Goal: Task Accomplishment & Management: Manage account settings

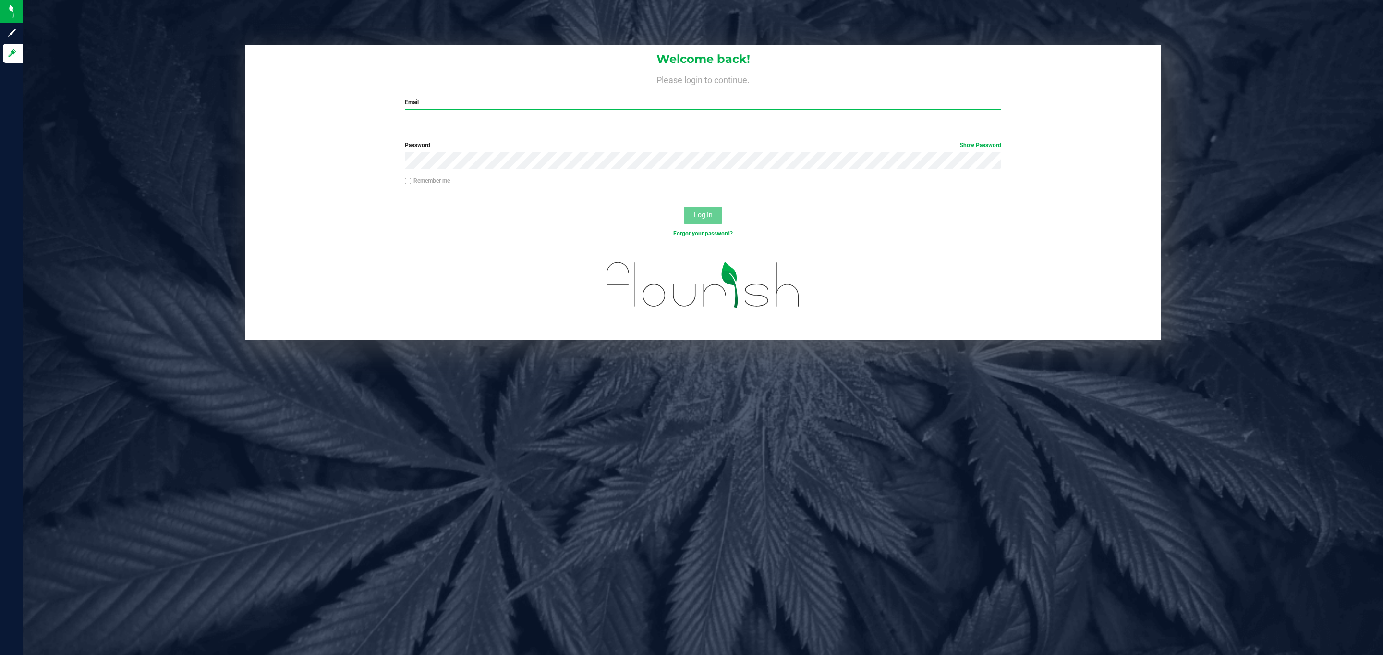
click at [552, 114] on input "Email" at bounding box center [703, 117] width 596 height 17
type input "[PERSON_NAME][EMAIL_ADDRESS][DOMAIN_NAME]"
click at [684, 206] on button "Log In" at bounding box center [703, 214] width 38 height 17
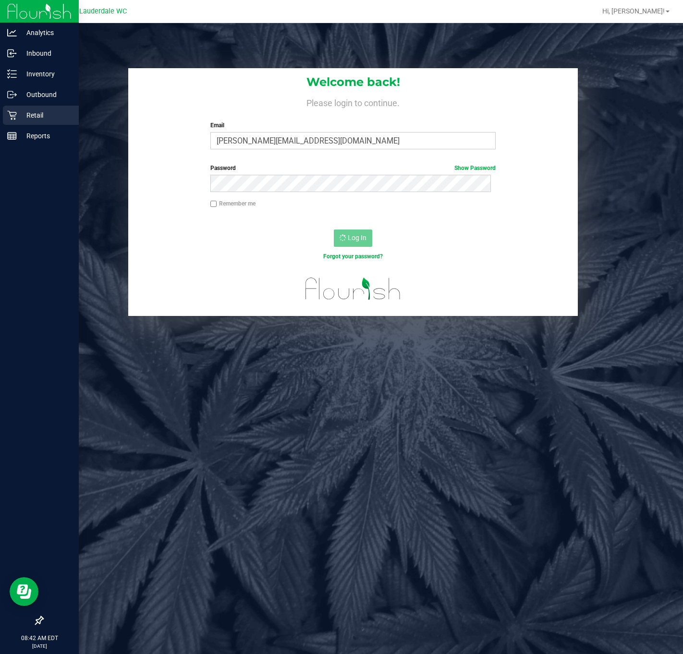
click at [18, 111] on p "Retail" at bounding box center [46, 115] width 58 height 12
click at [44, 109] on p "Retail" at bounding box center [46, 115] width 58 height 12
click at [14, 112] on icon at bounding box center [11, 115] width 9 height 9
click at [13, 112] on icon at bounding box center [11, 115] width 9 height 9
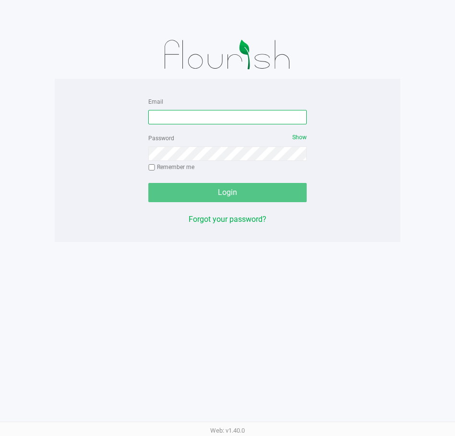
click at [216, 120] on input "Email" at bounding box center [227, 117] width 158 height 14
type input "[PERSON_NAME][EMAIL_ADDRESS][DOMAIN_NAME]"
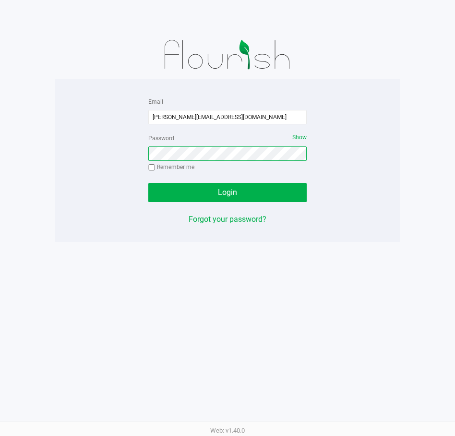
click at [148, 183] on button "Login" at bounding box center [227, 192] width 158 height 19
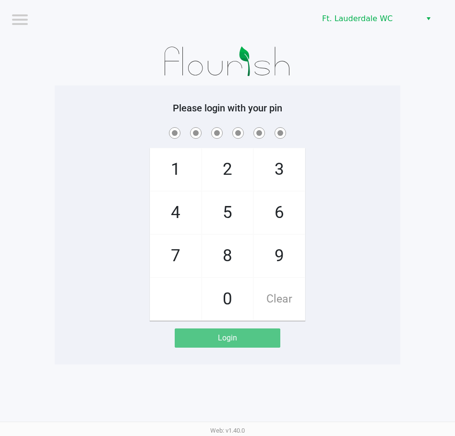
click at [178, 225] on span "4" at bounding box center [175, 213] width 51 height 42
checkbox input "true"
click at [230, 216] on span "5" at bounding box center [227, 213] width 51 height 42
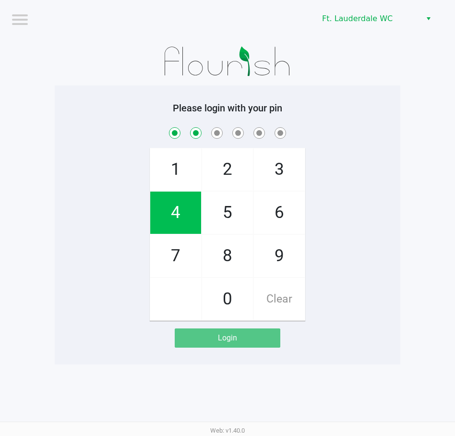
checkbox input "true"
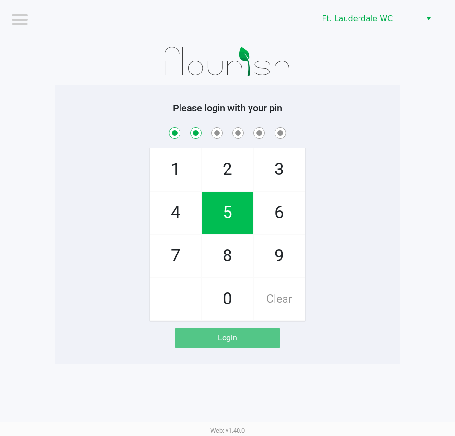
click at [242, 211] on span "5" at bounding box center [227, 213] width 51 height 42
checkbox input "true"
click at [232, 213] on span "5" at bounding box center [227, 213] width 51 height 42
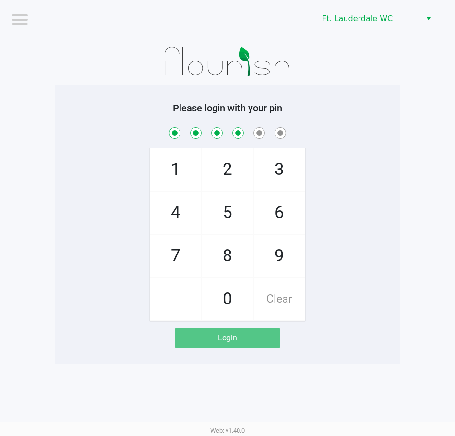
checkbox input "true"
click at [236, 254] on span "8" at bounding box center [227, 256] width 51 height 42
checkbox input "true"
click at [183, 180] on span "1" at bounding box center [175, 169] width 51 height 42
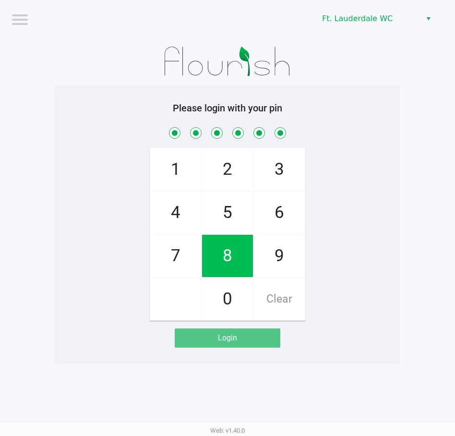
checkbox input "true"
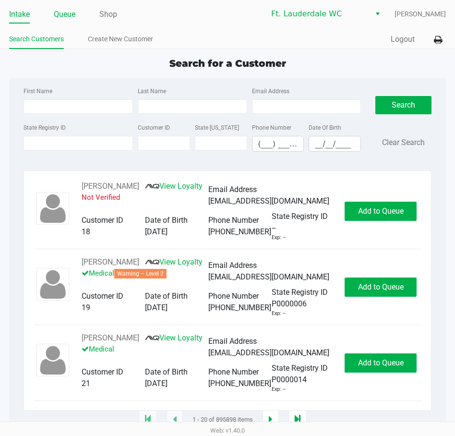
click at [61, 17] on link "Queue" at bounding box center [65, 14] width 22 height 13
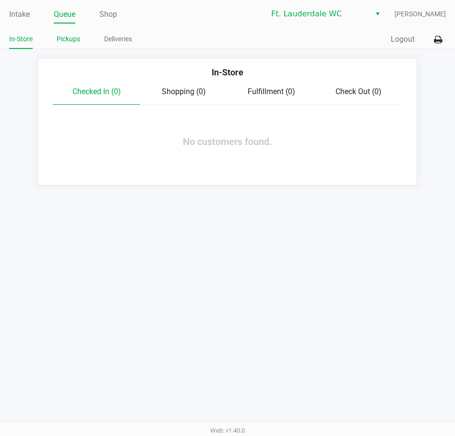
click at [71, 40] on link "Pickups" at bounding box center [69, 39] width 24 height 12
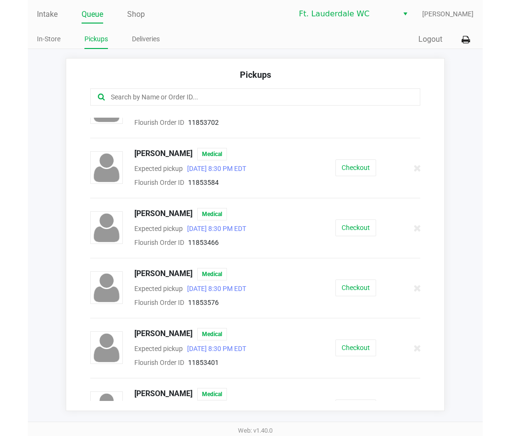
scroll to position [149, 0]
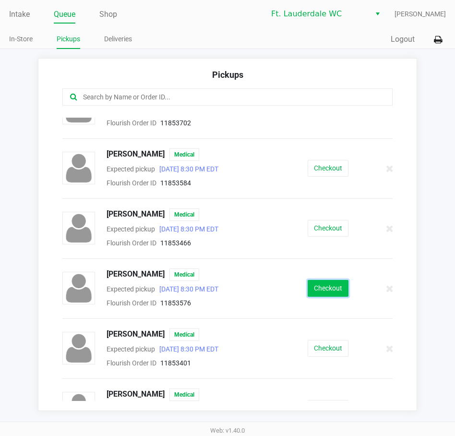
click at [327, 290] on button "Checkout" at bounding box center [328, 288] width 41 height 17
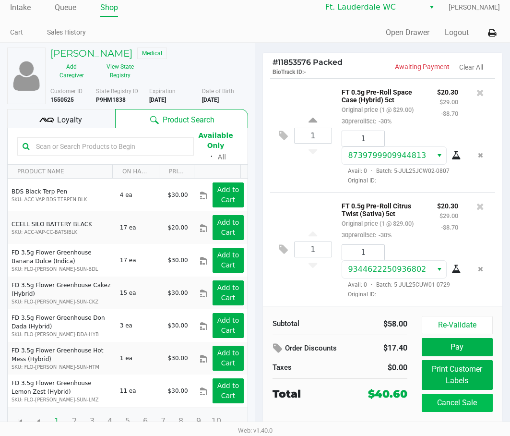
scroll to position [10, 0]
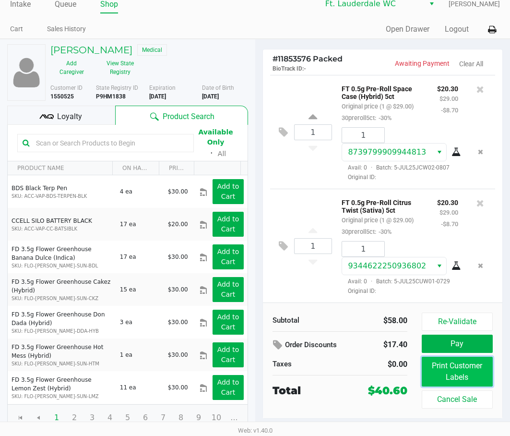
click at [455, 371] on button "Print Customer Labels" at bounding box center [457, 372] width 71 height 30
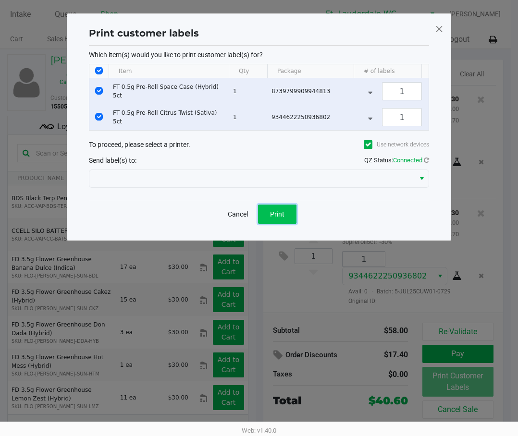
drag, startPoint x: 288, startPoint y: 219, endPoint x: 301, endPoint y: 212, distance: 14.6
click at [288, 218] on button "Print" at bounding box center [277, 214] width 38 height 19
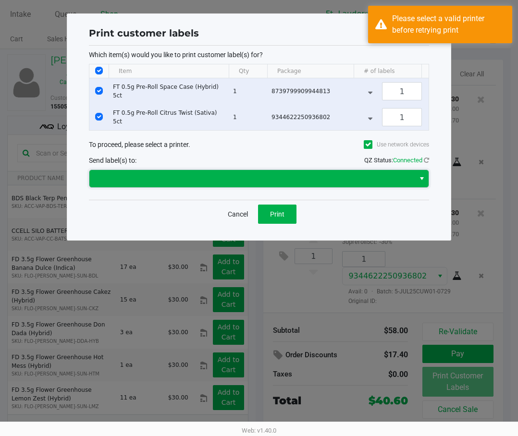
click at [376, 187] on span at bounding box center [251, 178] width 325 height 17
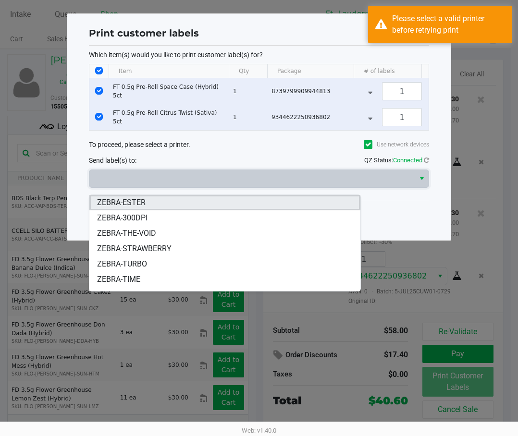
click at [208, 201] on li "ZEBRA-ESTER" at bounding box center [224, 202] width 271 height 15
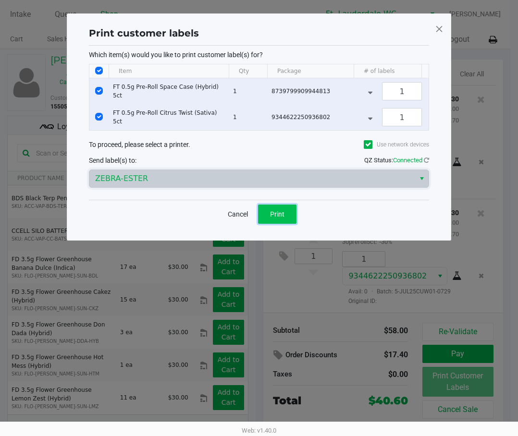
click at [280, 218] on span "Print" at bounding box center [277, 214] width 14 height 8
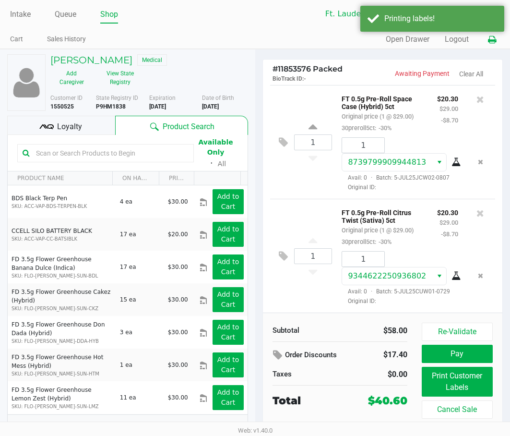
click at [455, 41] on icon at bounding box center [492, 39] width 8 height 7
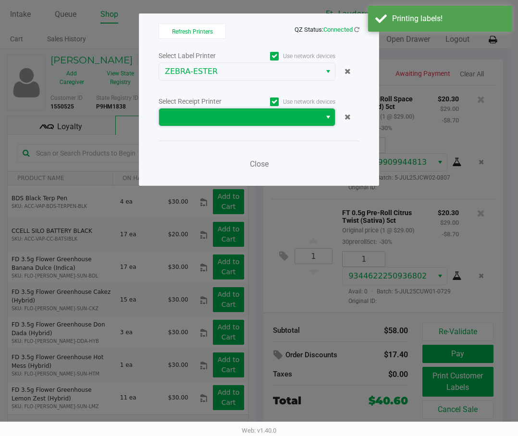
click at [307, 123] on span at bounding box center [240, 117] width 162 height 17
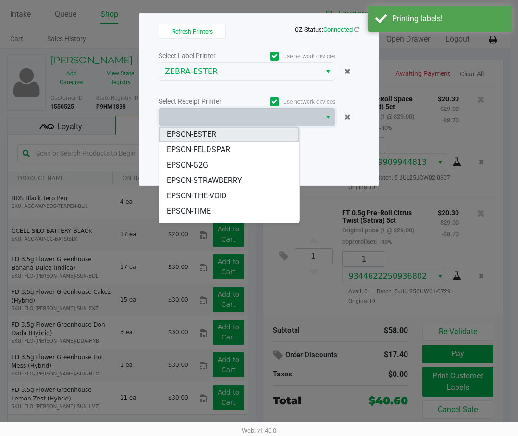
click at [254, 133] on li "EPSON-ESTER" at bounding box center [229, 134] width 140 height 15
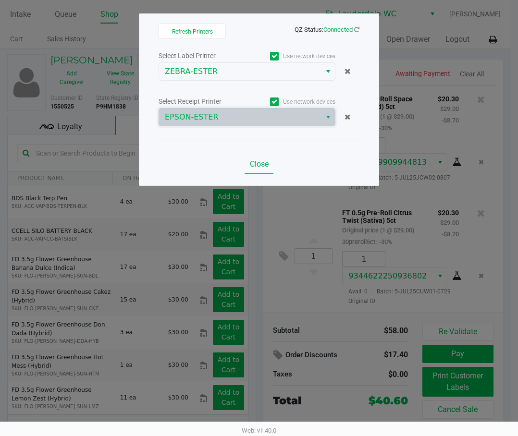
click at [253, 160] on span "Close" at bounding box center [259, 163] width 19 height 9
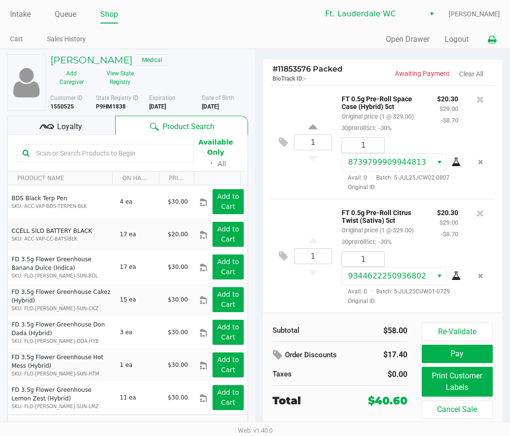
scroll to position [10, 0]
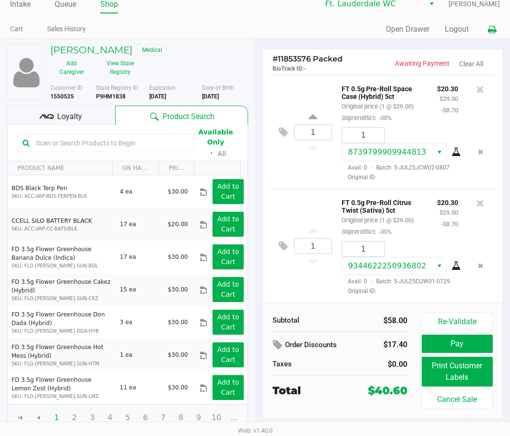
click at [455, 345] on button "Pay" at bounding box center [457, 344] width 71 height 18
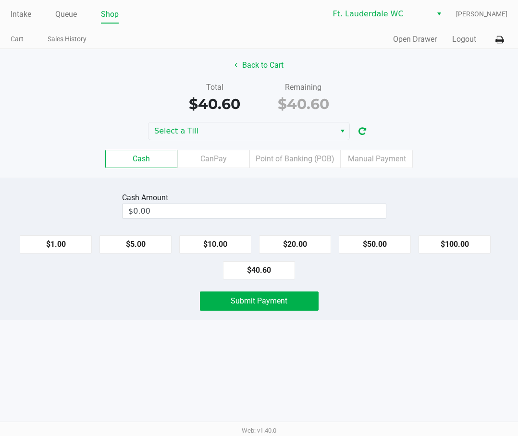
click at [267, 268] on button "$40.60" at bounding box center [259, 270] width 72 height 18
type input "$40.60"
click at [292, 302] on button "Submit Payment" at bounding box center [259, 300] width 119 height 19
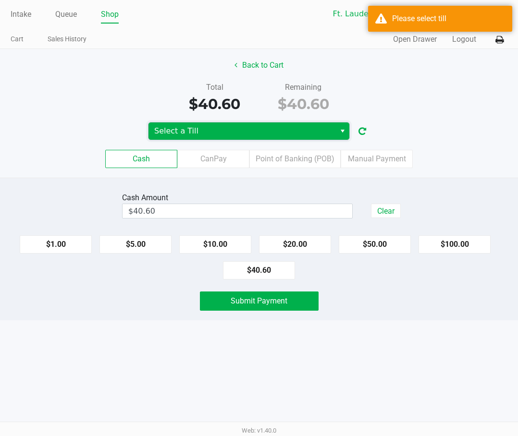
click at [319, 133] on span "Select a Till" at bounding box center [241, 131] width 175 height 12
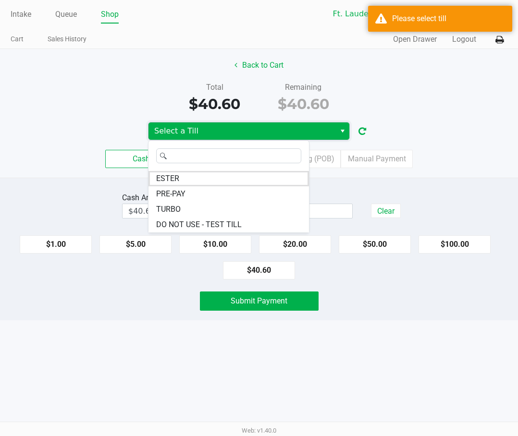
click at [233, 174] on li "ESTER" at bounding box center [228, 178] width 160 height 15
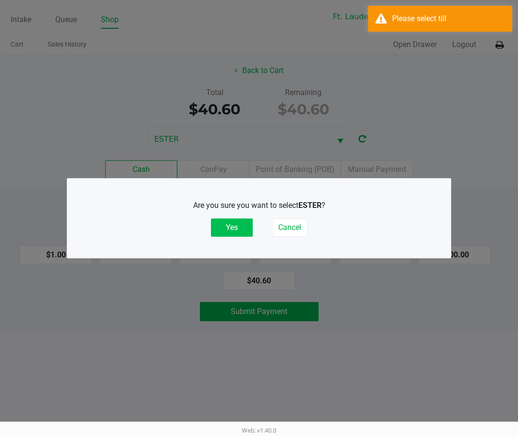
click at [230, 226] on button "Yes" at bounding box center [232, 227] width 42 height 18
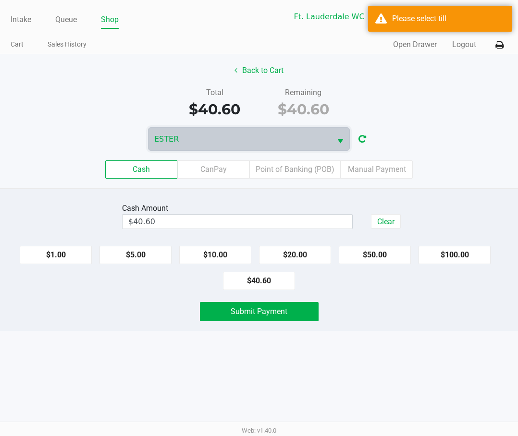
click at [294, 310] on button "Submit Payment" at bounding box center [259, 311] width 119 height 19
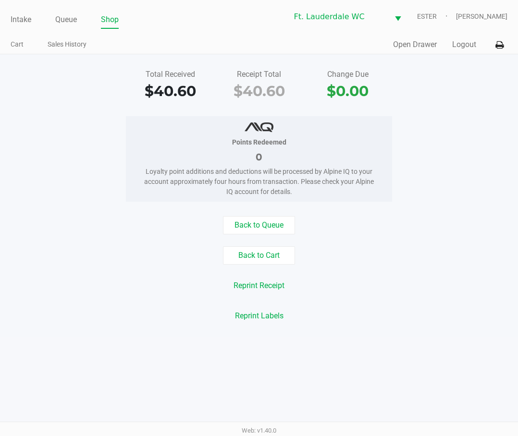
click at [259, 219] on button "Back to Queue" at bounding box center [259, 225] width 72 height 18
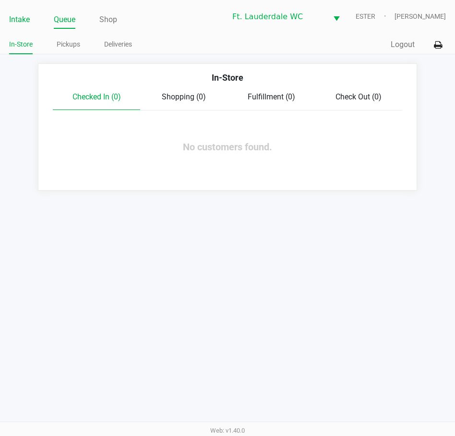
click at [22, 18] on link "Intake" at bounding box center [19, 19] width 21 height 13
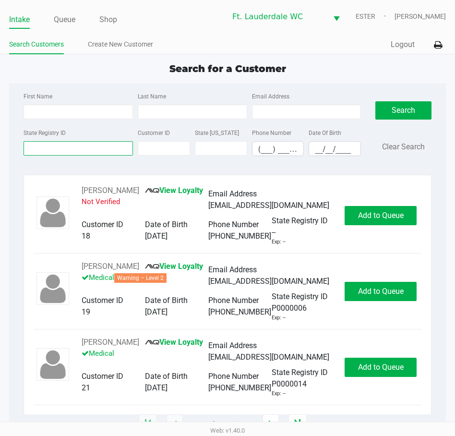
click at [81, 151] on input "State Registry ID" at bounding box center [78, 148] width 109 height 14
click at [54, 143] on input "State Registry ID" at bounding box center [78, 148] width 109 height 14
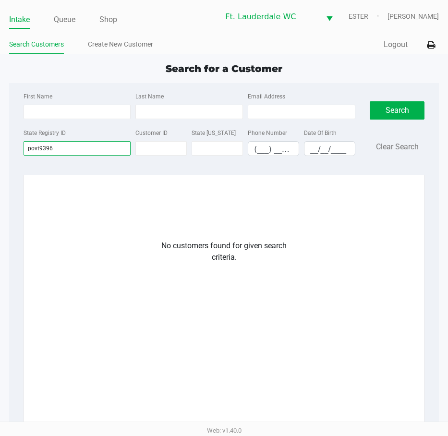
click at [39, 147] on input "povt9396" at bounding box center [78, 148] width 108 height 14
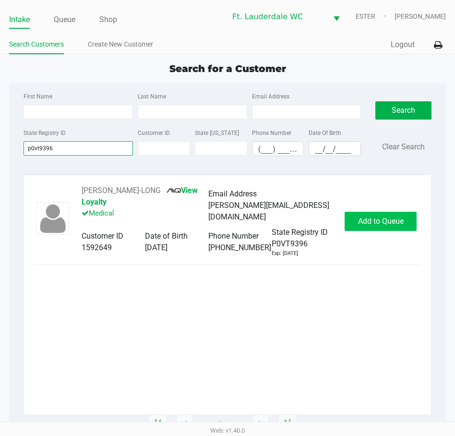
type input "p0vt9396"
click at [389, 218] on span "Add to Queue" at bounding box center [381, 221] width 46 height 9
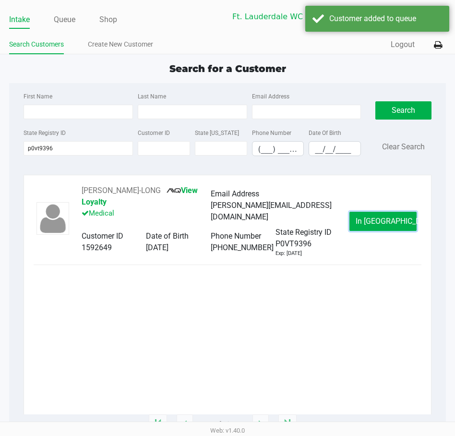
click at [386, 221] on span "In Queue" at bounding box center [396, 221] width 81 height 9
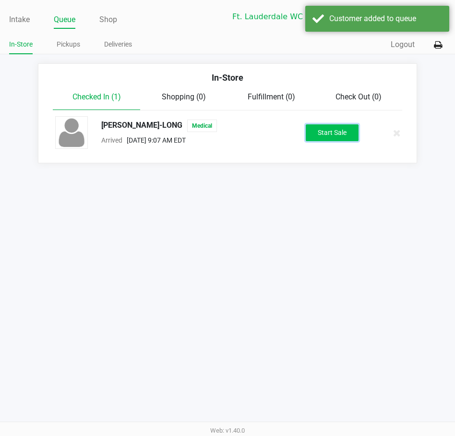
click at [322, 137] on button "Start Sale" at bounding box center [332, 132] width 53 height 17
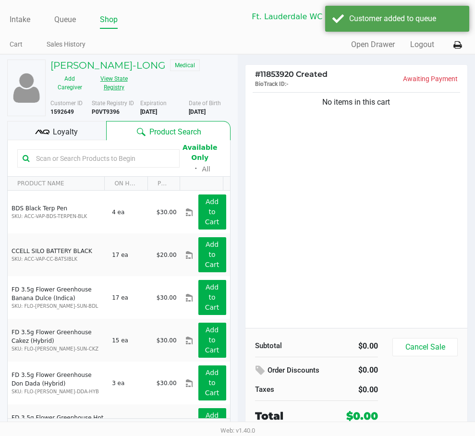
click at [133, 87] on button "View State Registry" at bounding box center [111, 83] width 44 height 24
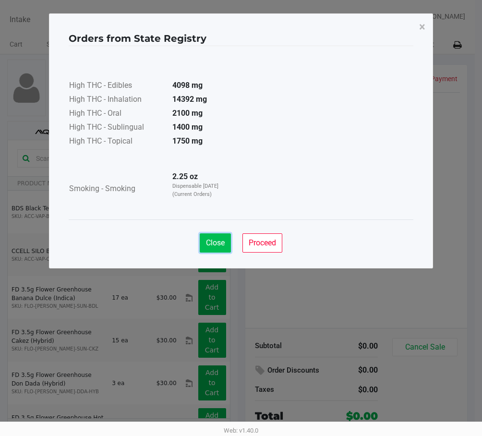
click at [218, 244] on span "Close" at bounding box center [215, 242] width 19 height 9
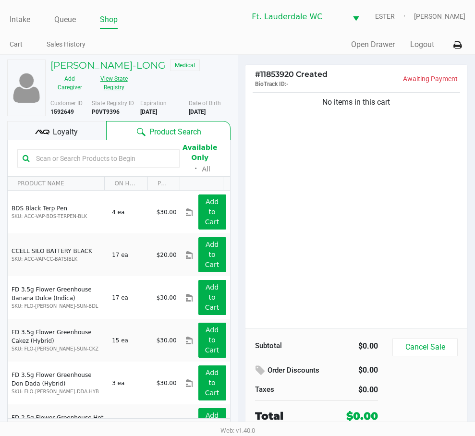
click at [119, 85] on button "View State Registry" at bounding box center [111, 83] width 44 height 24
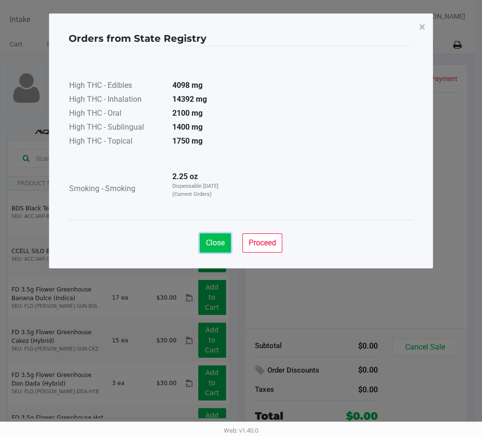
click at [206, 238] on span "Close" at bounding box center [215, 242] width 19 height 9
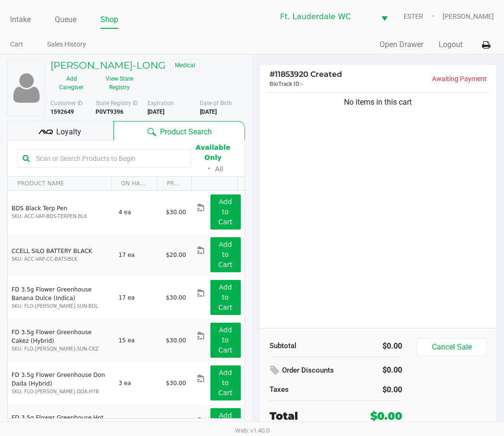
click at [357, 155] on div "No items in this cart" at bounding box center [378, 209] width 237 height 238
click at [339, 289] on div "No items in this cart" at bounding box center [378, 209] width 237 height 238
drag, startPoint x: 339, startPoint y: 289, endPoint x: 340, endPoint y: 253, distance: 36.0
click at [340, 267] on div "No items in this cart" at bounding box center [378, 209] width 237 height 238
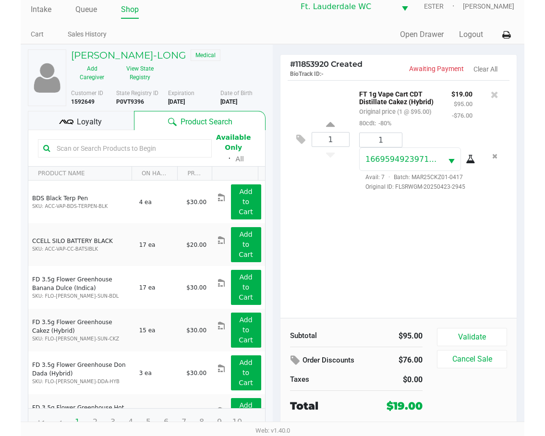
scroll to position [15, 0]
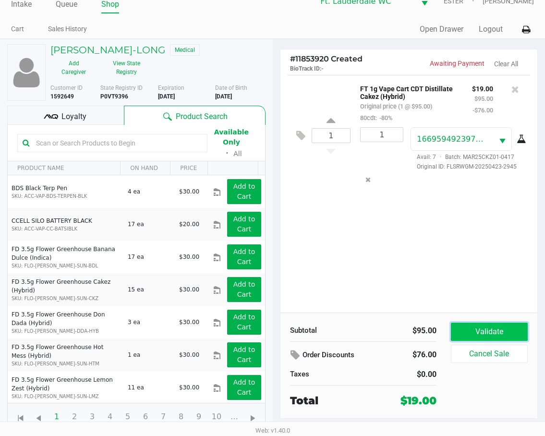
click at [455, 332] on button "Validate" at bounding box center [489, 332] width 77 height 18
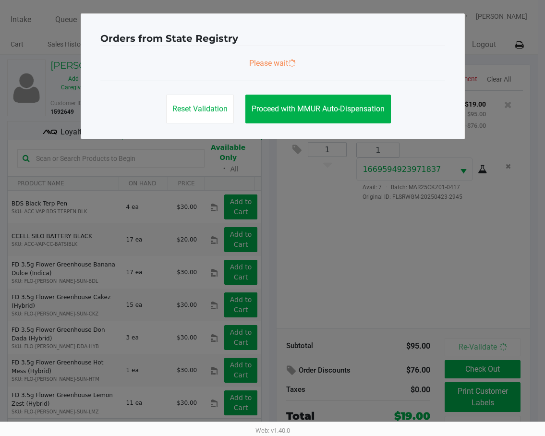
scroll to position [0, 0]
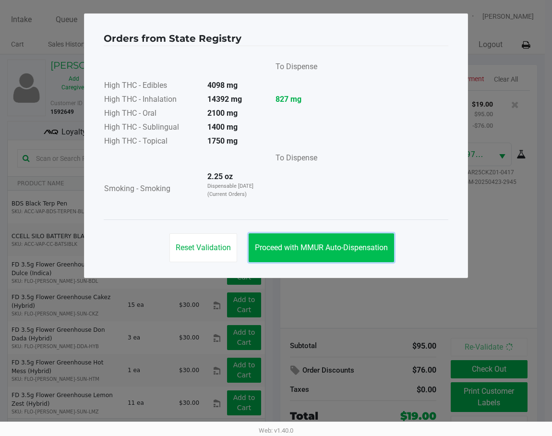
click at [342, 247] on span "Proceed with MMUR Auto-Dispensation" at bounding box center [321, 247] width 133 height 9
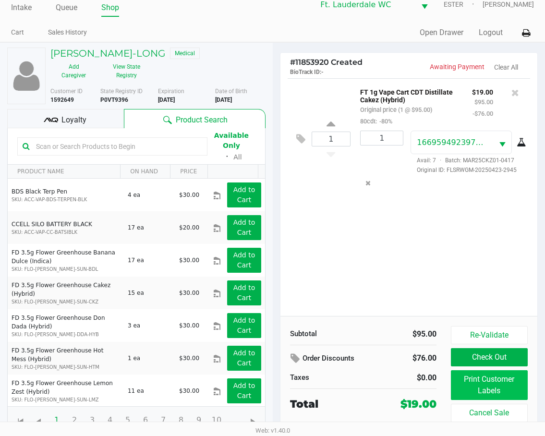
scroll to position [15, 0]
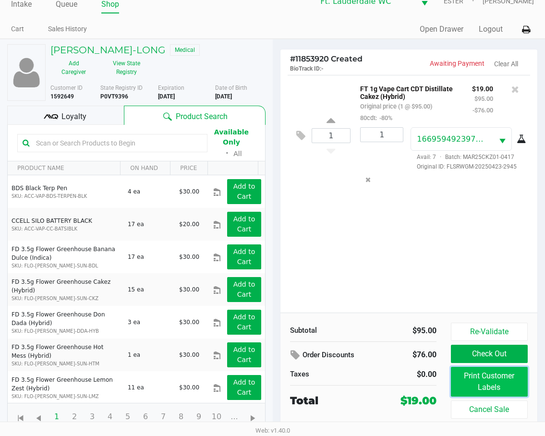
click at [455, 382] on button "Print Customer Labels" at bounding box center [489, 382] width 77 height 30
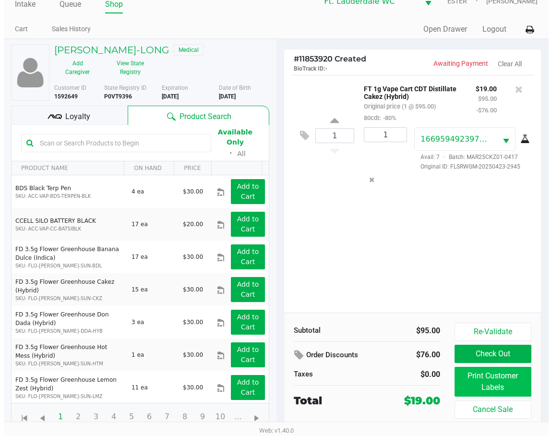
scroll to position [0, 0]
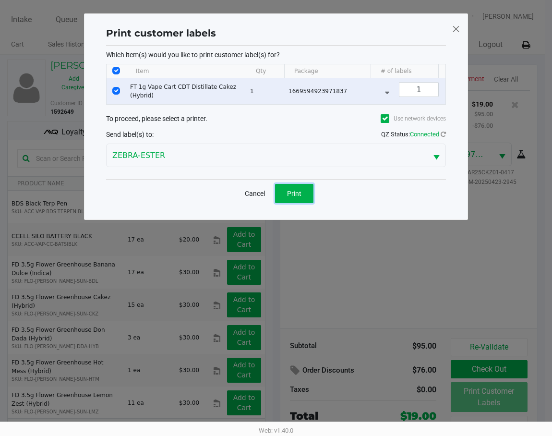
click at [304, 196] on button "Print" at bounding box center [294, 193] width 38 height 19
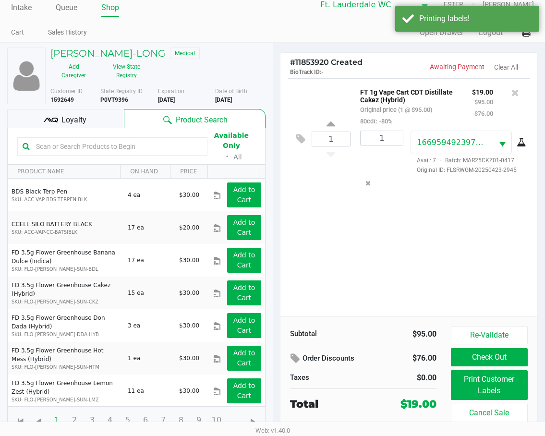
scroll to position [15, 0]
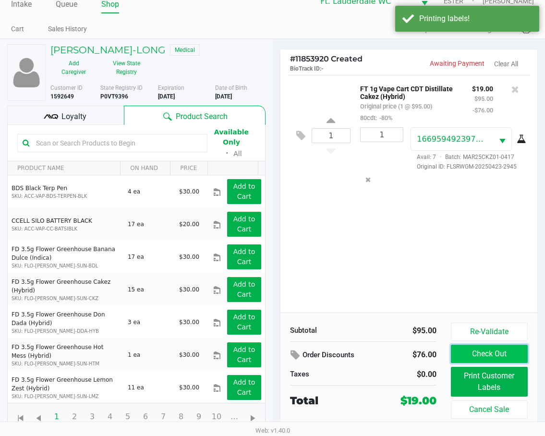
click at [455, 353] on button "Check Out" at bounding box center [489, 354] width 77 height 18
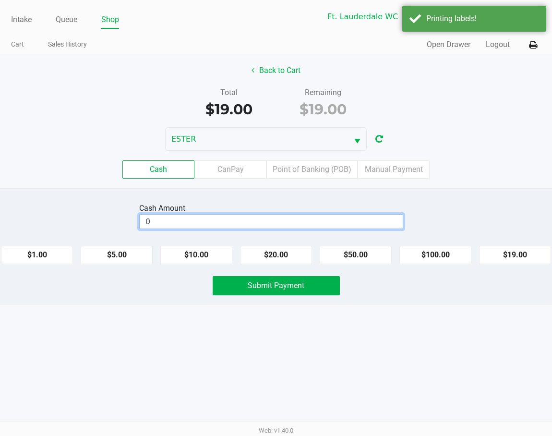
click at [282, 227] on input "0" at bounding box center [271, 222] width 263 height 14
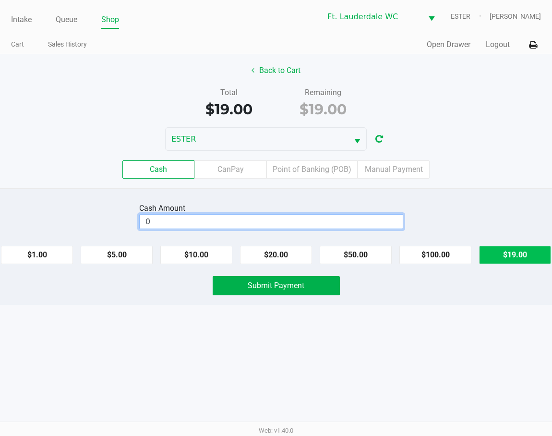
click at [455, 252] on button "$19.00" at bounding box center [515, 255] width 72 height 18
type input "$19.00"
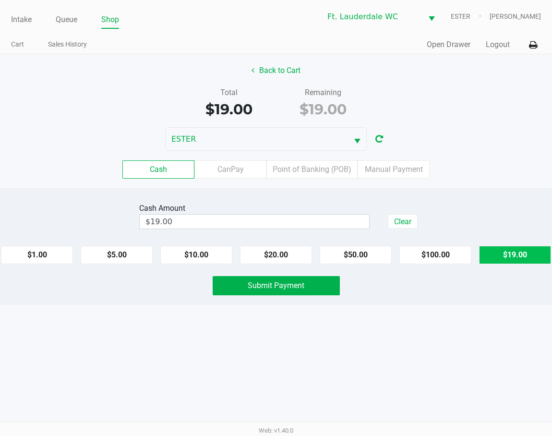
click at [280, 289] on span "Submit Payment" at bounding box center [276, 285] width 57 height 9
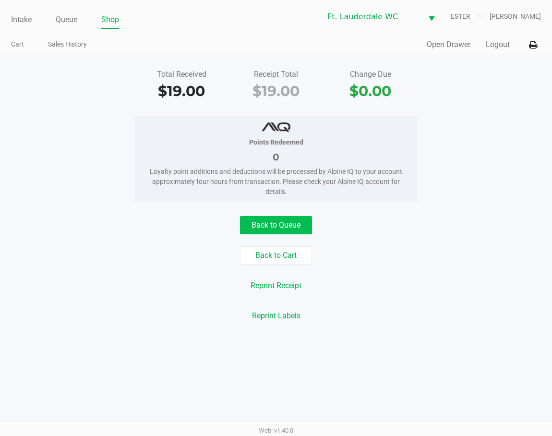
click at [288, 221] on button "Back to Queue" at bounding box center [276, 225] width 72 height 18
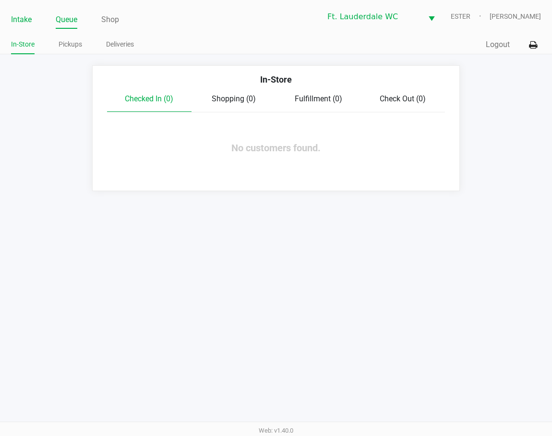
click at [30, 21] on link "Intake" at bounding box center [21, 19] width 21 height 13
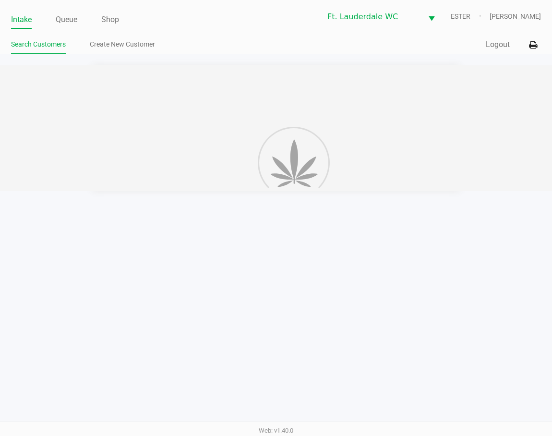
click at [46, 9] on div "Intake Queue Shop Ft. Lauderdale WC ESTER Steven Lawson" at bounding box center [276, 17] width 530 height 24
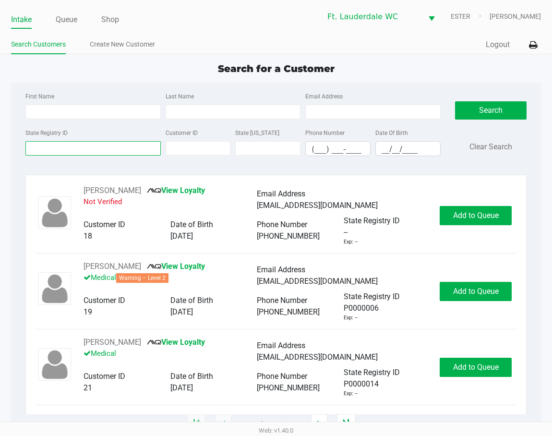
click at [114, 148] on input "State Registry ID" at bounding box center [92, 148] width 135 height 14
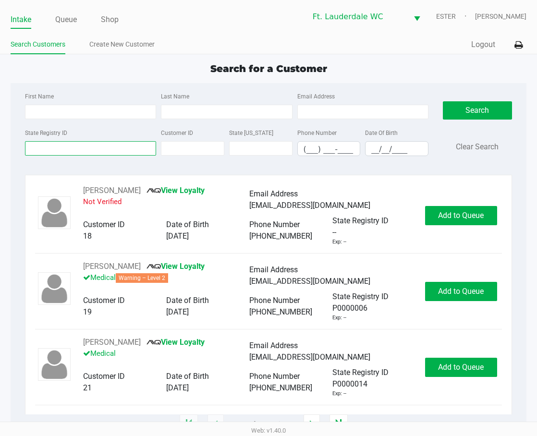
click at [73, 150] on input "State Registry ID" at bounding box center [90, 148] width 131 height 14
click at [114, 80] on div "Search for a Customer First Name Last Name Email Address State Registry ID Cust…" at bounding box center [268, 242] width 515 height 363
click at [132, 73] on div "Search for a Customer" at bounding box center [268, 68] width 530 height 14
click at [115, 146] on input "State Registry ID" at bounding box center [90, 148] width 131 height 14
click at [117, 152] on input "State Registry ID" at bounding box center [90, 148] width 131 height 14
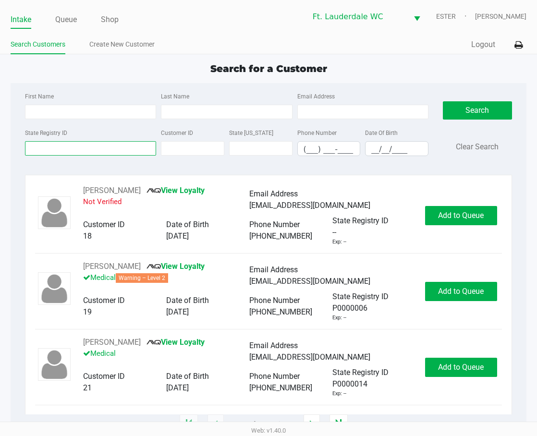
click at [89, 149] on input "State Registry ID" at bounding box center [90, 148] width 131 height 14
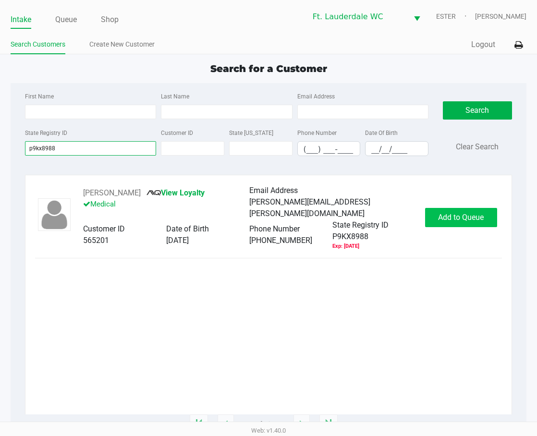
type input "p9kx8988"
click at [455, 213] on span "Add to Queue" at bounding box center [461, 217] width 46 height 9
click at [455, 211] on body "Intake Queue Shop Ft. Lauderdale WC ESTER Steven Lawson Search Customers Create…" at bounding box center [268, 211] width 537 height 422
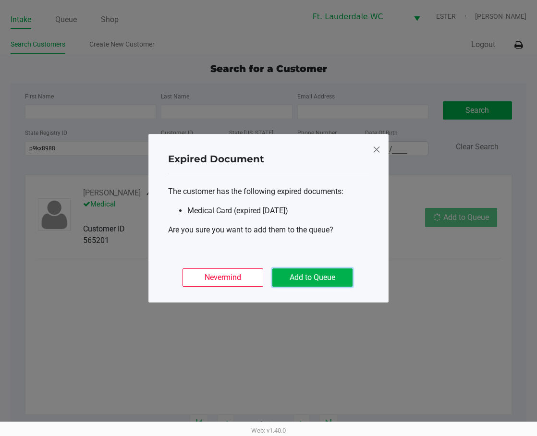
drag, startPoint x: 342, startPoint y: 269, endPoint x: 386, endPoint y: 248, distance: 48.1
click at [341, 269] on button "Add to Queue" at bounding box center [312, 277] width 80 height 18
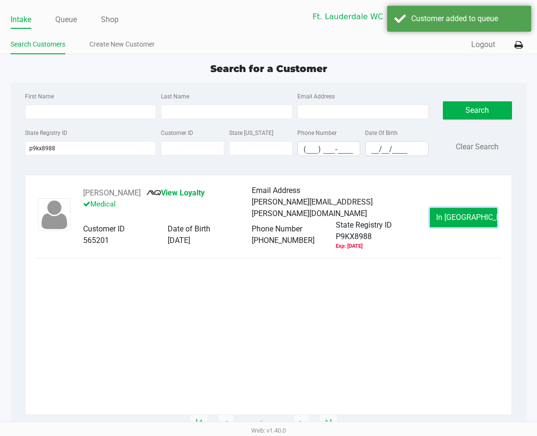
click at [431, 217] on button "In Queue" at bounding box center [463, 217] width 67 height 19
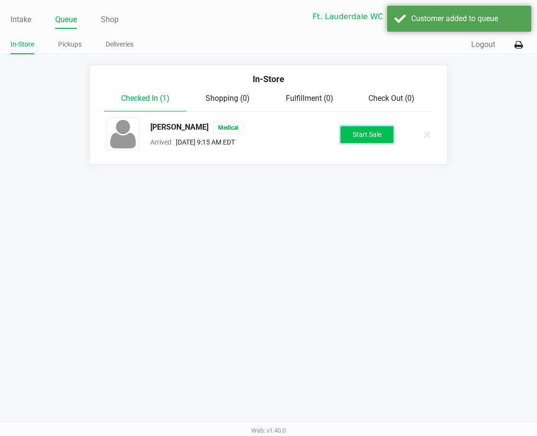
click at [355, 136] on button "Start Sale" at bounding box center [366, 134] width 53 height 17
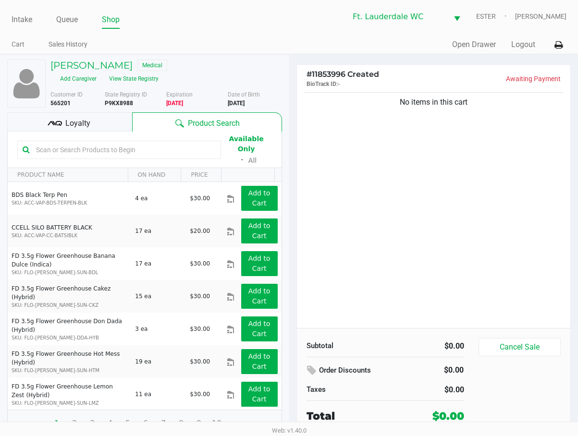
click at [414, 161] on div "No items in this cart" at bounding box center [434, 209] width 274 height 238
click at [159, 71] on button "View State Registry" at bounding box center [131, 78] width 56 height 15
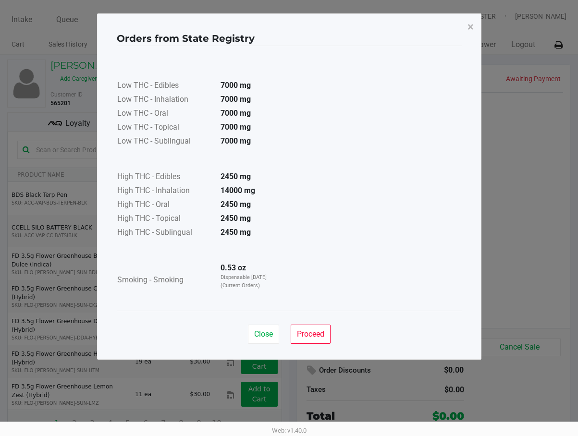
click at [257, 332] on span "Close" at bounding box center [263, 333] width 19 height 9
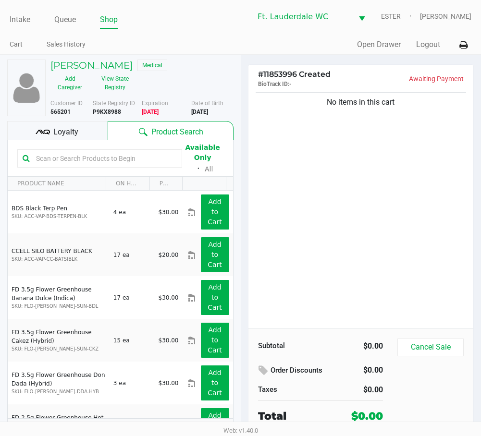
click at [388, 204] on div "No items in this cart" at bounding box center [360, 209] width 225 height 238
click at [397, 200] on div "No items in this cart" at bounding box center [360, 209] width 225 height 238
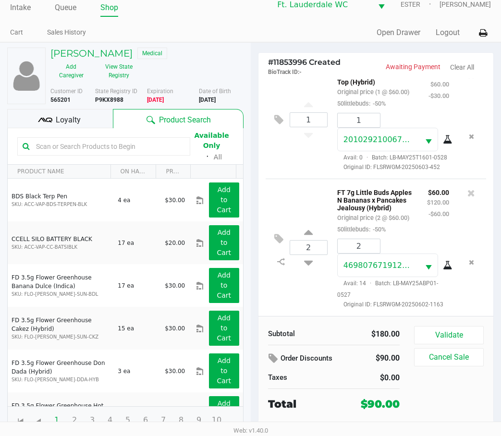
scroll to position [15, 0]
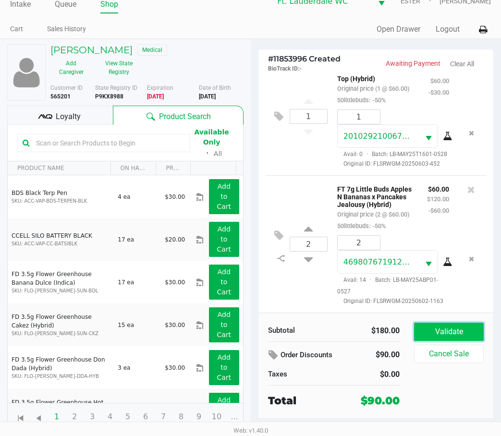
click at [455, 338] on button "Validate" at bounding box center [449, 332] width 70 height 18
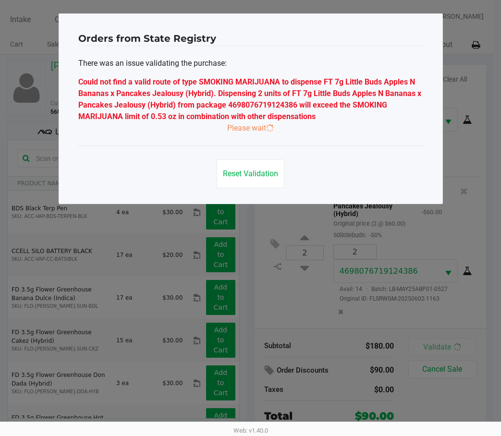
scroll to position [0, 0]
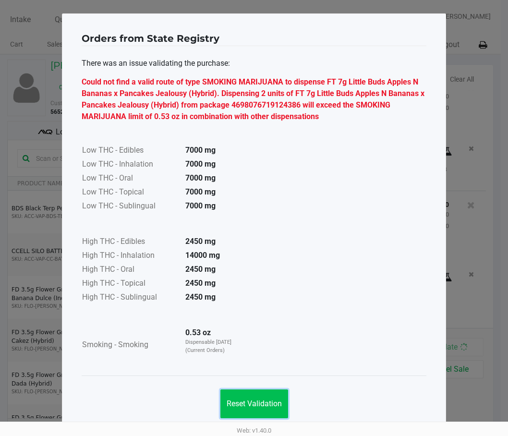
click at [267, 400] on span "Reset Validation" at bounding box center [254, 403] width 55 height 9
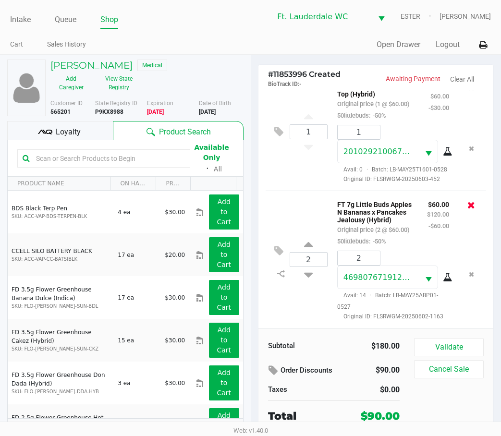
click at [455, 200] on icon at bounding box center [471, 205] width 8 height 10
click at [455, 344] on button "Validate" at bounding box center [449, 347] width 70 height 18
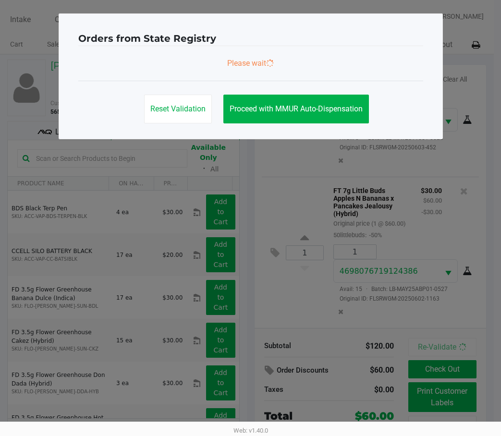
scroll to position [63, 0]
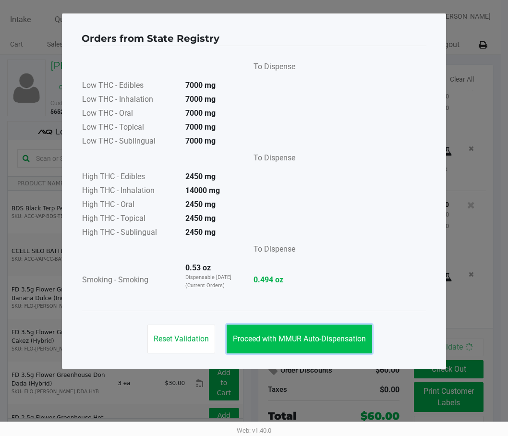
click at [263, 338] on span "Proceed with MMUR Auto-Dispensation" at bounding box center [299, 338] width 133 height 9
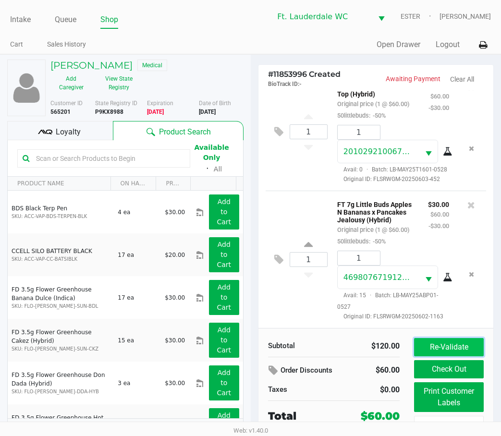
click at [455, 345] on button "Re-Validate" at bounding box center [449, 347] width 70 height 18
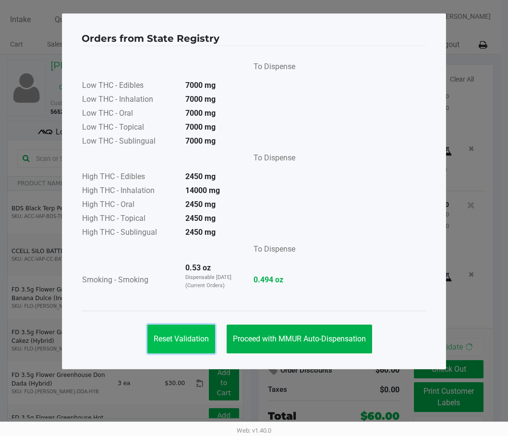
click at [207, 337] on span "Reset Validation" at bounding box center [181, 338] width 55 height 9
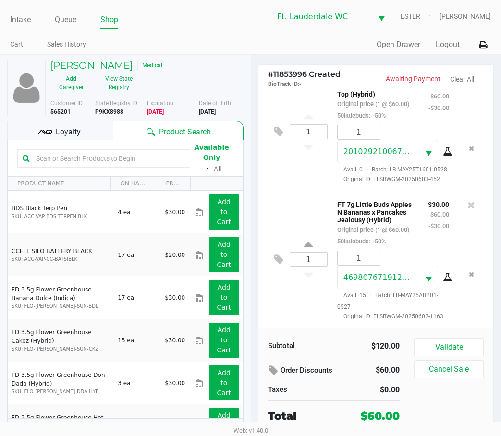
click at [120, 113] on b "P9KX8988" at bounding box center [109, 112] width 28 height 7
copy b "P9KX8988"
click at [218, 105] on span "Date of Birth" at bounding box center [215, 103] width 32 height 7
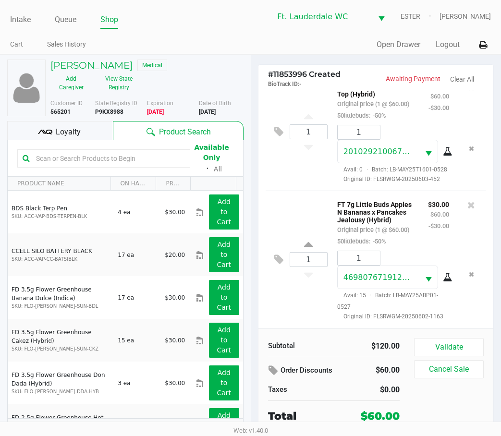
click at [216, 109] on b "5/06/1986" at bounding box center [207, 112] width 17 height 7
copy div "5/06/1986"
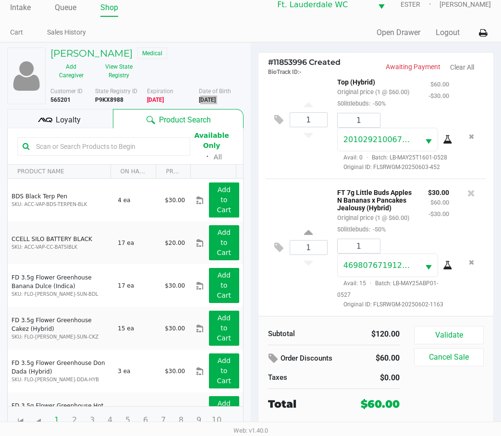
scroll to position [15, 0]
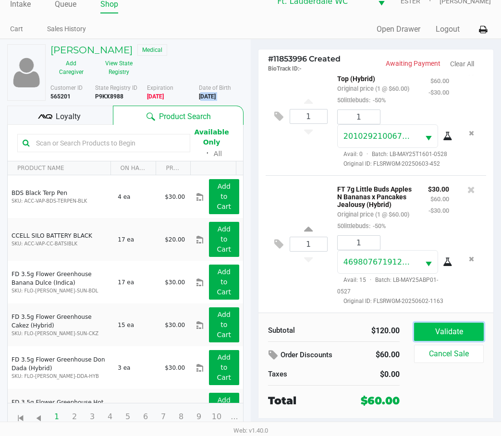
click at [440, 328] on button "Validate" at bounding box center [449, 332] width 70 height 18
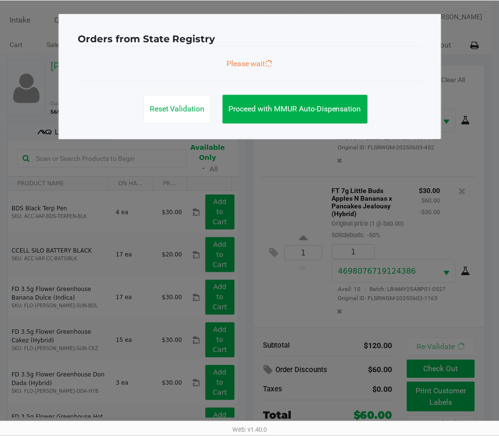
scroll to position [0, 0]
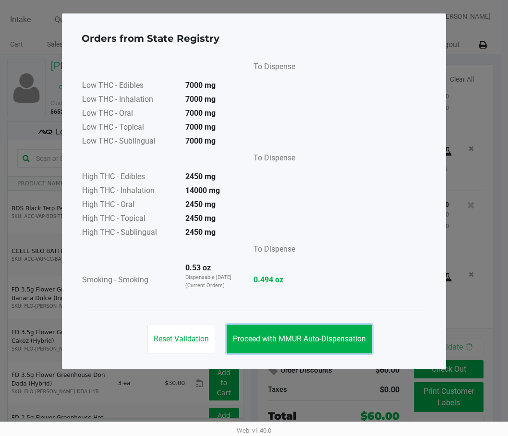
drag, startPoint x: 325, startPoint y: 338, endPoint x: 435, endPoint y: 403, distance: 127.6
click at [327, 339] on span "Proceed with MMUR Auto-Dispensation" at bounding box center [299, 338] width 133 height 9
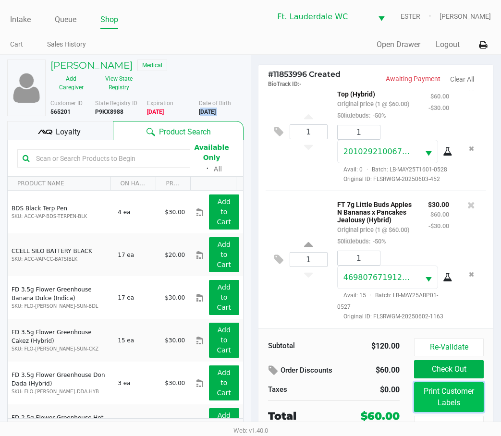
click at [447, 405] on button "Print Customer Labels" at bounding box center [449, 397] width 70 height 30
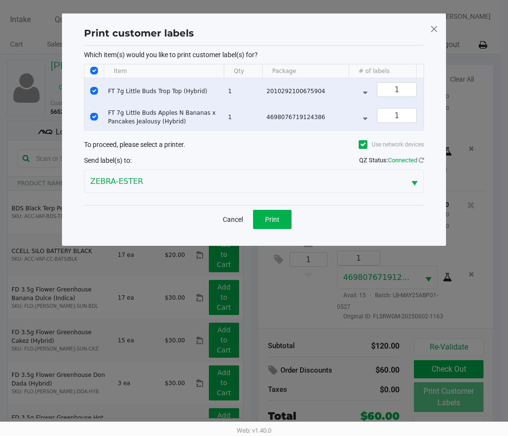
click at [281, 215] on div "Cancel Print" at bounding box center [254, 219] width 340 height 28
click at [283, 221] on button "Print" at bounding box center [272, 219] width 38 height 19
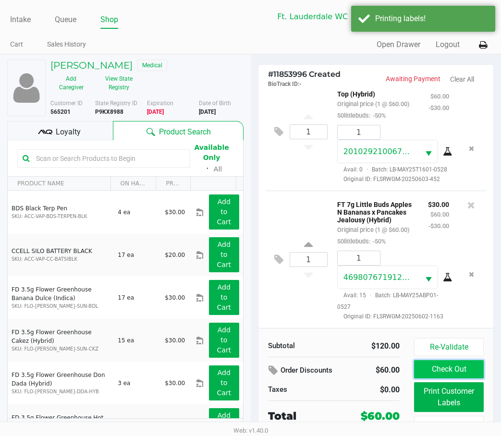
click at [455, 366] on button "Check Out" at bounding box center [449, 369] width 70 height 18
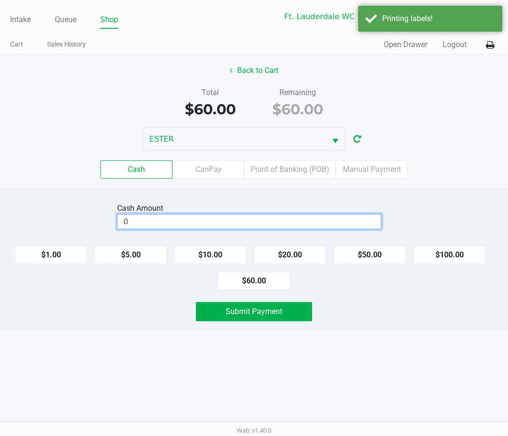
click at [329, 221] on input "0" at bounding box center [249, 222] width 263 height 14
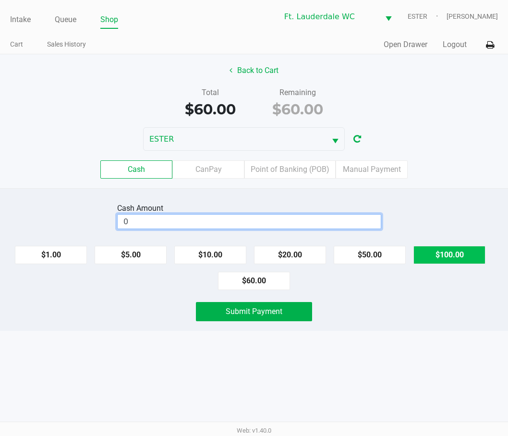
click at [455, 250] on button "$100.00" at bounding box center [449, 255] width 72 height 18
type input "$100.00"
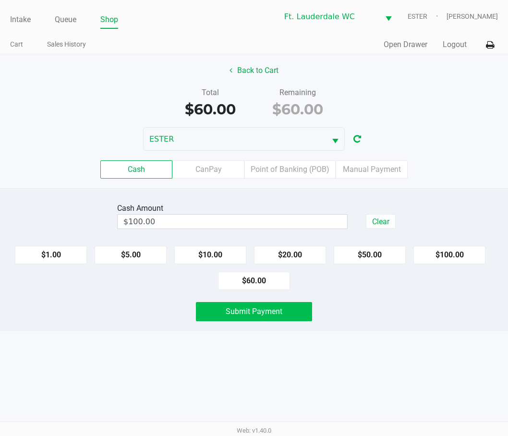
click at [247, 317] on button "Submit Payment" at bounding box center [254, 311] width 116 height 19
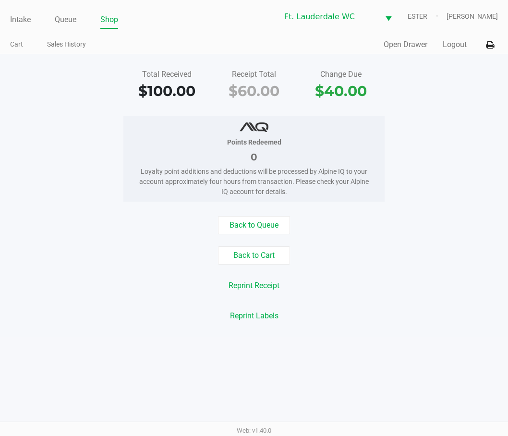
click at [265, 257] on button "Back to Cart" at bounding box center [254, 255] width 72 height 18
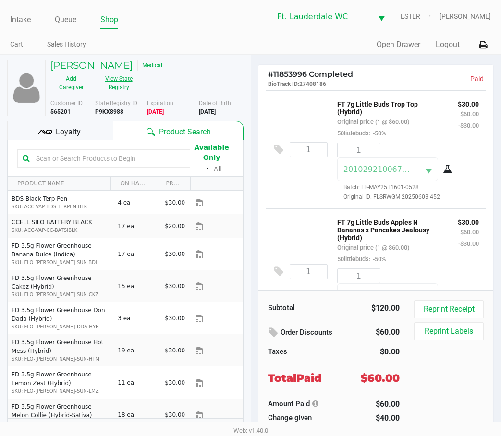
click at [121, 80] on button "View State Registry" at bounding box center [116, 83] width 48 height 24
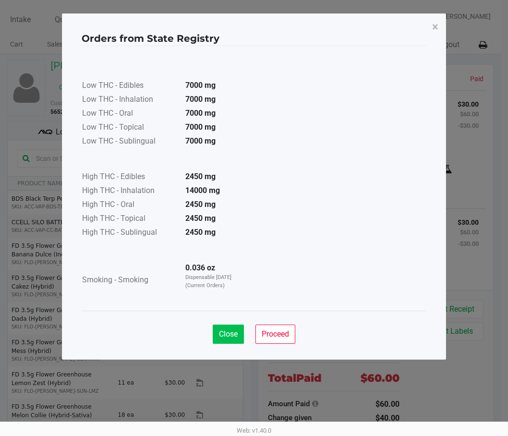
click at [223, 335] on span "Close" at bounding box center [228, 333] width 19 height 9
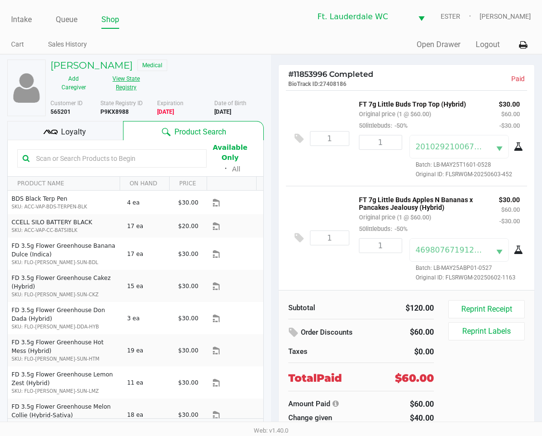
click at [127, 82] on button "View State Registry" at bounding box center [123, 83] width 53 height 24
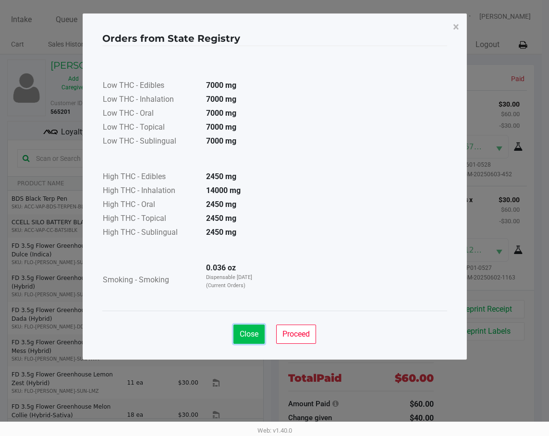
click at [242, 333] on span "Close" at bounding box center [249, 333] width 19 height 9
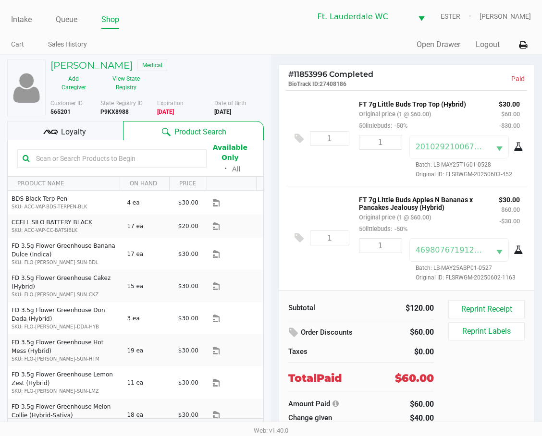
click at [231, 78] on div "SARAH MAYER Medical Add Caregiver View State Registry" at bounding box center [157, 78] width 228 height 36
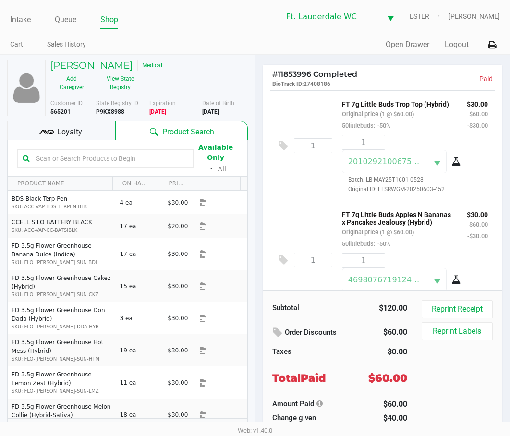
click at [193, 83] on div "SARAH MAYER Medical Add Caregiver View State Registry" at bounding box center [149, 78] width 212 height 36
click at [225, 73] on div "SARAH MAYER Medical Add Caregiver View State Registry" at bounding box center [149, 78] width 212 height 36
click at [73, 21] on link "Queue" at bounding box center [66, 19] width 22 height 13
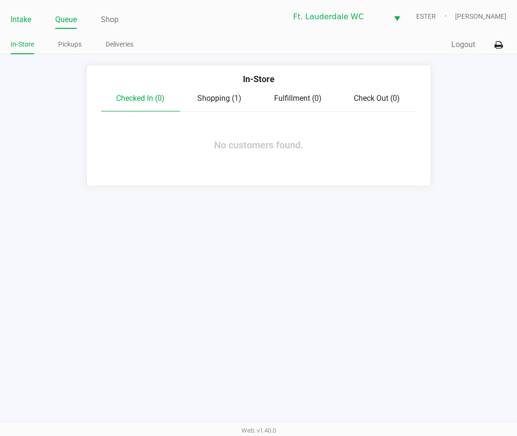
click at [25, 20] on link "Intake" at bounding box center [21, 19] width 21 height 13
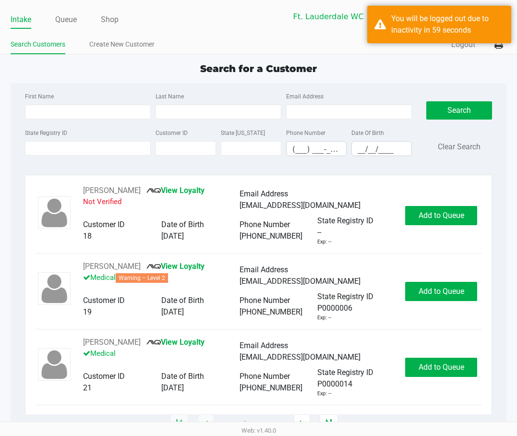
drag, startPoint x: 479, startPoint y: 24, endPoint x: 506, endPoint y: 84, distance: 66.4
click at [455, 86] on div "First Name Last Name Email Address State Registry ID Customer ID State ID Phone…" at bounding box center [259, 253] width 497 height 341
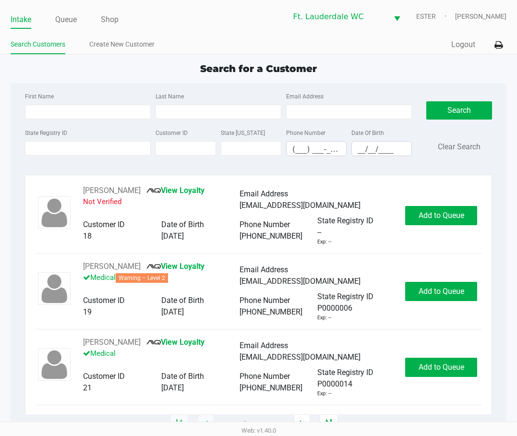
click at [455, 75] on div "Search for a Customer" at bounding box center [258, 68] width 511 height 14
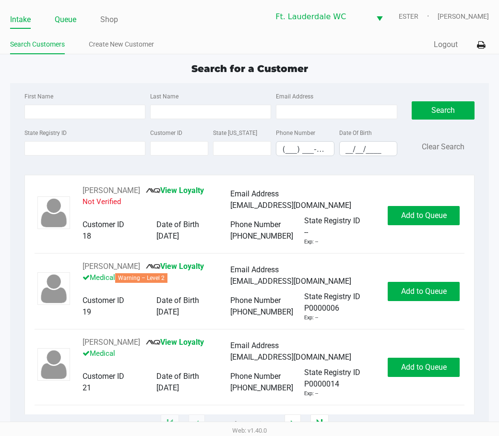
click at [70, 19] on link "Queue" at bounding box center [66, 19] width 22 height 13
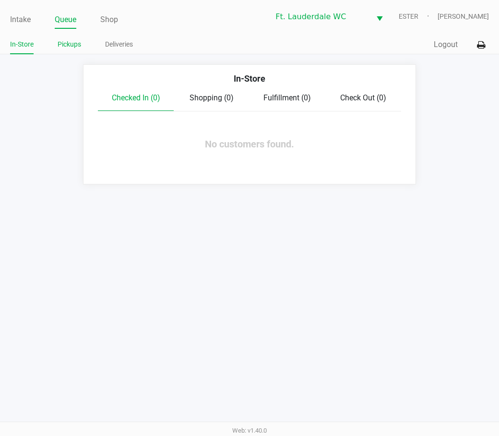
click at [74, 49] on link "Pickups" at bounding box center [70, 44] width 24 height 12
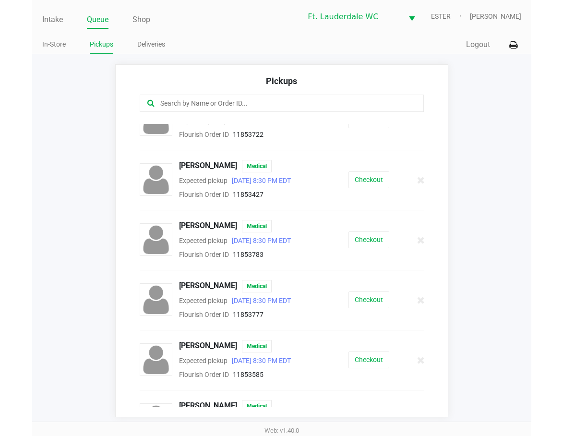
scroll to position [417, 0]
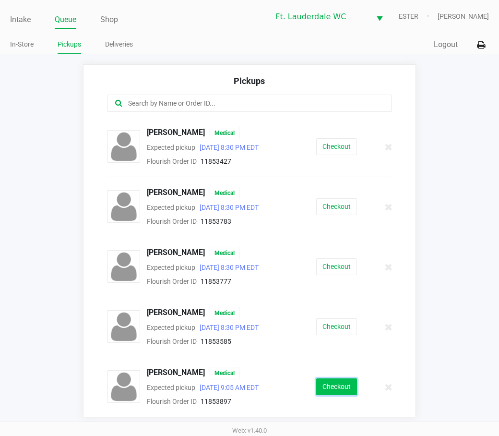
click at [319, 384] on button "Checkout" at bounding box center [336, 386] width 41 height 17
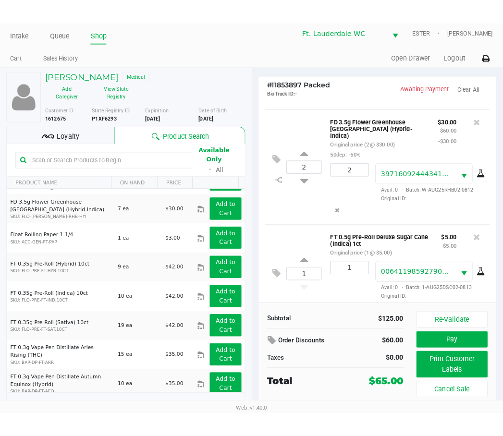
scroll to position [7, 0]
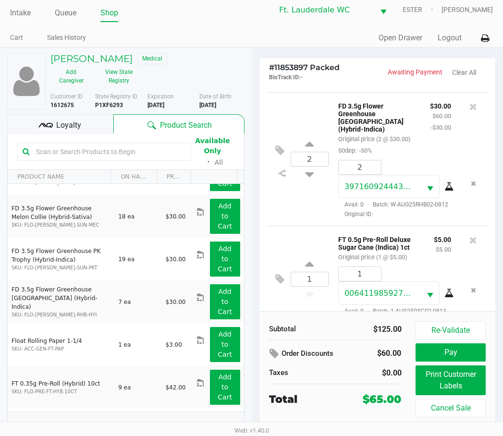
click at [88, 120] on div "Loyalty" at bounding box center [60, 123] width 106 height 19
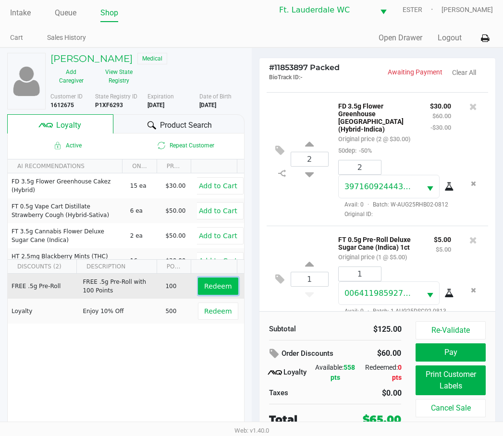
click at [212, 287] on span "Redeem" at bounding box center [217, 286] width 27 height 8
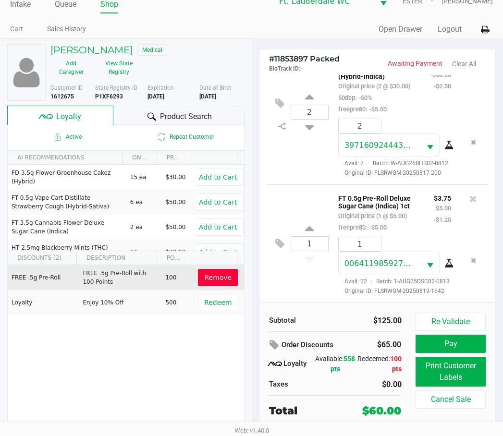
scroll to position [218, 0]
click at [73, 5] on link "Queue" at bounding box center [66, 4] width 22 height 13
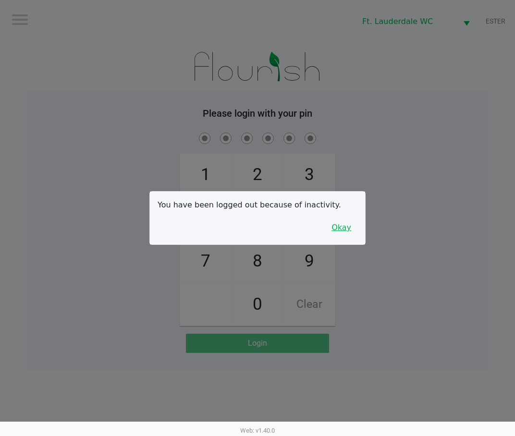
click at [336, 219] on button "Okay" at bounding box center [341, 227] width 32 height 18
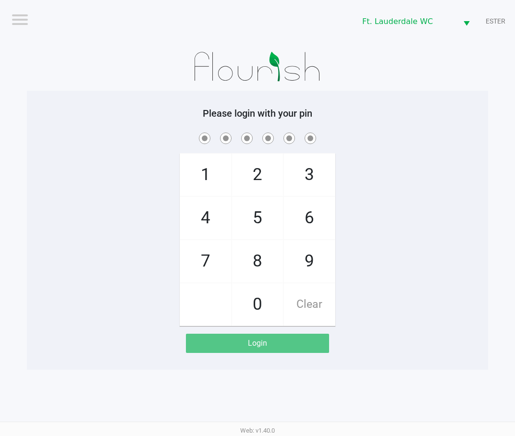
click at [206, 226] on span "4" at bounding box center [205, 218] width 51 height 42
checkbox input "true"
click at [267, 217] on span "5" at bounding box center [257, 218] width 51 height 42
checkbox input "true"
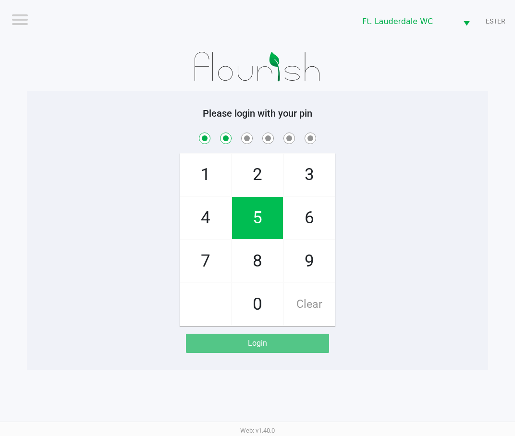
click at [261, 203] on span "5" at bounding box center [257, 218] width 51 height 42
checkbox input "true"
click at [268, 214] on span "5" at bounding box center [257, 218] width 51 height 42
checkbox input "true"
click at [264, 268] on span "8" at bounding box center [257, 261] width 51 height 42
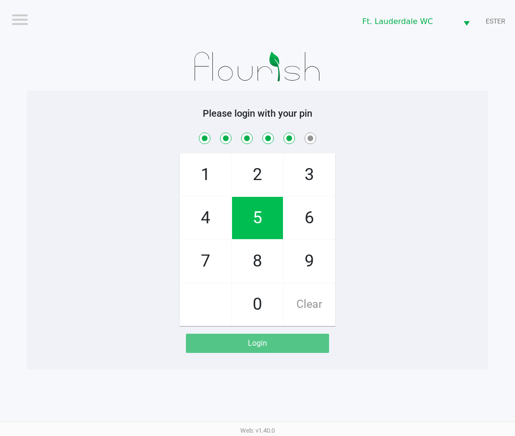
checkbox input "true"
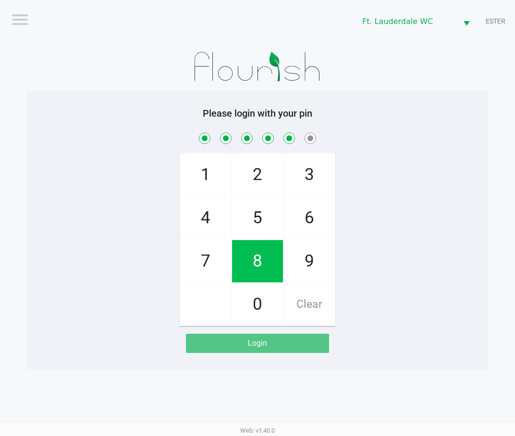
click at [212, 173] on span "1" at bounding box center [205, 175] width 51 height 42
checkbox input "true"
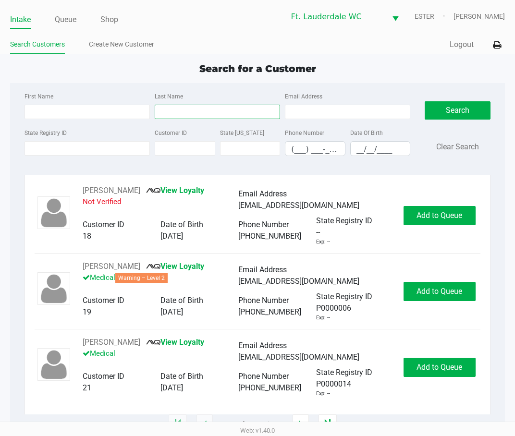
click at [232, 107] on input "Last Name" at bounding box center [217, 112] width 125 height 14
type input "kitman"
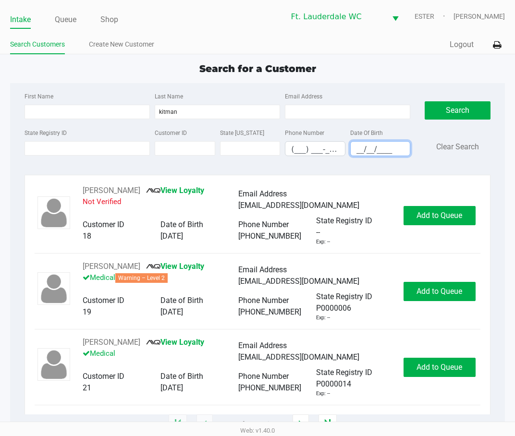
click at [359, 151] on input "__/__/____" at bounding box center [380, 149] width 59 height 15
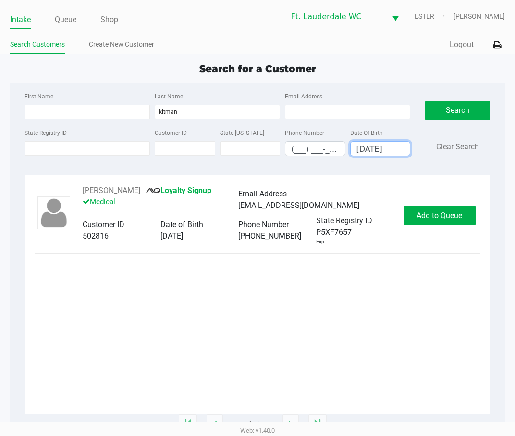
type input "05/07/1998"
click at [445, 214] on span "Add to Queue" at bounding box center [439, 215] width 46 height 9
click at [445, 214] on div "Add to Queue" at bounding box center [439, 215] width 72 height 19
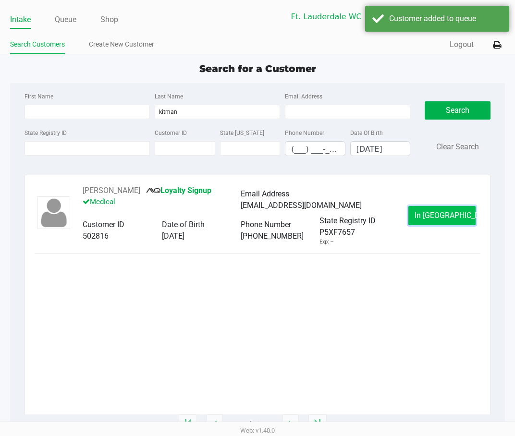
click at [444, 213] on span "In Queue" at bounding box center [454, 215] width 81 height 9
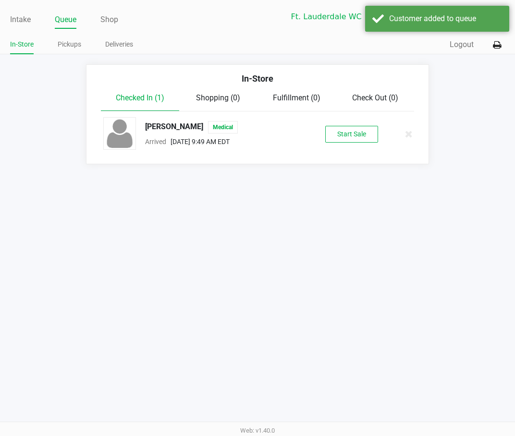
click at [357, 143] on div "Noah Kitman Medical Arrived Aug 27, 2025 9:49 AM EDT Start Sale" at bounding box center [257, 134] width 323 height 34
click at [357, 140] on button "Start Sale" at bounding box center [351, 134] width 53 height 17
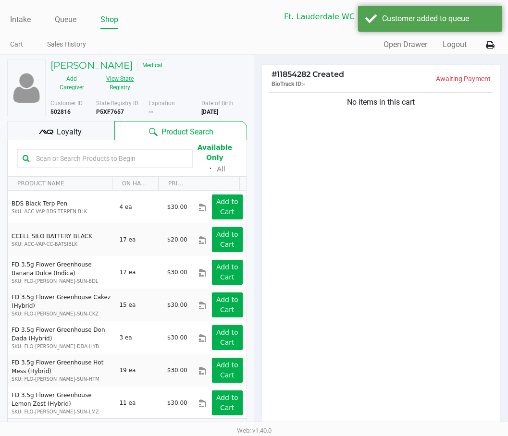
click at [133, 90] on button "View State Registry" at bounding box center [117, 83] width 48 height 24
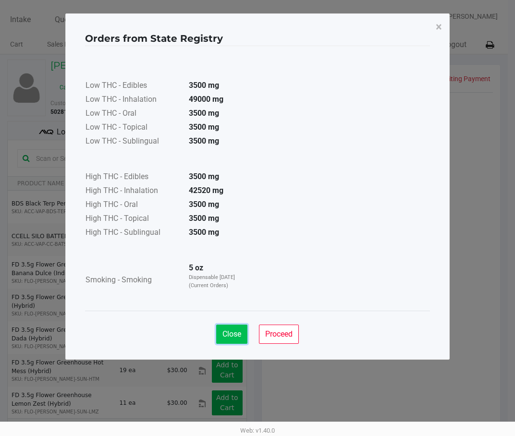
click at [231, 328] on button "Close" at bounding box center [231, 334] width 31 height 19
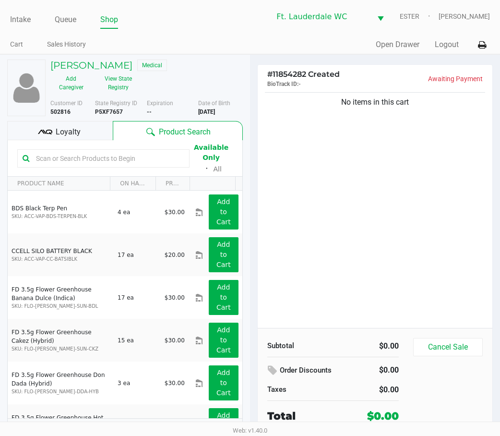
click at [374, 307] on div "No items in this cart" at bounding box center [375, 209] width 235 height 238
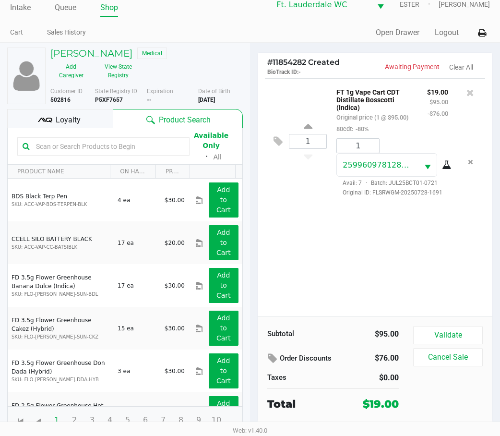
scroll to position [15, 0]
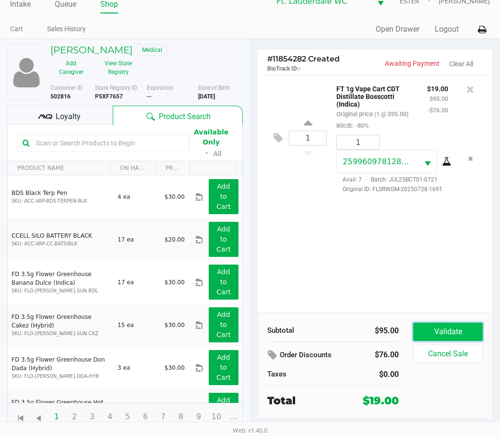
click at [440, 329] on button "Validate" at bounding box center [448, 332] width 70 height 18
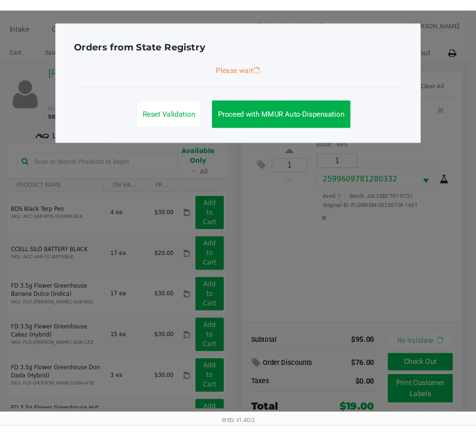
scroll to position [0, 0]
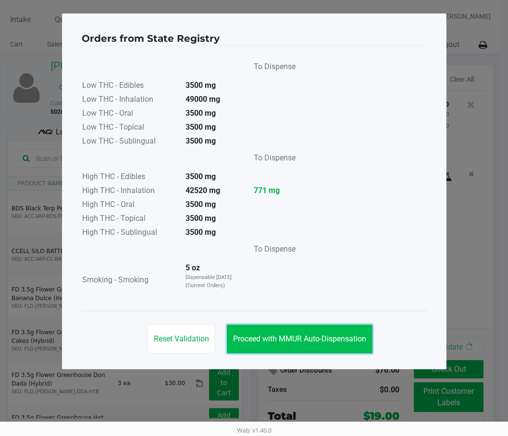
click at [334, 335] on span "Proceed with MMUR Auto-Dispensation" at bounding box center [299, 338] width 133 height 9
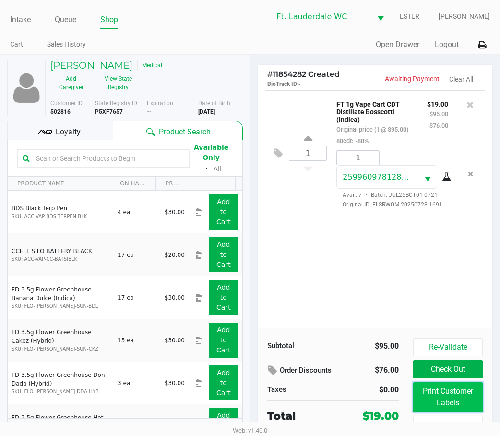
click at [444, 390] on button "Print Customer Labels" at bounding box center [448, 397] width 70 height 30
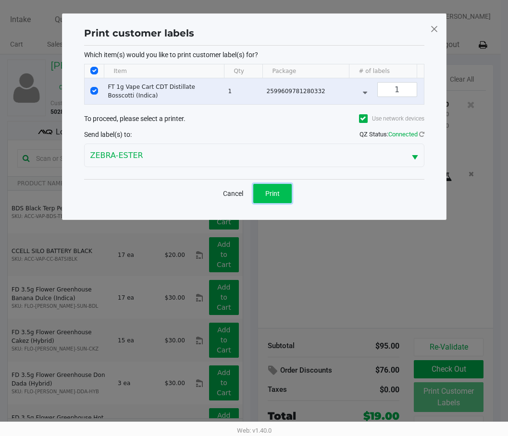
click at [274, 193] on button "Print" at bounding box center [272, 193] width 38 height 19
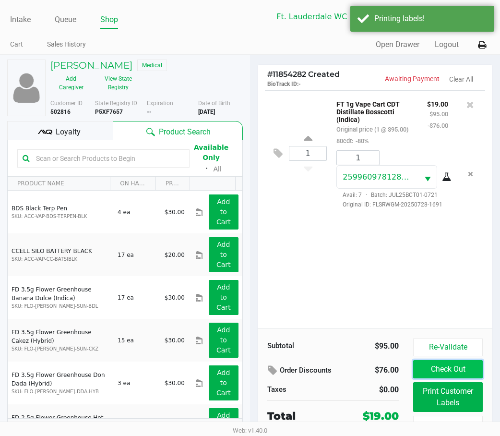
click at [450, 367] on button "Check Out" at bounding box center [448, 369] width 70 height 18
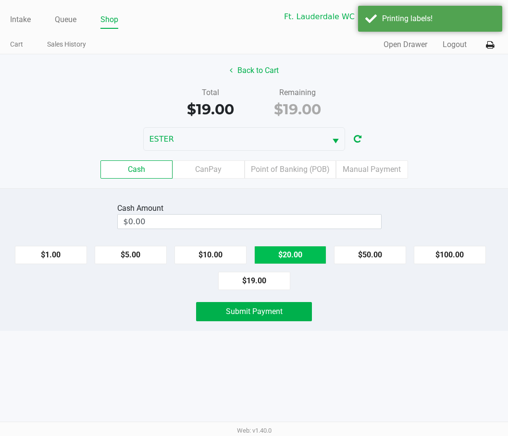
click at [308, 263] on button "$20.00" at bounding box center [290, 255] width 72 height 18
type input "$20.00"
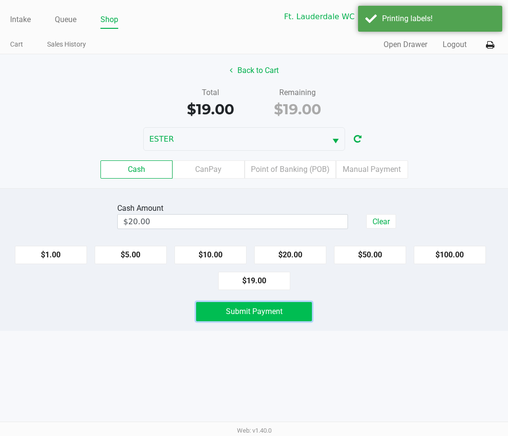
click at [287, 308] on button "Submit Payment" at bounding box center [254, 311] width 116 height 19
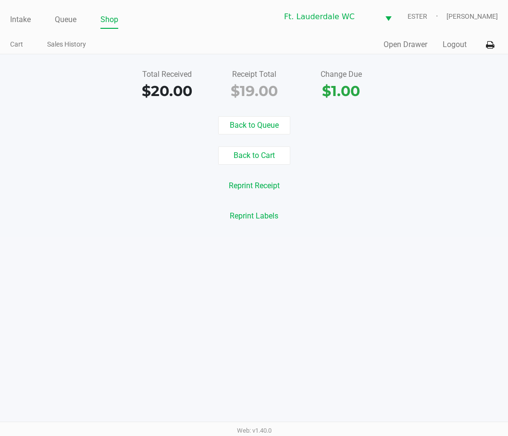
click at [268, 120] on button "Back to Queue" at bounding box center [254, 125] width 72 height 18
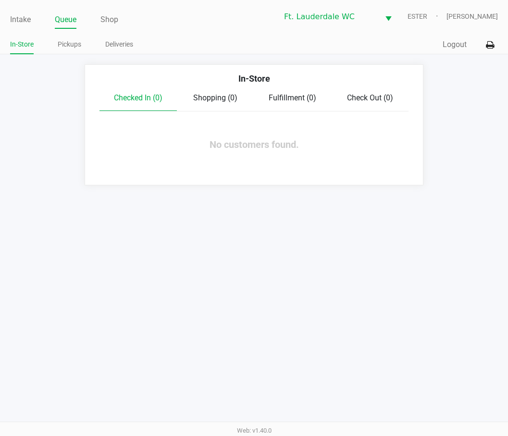
click at [20, 21] on link "Intake" at bounding box center [20, 19] width 21 height 13
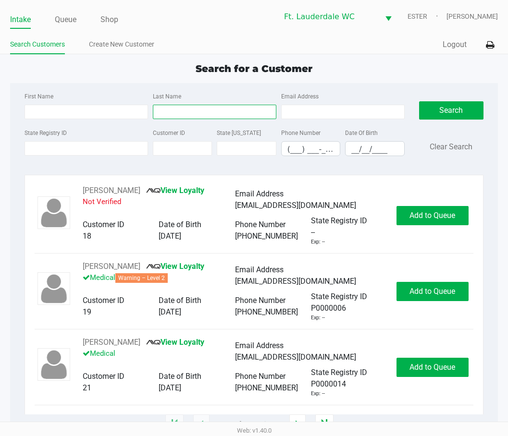
click at [216, 110] on input "Last Name" at bounding box center [214, 112] width 123 height 14
type input "wiggins"
click at [356, 145] on input "__/__/____" at bounding box center [374, 149] width 58 height 15
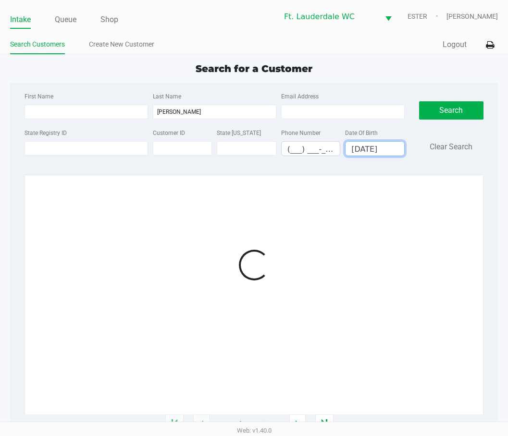
type input "05/26/1964"
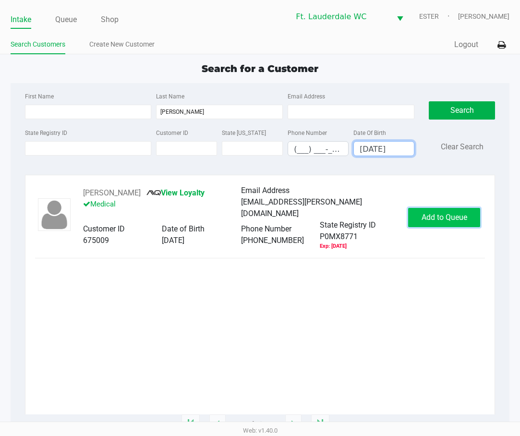
click at [448, 219] on span "Add to Queue" at bounding box center [445, 217] width 46 height 9
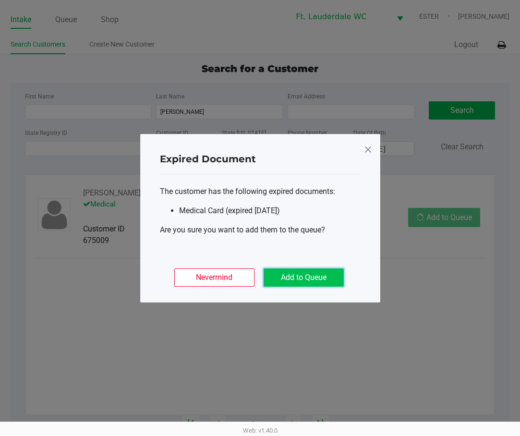
click at [285, 272] on button "Add to Queue" at bounding box center [304, 277] width 80 height 18
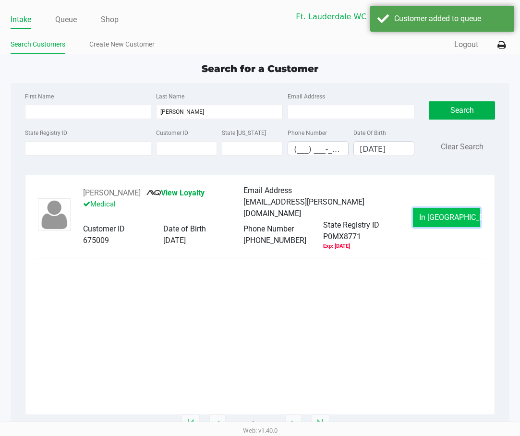
click at [441, 224] on button "In Queue" at bounding box center [446, 217] width 67 height 19
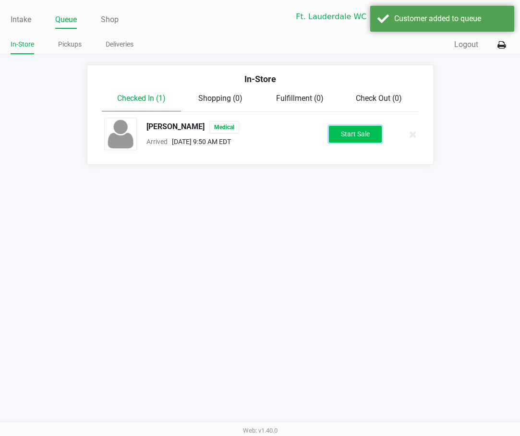
click at [370, 133] on button "Start Sale" at bounding box center [355, 134] width 53 height 17
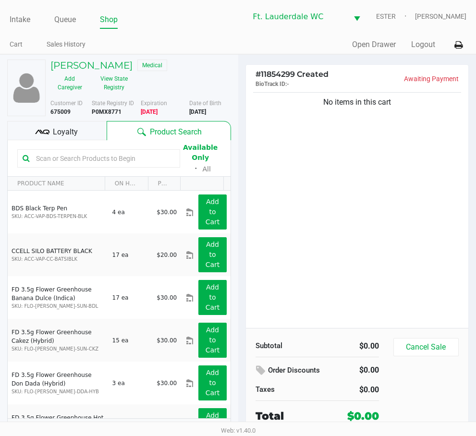
click at [422, 152] on div "No items in this cart" at bounding box center [357, 209] width 223 height 238
click at [392, 247] on div "No items in this cart" at bounding box center [357, 209] width 223 height 238
click at [375, 247] on div "No items in this cart" at bounding box center [357, 209] width 223 height 238
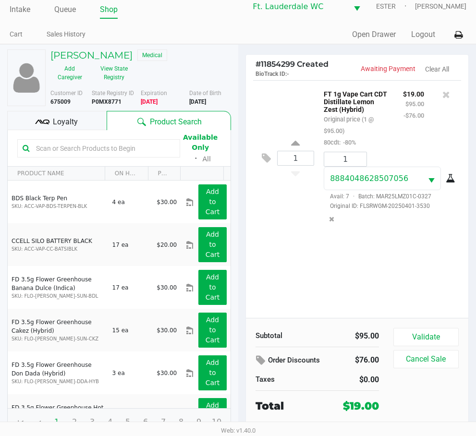
scroll to position [15, 0]
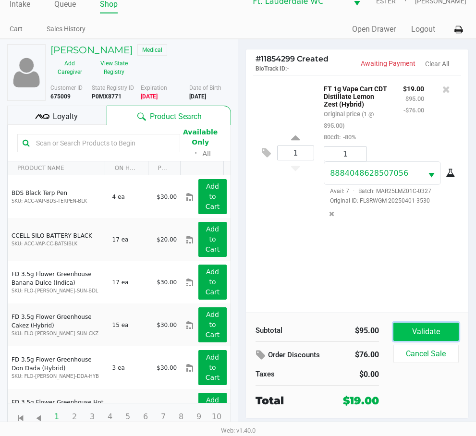
click at [447, 337] on button "Validate" at bounding box center [425, 332] width 65 height 18
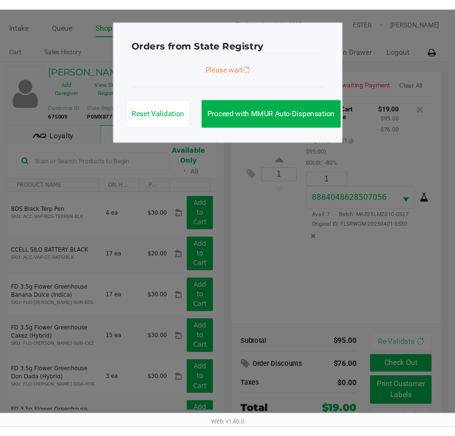
scroll to position [0, 0]
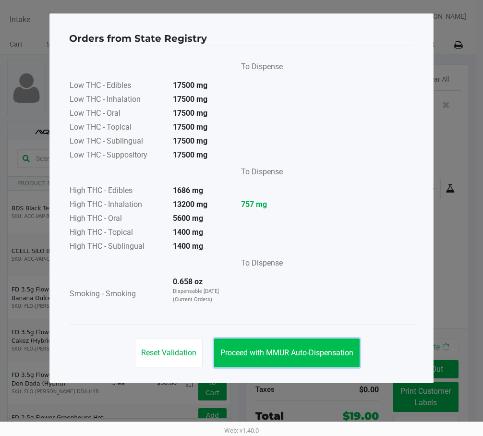
click at [334, 357] on span "Proceed with MMUR Auto-Dispensation" at bounding box center [286, 352] width 133 height 9
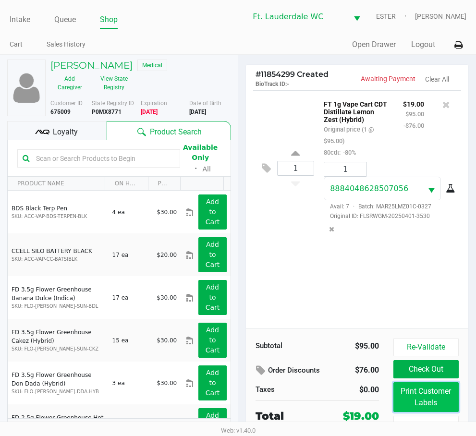
click at [413, 398] on button "Print Customer Labels" at bounding box center [425, 397] width 65 height 30
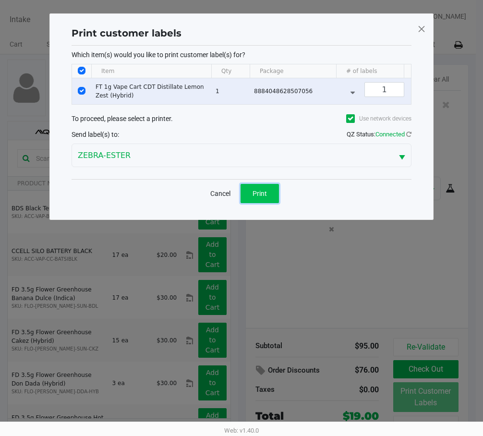
click at [260, 192] on button "Print" at bounding box center [260, 193] width 38 height 19
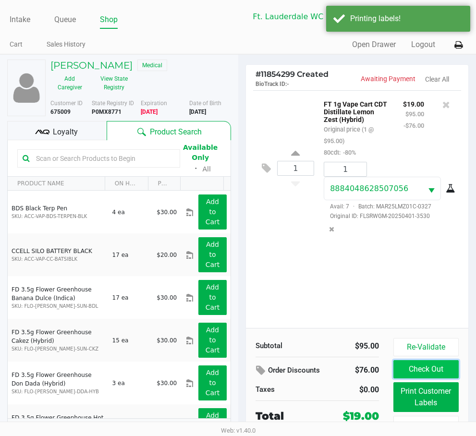
click at [403, 363] on button "Check Out" at bounding box center [425, 369] width 65 height 18
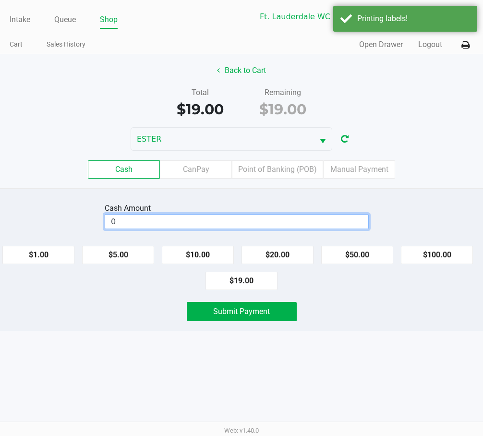
click at [262, 226] on input "0" at bounding box center [236, 222] width 263 height 14
click at [290, 256] on button "$20.00" at bounding box center [278, 255] width 72 height 18
type input "$20.00"
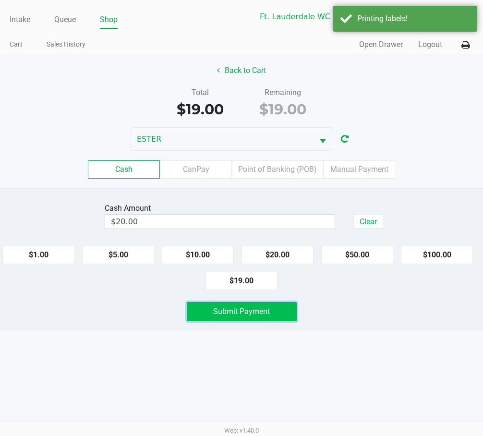
click at [279, 313] on button "Submit Payment" at bounding box center [242, 311] width 110 height 19
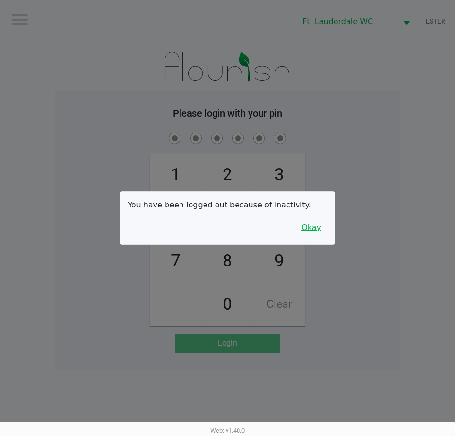
click at [316, 231] on button "Okay" at bounding box center [311, 227] width 32 height 18
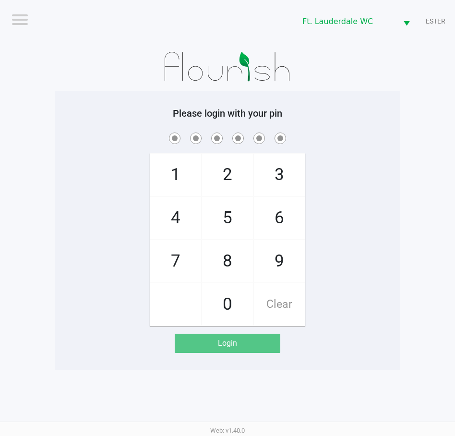
click at [182, 212] on span "4" at bounding box center [175, 218] width 51 height 42
checkbox input "true"
click at [224, 222] on span "5" at bounding box center [227, 218] width 51 height 42
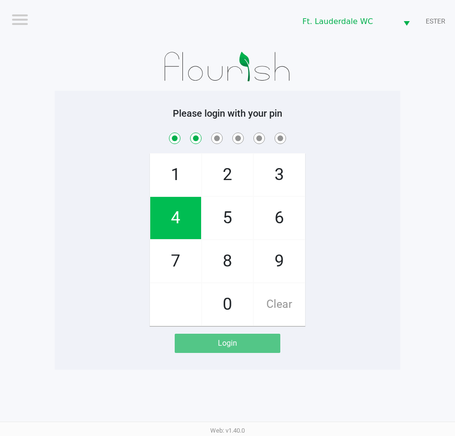
checkbox input "true"
click at [235, 217] on span "5" at bounding box center [227, 218] width 51 height 42
checkbox input "true"
click at [238, 216] on span "5" at bounding box center [227, 218] width 51 height 42
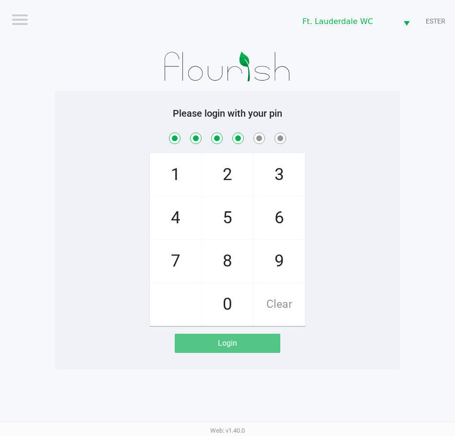
checkbox input "true"
click at [239, 257] on span "8" at bounding box center [227, 261] width 51 height 42
checkbox input "true"
click at [187, 177] on span "1" at bounding box center [175, 175] width 51 height 42
checkbox input "true"
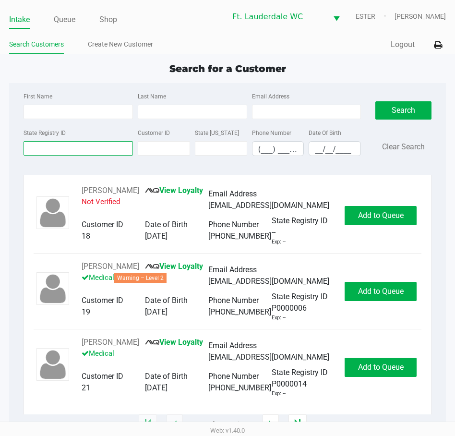
click at [53, 144] on input "State Registry ID" at bounding box center [78, 148] width 109 height 14
click at [71, 22] on link "Queue" at bounding box center [65, 19] width 22 height 13
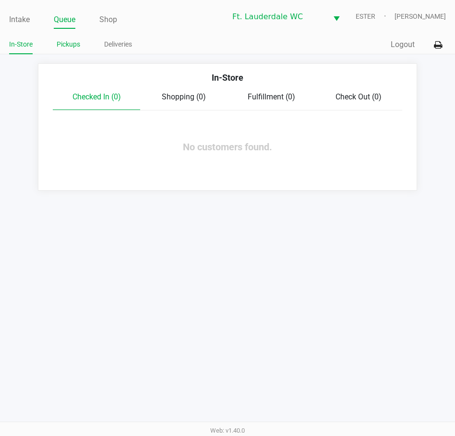
click at [63, 44] on link "Pickups" at bounding box center [69, 44] width 24 height 12
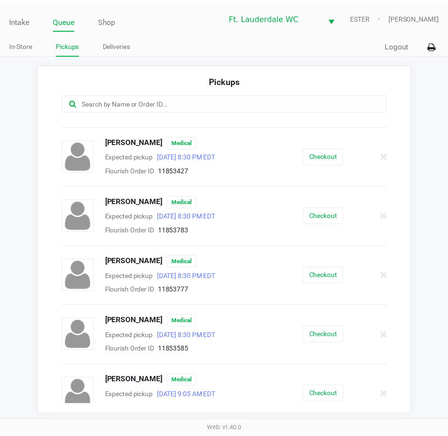
scroll to position [597, 0]
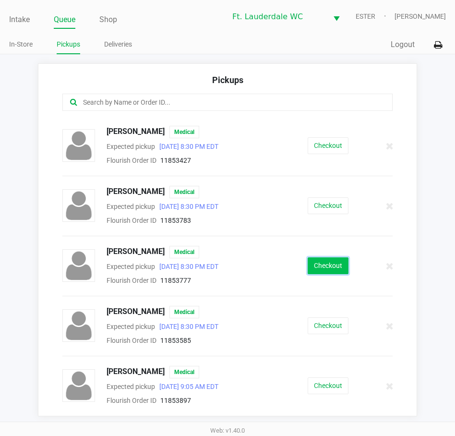
click at [326, 265] on button "Checkout" at bounding box center [328, 265] width 41 height 17
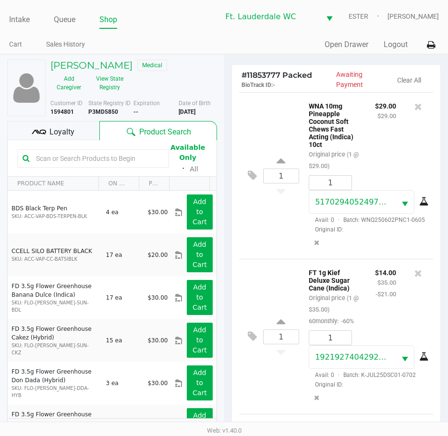
click at [67, 133] on span "Loyalty" at bounding box center [61, 132] width 25 height 12
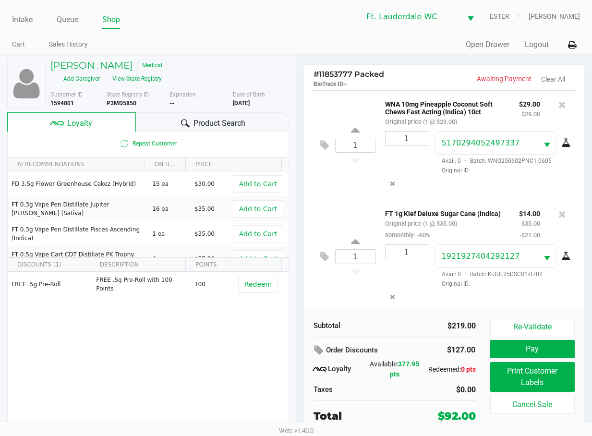
click at [385, 288] on div "1" at bounding box center [403, 266] width 50 height 44
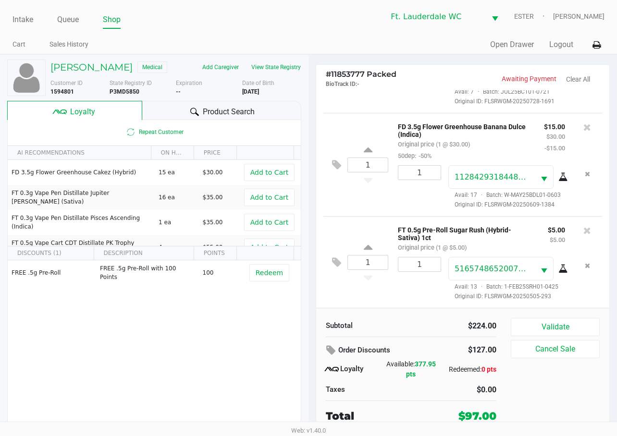
scroll to position [423, 0]
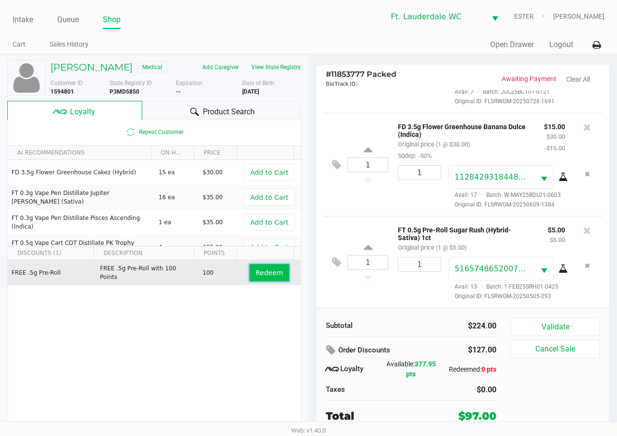
click at [269, 271] on span "Redeem" at bounding box center [268, 273] width 27 height 8
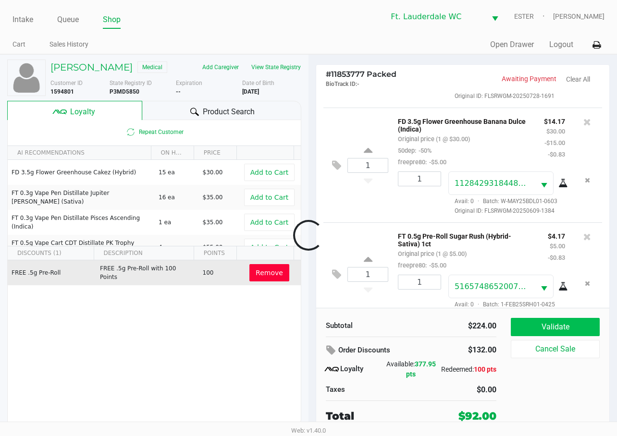
scroll to position [480, 0]
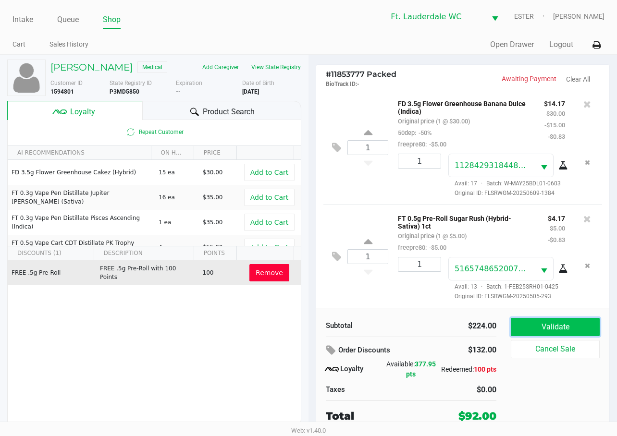
click at [455, 327] on button "Validate" at bounding box center [554, 327] width 89 height 18
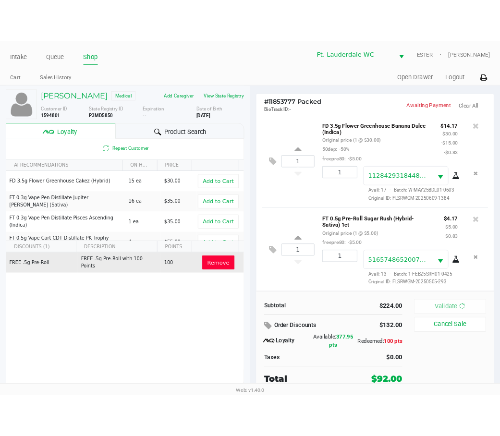
scroll to position [492, 0]
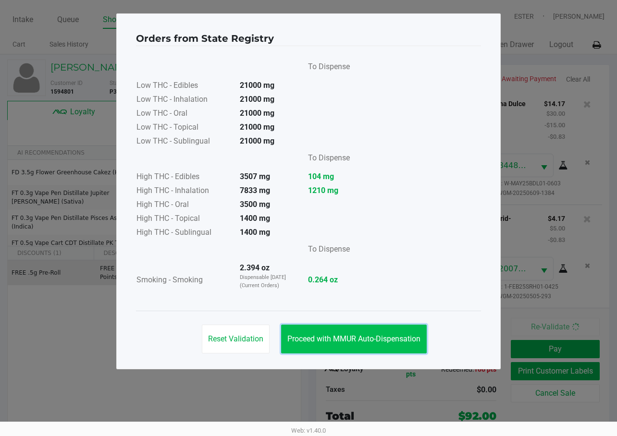
click at [400, 337] on span "Proceed with MMUR Auto-Dispensation" at bounding box center [353, 338] width 133 height 9
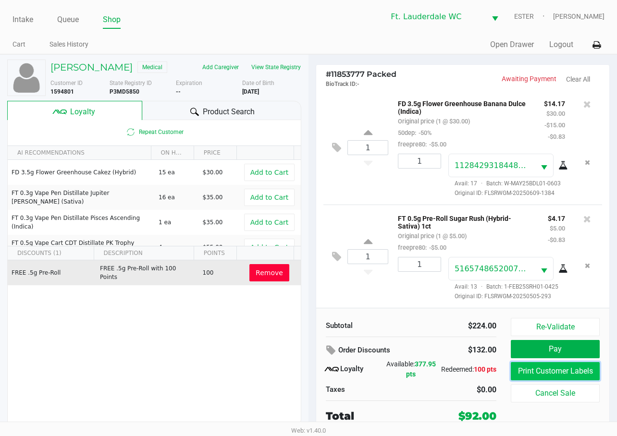
click at [455, 369] on button "Print Customer Labels" at bounding box center [554, 371] width 89 height 18
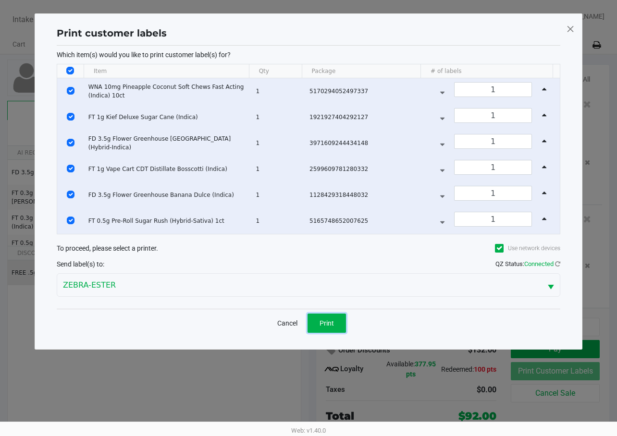
click at [339, 322] on button "Print" at bounding box center [326, 323] width 38 height 19
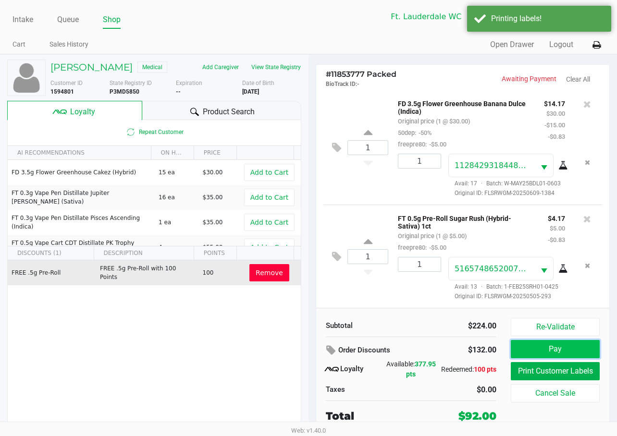
click at [455, 353] on button "Pay" at bounding box center [554, 349] width 89 height 18
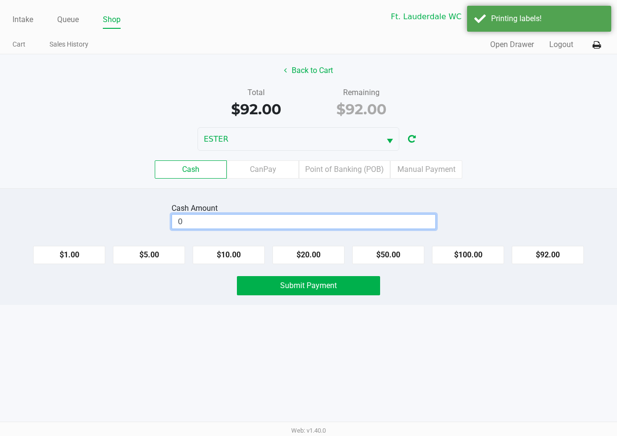
click at [343, 224] on input "0" at bounding box center [303, 222] width 263 height 14
click at [455, 257] on button "$100.00" at bounding box center [468, 255] width 72 height 18
type input "$100.00"
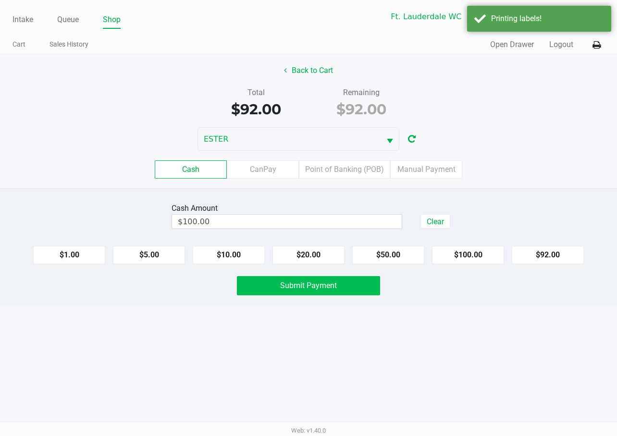
click at [353, 283] on button "Submit Payment" at bounding box center [309, 285] width 144 height 19
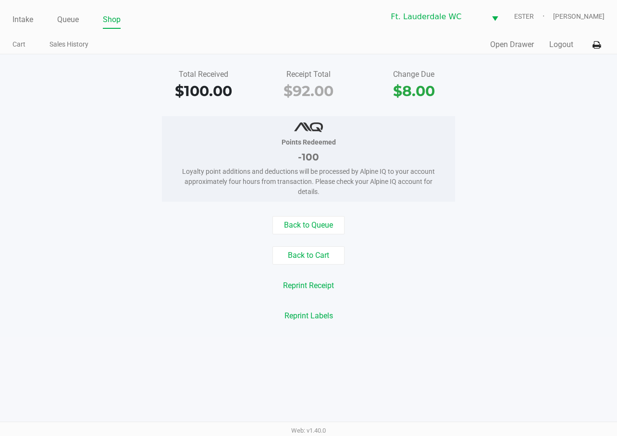
click at [330, 225] on button "Back to Queue" at bounding box center [308, 225] width 72 height 18
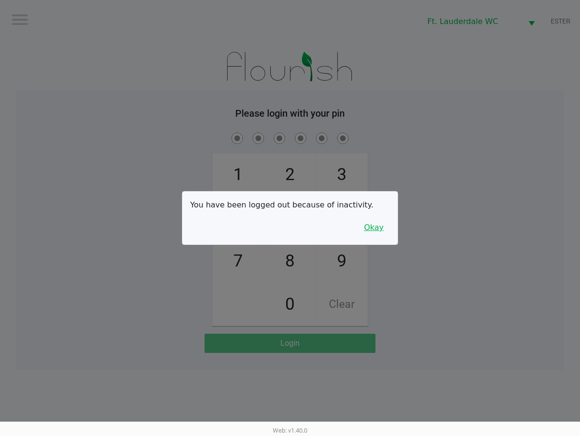
click at [376, 229] on button "Okay" at bounding box center [374, 227] width 32 height 18
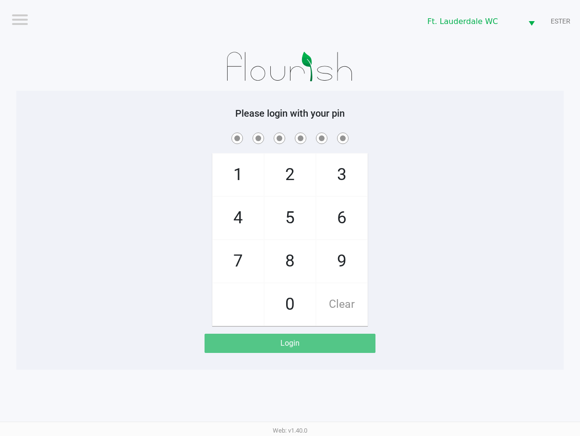
click at [239, 234] on span "4" at bounding box center [238, 218] width 51 height 42
checkbox input "true"
click at [298, 223] on span "5" at bounding box center [290, 218] width 51 height 42
checkbox input "true"
click at [298, 216] on span "5" at bounding box center [290, 218] width 51 height 42
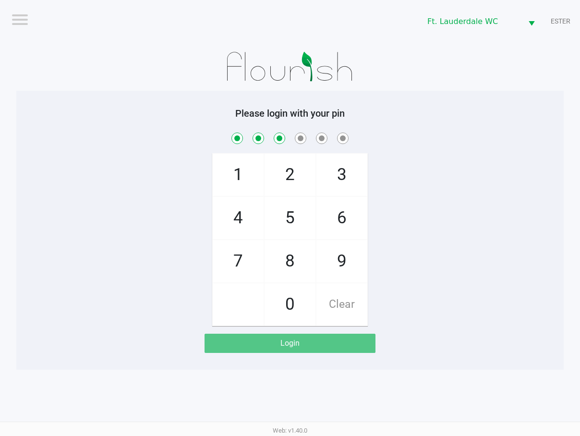
checkbox input "true"
click at [291, 214] on span "5" at bounding box center [290, 218] width 51 height 42
checkbox input "true"
click at [293, 249] on span "8" at bounding box center [290, 261] width 51 height 42
checkbox input "true"
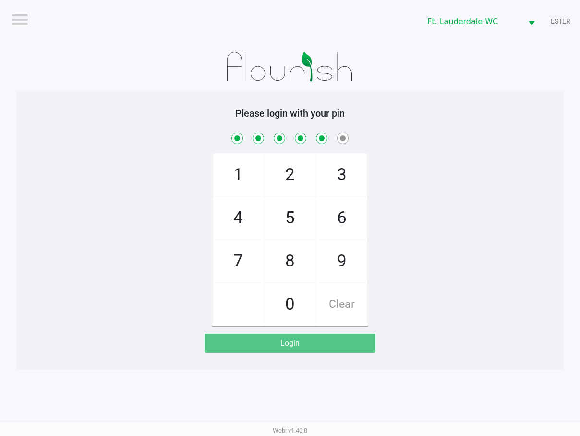
click at [242, 170] on span "1" at bounding box center [238, 175] width 51 height 42
checkbox input "true"
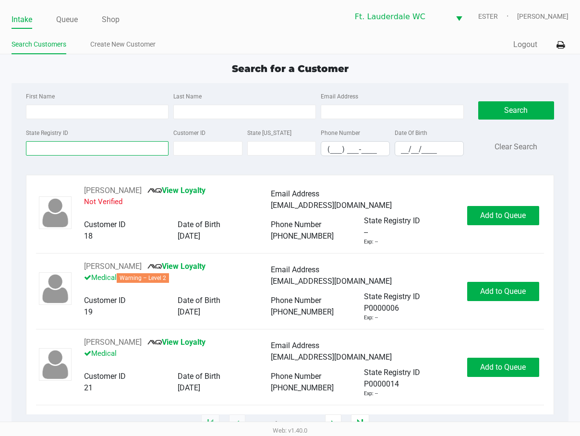
click at [87, 143] on input "State Registry ID" at bounding box center [97, 148] width 143 height 14
click at [109, 149] on input "State Registry ID" at bounding box center [97, 148] width 143 height 14
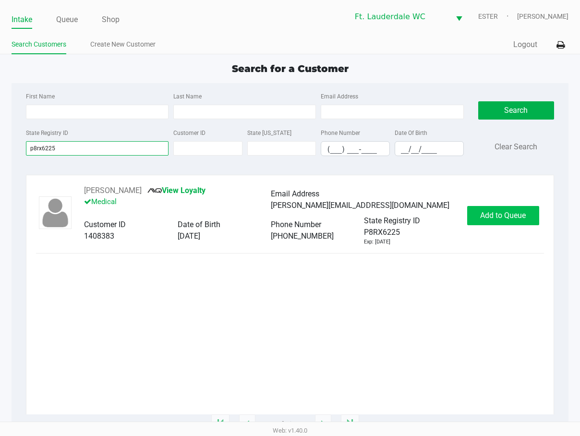
type input "p8rx6225"
click at [455, 214] on span "Add to Queue" at bounding box center [503, 215] width 46 height 9
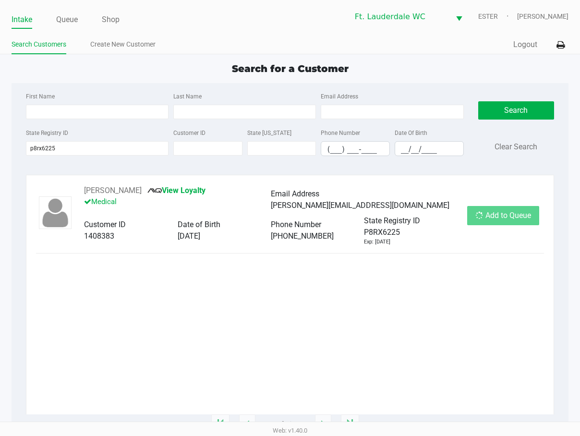
click at [455, 214] on div "Add to Queue" at bounding box center [503, 215] width 72 height 19
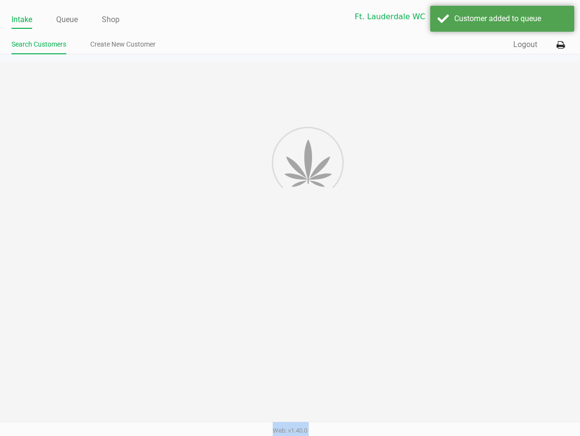
click at [455, 214] on div "Intake Queue Shop Ft. Lauderdale WC ESTER Steven Lawson Search Customers Create…" at bounding box center [290, 218] width 580 height 436
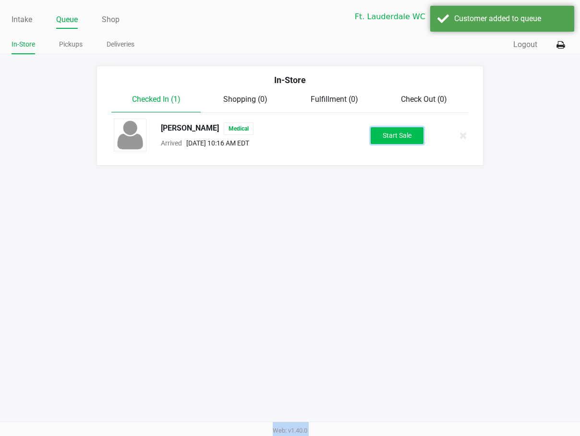
click at [401, 132] on button "Start Sale" at bounding box center [397, 135] width 53 height 17
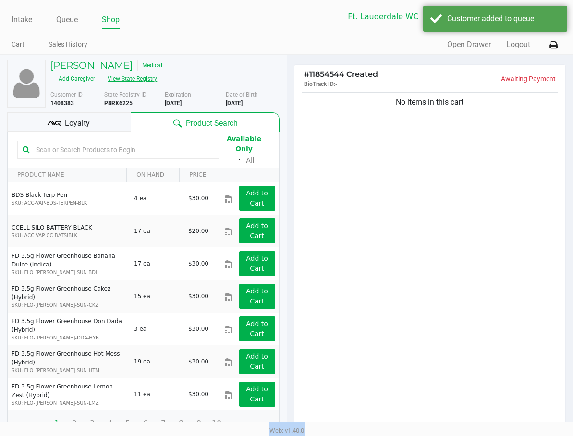
click at [141, 78] on button "View State Registry" at bounding box center [129, 78] width 56 height 15
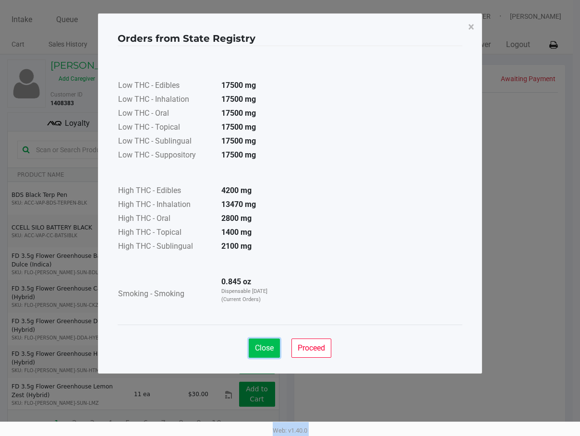
click at [267, 342] on button "Close" at bounding box center [264, 348] width 31 height 19
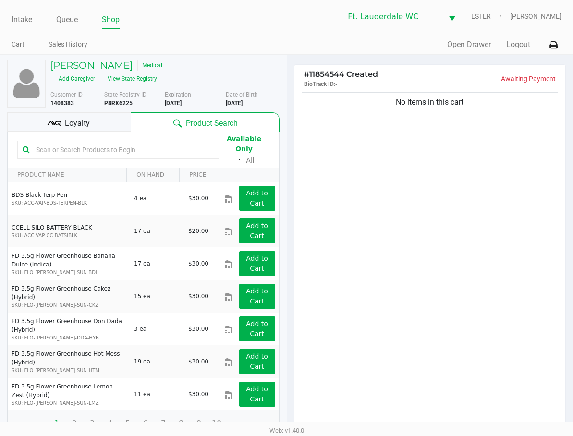
click at [455, 234] on div "No items in this cart" at bounding box center [429, 261] width 271 height 343
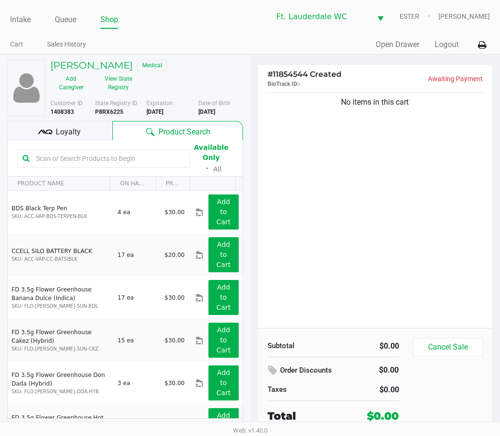
click at [428, 163] on div "No items in this cart" at bounding box center [375, 209] width 235 height 238
click at [427, 165] on div "No items in this cart" at bounding box center [375, 209] width 235 height 238
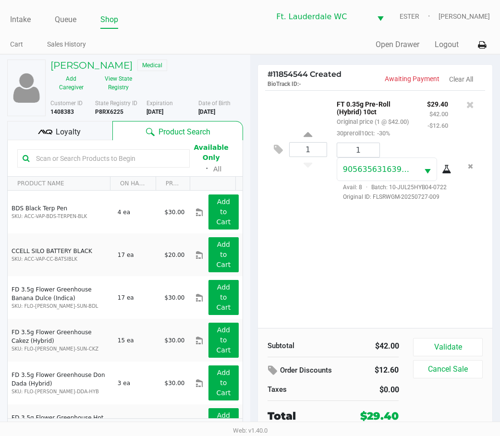
click at [393, 242] on div "1 FT 0.35g Pre-Roll (Hybrid) 10ct Original price (1 @ $42.00) 30preroll10ct: -3…" at bounding box center [375, 209] width 235 height 238
click at [455, 218] on div "1 FT 0.35g Pre-Roll (Hybrid) 10ct Original price (1 @ $42.00) 30preroll10ct: -3…" at bounding box center [375, 209] width 235 height 238
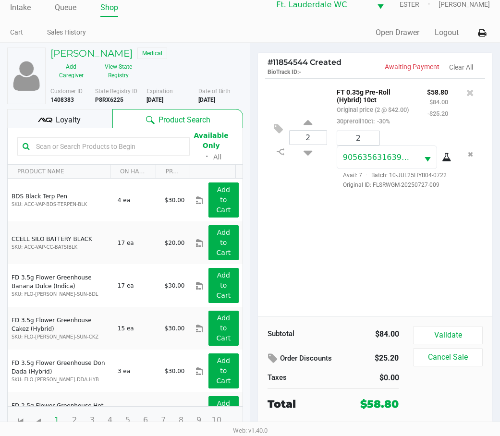
scroll to position [15, 0]
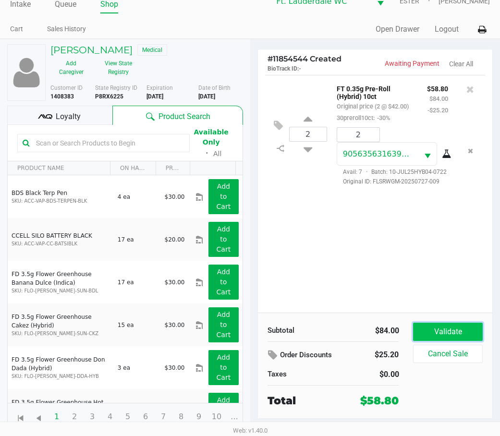
click at [452, 332] on button "Validate" at bounding box center [447, 332] width 69 height 18
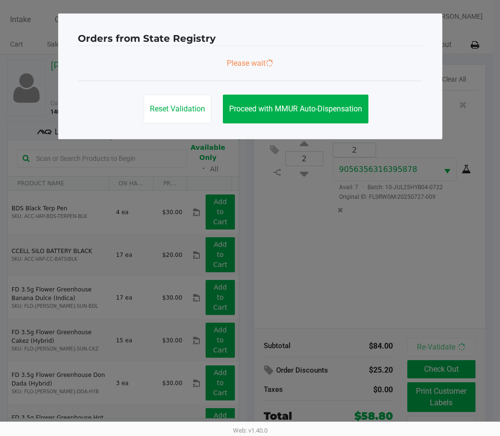
scroll to position [0, 0]
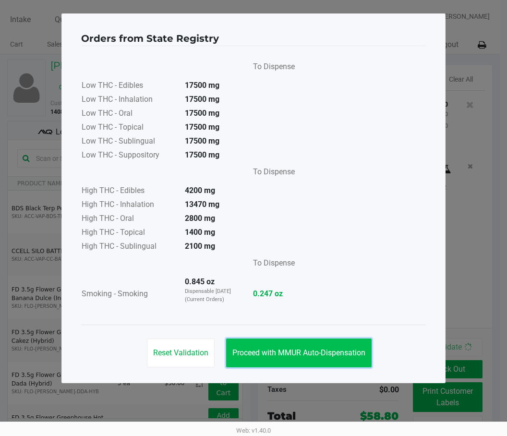
click at [340, 357] on span "Proceed with MMUR Auto-Dispensation" at bounding box center [298, 352] width 133 height 9
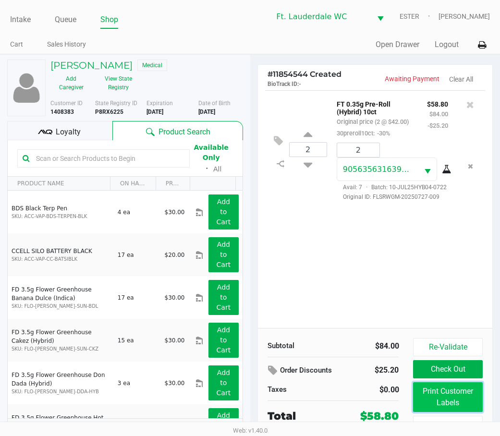
click at [438, 389] on button "Print Customer Labels" at bounding box center [447, 397] width 69 height 30
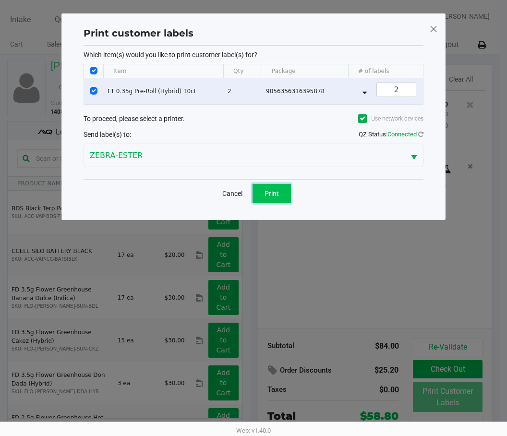
click at [284, 199] on button "Print" at bounding box center [272, 193] width 38 height 19
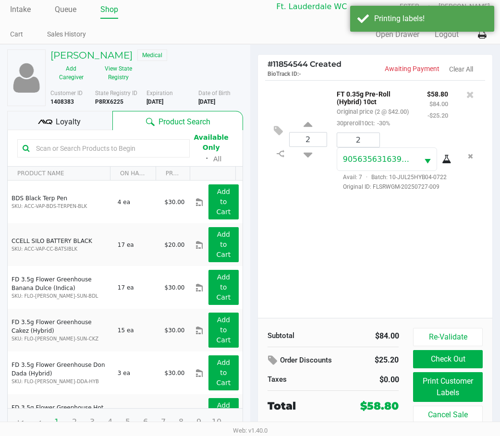
scroll to position [15, 0]
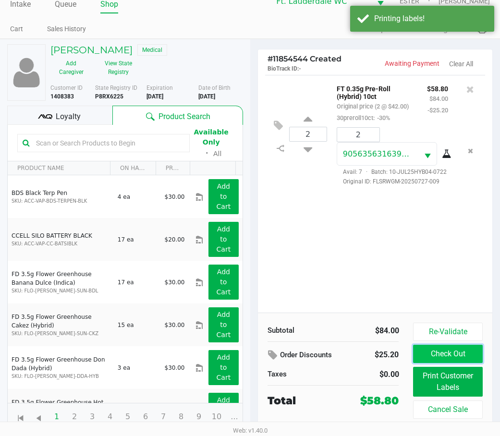
click at [438, 356] on button "Check Out" at bounding box center [447, 354] width 69 height 18
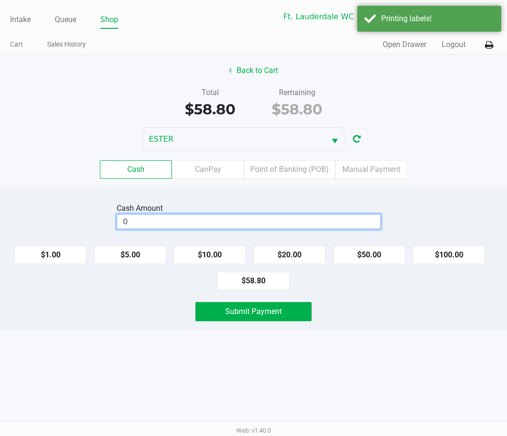
click at [256, 223] on input "0" at bounding box center [248, 222] width 263 height 14
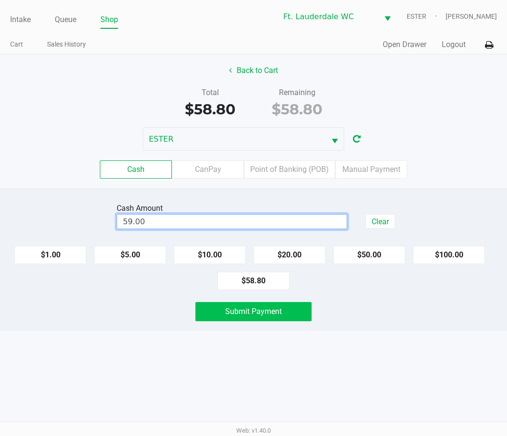
click at [266, 316] on button "Submit Payment" at bounding box center [253, 311] width 116 height 19
type input "$59.00"
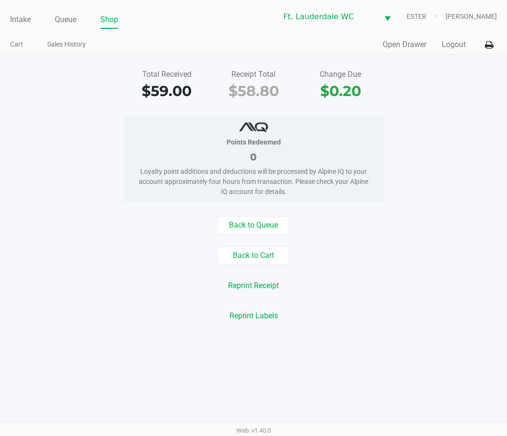
click at [255, 218] on button "Back to Queue" at bounding box center [254, 225] width 72 height 18
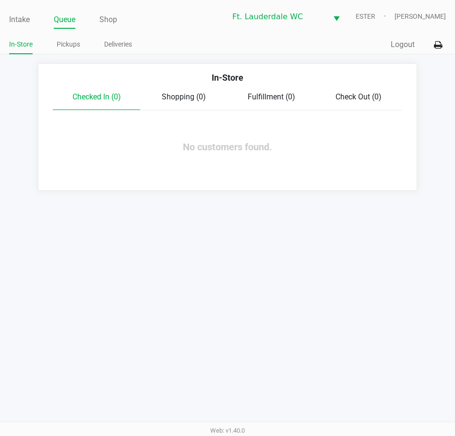
click at [194, 212] on div "Intake Queue Shop Ft. Lauderdale WC ESTER Steven Lawson In-Store Pickups Delive…" at bounding box center [227, 218] width 455 height 436
click at [194, 220] on div "Intake Queue Shop Ft. Lauderdale WC ESTER Steven Lawson In-Store Pickups Delive…" at bounding box center [227, 218] width 455 height 436
click at [67, 43] on link "Pickups" at bounding box center [69, 44] width 24 height 12
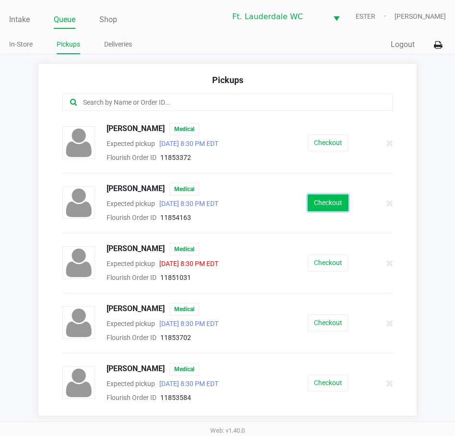
click at [310, 198] on button "Checkout" at bounding box center [328, 202] width 41 height 17
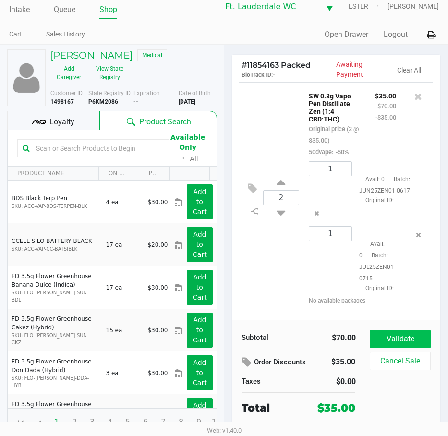
scroll to position [15, 0]
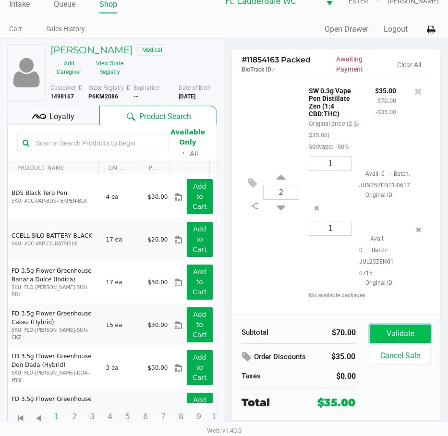
click at [402, 330] on button "Validate" at bounding box center [400, 334] width 61 height 18
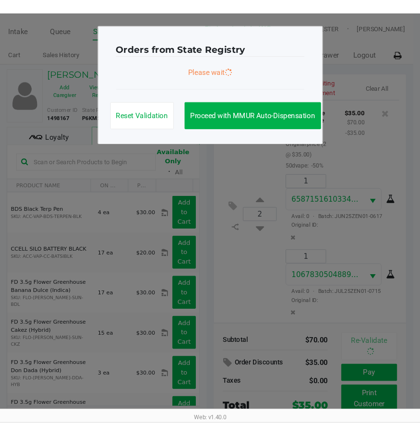
scroll to position [7, 0]
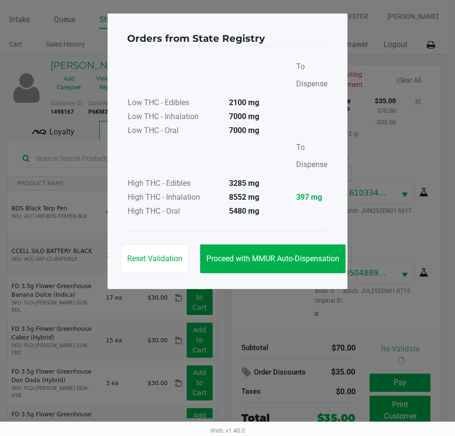
click at [289, 276] on div "Reset Validation Proceed with MMUR Auto-Dispensation" at bounding box center [227, 254] width 201 height 48
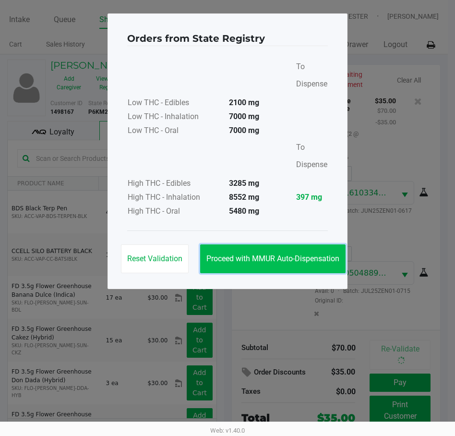
click at [291, 267] on button "Proceed with MMUR Auto-Dispensation" at bounding box center [272, 258] width 145 height 29
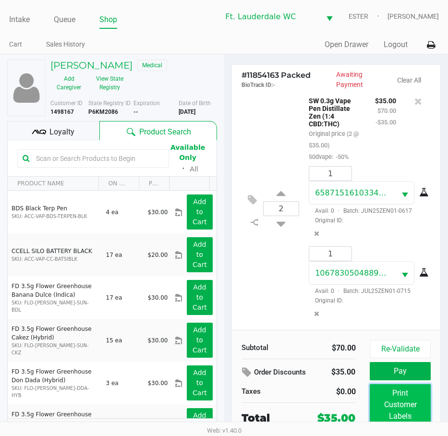
click at [400, 394] on button "Print Customer Labels" at bounding box center [400, 404] width 61 height 41
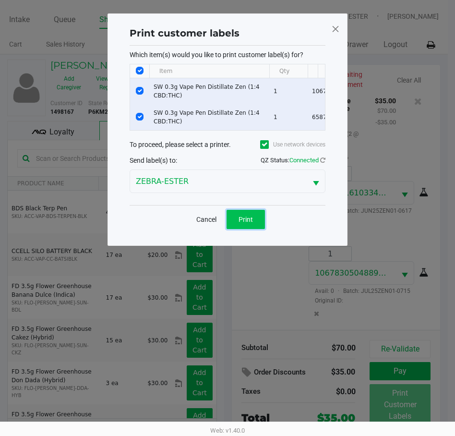
click at [238, 229] on button "Print" at bounding box center [246, 219] width 38 height 19
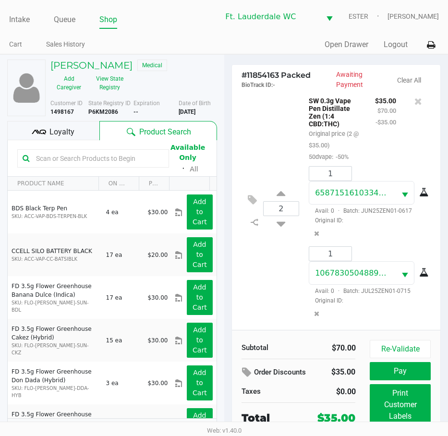
click at [207, 61] on div "APRIL MORTEMORE Medical" at bounding box center [133, 66] width 181 height 12
click at [392, 367] on button "Pay" at bounding box center [400, 371] width 61 height 18
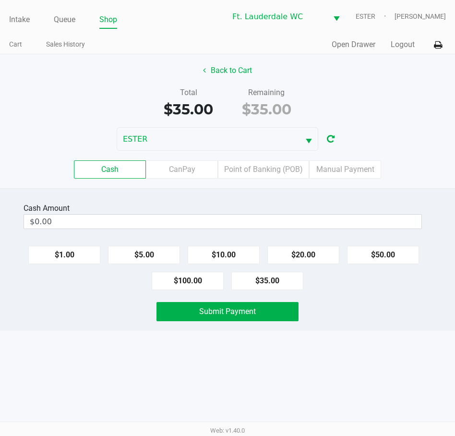
click at [301, 224] on input "$0.00" at bounding box center [223, 222] width 398 height 14
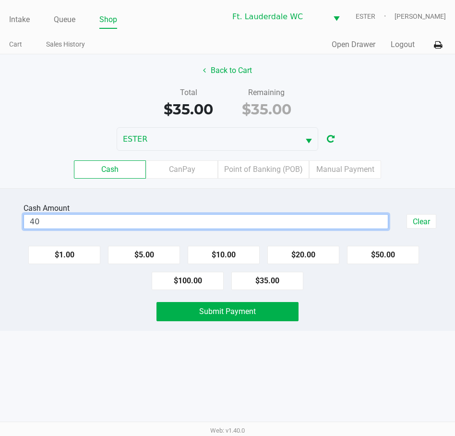
type input "$40.00"
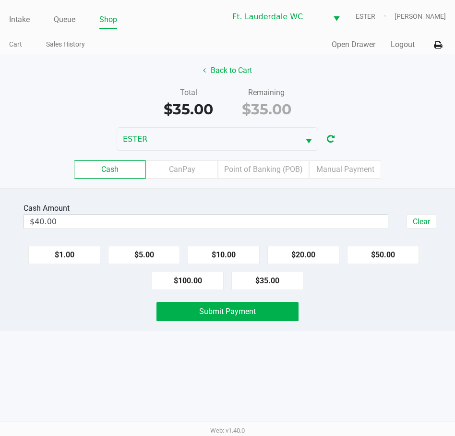
click at [364, 81] on div "Back to Cart Total $35.00 Remaining $35.00 ESTER Cash CanPay Point of Banking (…" at bounding box center [227, 121] width 455 height 134
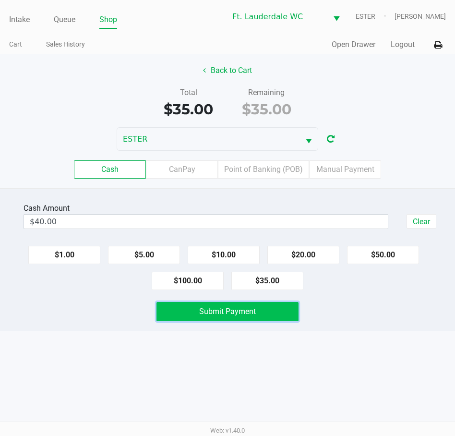
click at [291, 321] on button "Submit Payment" at bounding box center [228, 311] width 142 height 19
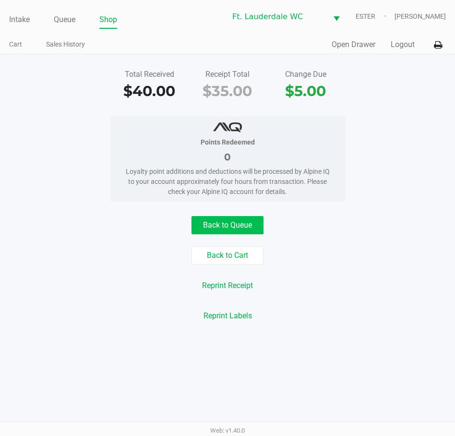
click at [248, 227] on button "Back to Queue" at bounding box center [228, 225] width 72 height 18
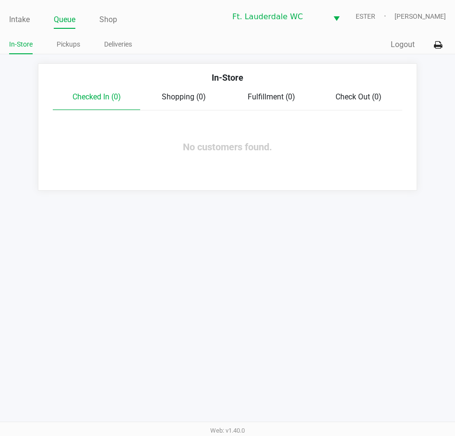
click at [372, 161] on div "In-Store Checked In (0) Shopping (0) Fulfillment (0) Check Out (0) No customers…" at bounding box center [227, 126] width 379 height 127
click at [331, 190] on div "In-Store Checked In (0) Shopping (0) Fulfillment (0) Check Out (0) No customers…" at bounding box center [227, 126] width 379 height 127
click at [18, 24] on link "Intake" at bounding box center [19, 19] width 21 height 13
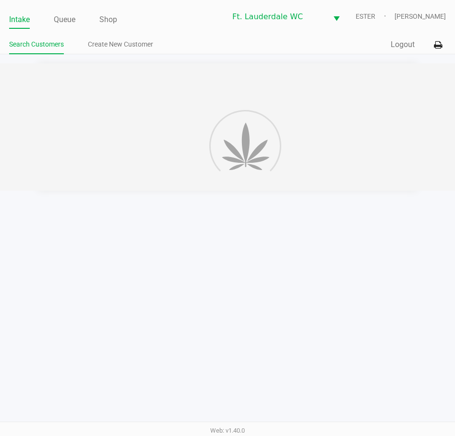
click at [18, 14] on link "Intake" at bounding box center [19, 19] width 21 height 13
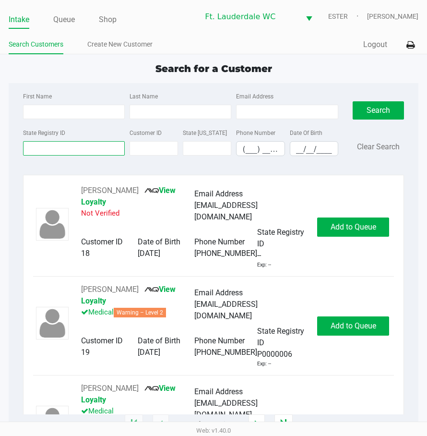
click at [69, 148] on input "State Registry ID" at bounding box center [74, 148] width 102 height 14
click at [60, 148] on input "State Registry ID" at bounding box center [74, 148] width 102 height 14
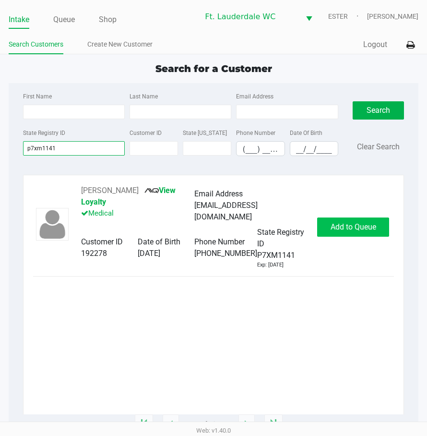
type input "p7xm1141"
click at [353, 222] on span "Add to Queue" at bounding box center [354, 226] width 46 height 9
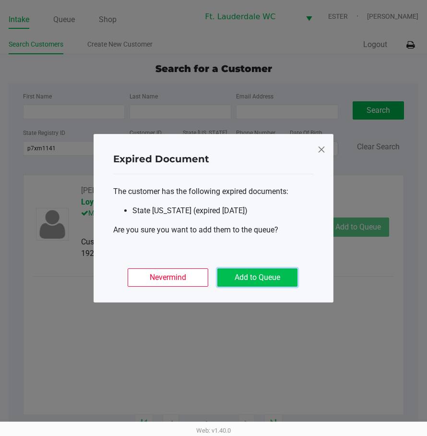
click at [261, 279] on button "Add to Queue" at bounding box center [258, 277] width 80 height 18
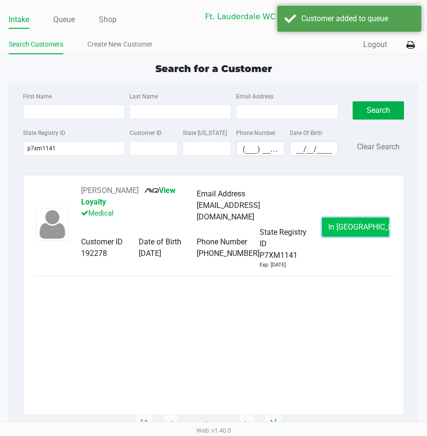
click at [353, 222] on span "In Queue" at bounding box center [368, 226] width 81 height 9
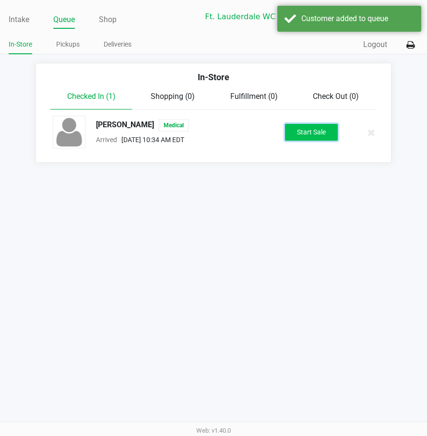
click at [321, 135] on button "Start Sale" at bounding box center [311, 132] width 53 height 17
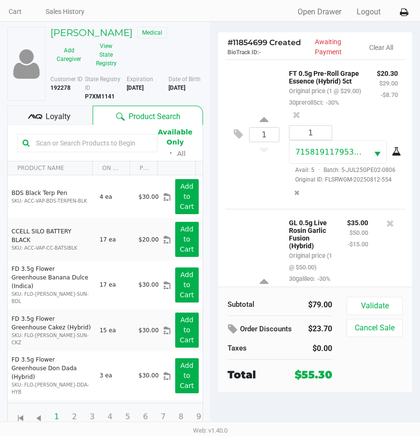
scroll to position [179, 0]
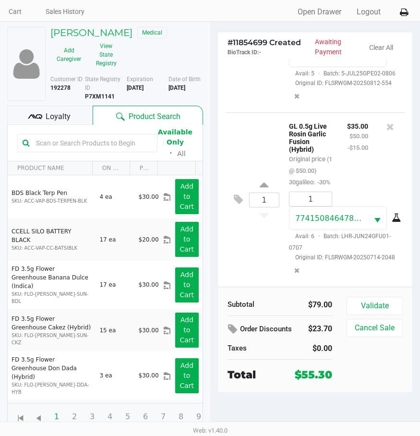
click at [352, 269] on div "1 7741508464789981 Avail: 6 · Batch: LHR-JUN24GFU01-0707 Original ID: FLSRWGM-2…" at bounding box center [343, 236] width 123 height 88
click at [382, 257] on span "Original ID: FLSRWGM-20250714-2048" at bounding box center [343, 257] width 109 height 9
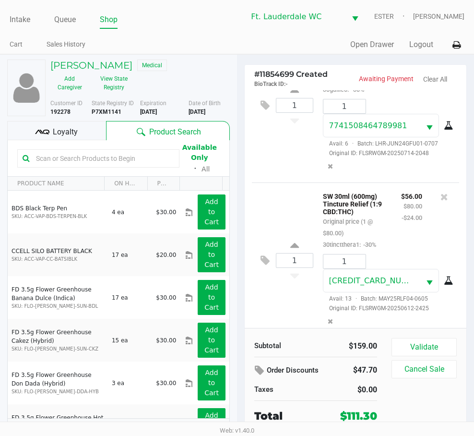
scroll to position [232, 0]
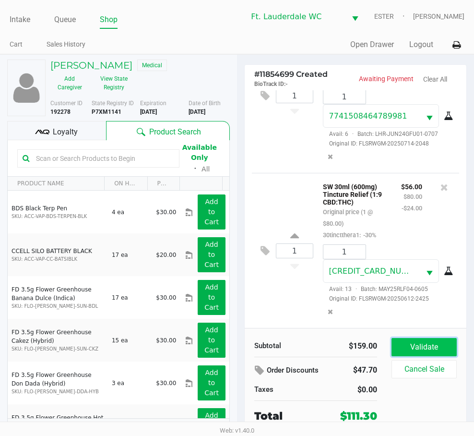
click at [428, 350] on button "Validate" at bounding box center [424, 347] width 65 height 18
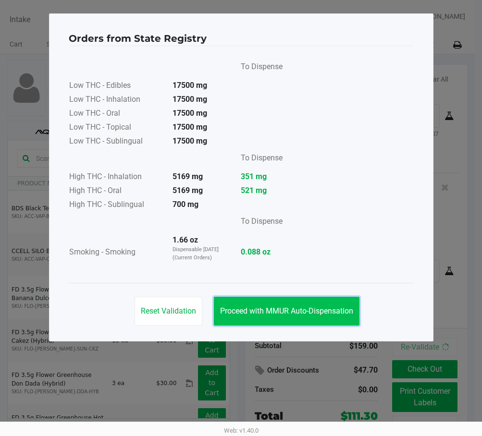
click at [332, 314] on span "Proceed with MMUR Auto-Dispensation" at bounding box center [286, 310] width 133 height 9
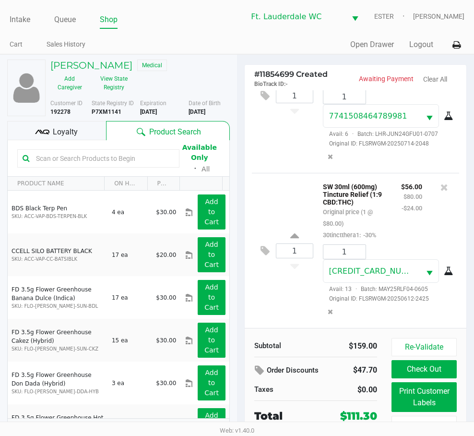
click at [83, 128] on div "Loyalty" at bounding box center [56, 130] width 99 height 19
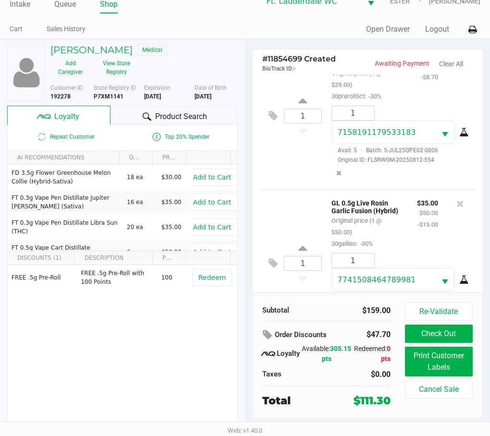
scroll to position [0, 0]
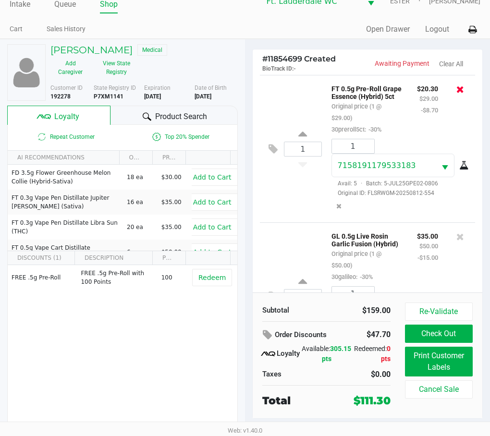
click at [455, 96] on button at bounding box center [460, 89] width 8 height 13
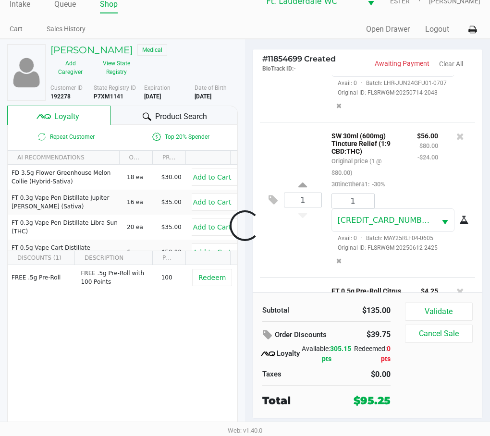
scroll to position [259, 0]
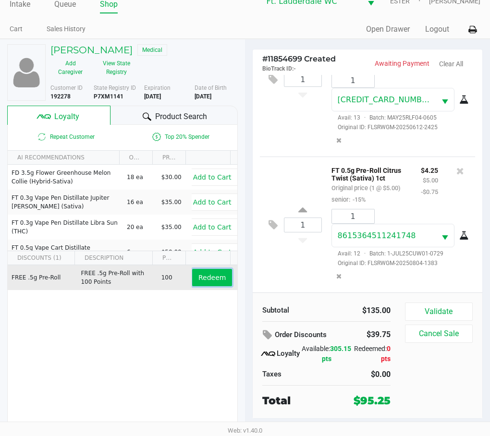
click at [204, 276] on span "Redeem" at bounding box center [211, 278] width 27 height 8
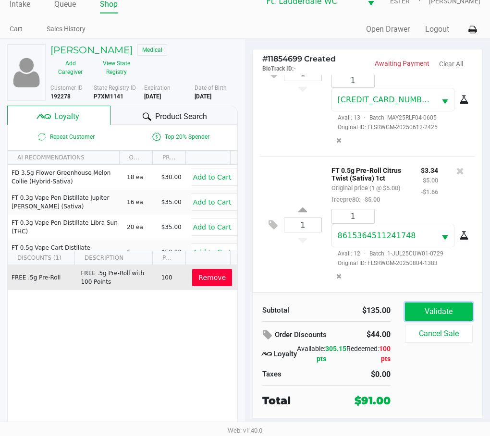
click at [438, 315] on button "Validate" at bounding box center [439, 312] width 68 height 18
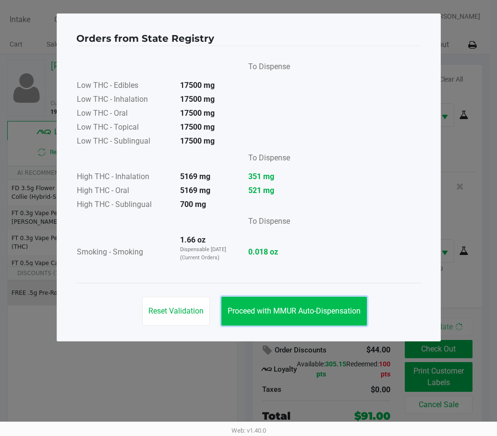
click at [333, 315] on span "Proceed with MMUR Auto-Dispensation" at bounding box center [294, 310] width 133 height 9
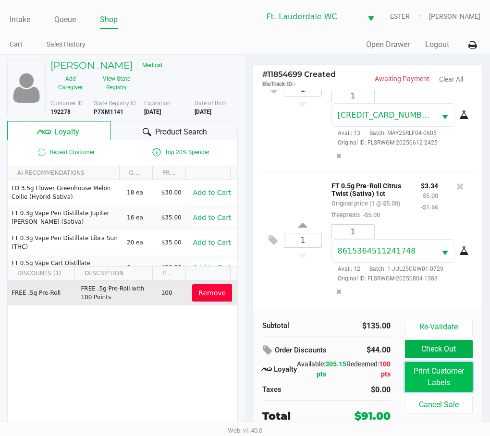
click at [443, 378] on button "Print Customer Labels" at bounding box center [439, 377] width 68 height 30
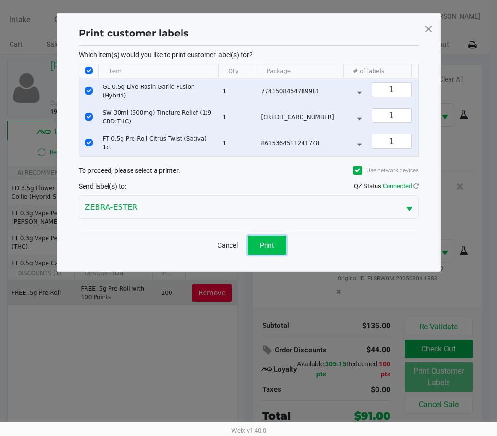
click at [267, 242] on button "Print" at bounding box center [267, 245] width 38 height 19
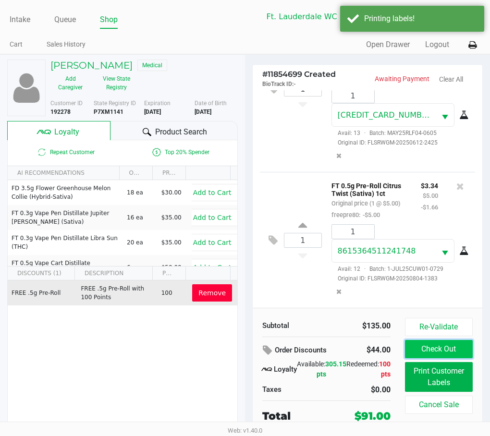
click at [455, 349] on button "Check Out" at bounding box center [439, 349] width 68 height 18
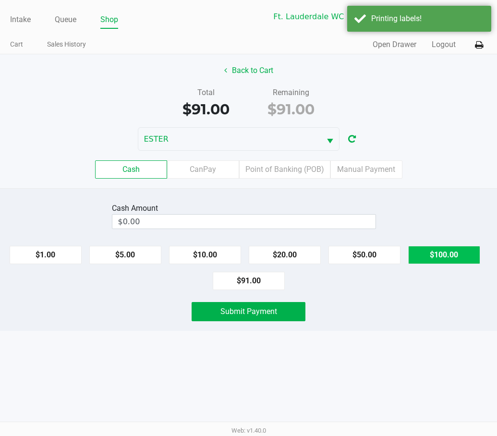
click at [439, 252] on button "$100.00" at bounding box center [444, 255] width 72 height 18
type input "$100.00"
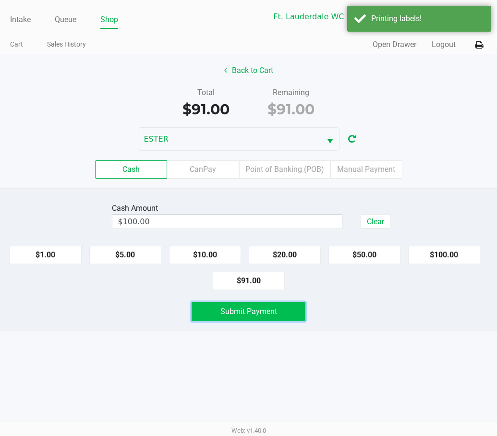
click at [284, 307] on button "Submit Payment" at bounding box center [248, 311] width 113 height 19
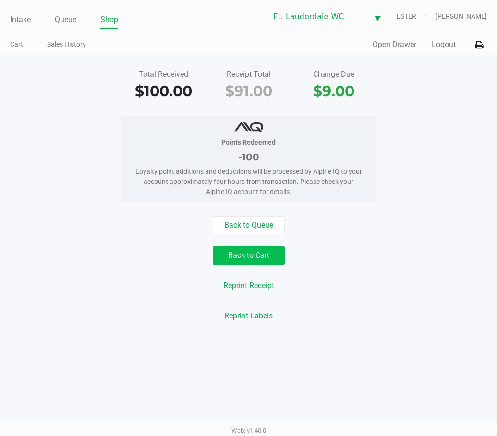
click at [250, 261] on button "Back to Cart" at bounding box center [249, 255] width 72 height 18
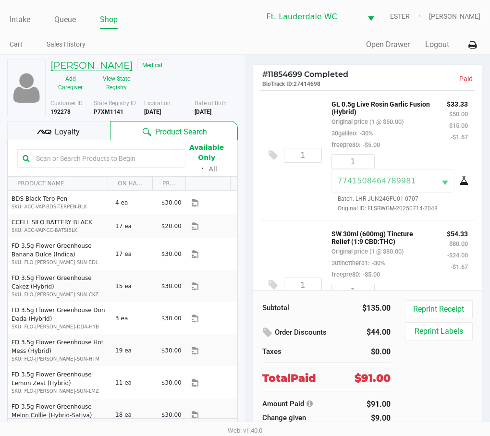
click at [96, 66] on h5 "ROSS LOSKOT" at bounding box center [91, 66] width 82 height 12
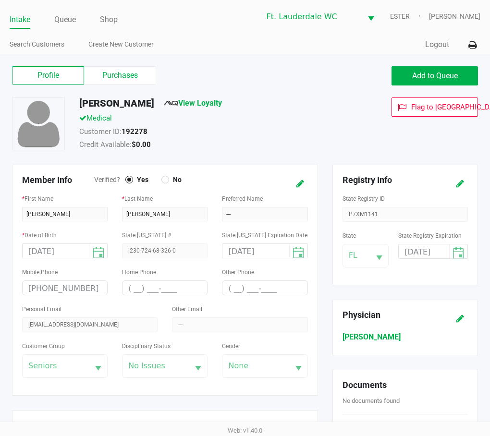
click at [451, 70] on button "Add to Queue" at bounding box center [434, 75] width 86 height 19
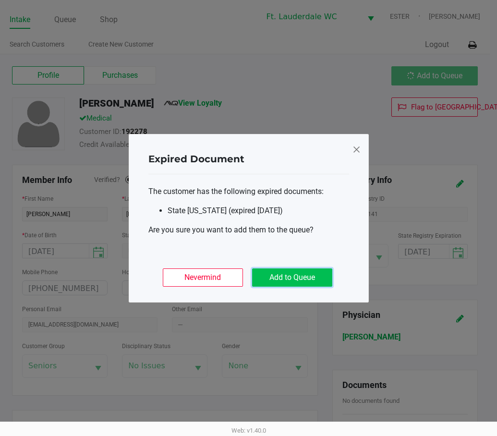
click at [288, 277] on button "Add to Queue" at bounding box center [292, 277] width 80 height 18
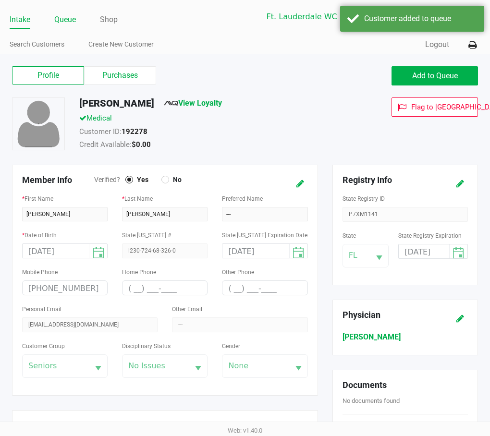
click at [73, 19] on link "Queue" at bounding box center [65, 19] width 22 height 13
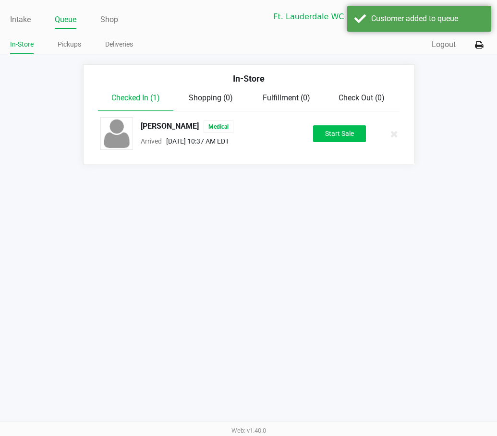
click at [339, 135] on button "Start Sale" at bounding box center [339, 133] width 53 height 17
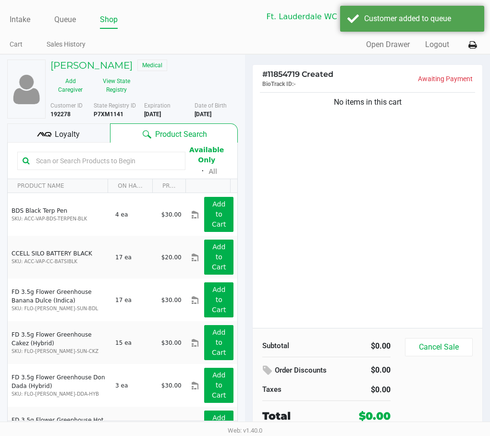
click at [405, 187] on div "No items in this cart" at bounding box center [368, 209] width 230 height 238
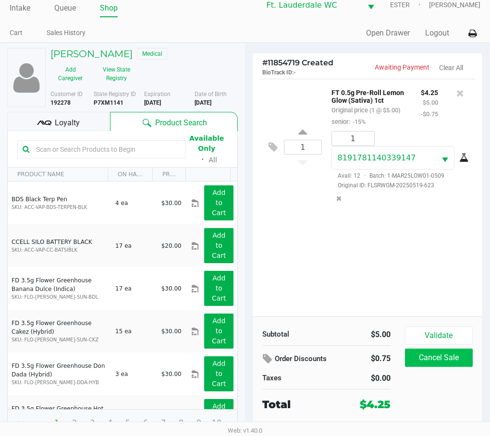
scroll to position [18, 0]
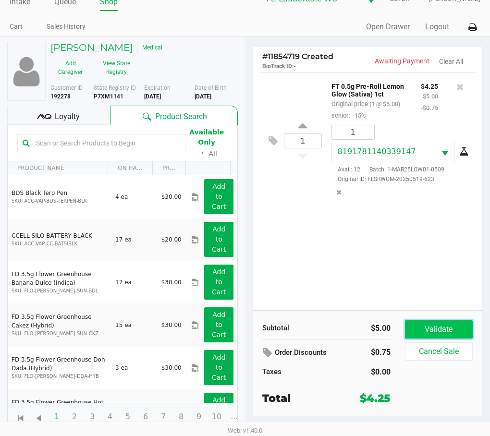
click at [442, 329] on button "Validate" at bounding box center [439, 329] width 68 height 18
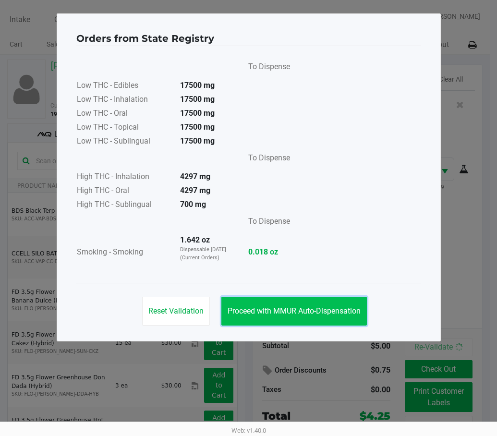
click at [351, 307] on span "Proceed with MMUR Auto-Dispensation" at bounding box center [294, 310] width 133 height 9
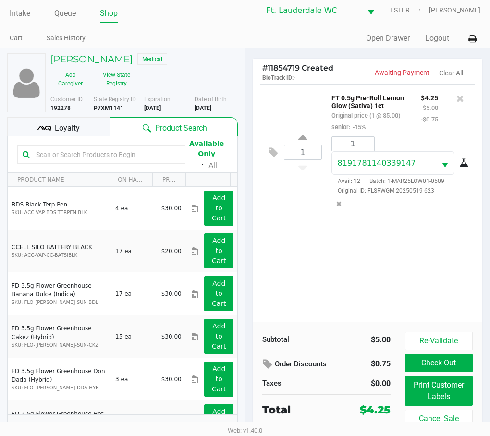
scroll to position [18, 0]
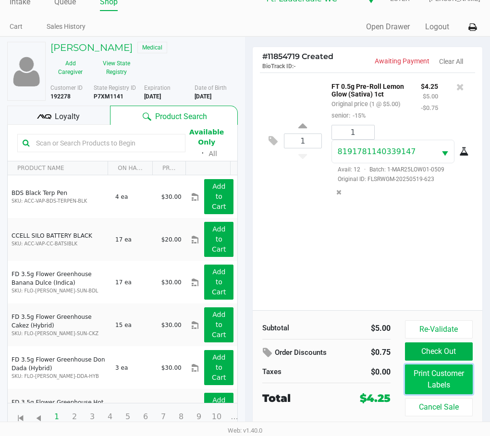
click at [446, 380] on button "Print Customer Labels" at bounding box center [439, 379] width 68 height 30
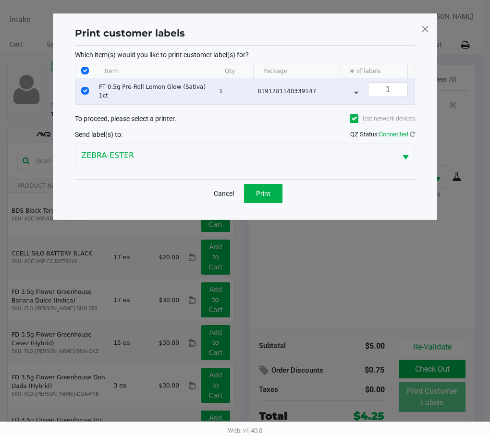
scroll to position [0, 0]
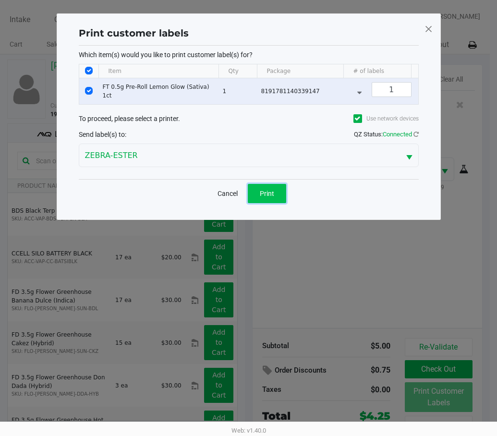
click at [277, 203] on button "Print" at bounding box center [267, 193] width 38 height 19
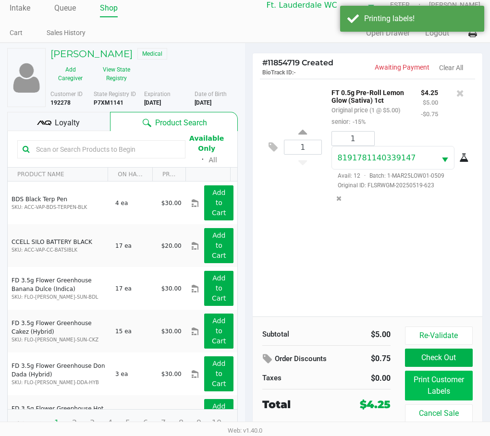
scroll to position [18, 0]
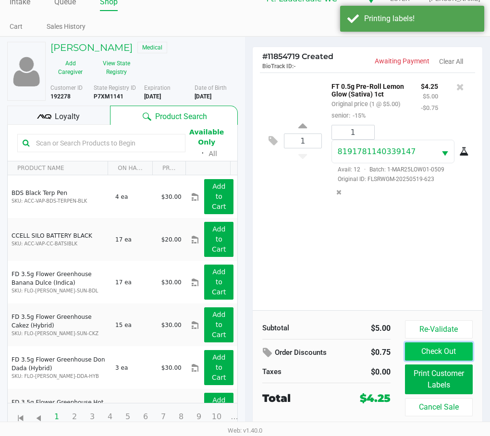
click at [448, 351] on button "Check Out" at bounding box center [439, 351] width 68 height 18
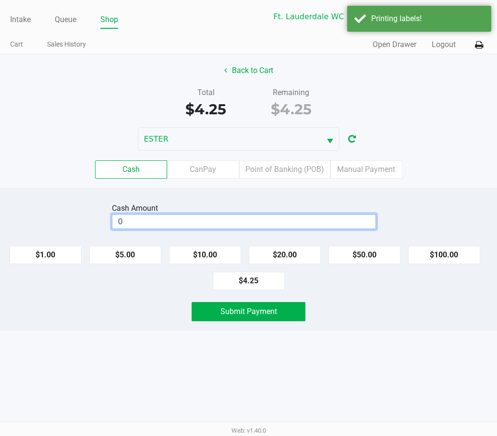
click at [279, 222] on input "0" at bounding box center [243, 222] width 263 height 14
click at [131, 255] on button "$5.00" at bounding box center [125, 255] width 72 height 18
type input "$5.00"
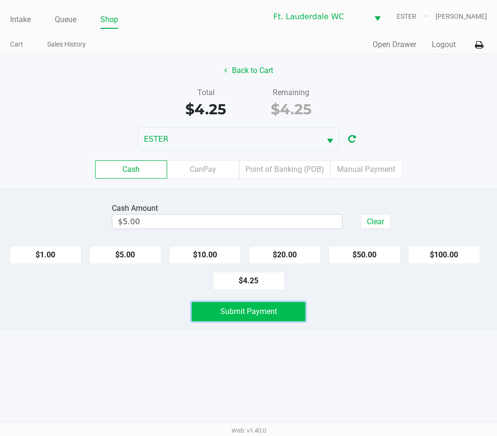
click at [274, 316] on button "Submit Payment" at bounding box center [248, 311] width 113 height 19
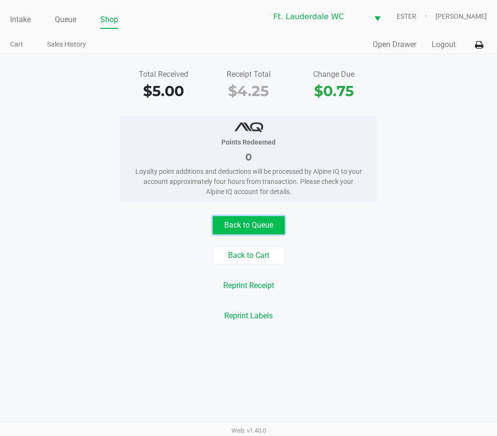
click at [250, 217] on button "Back to Queue" at bounding box center [249, 225] width 72 height 18
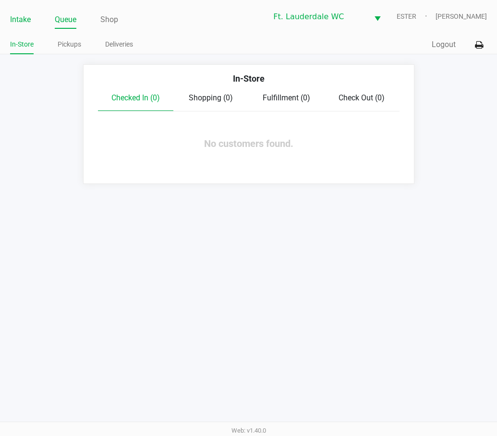
click at [14, 23] on link "Intake" at bounding box center [20, 19] width 21 height 13
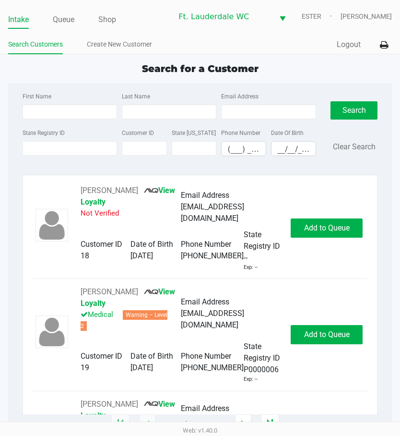
click at [97, 75] on div "Search for a Customer" at bounding box center [200, 68] width 399 height 14
click at [91, 146] on input "State Registry ID" at bounding box center [70, 148] width 95 height 14
click at [83, 149] on input "State Registry ID" at bounding box center [70, 148] width 95 height 14
click at [59, 19] on link "Queue" at bounding box center [64, 19] width 22 height 13
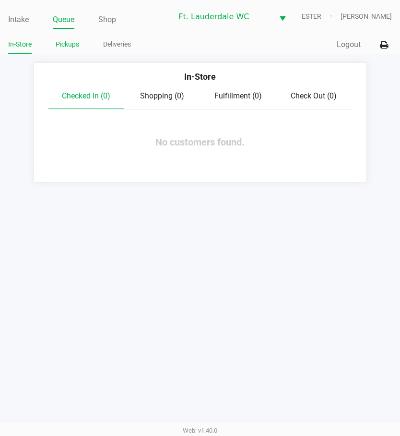
click at [69, 46] on link "Pickups" at bounding box center [68, 44] width 24 height 12
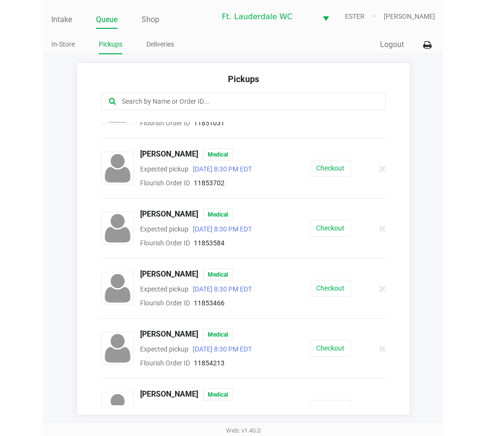
scroll to position [96, 0]
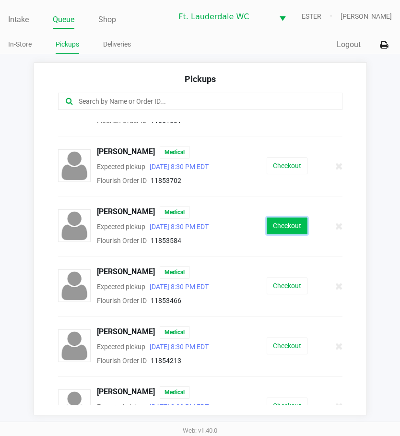
click at [283, 234] on button "Checkout" at bounding box center [287, 226] width 41 height 17
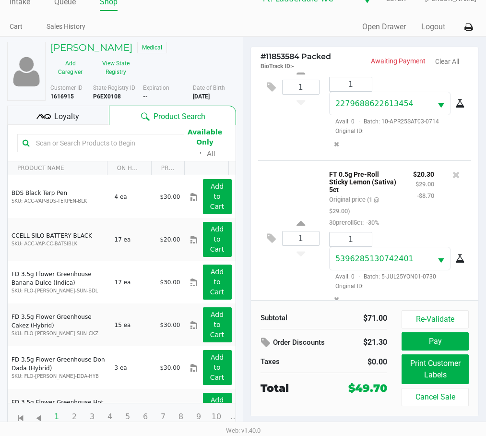
scroll to position [65, 0]
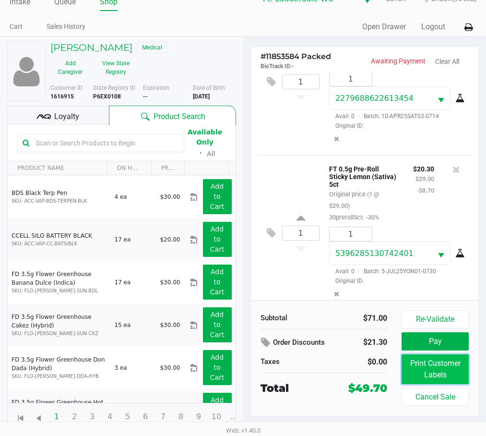
click at [441, 369] on button "Print Customer Labels" at bounding box center [435, 369] width 67 height 30
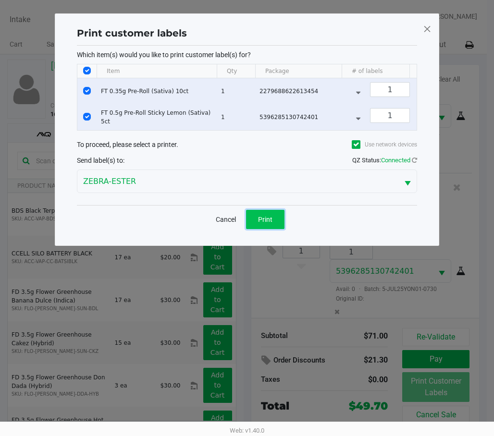
click at [281, 223] on button "Print" at bounding box center [265, 219] width 38 height 19
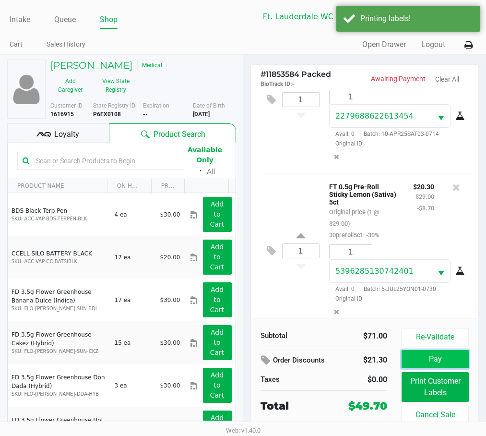
click at [451, 355] on button "Pay" at bounding box center [435, 359] width 67 height 18
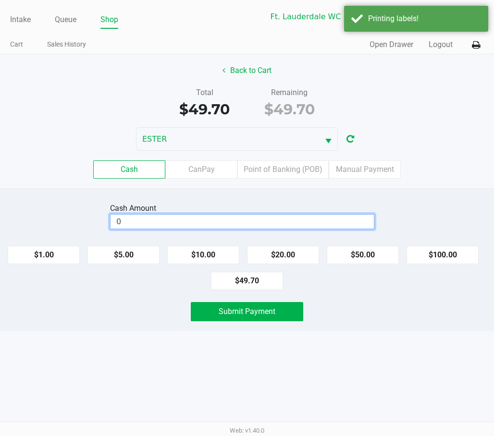
click at [170, 224] on input "0" at bounding box center [241, 222] width 263 height 14
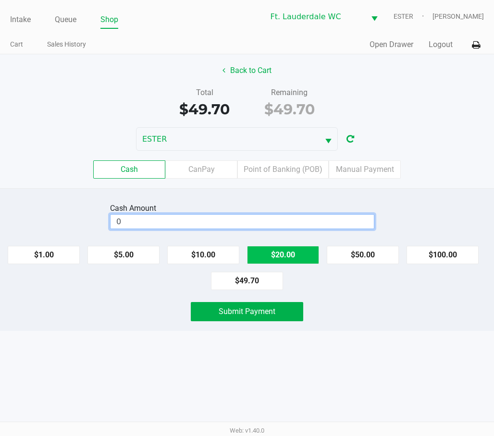
click at [291, 249] on button "$20.00" at bounding box center [283, 255] width 72 height 18
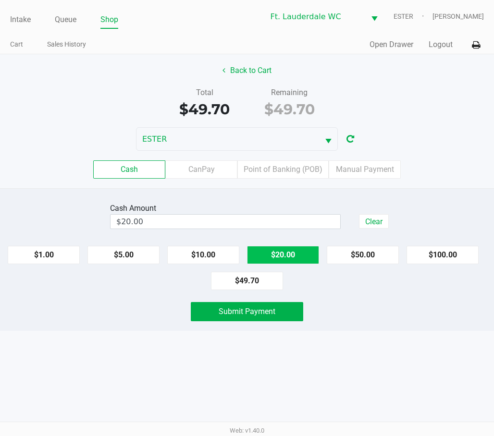
click at [300, 251] on button "$20.00" at bounding box center [283, 255] width 72 height 18
click at [293, 260] on button "$20.00" at bounding box center [283, 255] width 72 height 18
type input "$60.00"
click at [273, 308] on span "Submit Payment" at bounding box center [246, 311] width 57 height 9
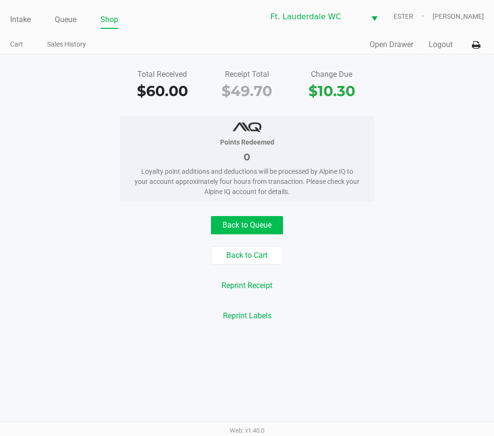
click at [257, 221] on button "Back to Queue" at bounding box center [247, 225] width 72 height 18
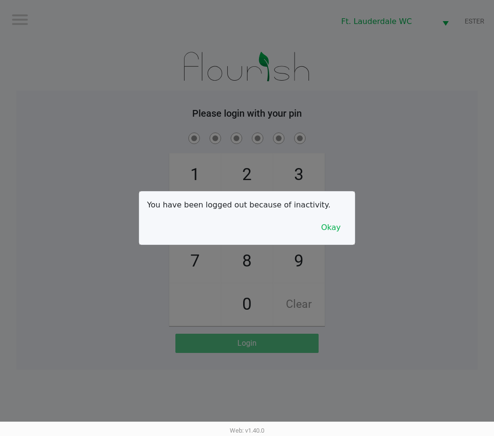
click at [334, 230] on button "Okay" at bounding box center [331, 227] width 32 height 18
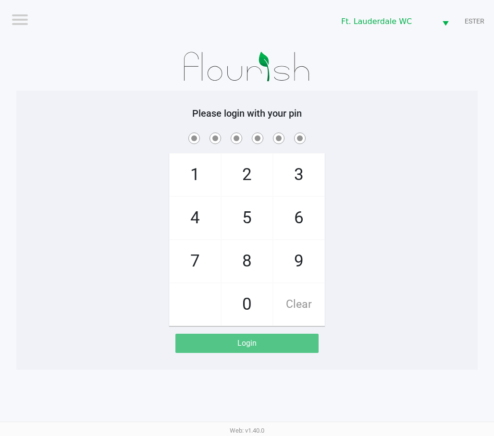
click at [188, 221] on span "4" at bounding box center [195, 218] width 51 height 42
checkbox input "true"
click at [256, 224] on span "5" at bounding box center [246, 218] width 51 height 42
checkbox input "true"
click at [256, 225] on span "5" at bounding box center [246, 218] width 51 height 42
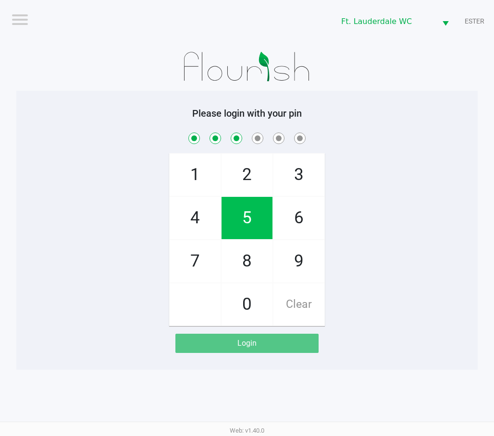
checkbox input "true"
click at [250, 223] on span "5" at bounding box center [246, 218] width 51 height 42
checkbox input "true"
click at [254, 246] on span "8" at bounding box center [246, 261] width 51 height 42
checkbox input "true"
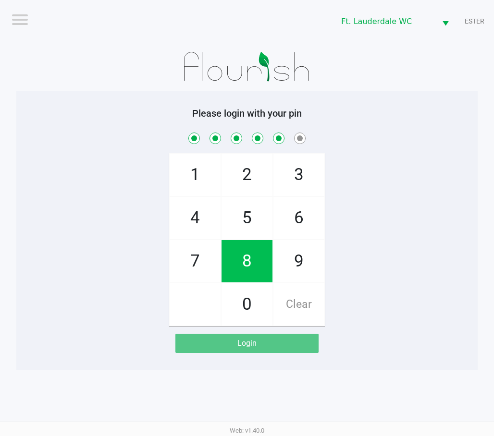
click at [205, 176] on span "1" at bounding box center [195, 175] width 51 height 42
checkbox input "true"
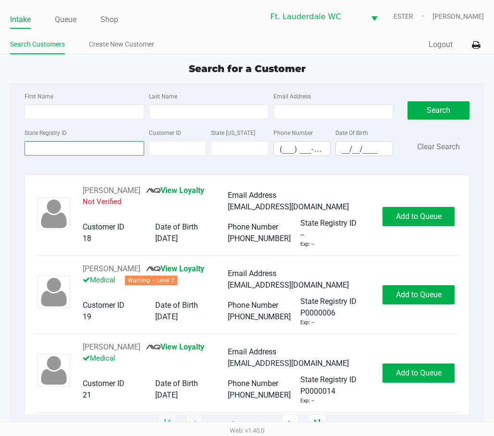
click at [109, 151] on input "State Registry ID" at bounding box center [84, 148] width 120 height 14
click at [87, 150] on input "State Registry ID" at bounding box center [84, 148] width 120 height 14
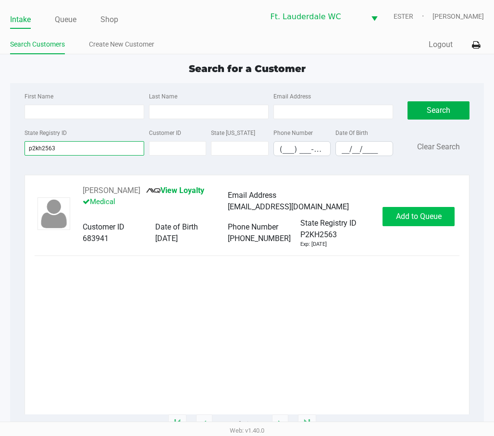
type input "p2kh2563"
click at [427, 224] on button "Add to Queue" at bounding box center [418, 216] width 72 height 19
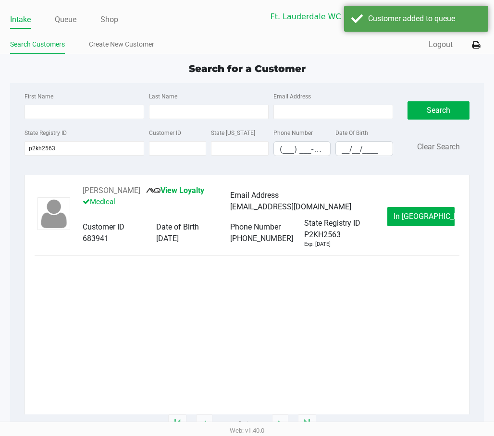
click at [396, 203] on div "Rodney Taylor View Loyalty Medical Email Address rod@newrivercommunications.com…" at bounding box center [247, 216] width 425 height 63
click at [410, 210] on button "In Queue" at bounding box center [420, 216] width 67 height 19
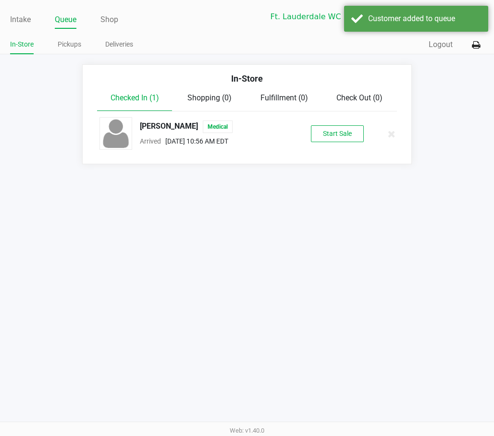
click at [332, 121] on div "Rodney Taylor Medical Arrived Aug 27, 2025 10:56 AM EDT Start Sale" at bounding box center [246, 134] width 309 height 34
click at [335, 127] on button "Start Sale" at bounding box center [337, 133] width 53 height 17
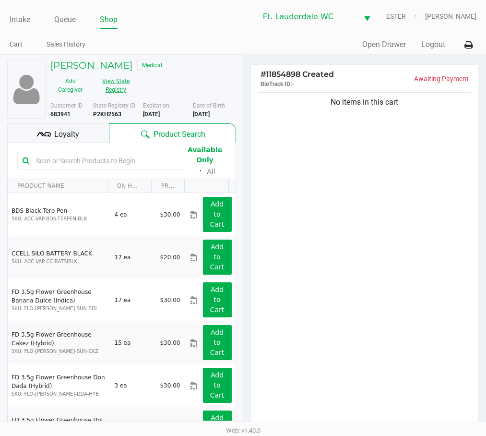
click at [113, 92] on button "View State Registry" at bounding box center [113, 85] width 46 height 24
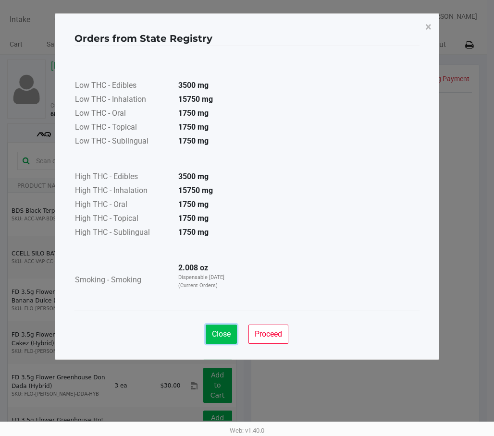
click at [218, 326] on button "Close" at bounding box center [221, 334] width 31 height 19
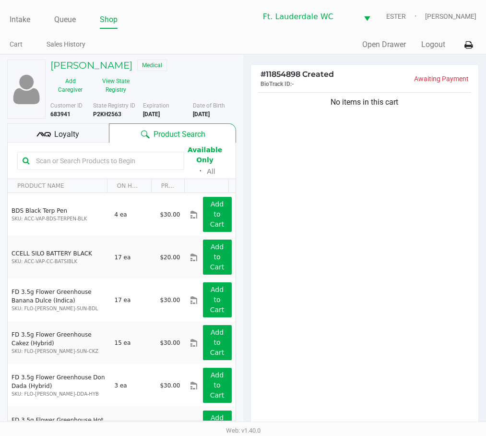
click at [419, 140] on div "No items in this cart" at bounding box center [365, 261] width 228 height 343
click at [121, 83] on button "View State Registry" at bounding box center [113, 85] width 46 height 24
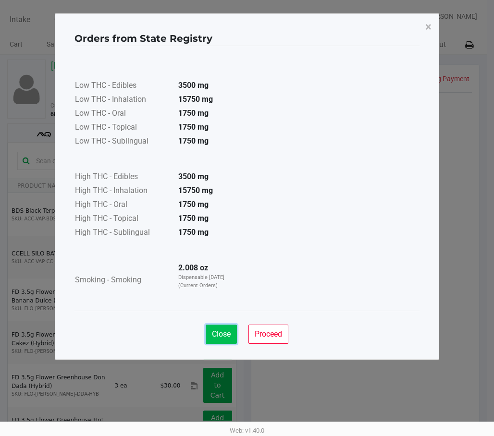
click at [216, 339] on button "Close" at bounding box center [221, 334] width 31 height 19
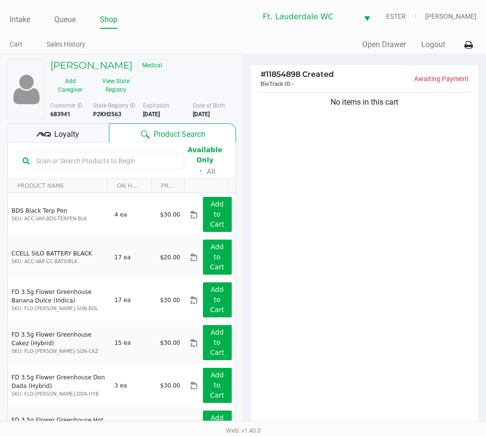
click at [365, 202] on div "No items in this cart" at bounding box center [365, 261] width 228 height 343
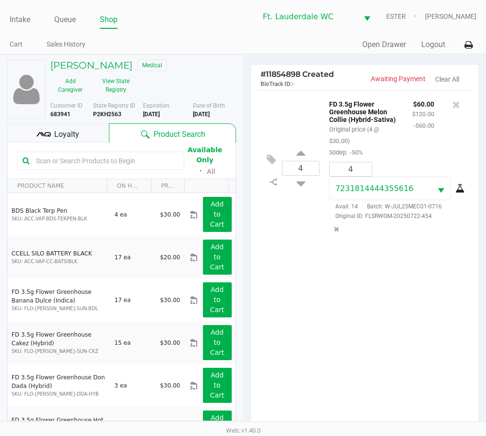
click at [361, 263] on div "4 FD 3.5g Flower Greenhouse Melon Collie (Hybrid-Sativa) Original price (4 @ $3…" at bounding box center [365, 261] width 228 height 343
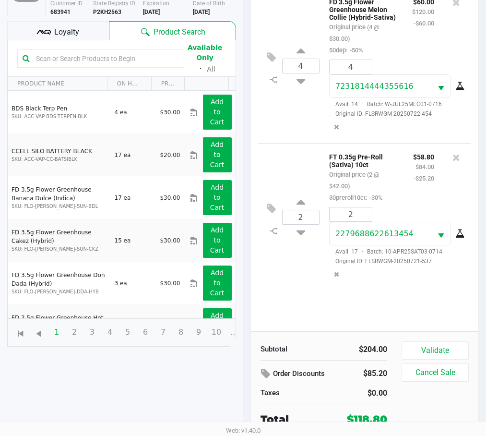
scroll to position [104, 0]
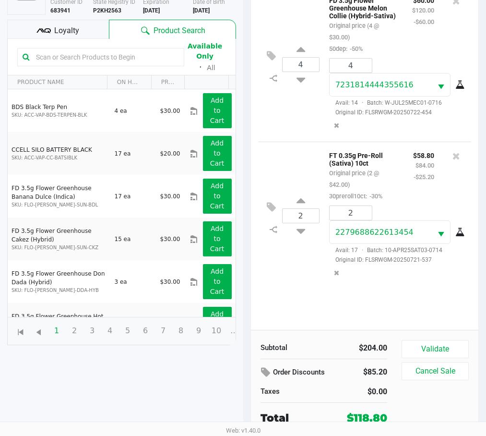
click at [428, 305] on div "4 FD 3.5g Flower Greenhouse Melon Collie (Hybrid-Sativa) Original price (4 @ $3…" at bounding box center [365, 158] width 228 height 343
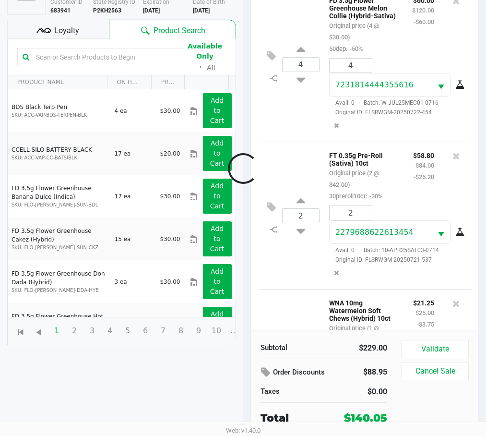
scroll to position [133, 0]
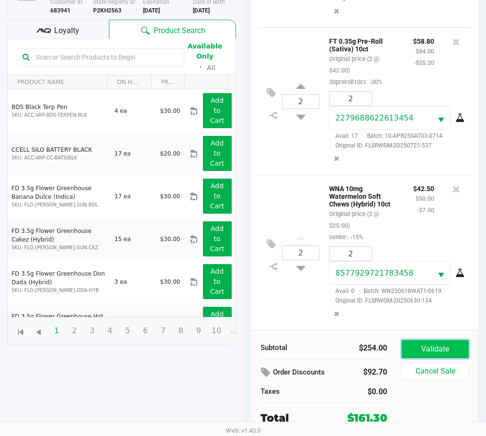
click at [444, 340] on button "Validate" at bounding box center [435, 349] width 67 height 18
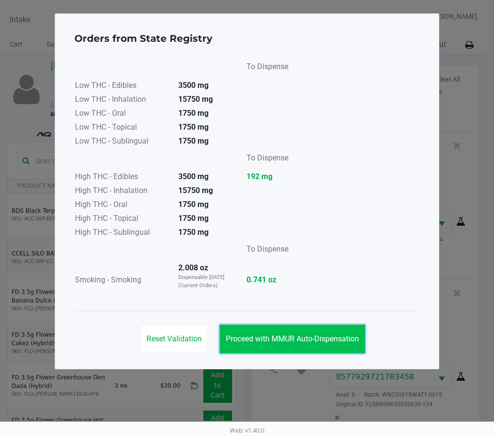
click at [343, 337] on span "Proceed with MMUR Auto-Dispensation" at bounding box center [292, 338] width 133 height 9
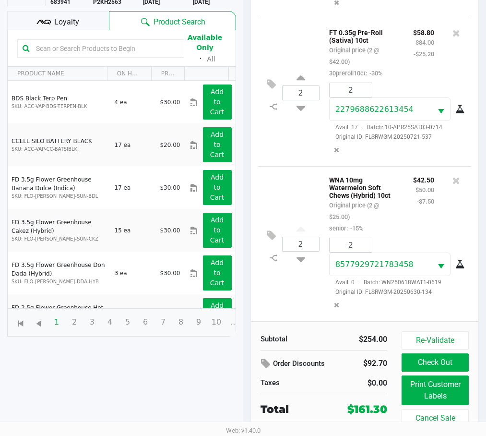
scroll to position [114, 0]
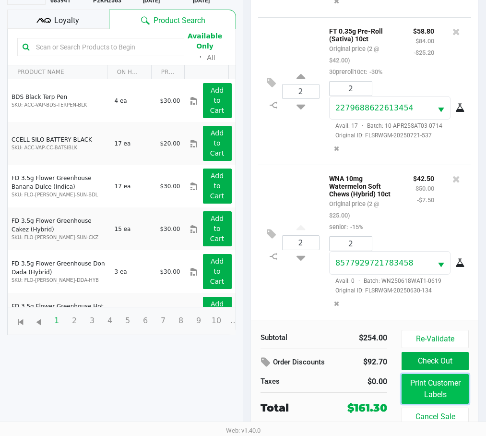
click at [455, 397] on button "Print Customer Labels" at bounding box center [435, 389] width 67 height 30
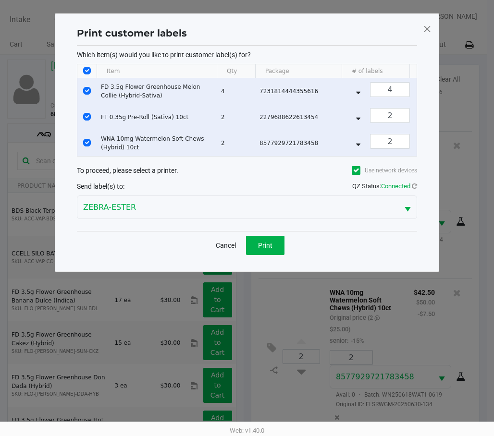
click at [270, 242] on div "Cancel Print" at bounding box center [247, 245] width 340 height 28
click at [270, 249] on span "Print" at bounding box center [265, 246] width 14 height 8
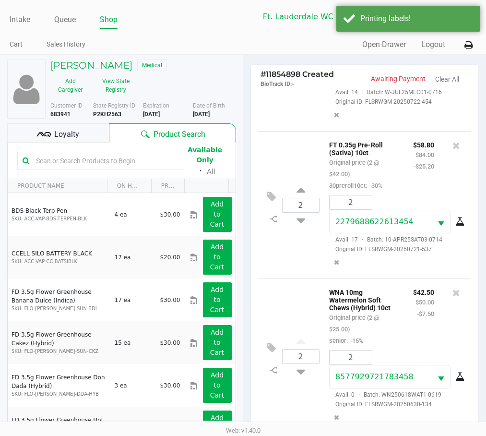
scroll to position [114, 0]
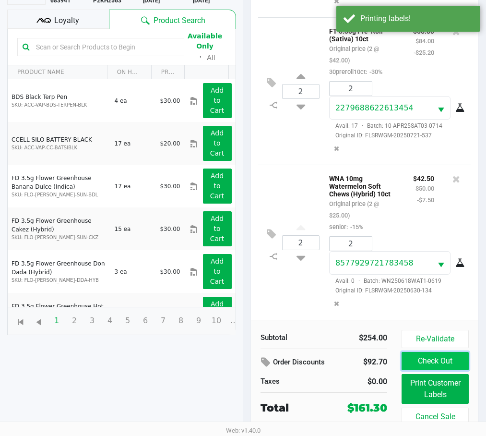
click at [431, 361] on button "Check Out" at bounding box center [435, 361] width 67 height 18
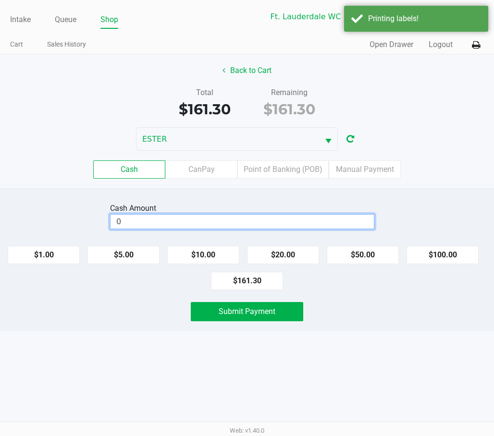
click at [231, 225] on input "0" at bounding box center [241, 222] width 263 height 14
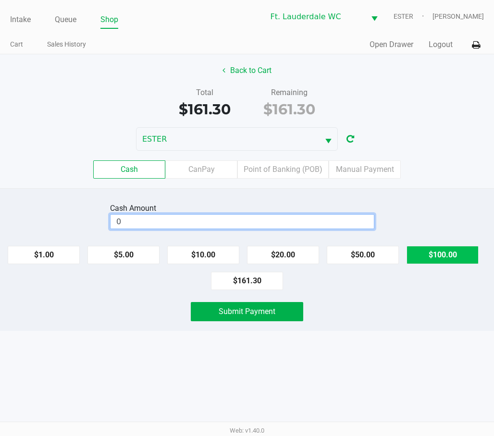
click at [445, 254] on button "$100.00" at bounding box center [442, 255] width 72 height 18
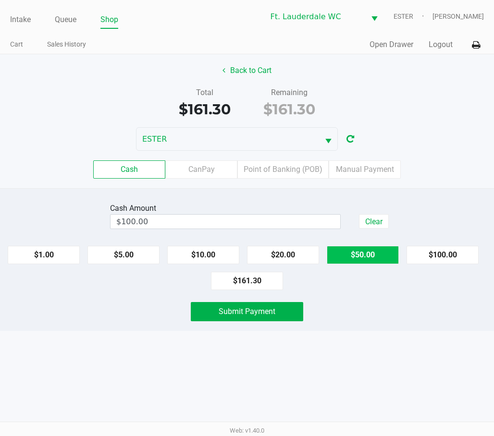
click at [358, 263] on button "$50.00" at bounding box center [363, 255] width 72 height 18
click at [297, 255] on button "$20.00" at bounding box center [283, 255] width 72 height 18
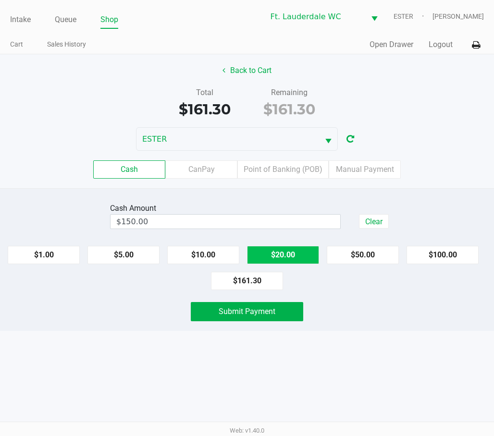
type input "$170.00"
click at [279, 312] on button "Submit Payment" at bounding box center [247, 311] width 113 height 19
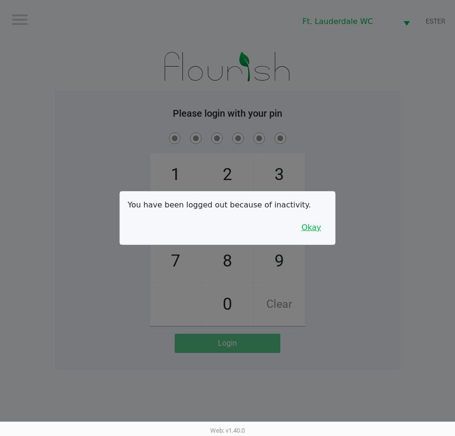
click at [318, 222] on button "Okay" at bounding box center [311, 227] width 32 height 18
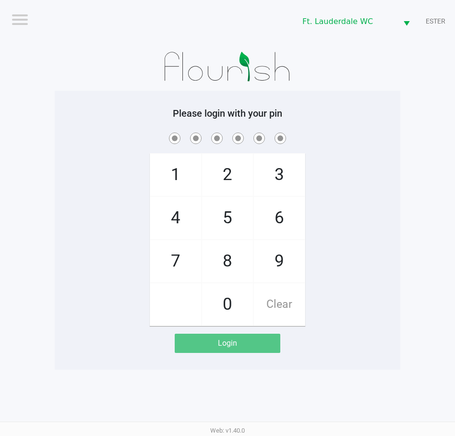
click at [237, 225] on span "5" at bounding box center [227, 218] width 51 height 42
checkbox input "true"
click at [225, 219] on span "5" at bounding box center [227, 218] width 51 height 42
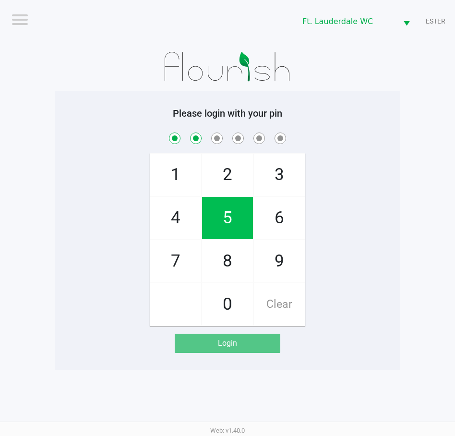
checkbox input "true"
click at [169, 220] on span "4" at bounding box center [175, 218] width 51 height 42
checkbox input "true"
click at [169, 166] on span "1" at bounding box center [175, 175] width 51 height 42
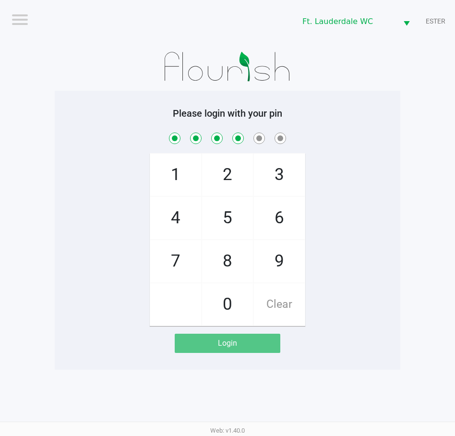
checkbox input "true"
click at [285, 272] on span "9" at bounding box center [279, 261] width 51 height 42
checkbox input "true"
click at [280, 269] on span "9" at bounding box center [279, 261] width 51 height 42
checkbox input "true"
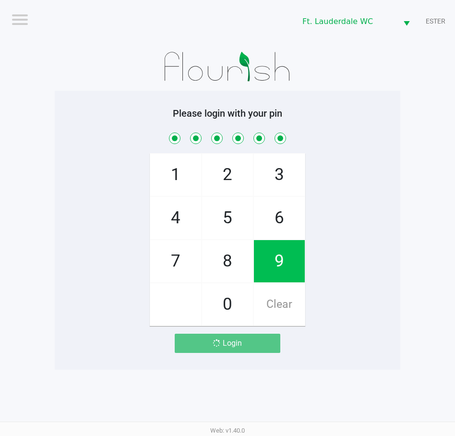
click at [271, 264] on span "9" at bounding box center [279, 261] width 51 height 42
click at [271, 261] on span "9" at bounding box center [279, 261] width 51 height 42
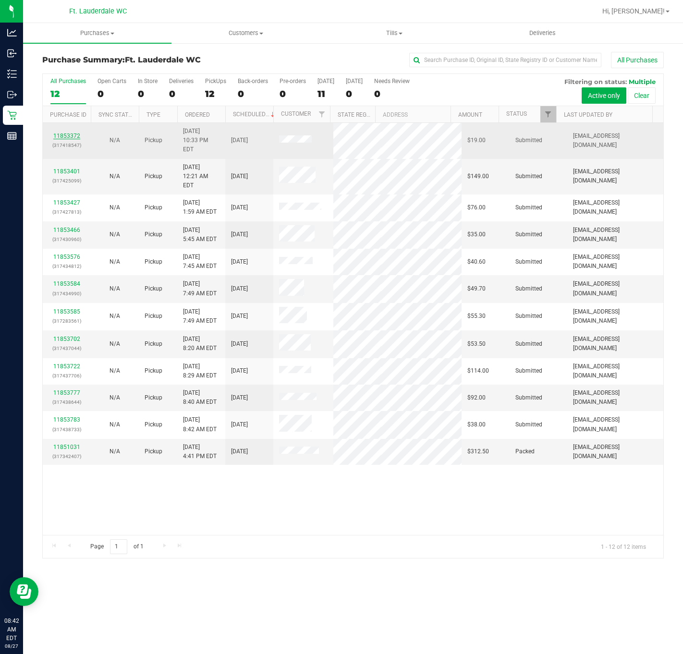
click at [62, 134] on link "11853372" at bounding box center [66, 136] width 27 height 7
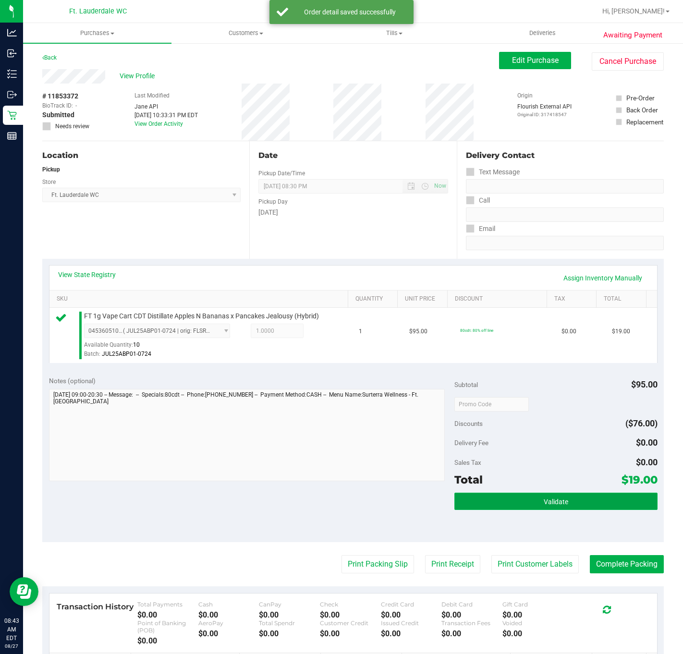
click at [544, 506] on span "Validate" at bounding box center [556, 502] width 24 height 8
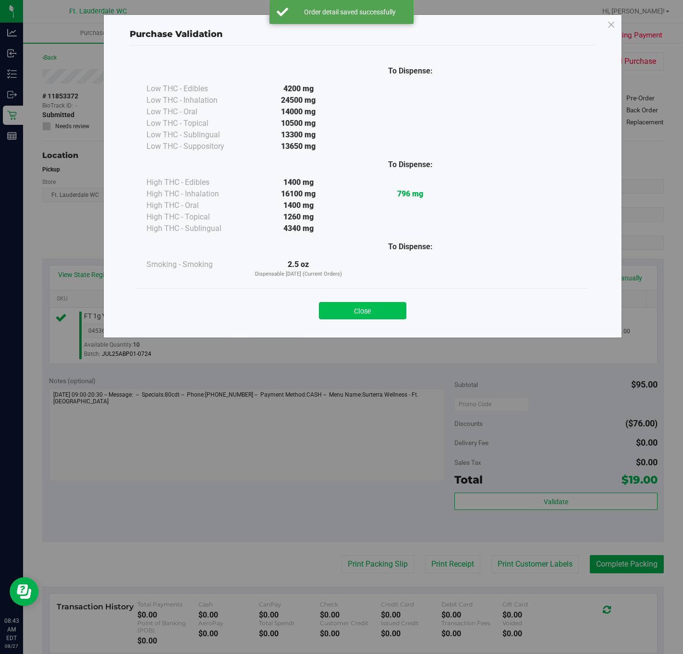
click at [372, 315] on button "Close" at bounding box center [362, 310] width 87 height 17
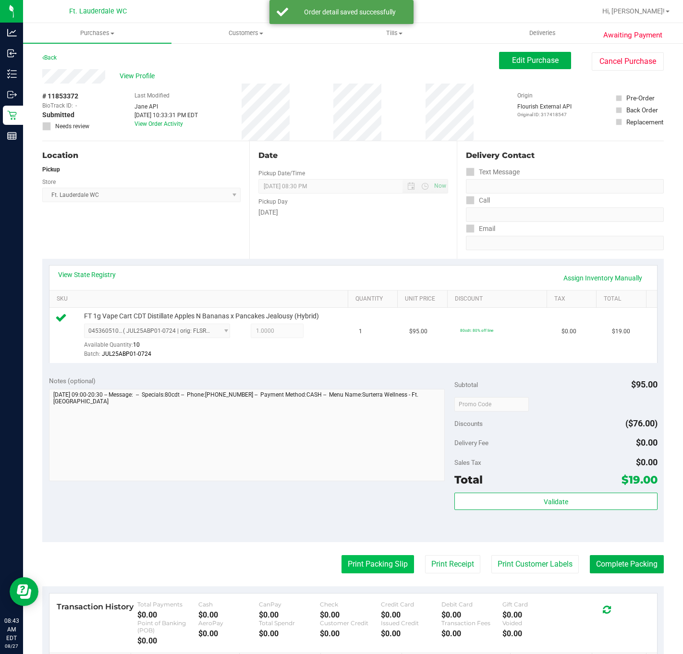
click at [371, 569] on button "Print Packing Slip" at bounding box center [377, 564] width 73 height 18
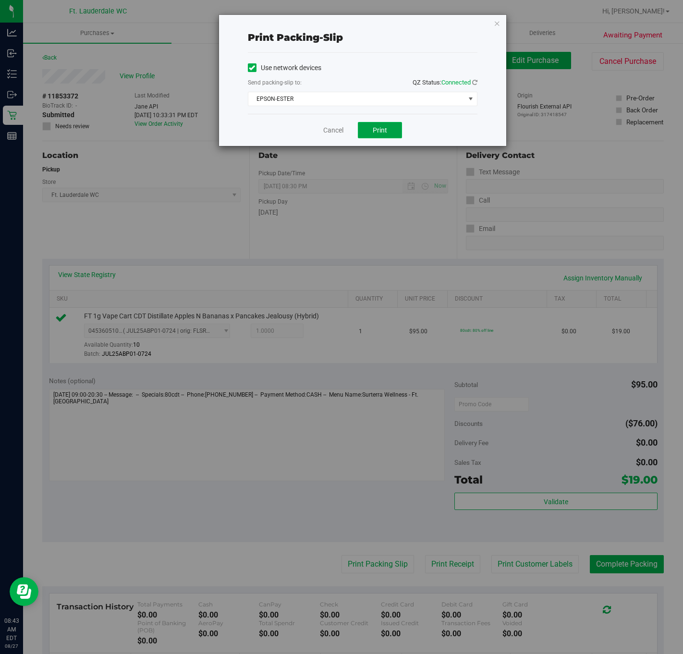
click at [386, 132] on span "Print" at bounding box center [380, 130] width 14 height 8
click at [330, 130] on link "Cancel" at bounding box center [333, 130] width 20 height 10
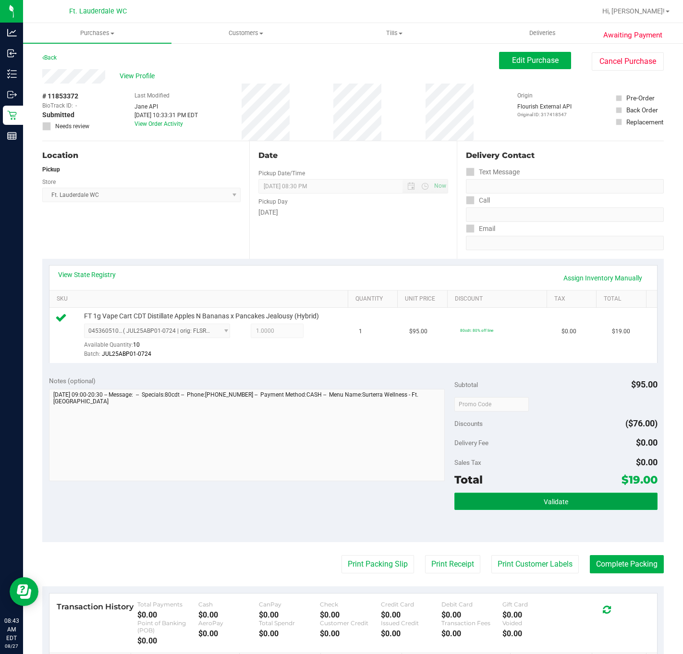
click at [545, 500] on span "Validate" at bounding box center [556, 502] width 24 height 8
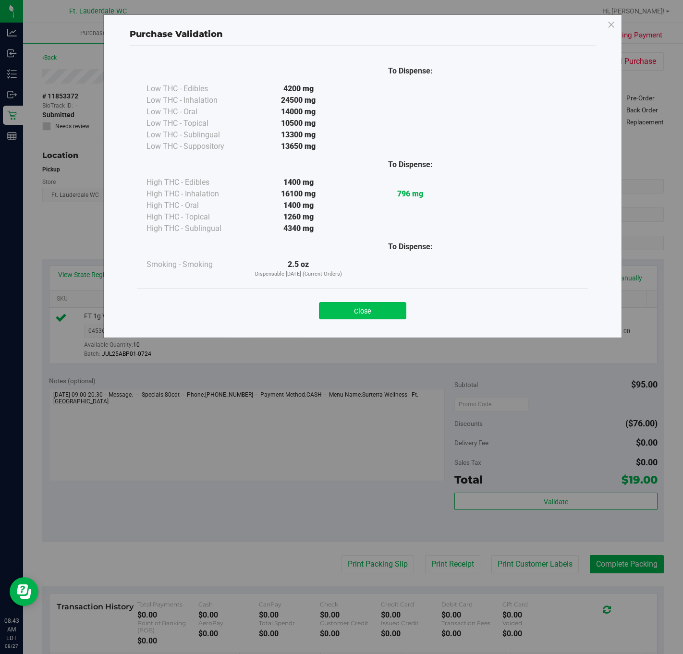
click at [362, 313] on button "Close" at bounding box center [362, 310] width 87 height 17
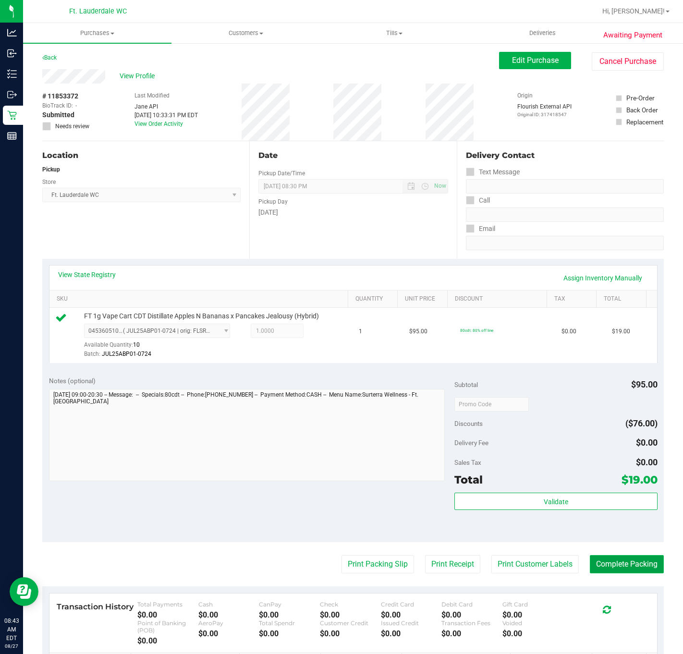
click at [630, 565] on button "Complete Packing" at bounding box center [627, 564] width 74 height 18
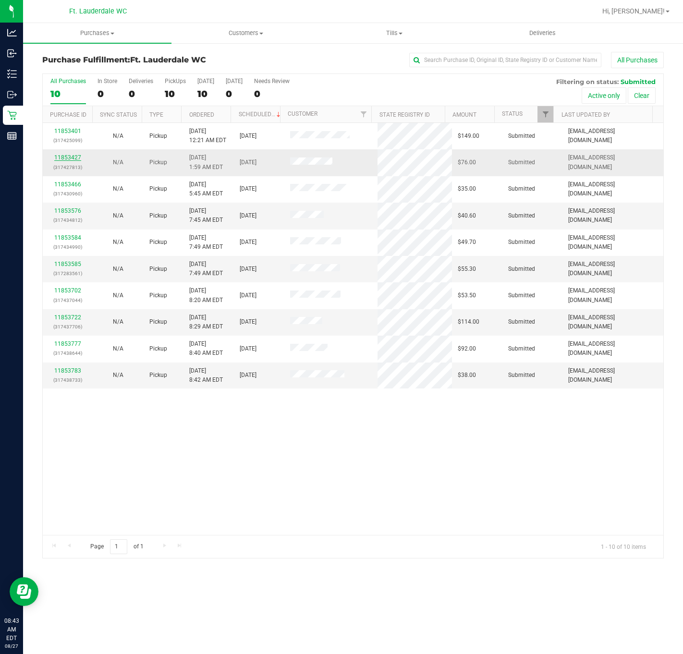
click at [66, 160] on link "11853427" at bounding box center [67, 157] width 27 height 7
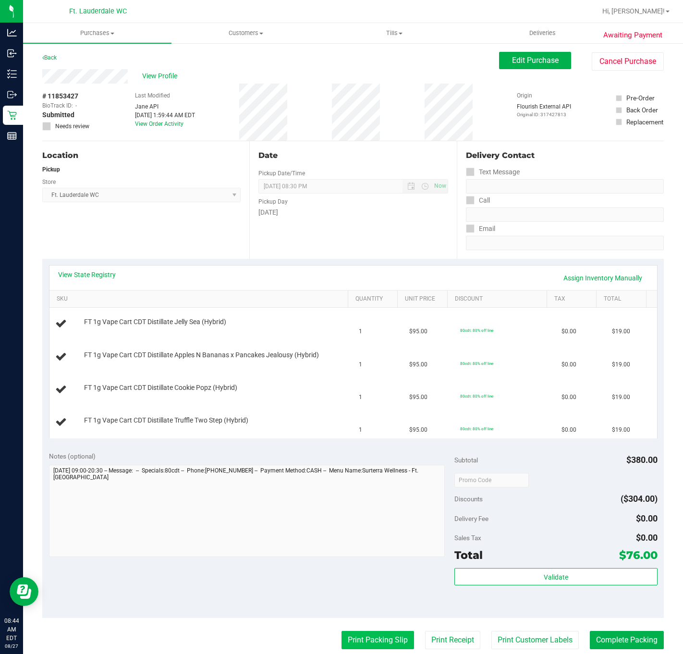
click at [378, 637] on button "Print Packing Slip" at bounding box center [377, 640] width 73 height 18
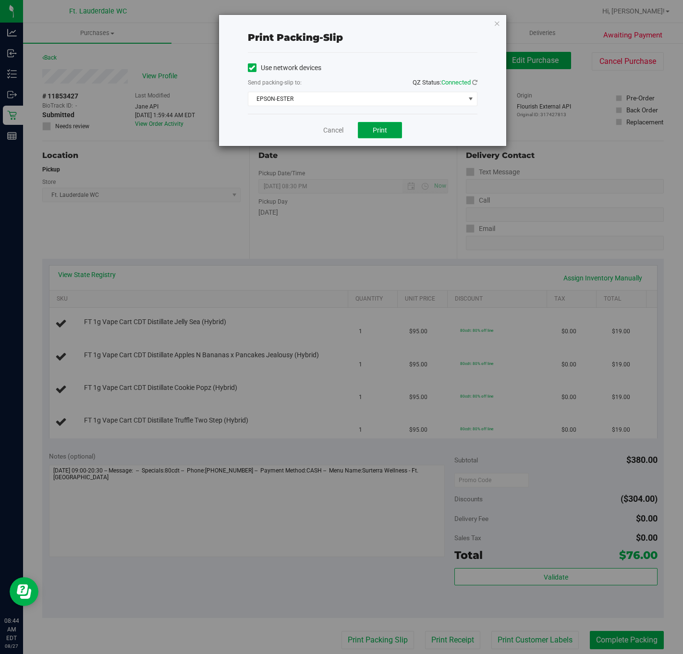
click at [388, 128] on button "Print" at bounding box center [380, 130] width 44 height 16
click at [332, 133] on link "Cancel" at bounding box center [333, 130] width 20 height 10
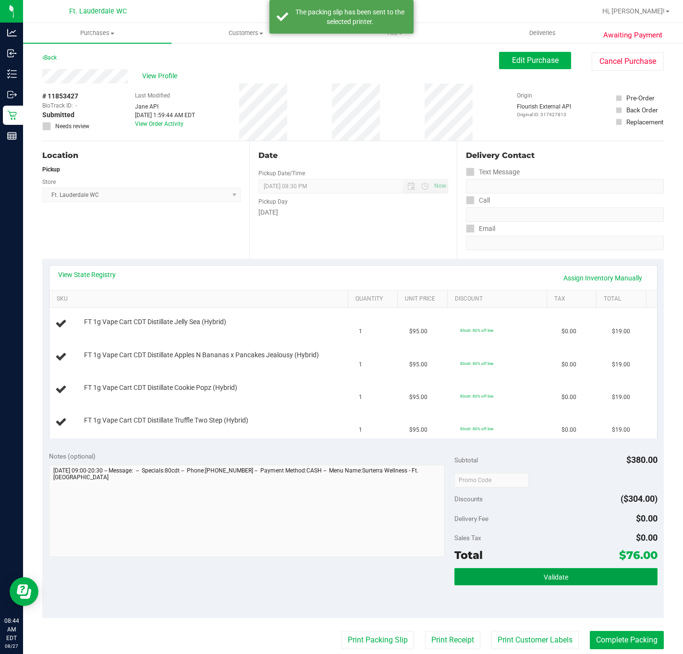
click at [539, 573] on button "Validate" at bounding box center [555, 576] width 203 height 17
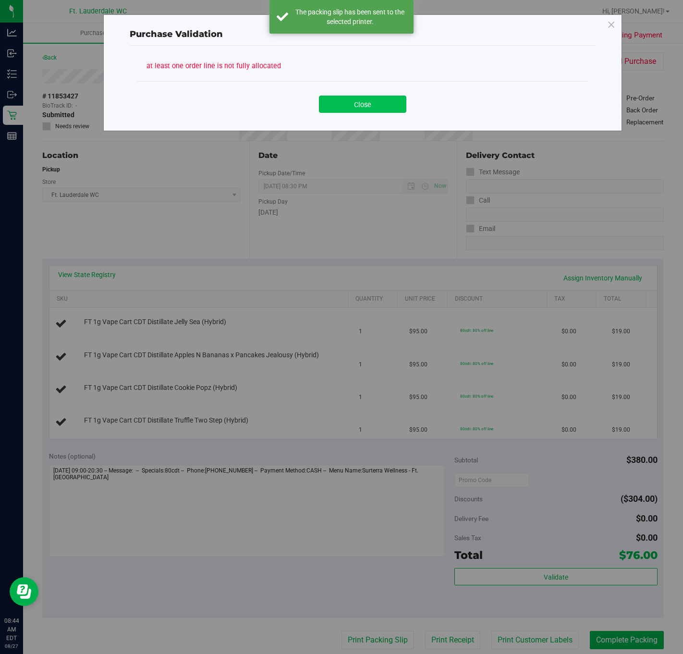
click at [356, 104] on button "Close" at bounding box center [362, 104] width 87 height 17
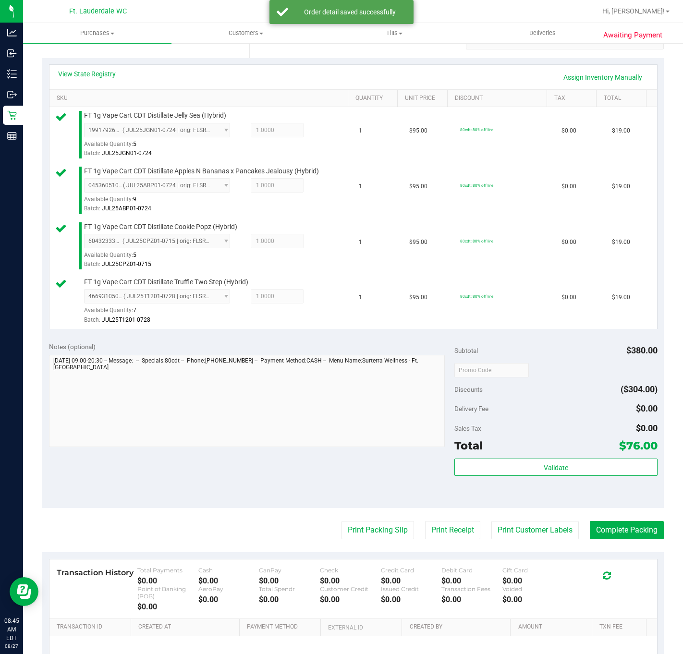
scroll to position [310, 0]
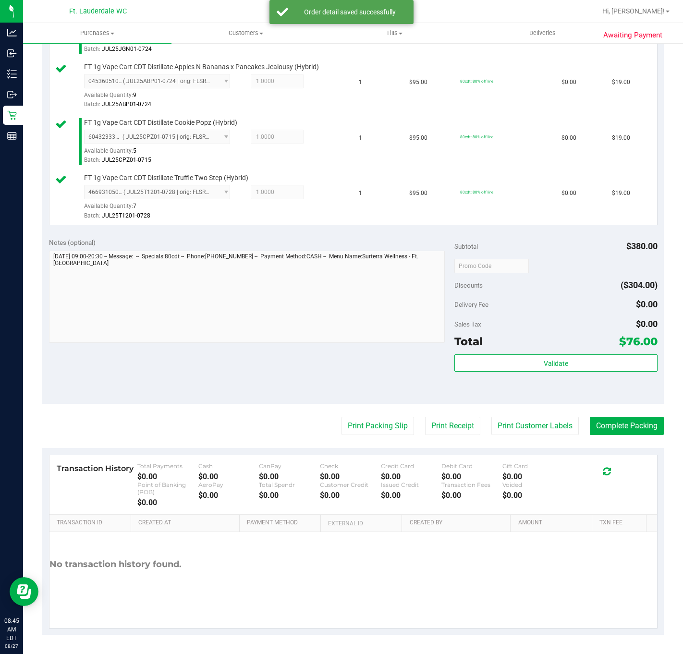
click at [519, 346] on div "Total $76.00" at bounding box center [555, 341] width 203 height 17
click at [514, 369] on button "Validate" at bounding box center [555, 362] width 203 height 17
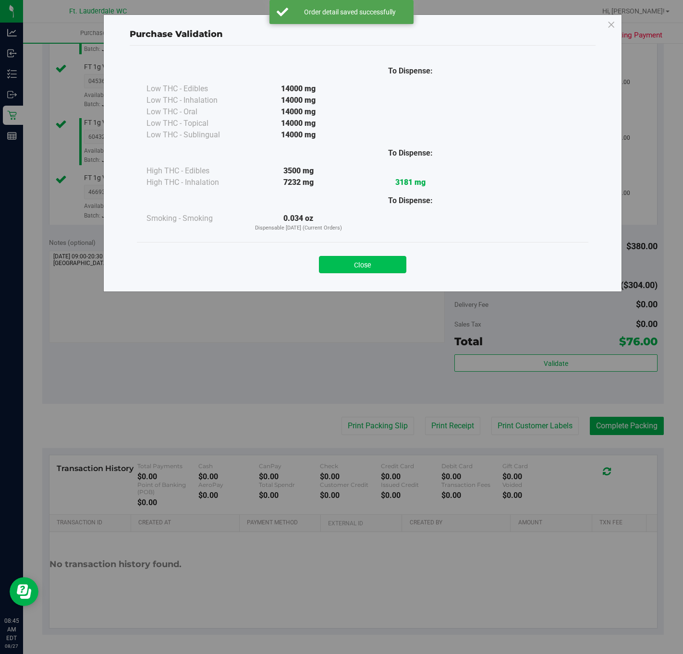
click at [393, 270] on button "Close" at bounding box center [362, 264] width 87 height 17
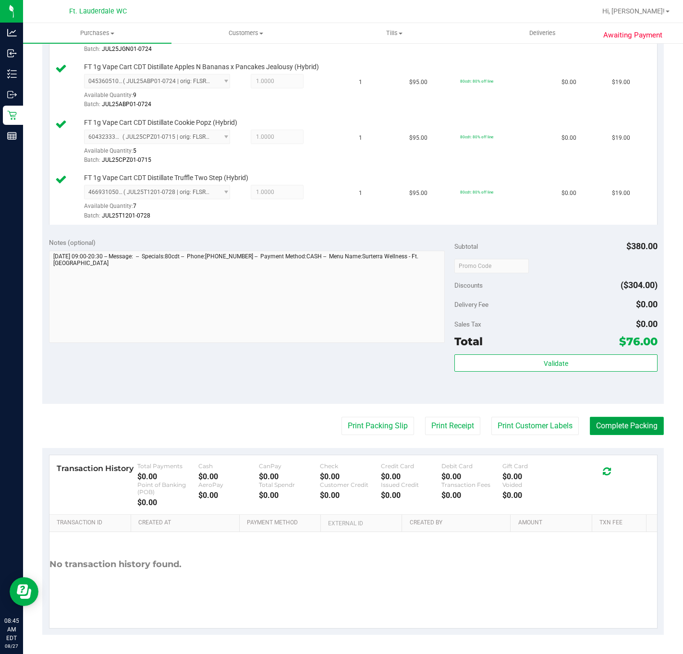
click at [616, 430] on button "Complete Packing" at bounding box center [627, 426] width 74 height 18
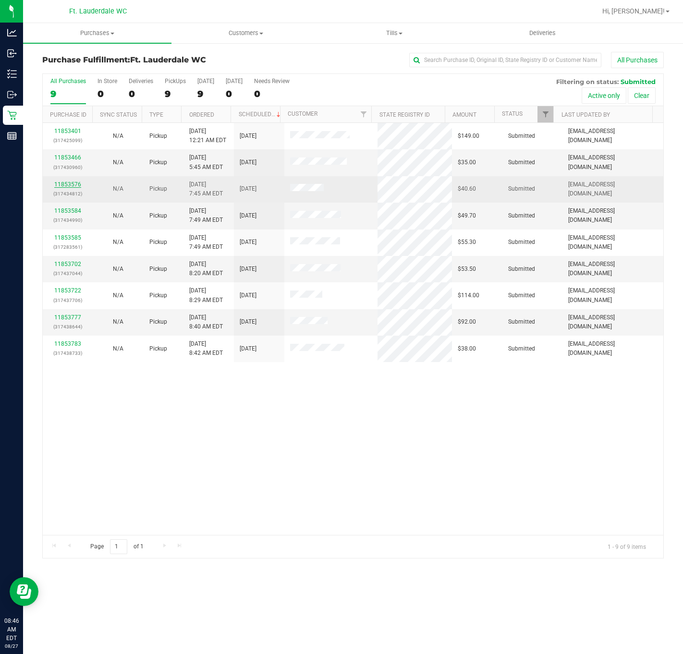
click at [73, 182] on link "11853576" at bounding box center [67, 184] width 27 height 7
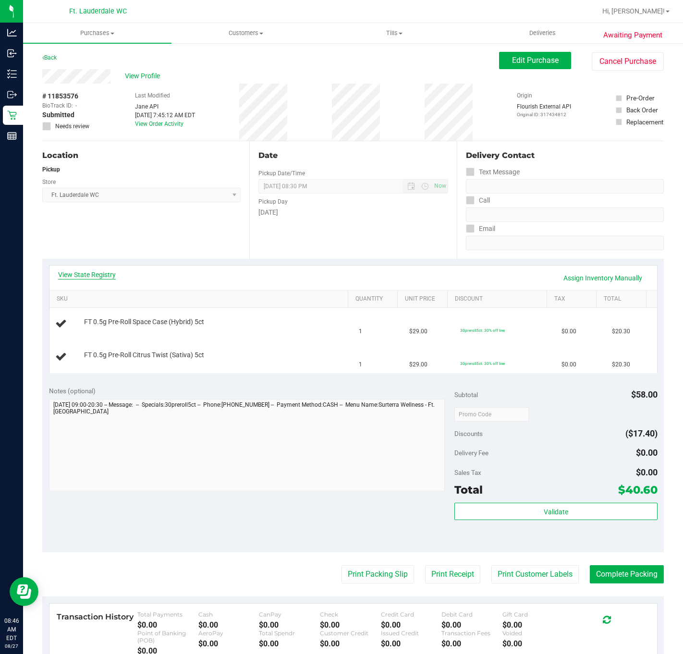
click at [73, 273] on link "View State Registry" at bounding box center [87, 275] width 58 height 10
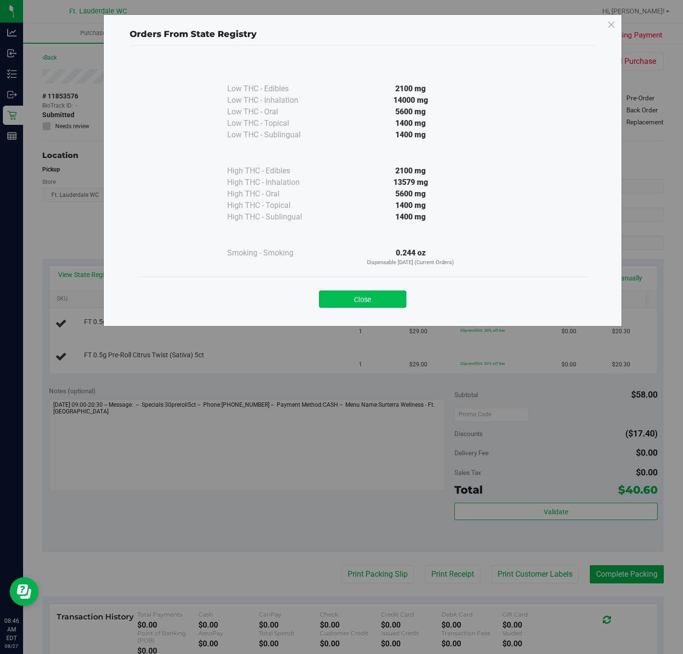
click at [378, 291] on button "Close" at bounding box center [362, 299] width 87 height 17
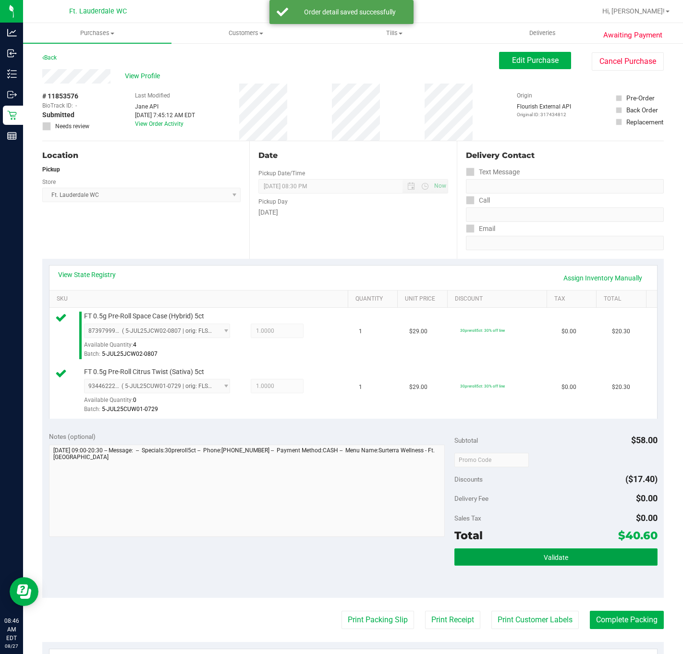
click at [485, 566] on button "Validate" at bounding box center [555, 556] width 203 height 17
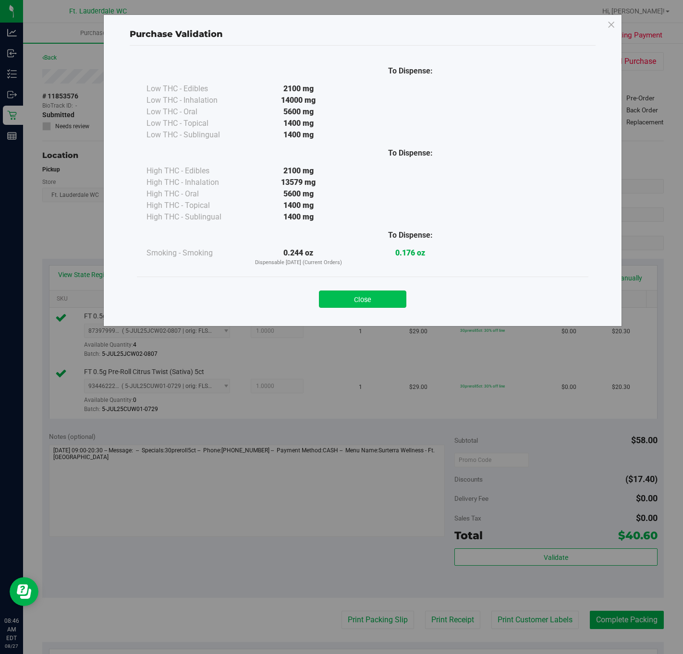
click at [359, 303] on button "Close" at bounding box center [362, 299] width 87 height 17
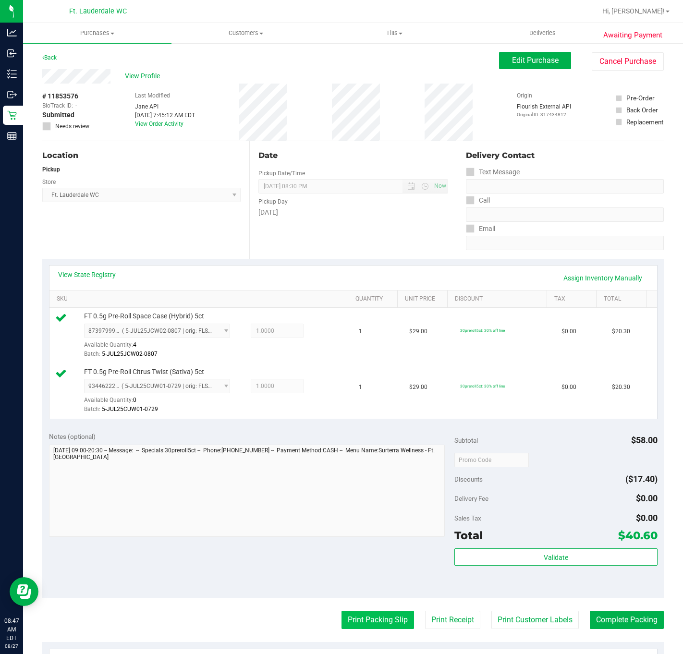
click at [378, 627] on button "Print Packing Slip" at bounding box center [377, 620] width 73 height 18
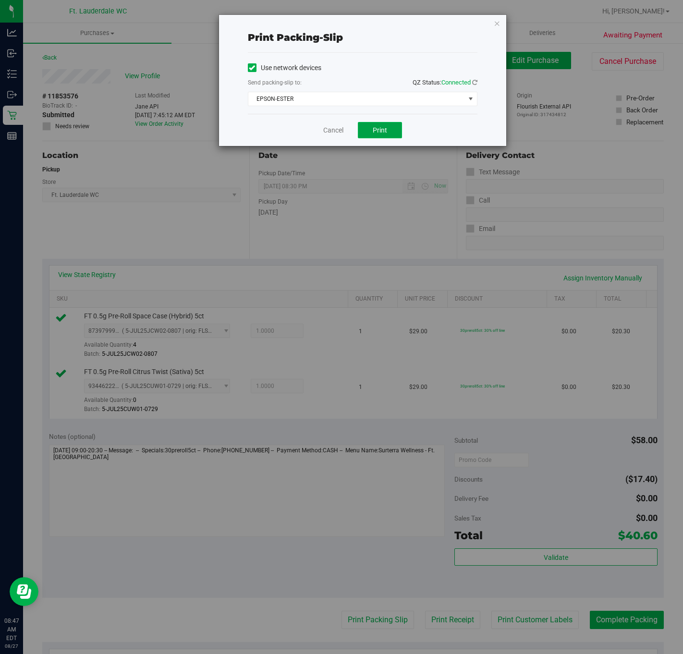
click at [369, 130] on button "Print" at bounding box center [380, 130] width 44 height 16
click at [333, 131] on link "Cancel" at bounding box center [333, 130] width 20 height 10
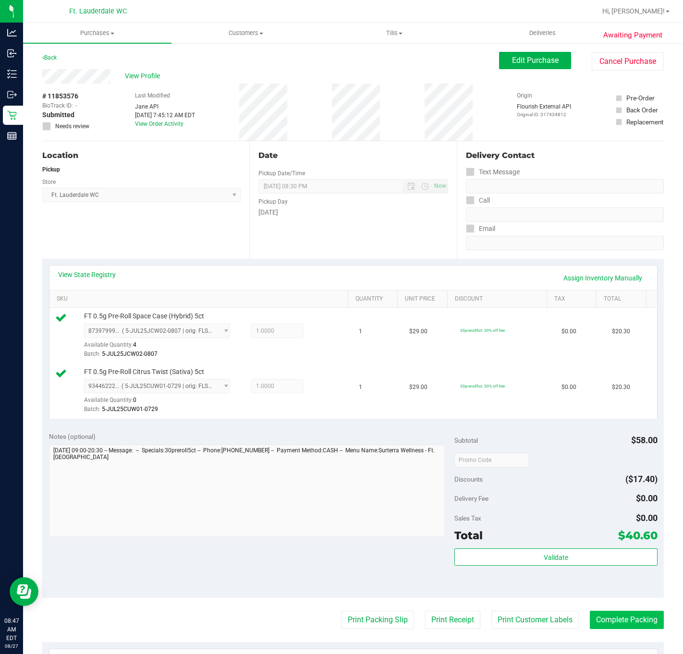
click at [631, 622] on button "Complete Packing" at bounding box center [627, 620] width 74 height 18
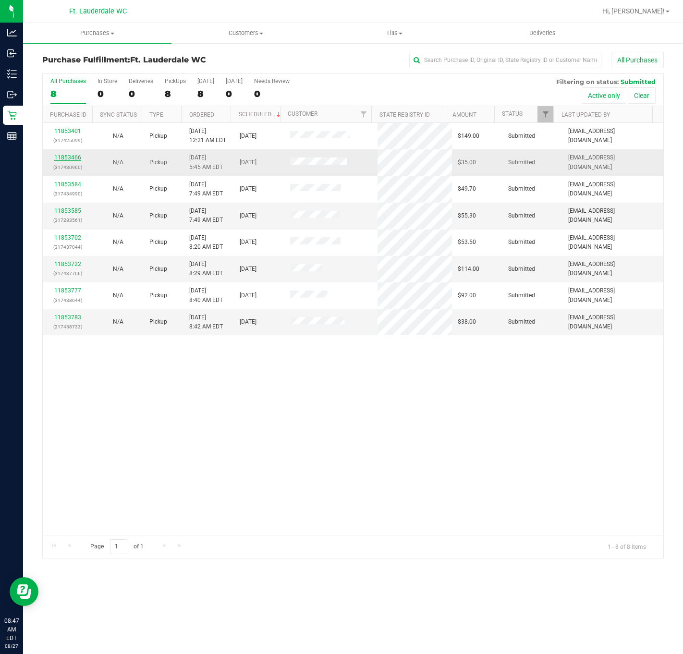
click at [69, 160] on link "11853466" at bounding box center [67, 157] width 27 height 7
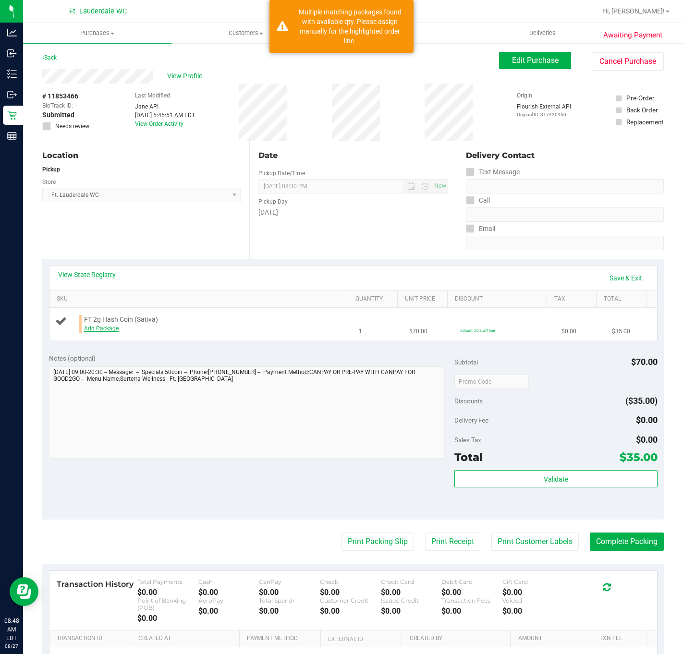
click at [98, 329] on link "Add Package" at bounding box center [101, 328] width 35 height 7
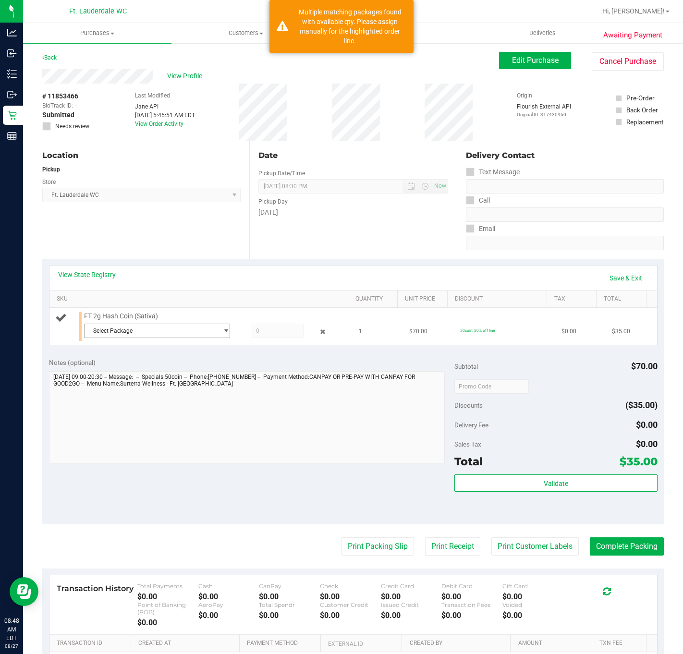
click at [191, 333] on span "Select Package" at bounding box center [151, 330] width 133 height 13
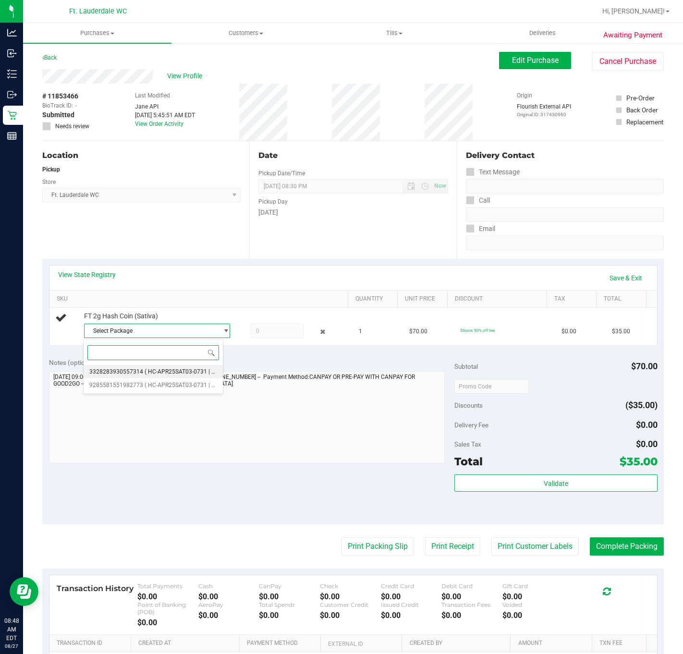
click at [179, 376] on li "3328283930557314 ( HC-APR25SAT03-0731 | orig: FLSRWGM-20250806-2759 )" at bounding box center [153, 371] width 139 height 13
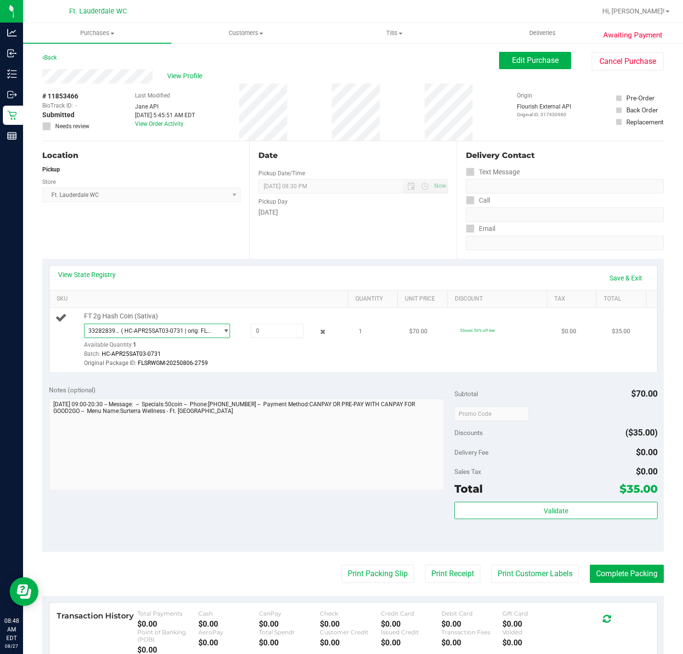
click at [206, 327] on span "( HC-APR25SAT03-0731 | orig: FLSRWGM-20250806-2759 )" at bounding box center [167, 330] width 93 height 7
click at [256, 353] on div "Batch: HC-APR25SAT03-0731" at bounding box center [215, 354] width 263 height 9
click at [264, 327] on span at bounding box center [277, 331] width 53 height 14
type input "1"
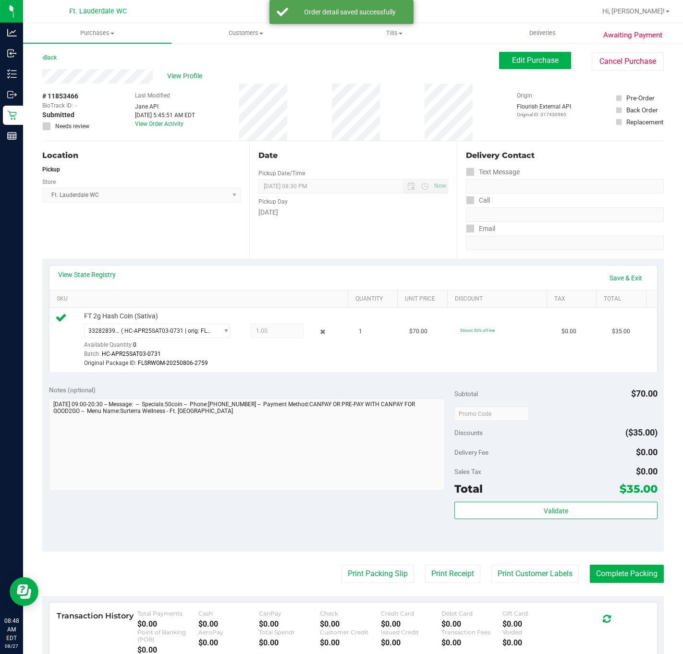
click at [400, 379] on div "View State Registry Save & Exit SKU Quantity Unit Price Discount Tax Total FT 2…" at bounding box center [352, 319] width 621 height 120
click at [496, 509] on button "Validate" at bounding box center [555, 510] width 203 height 17
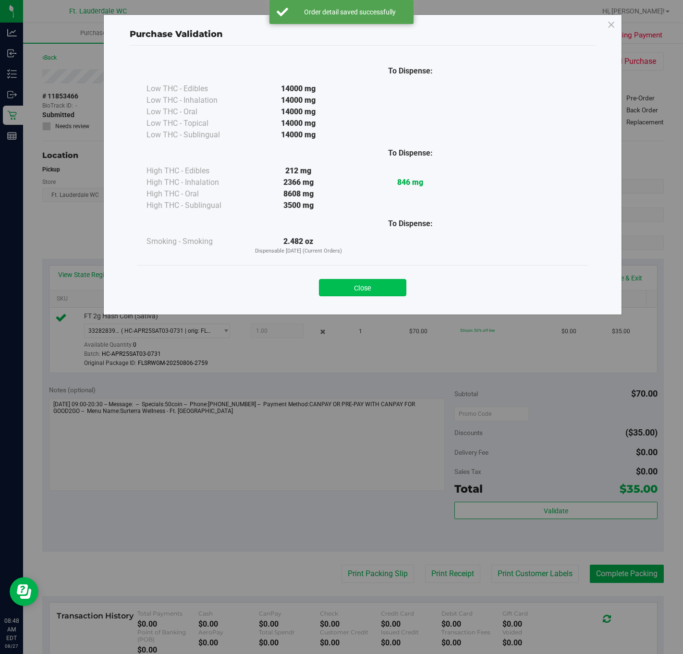
click at [377, 282] on button "Close" at bounding box center [362, 287] width 87 height 17
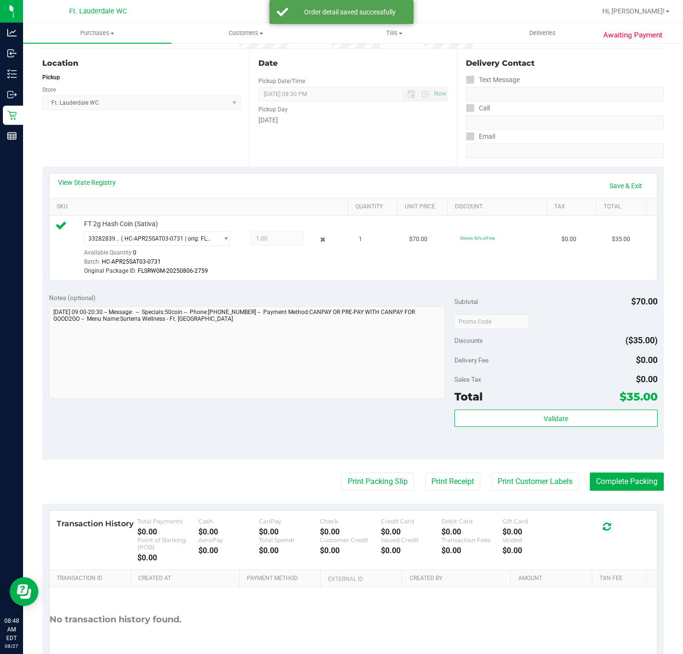
scroll to position [151, 0]
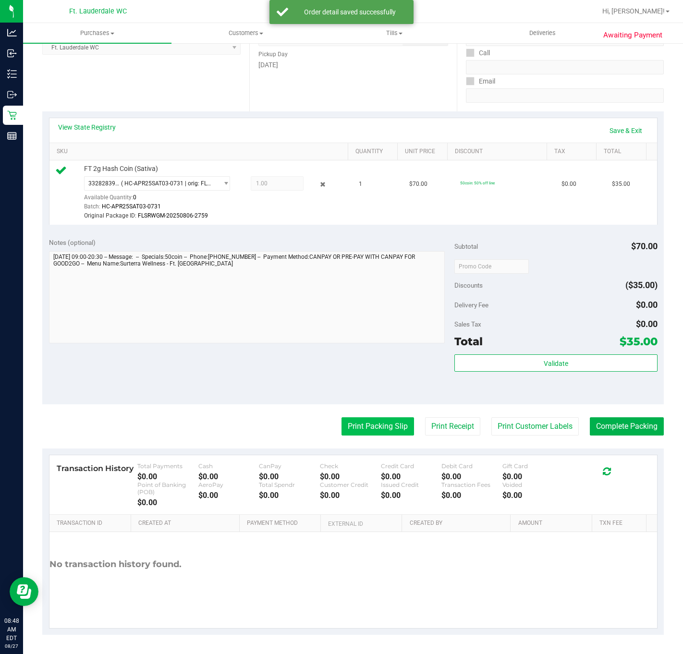
click at [369, 421] on button "Print Packing Slip" at bounding box center [377, 426] width 73 height 18
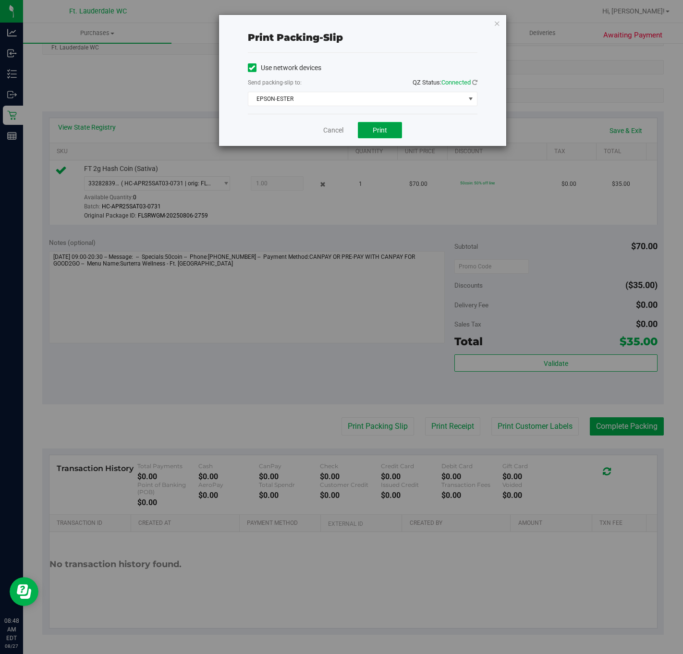
click at [381, 125] on button "Print" at bounding box center [380, 130] width 44 height 16
click at [330, 127] on link "Cancel" at bounding box center [333, 130] width 20 height 10
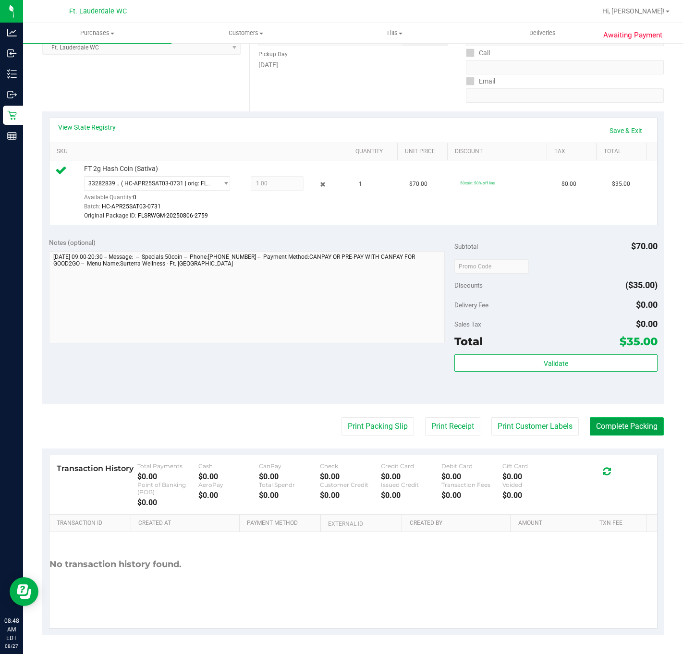
click at [637, 427] on button "Complete Packing" at bounding box center [627, 426] width 74 height 18
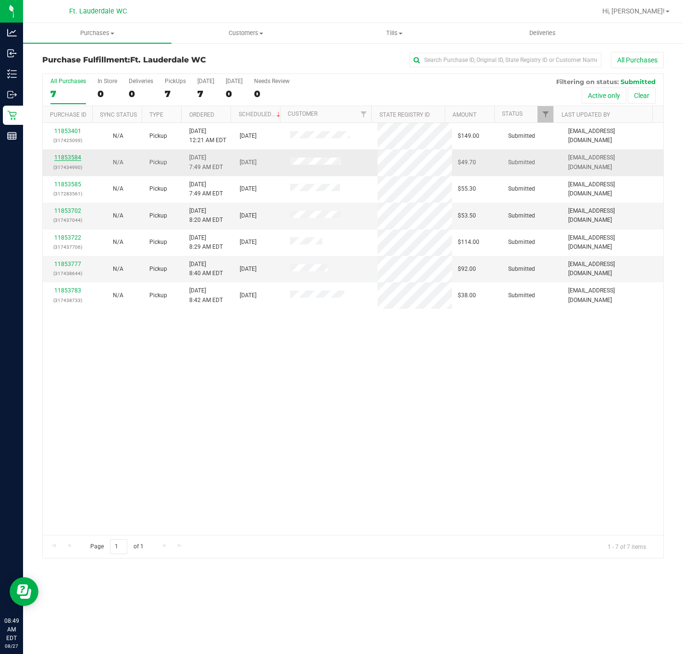
click at [71, 159] on link "11853584" at bounding box center [67, 157] width 27 height 7
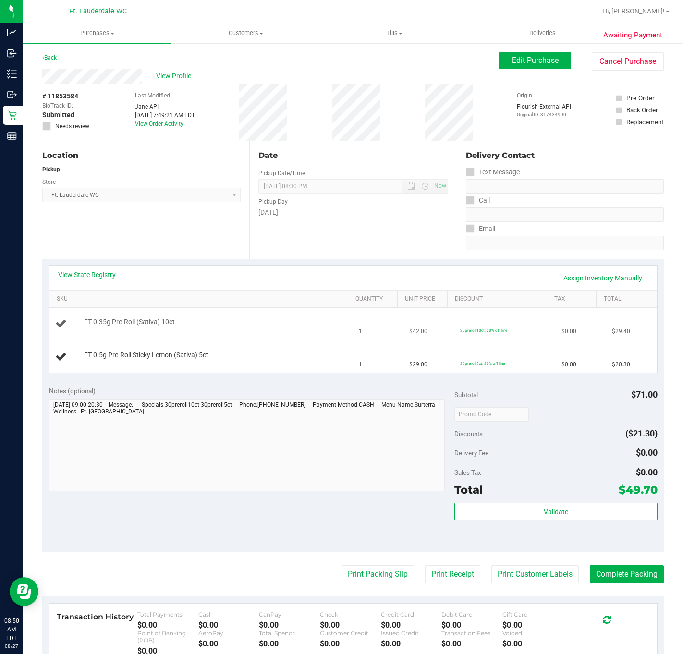
click at [308, 327] on div at bounding box center [215, 327] width 263 height 0
click at [290, 356] on div "FT 0.5g Pre-Roll Sticky Lemon (Sativa) 5ct" at bounding box center [213, 356] width 268 height 10
click at [276, 348] on td "FT 0.5g Pre-Roll Sticky Lemon (Sativa) 5ct" at bounding box center [201, 357] width 304 height 32
click at [257, 356] on div "FT 0.5g Pre-Roll Sticky Lemon (Sativa) 5ct" at bounding box center [213, 356] width 268 height 10
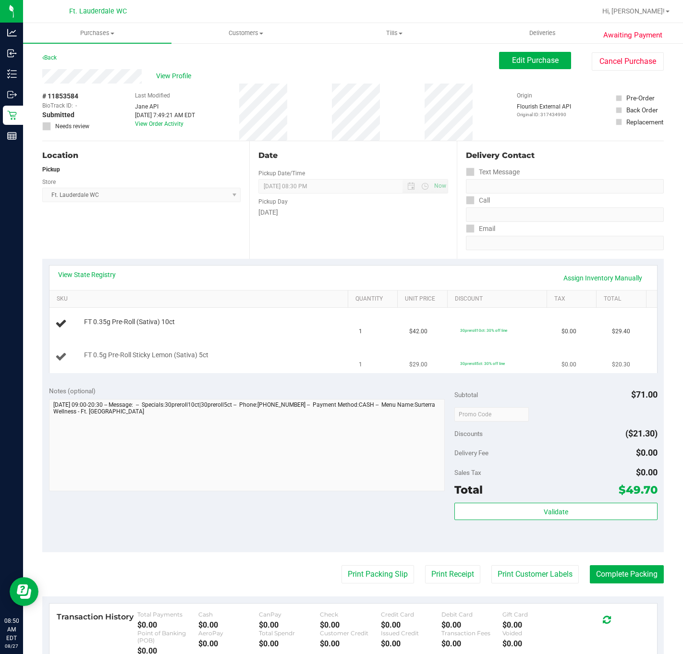
click at [256, 355] on div "FT 0.5g Pre-Roll Sticky Lemon (Sativa) 5ct" at bounding box center [213, 356] width 268 height 10
click at [256, 360] on div at bounding box center [215, 360] width 263 height 0
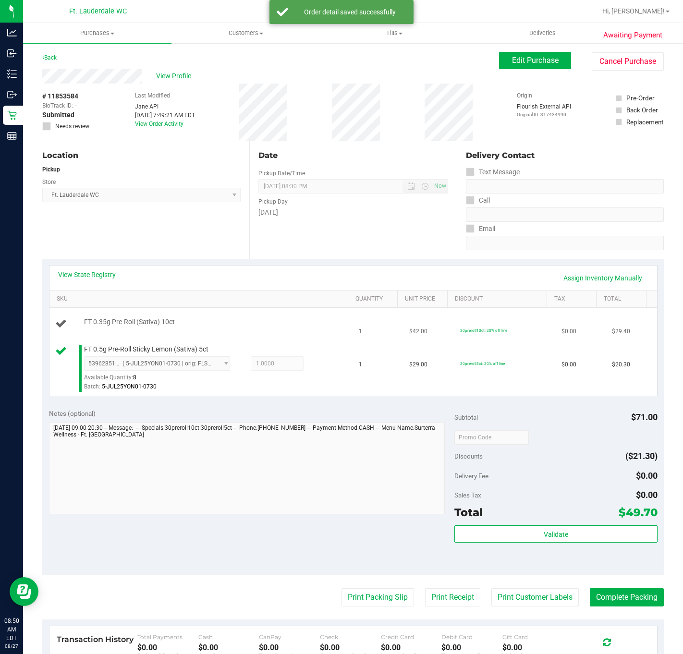
click at [274, 332] on td "FT 0.35g Pre-Roll (Sativa) 10ct" at bounding box center [201, 324] width 304 height 33
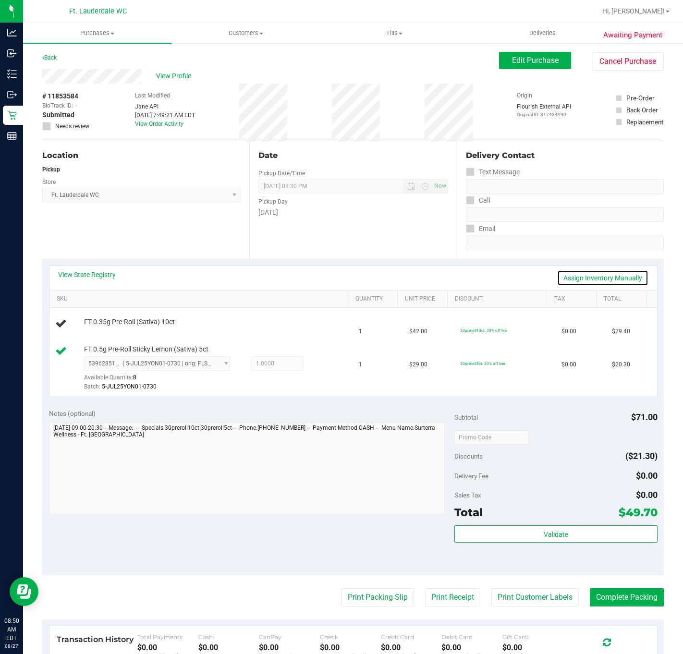
click at [613, 274] on link "Assign Inventory Manually" at bounding box center [602, 278] width 91 height 16
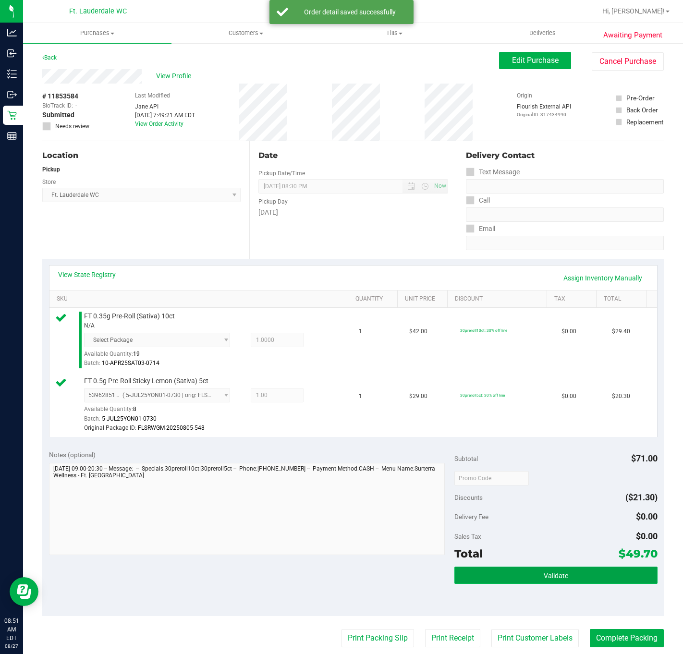
click at [531, 576] on button "Validate" at bounding box center [555, 575] width 203 height 17
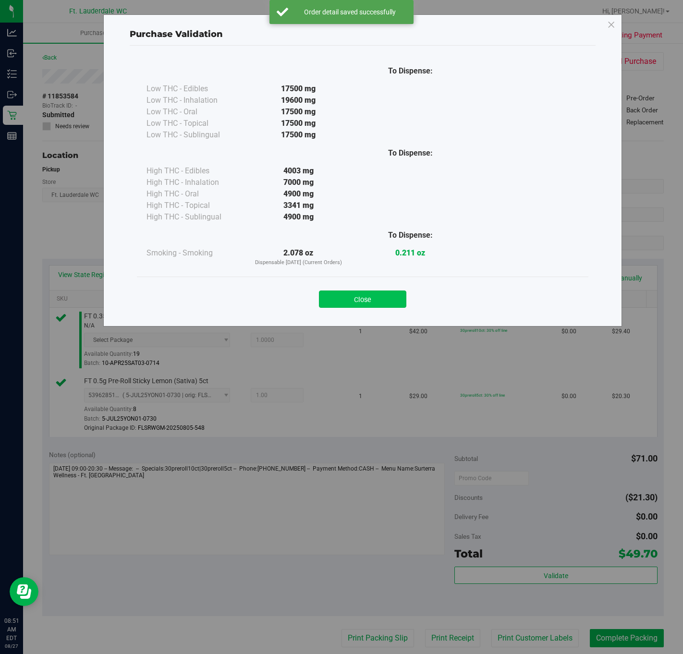
click at [389, 294] on button "Close" at bounding box center [362, 299] width 87 height 17
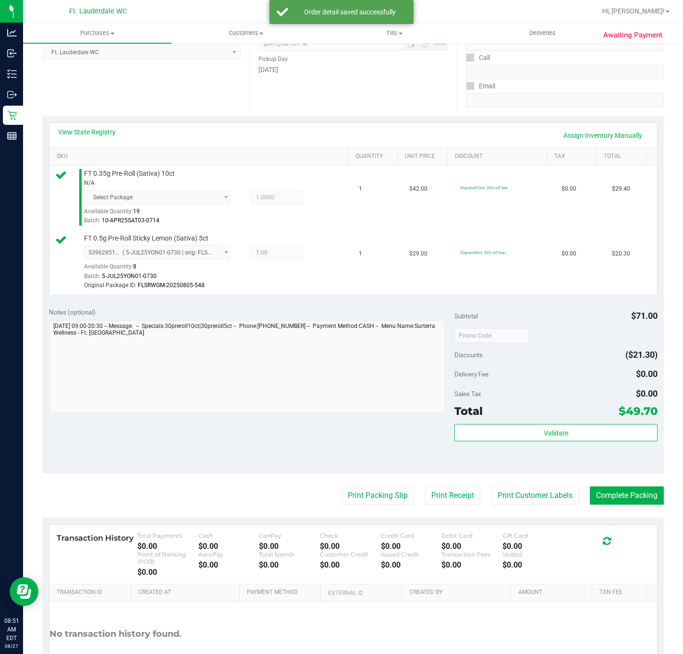
scroll to position [144, 0]
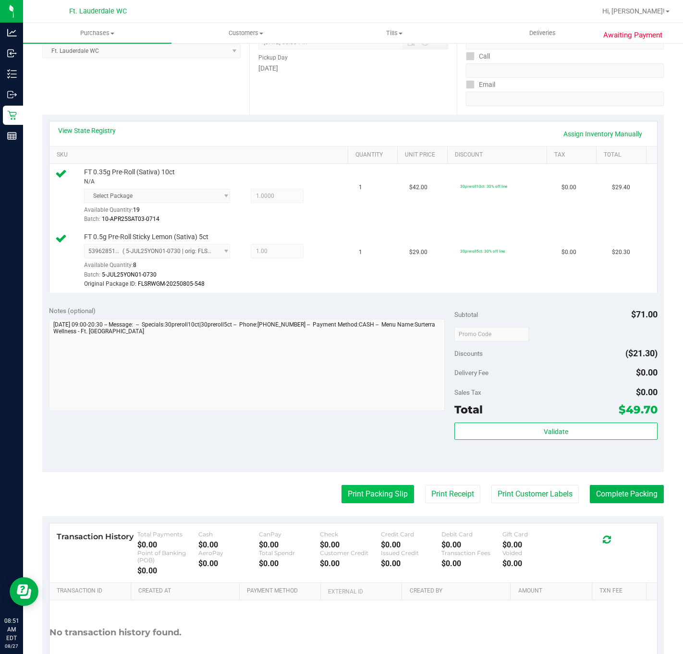
click at [388, 488] on button "Print Packing Slip" at bounding box center [377, 494] width 73 height 18
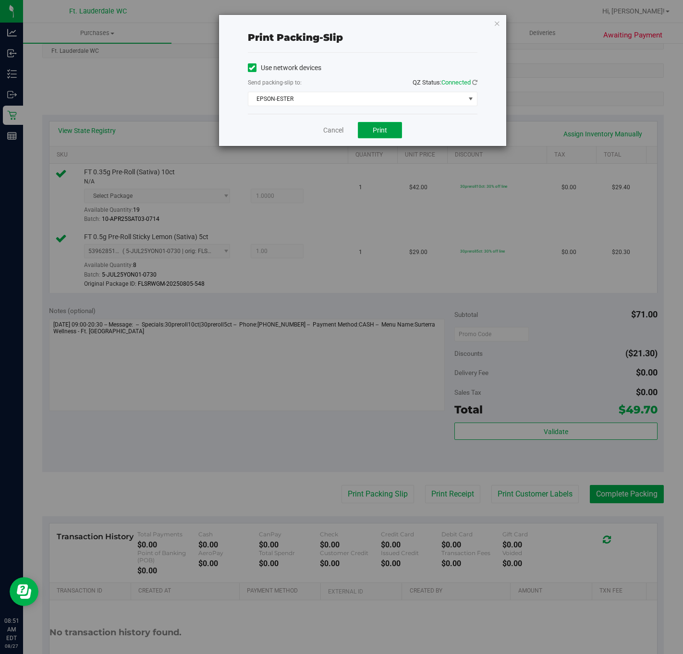
click at [386, 136] on button "Print" at bounding box center [380, 130] width 44 height 16
click at [325, 135] on link "Cancel" at bounding box center [333, 130] width 20 height 10
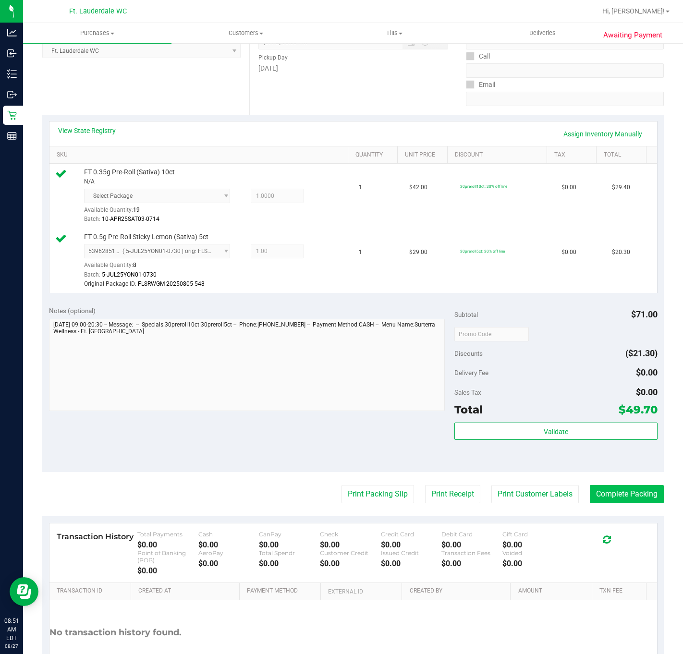
click at [631, 497] on button "Complete Packing" at bounding box center [627, 494] width 74 height 18
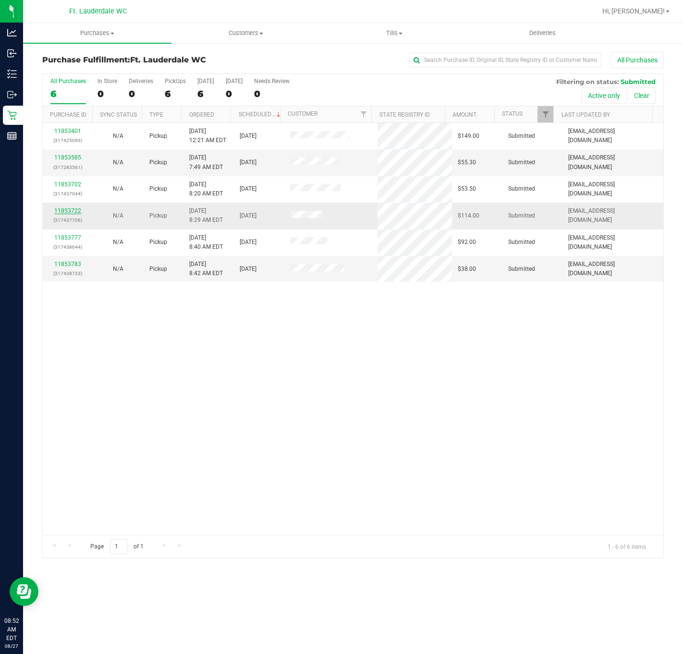
click at [67, 212] on link "11853722" at bounding box center [67, 210] width 27 height 7
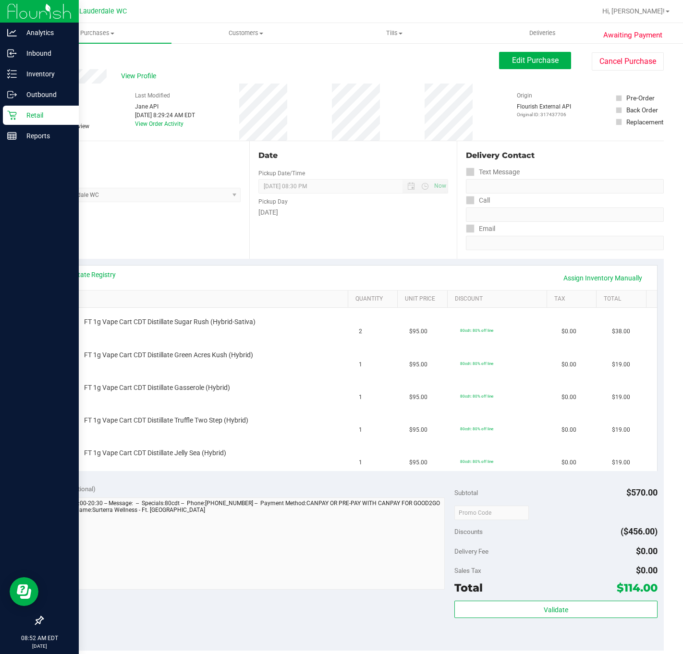
click at [19, 111] on p "Retail" at bounding box center [46, 115] width 58 height 12
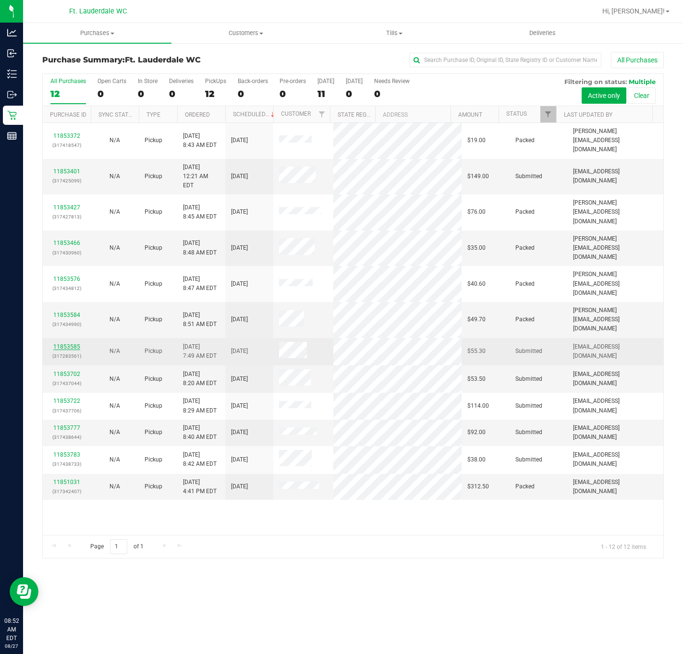
click at [65, 343] on link "11853585" at bounding box center [66, 346] width 27 height 7
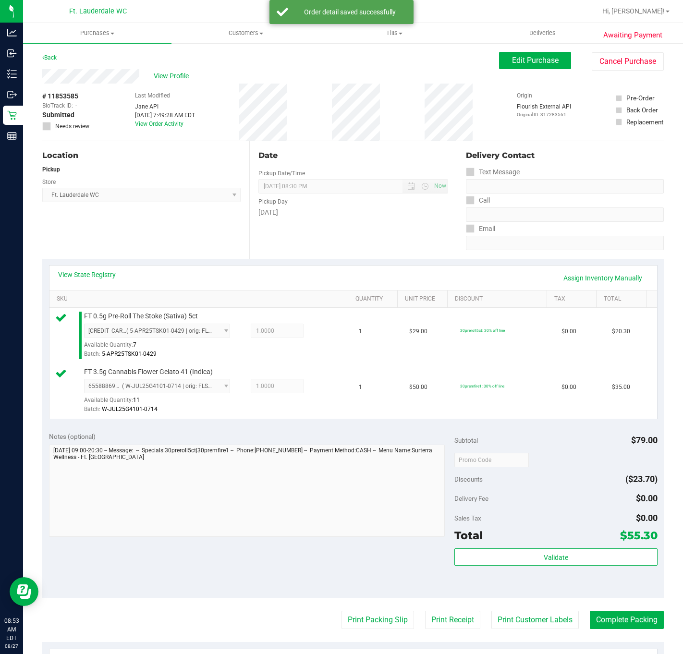
scroll to position [129, 0]
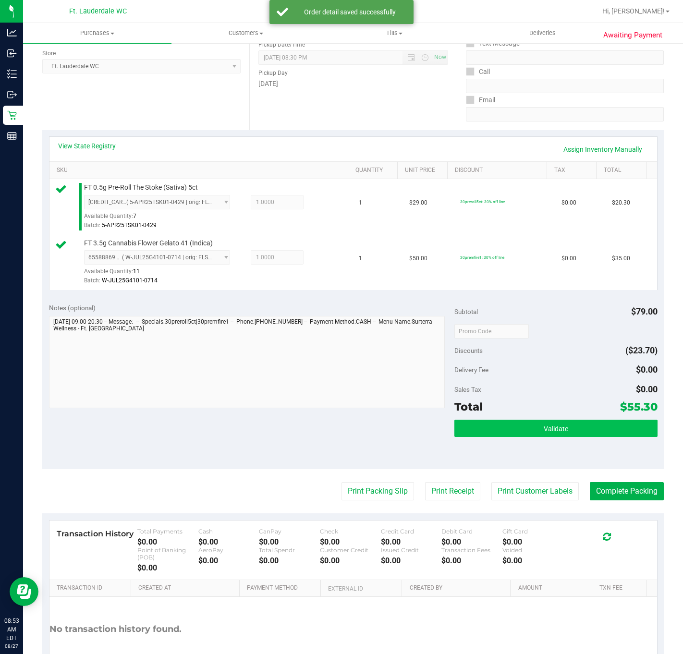
click at [549, 424] on button "Validate" at bounding box center [555, 428] width 203 height 17
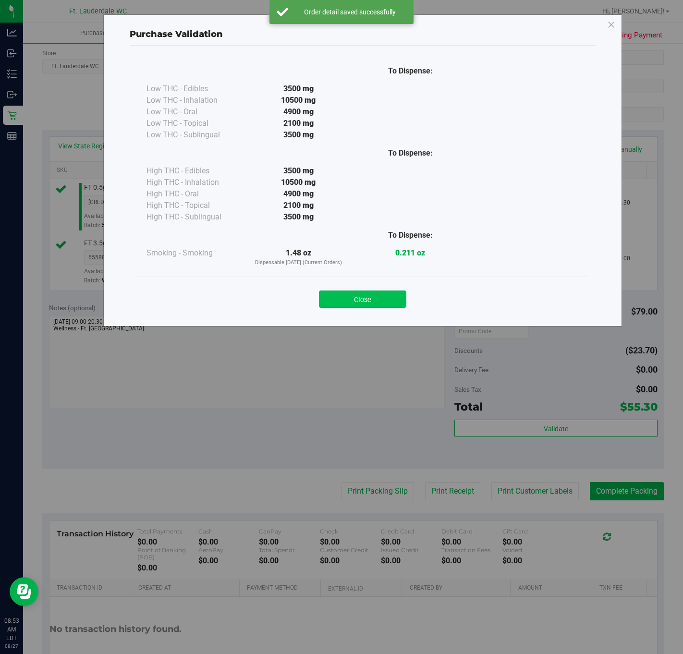
click at [371, 294] on button "Close" at bounding box center [362, 299] width 87 height 17
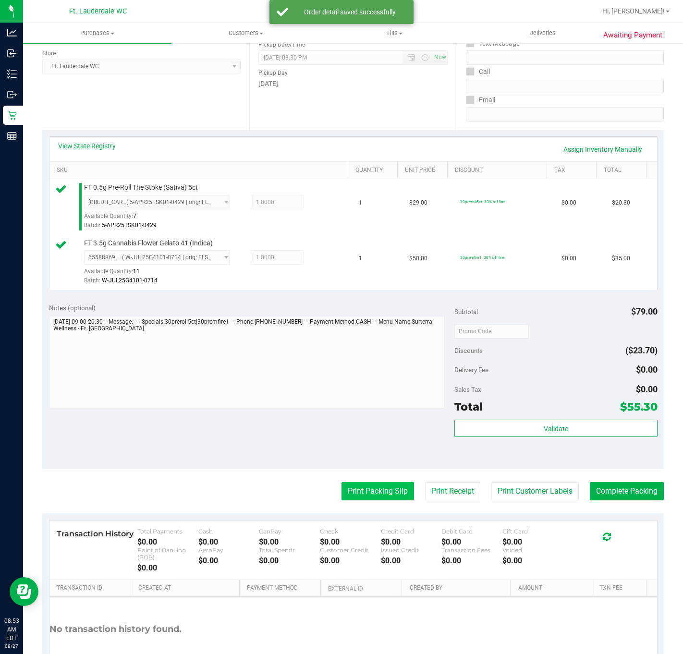
click at [357, 495] on button "Print Packing Slip" at bounding box center [377, 491] width 73 height 18
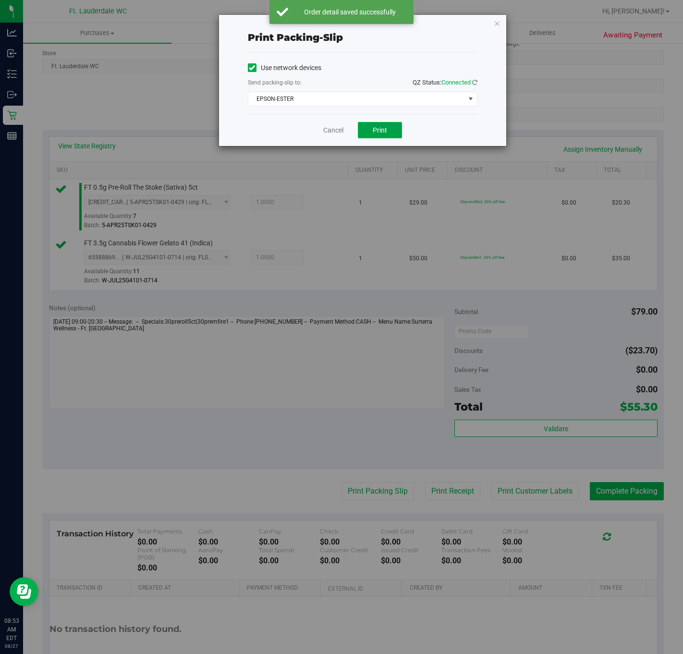
click at [382, 127] on span "Print" at bounding box center [380, 130] width 14 height 8
click at [335, 101] on span "EPSON-ESTER" at bounding box center [356, 98] width 217 height 13
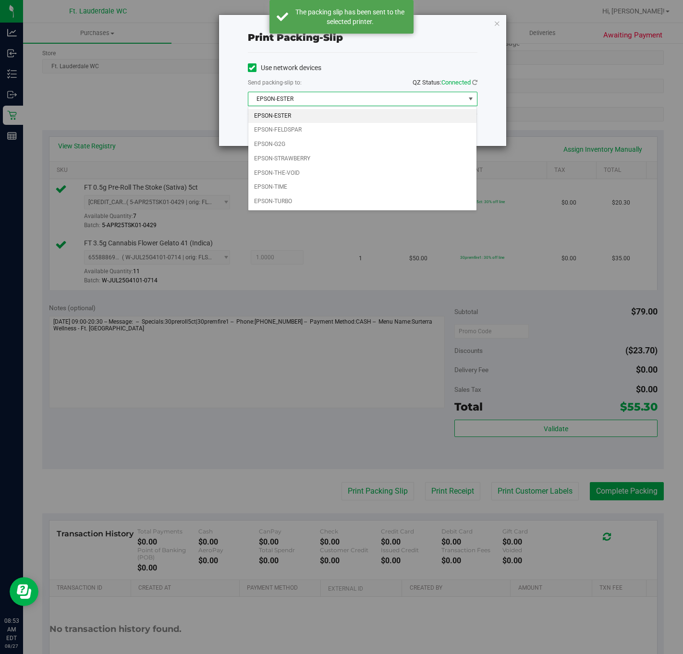
click at [392, 269] on div "Print packing-slip Use network devices Send packing-slip to: QZ Status: Connect…" at bounding box center [345, 327] width 690 height 654
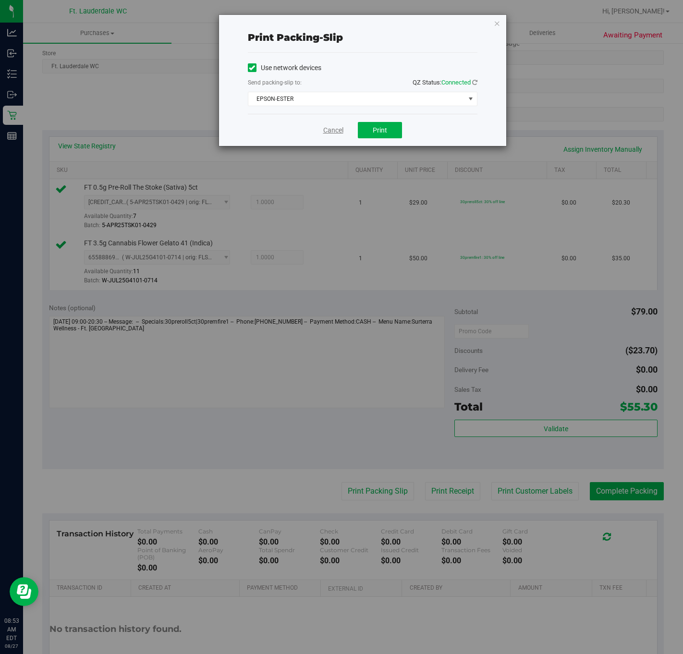
click at [330, 128] on link "Cancel" at bounding box center [333, 130] width 20 height 10
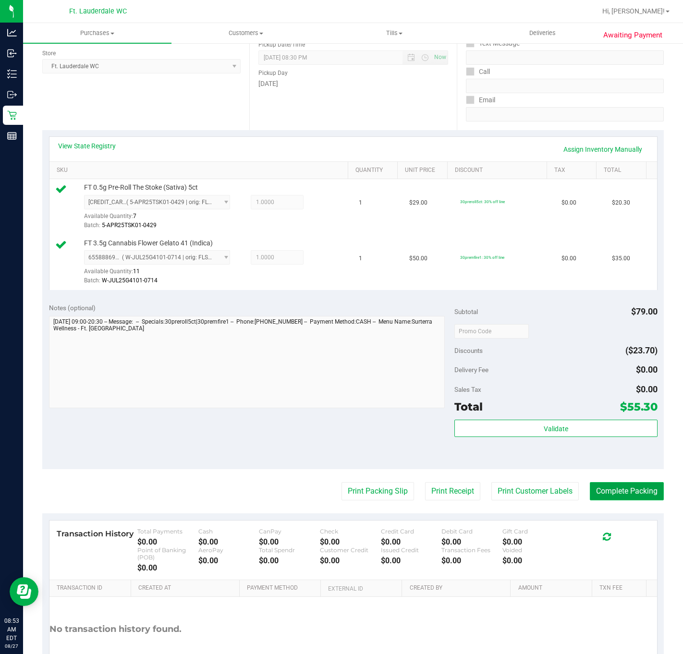
click at [627, 490] on button "Complete Packing" at bounding box center [627, 491] width 74 height 18
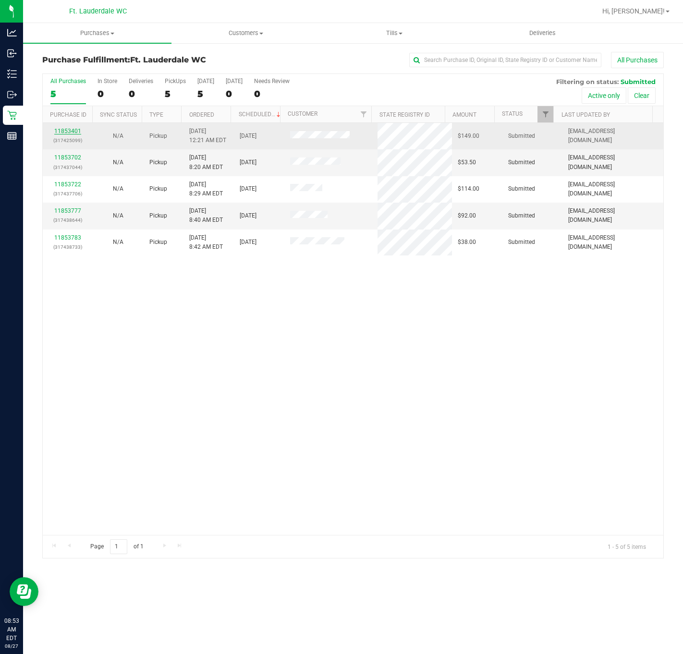
click at [70, 134] on link "11853401" at bounding box center [67, 131] width 27 height 7
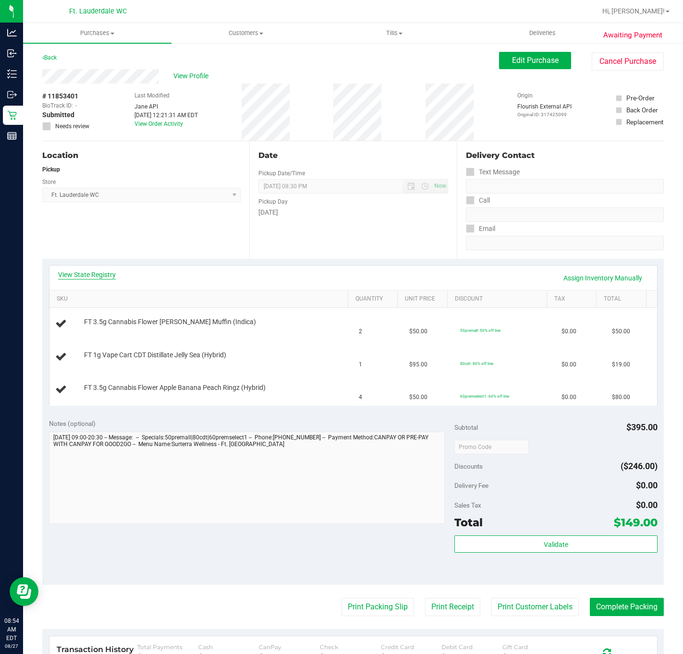
click at [103, 270] on link "View State Registry" at bounding box center [87, 275] width 58 height 10
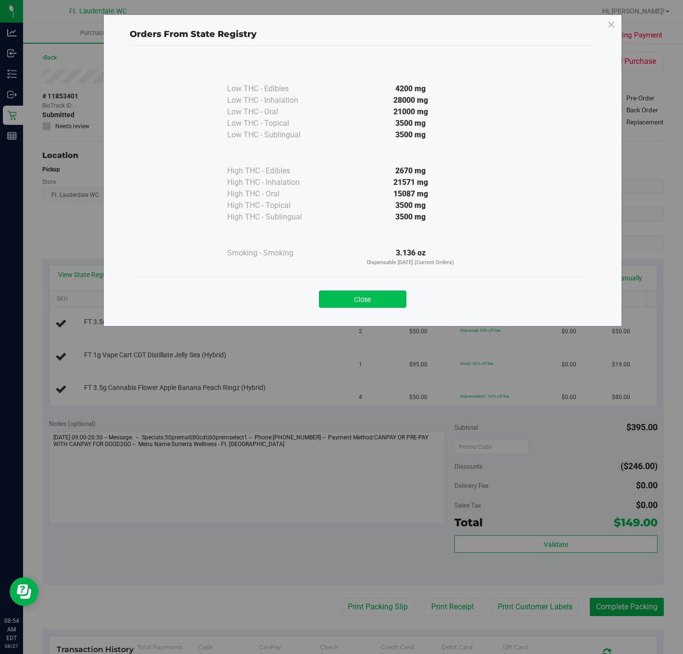
click at [346, 300] on button "Close" at bounding box center [362, 299] width 87 height 17
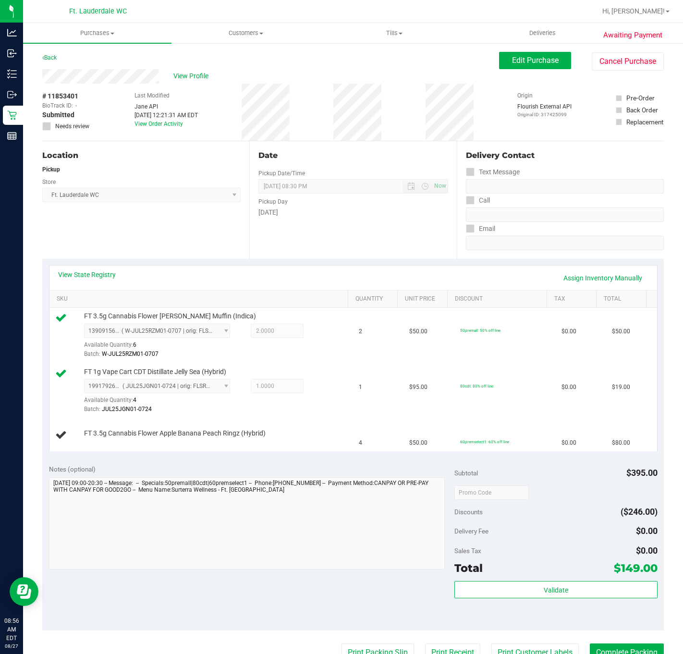
scroll to position [127, 0]
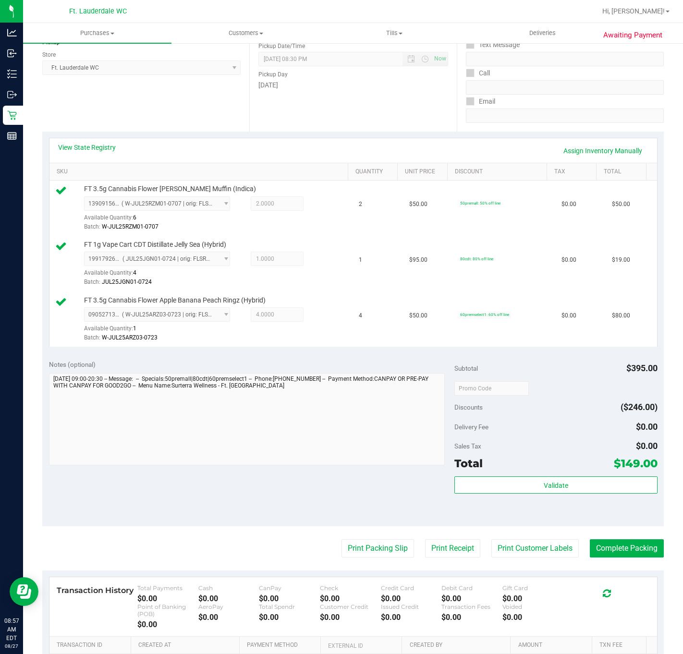
click at [548, 466] on div "Total $149.00" at bounding box center [555, 463] width 203 height 17
click at [556, 483] on button "Validate" at bounding box center [555, 484] width 203 height 17
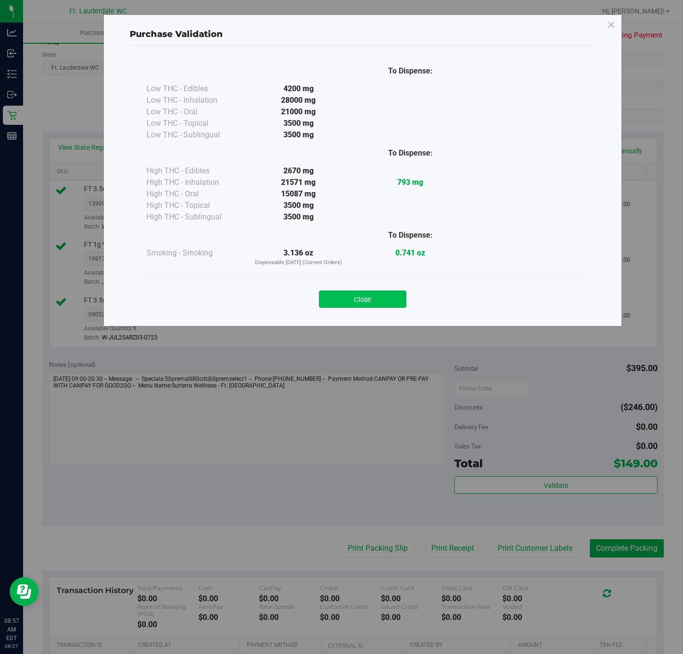
click at [369, 292] on button "Close" at bounding box center [362, 299] width 87 height 17
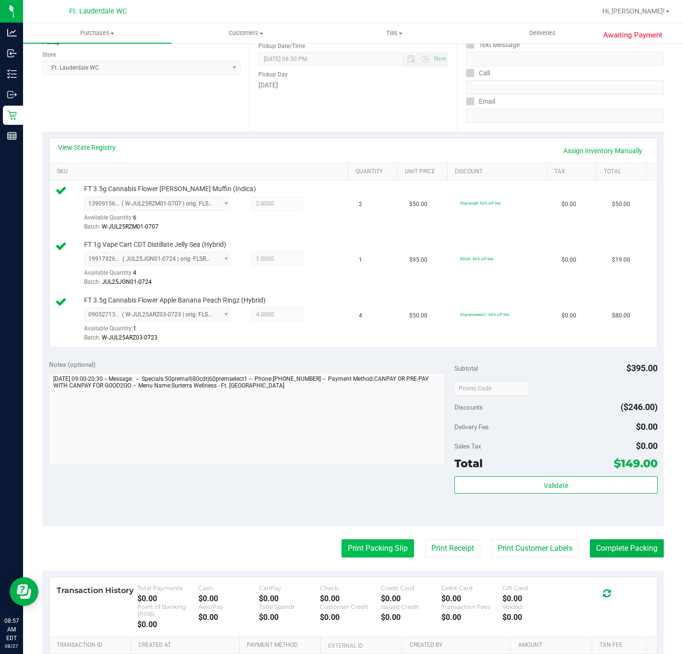
click at [372, 552] on button "Print Packing Slip" at bounding box center [377, 548] width 73 height 18
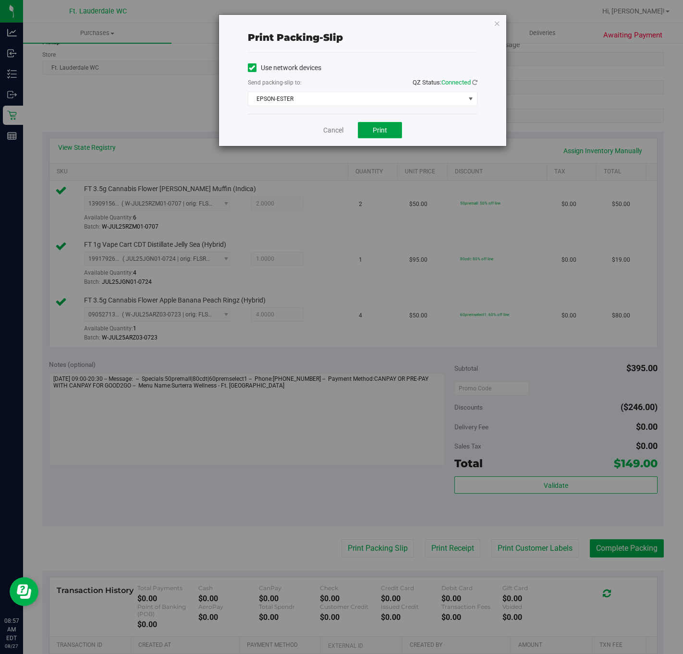
click at [379, 131] on span "Print" at bounding box center [380, 130] width 14 height 8
click at [327, 106] on span "EPSON-ESTER" at bounding box center [356, 98] width 217 height 13
click at [305, 324] on div "Print packing-slip Use network devices Send packing-slip to: QZ Status: Connect…" at bounding box center [345, 327] width 690 height 654
click at [333, 130] on link "Cancel" at bounding box center [333, 130] width 20 height 10
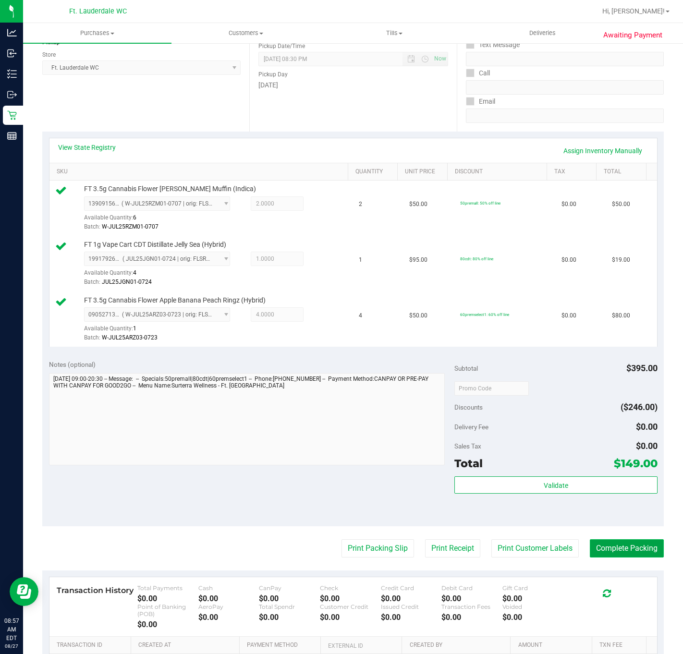
click at [621, 547] on button "Complete Packing" at bounding box center [627, 548] width 74 height 18
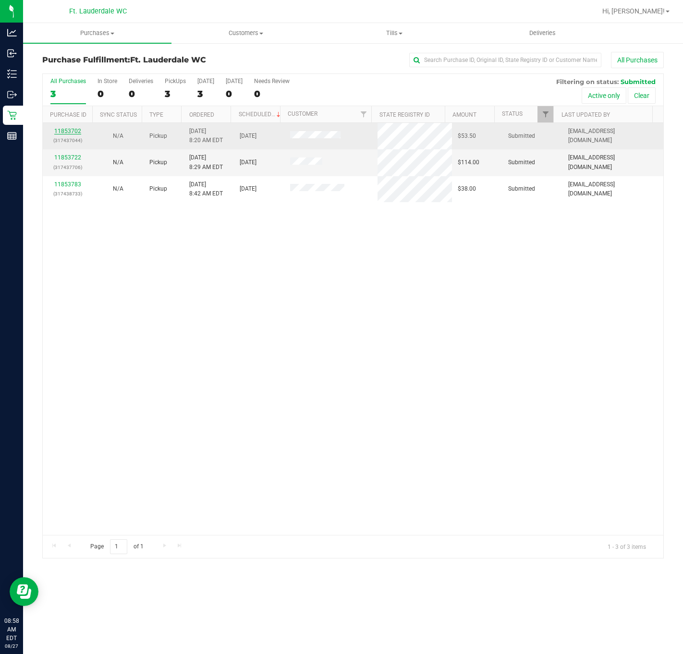
click at [64, 130] on link "11853702" at bounding box center [67, 131] width 27 height 7
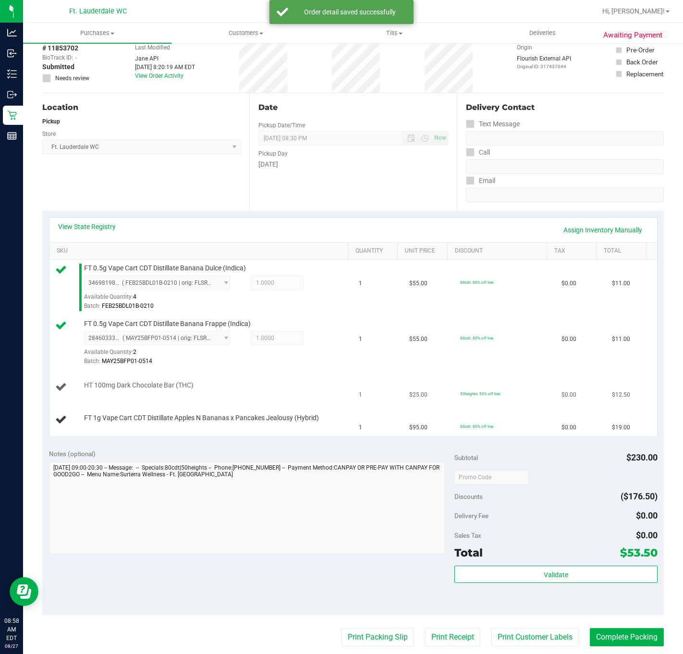
scroll to position [144, 0]
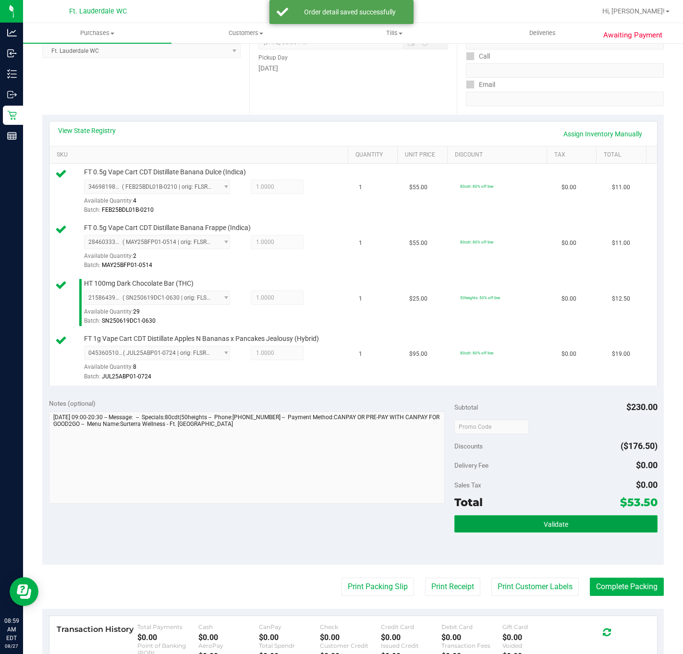
click at [548, 533] on button "Validate" at bounding box center [555, 523] width 203 height 17
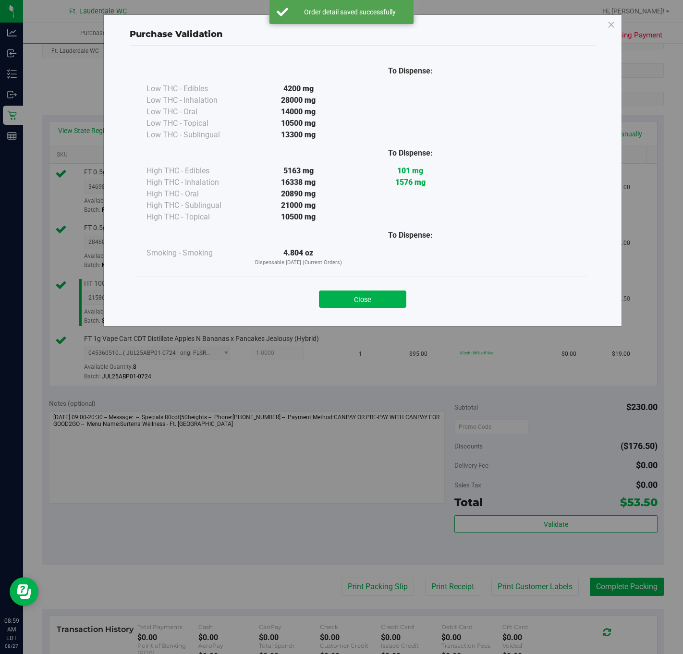
drag, startPoint x: 368, startPoint y: 297, endPoint x: 382, endPoint y: 313, distance: 20.7
click at [367, 298] on button "Close" at bounding box center [362, 299] width 87 height 17
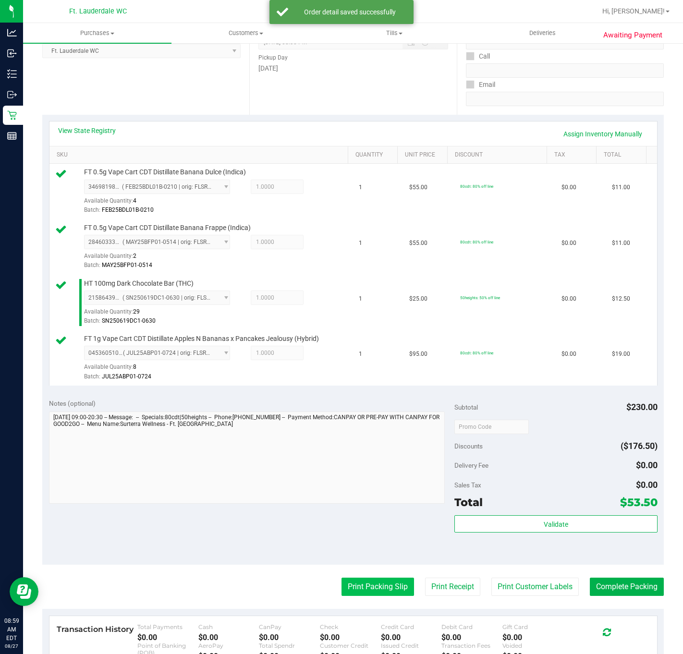
click at [376, 583] on button "Print Packing Slip" at bounding box center [377, 587] width 73 height 18
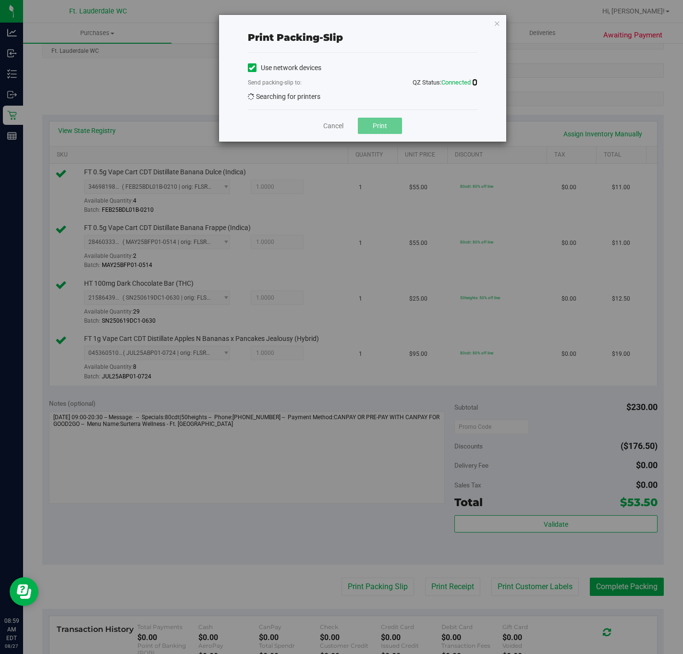
drag, startPoint x: 475, startPoint y: 85, endPoint x: 462, endPoint y: 91, distance: 14.4
click at [474, 85] on icon at bounding box center [474, 82] width 5 height 6
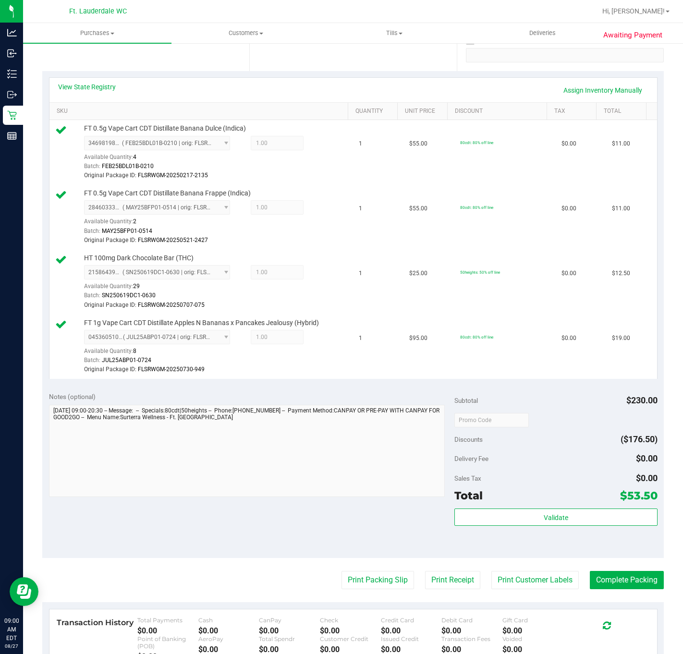
scroll to position [347, 0]
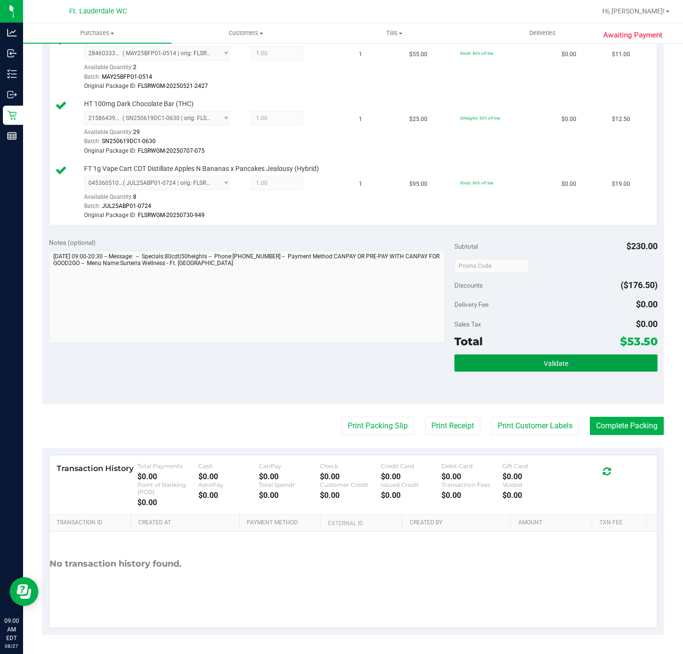
click at [504, 354] on button "Validate" at bounding box center [555, 362] width 203 height 17
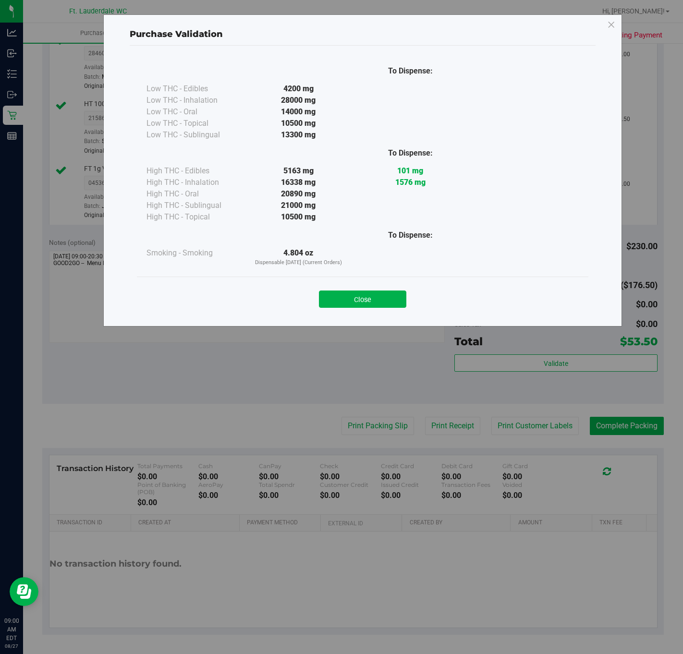
click at [376, 315] on div "Close" at bounding box center [362, 296] width 451 height 39
drag, startPoint x: 372, startPoint y: 279, endPoint x: 379, endPoint y: 304, distance: 25.4
click at [373, 281] on div "Close" at bounding box center [362, 296] width 451 height 39
click at [379, 305] on button "Close" at bounding box center [362, 299] width 87 height 17
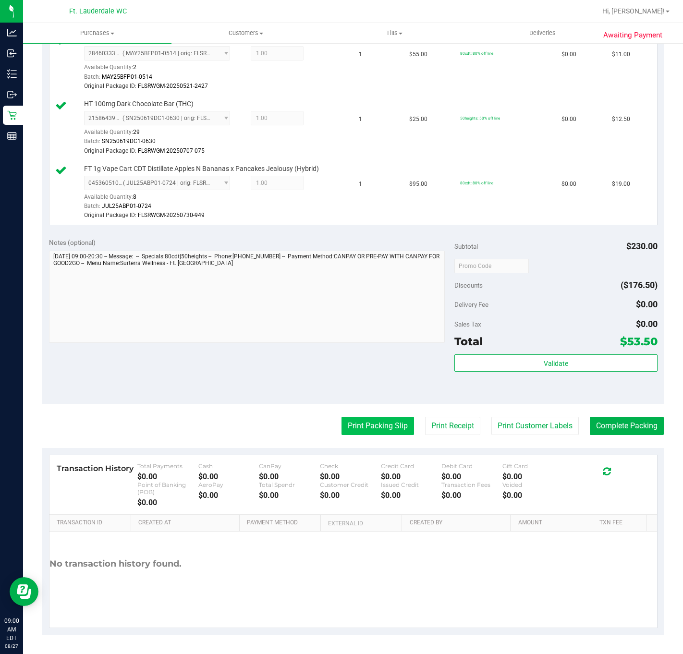
click at [388, 424] on button "Print Packing Slip" at bounding box center [377, 426] width 73 height 18
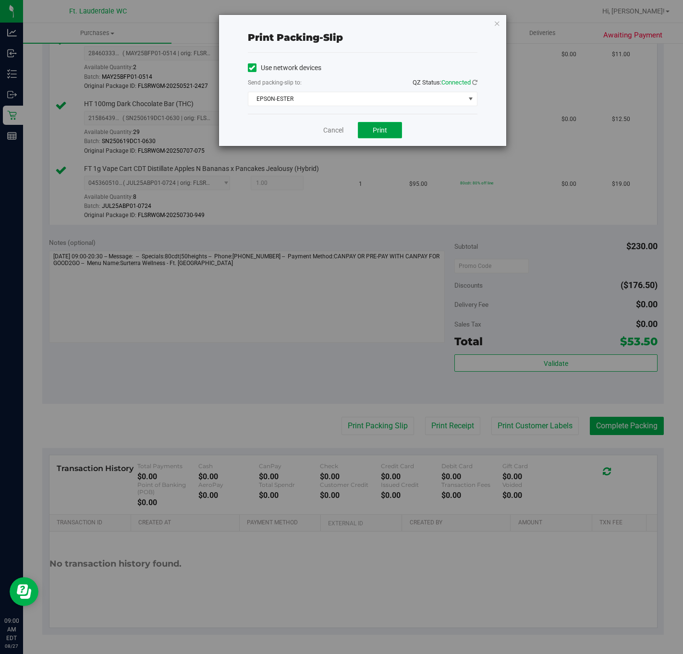
click at [387, 132] on button "Print" at bounding box center [380, 130] width 44 height 16
click at [333, 130] on link "Cancel" at bounding box center [333, 130] width 20 height 10
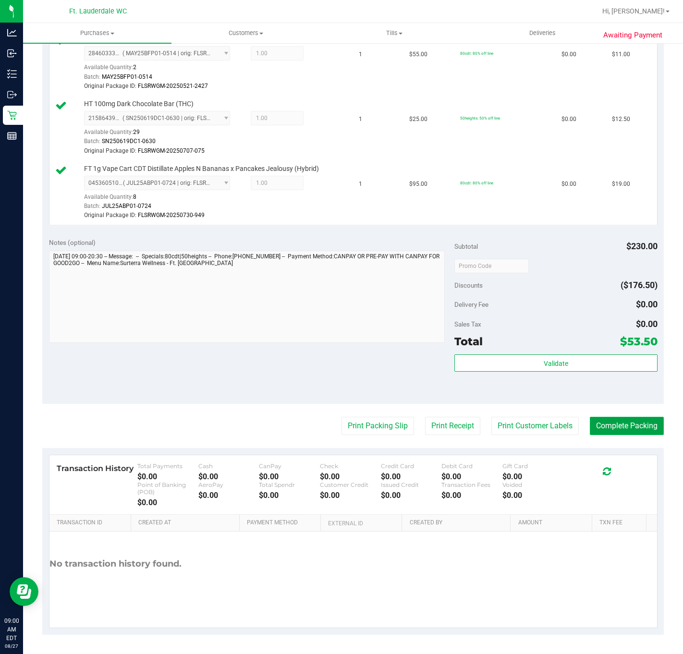
click at [621, 425] on button "Complete Packing" at bounding box center [627, 426] width 74 height 18
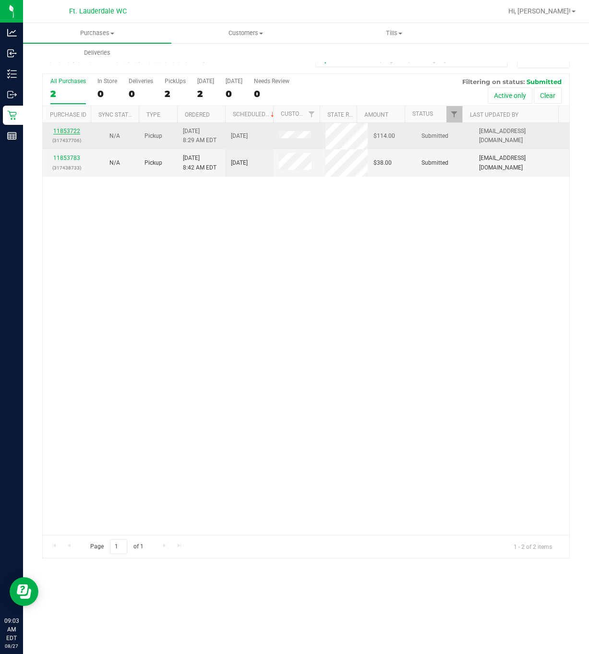
click at [69, 133] on link "11853722" at bounding box center [66, 131] width 27 height 7
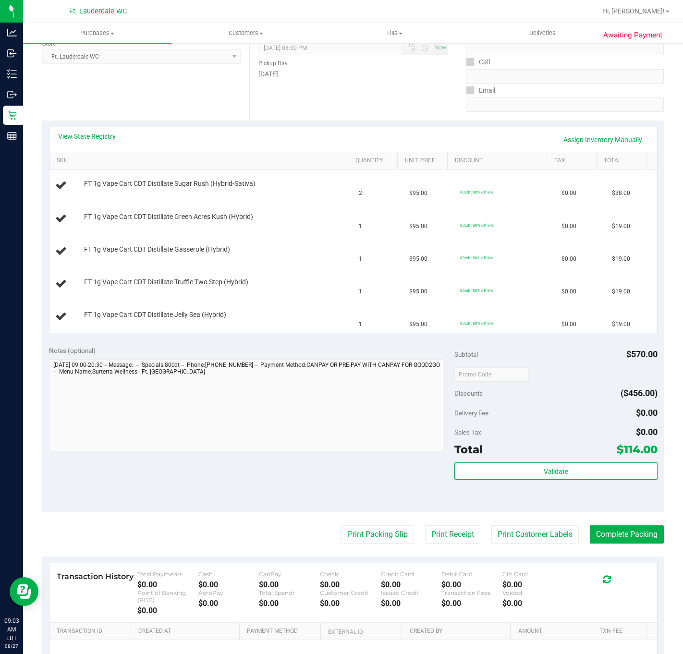
scroll to position [144, 0]
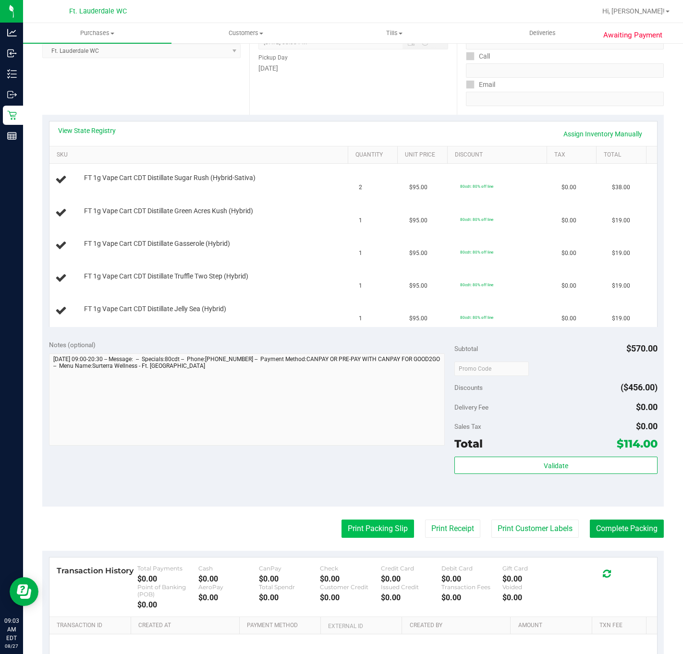
click at [369, 530] on button "Print Packing Slip" at bounding box center [377, 529] width 73 height 18
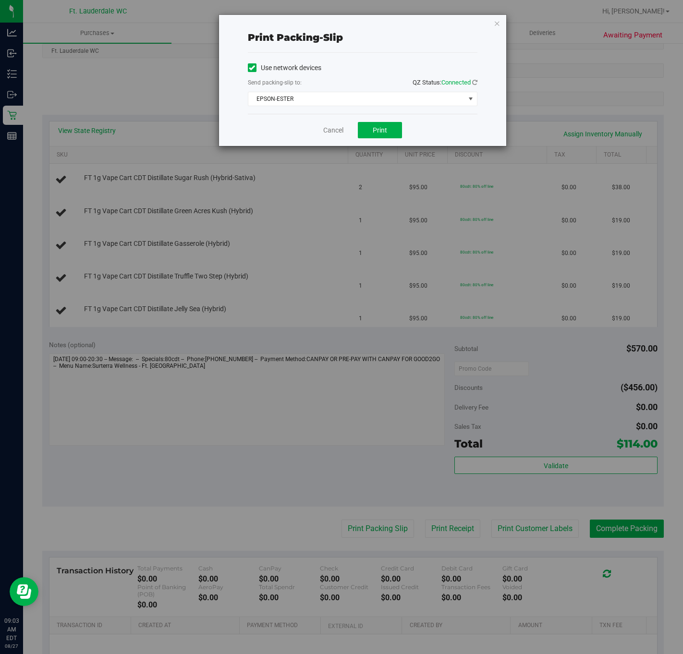
click at [384, 140] on div "Cancel Print" at bounding box center [363, 130] width 230 height 32
click at [382, 134] on span "Print" at bounding box center [380, 130] width 14 height 8
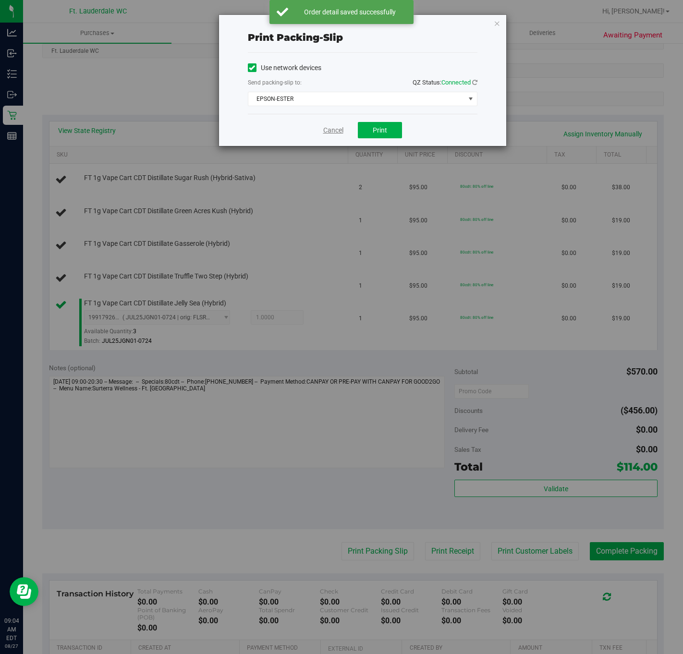
click at [328, 131] on link "Cancel" at bounding box center [333, 130] width 20 height 10
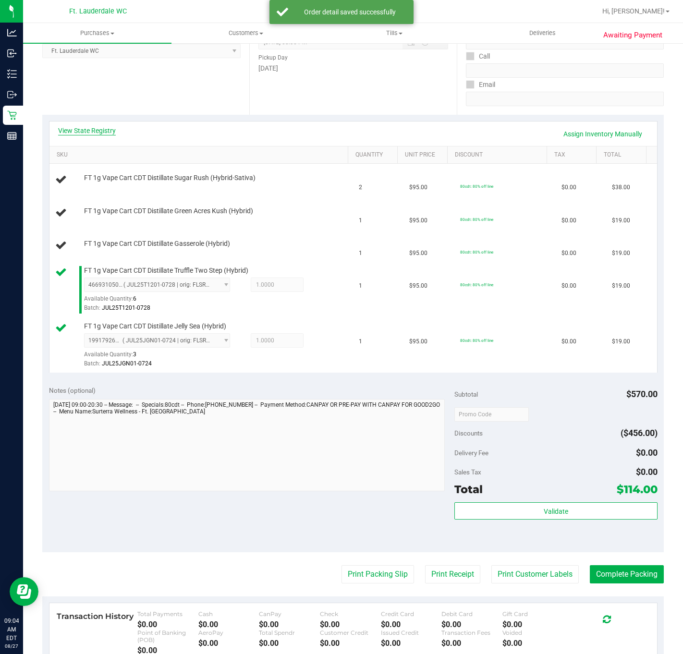
click at [97, 130] on link "View State Registry" at bounding box center [87, 131] width 58 height 10
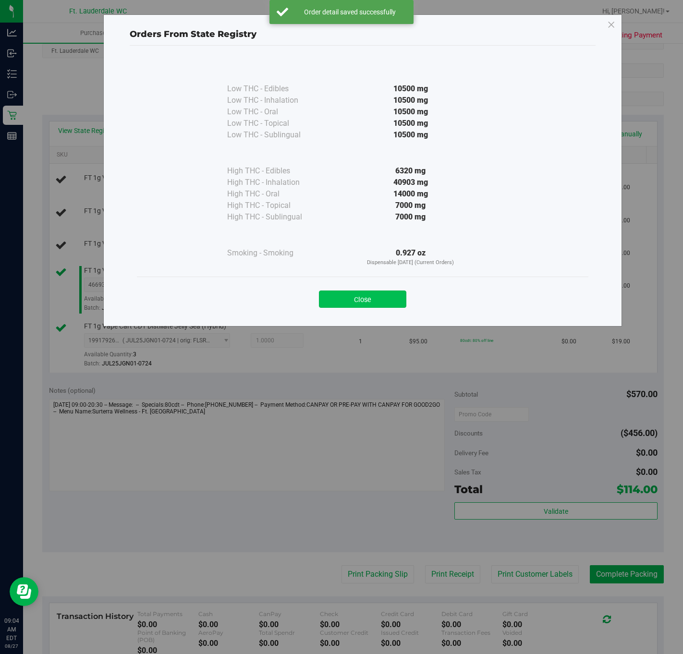
click at [382, 294] on button "Close" at bounding box center [362, 299] width 87 height 17
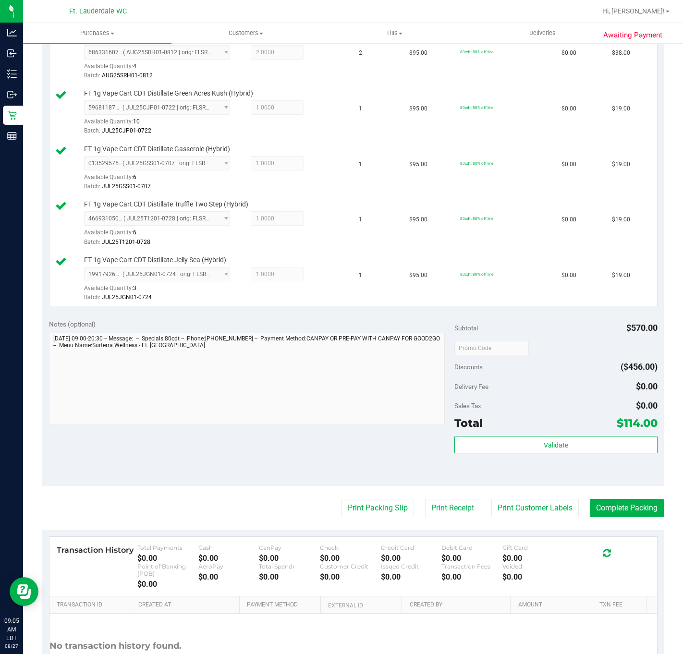
scroll to position [276, 0]
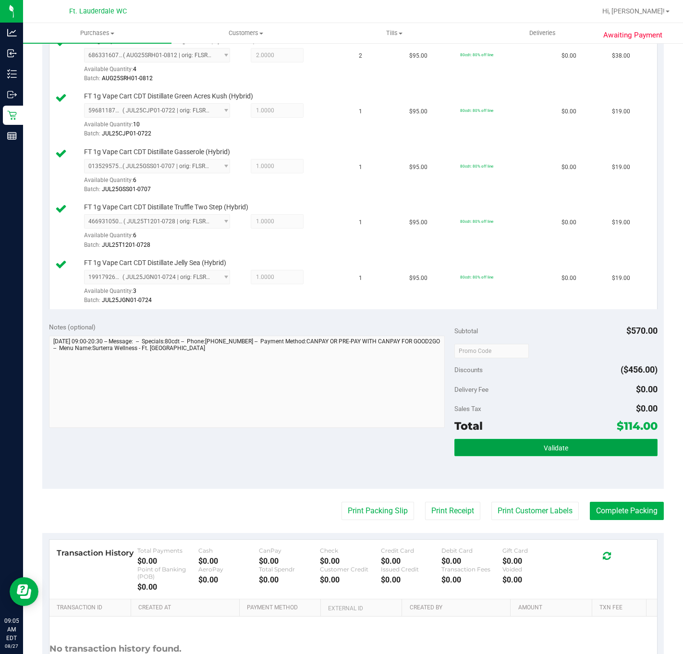
click at [536, 456] on button "Validate" at bounding box center [555, 447] width 203 height 17
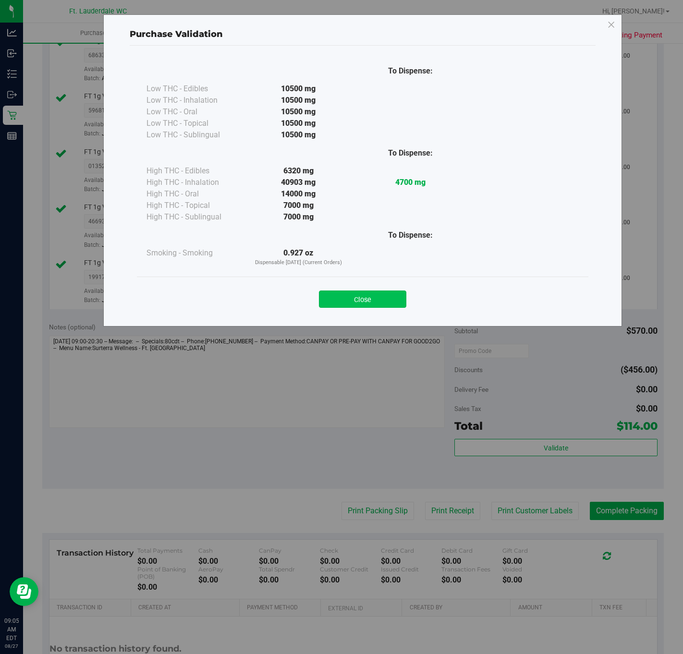
click at [359, 303] on button "Close" at bounding box center [362, 299] width 87 height 17
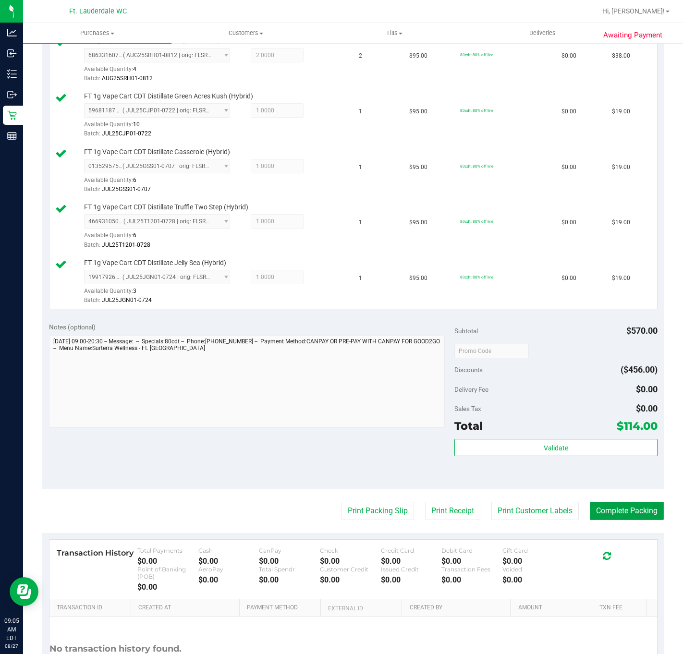
click at [627, 514] on button "Complete Packing" at bounding box center [627, 511] width 74 height 18
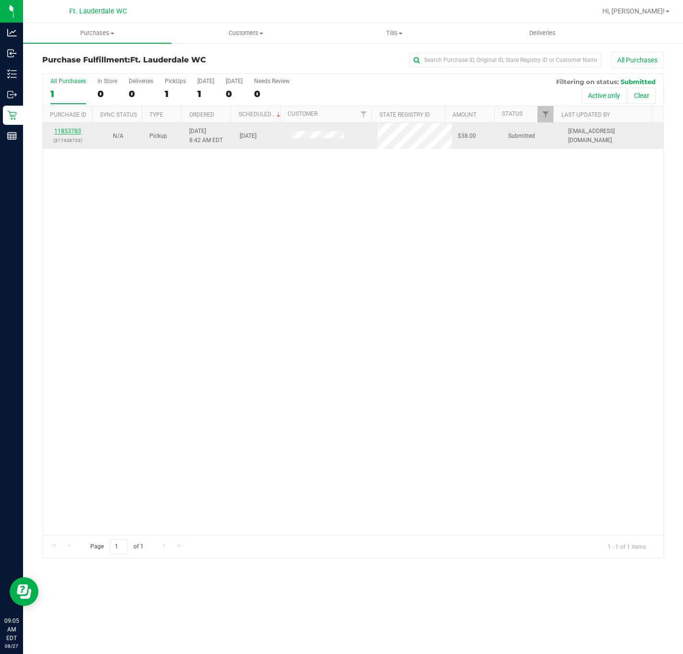
click at [63, 131] on link "11853783" at bounding box center [67, 131] width 27 height 7
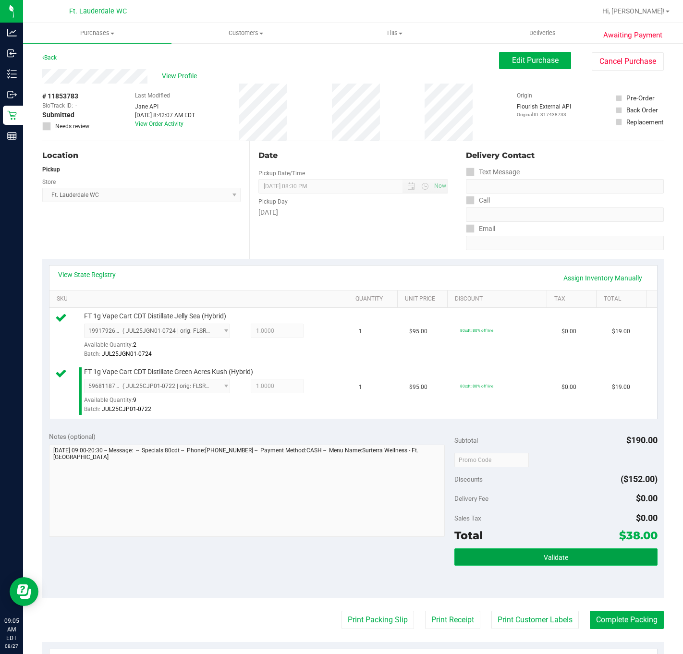
click at [523, 562] on button "Validate" at bounding box center [555, 556] width 203 height 17
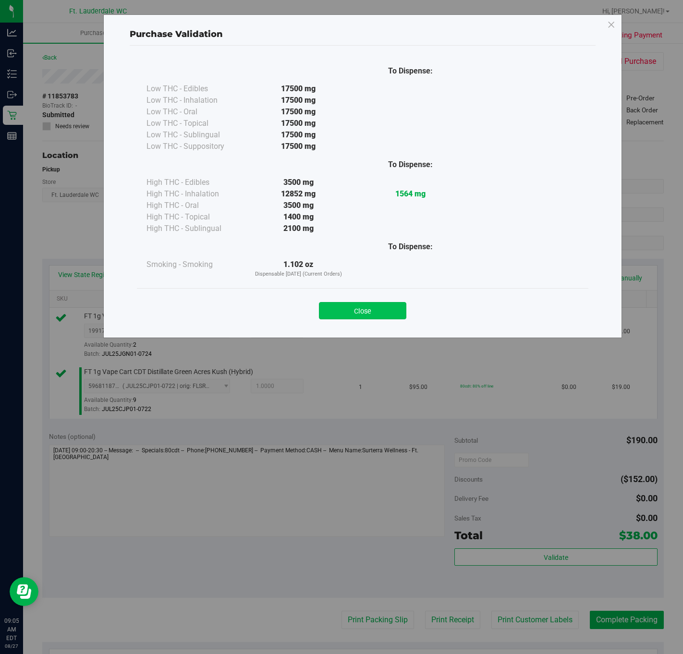
click at [379, 313] on button "Close" at bounding box center [362, 310] width 87 height 17
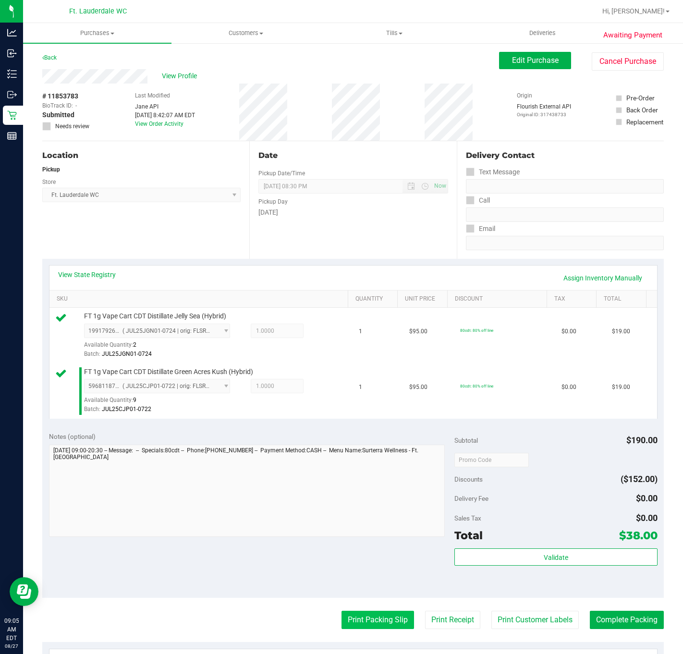
click at [381, 620] on button "Print Packing Slip" at bounding box center [377, 620] width 73 height 18
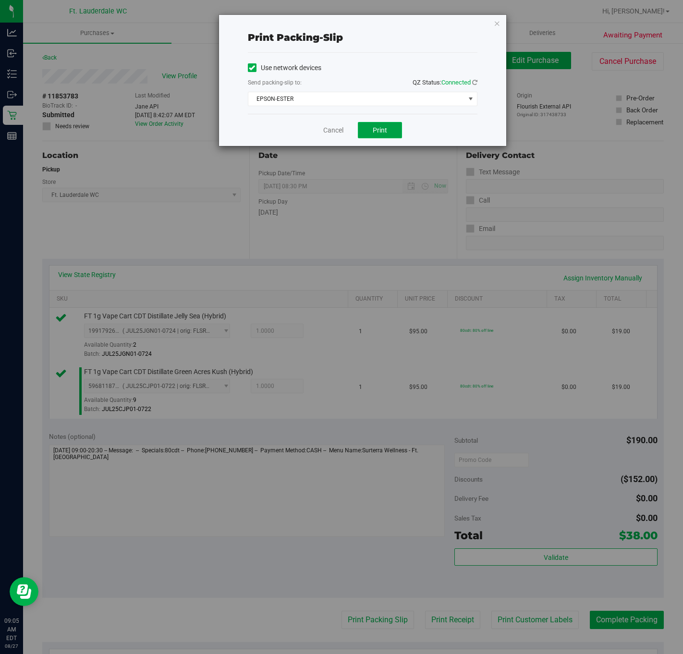
click at [393, 132] on button "Print" at bounding box center [380, 130] width 44 height 16
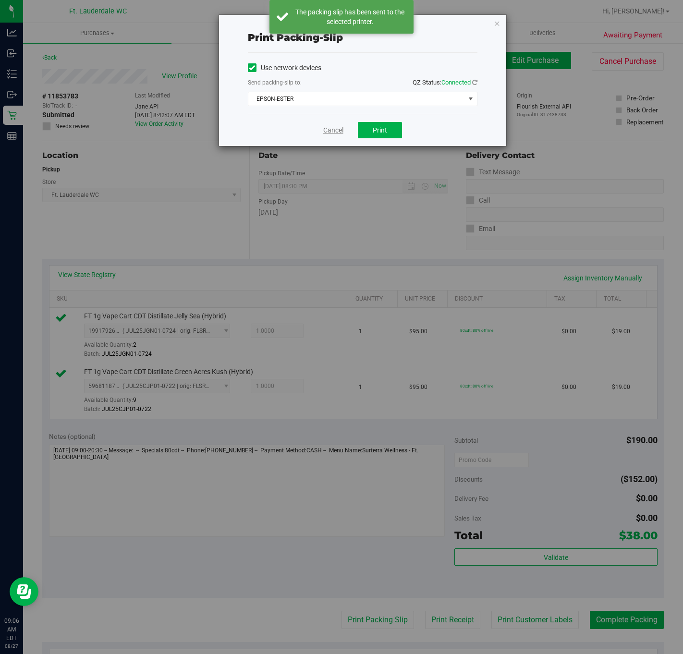
click at [341, 133] on link "Cancel" at bounding box center [333, 130] width 20 height 10
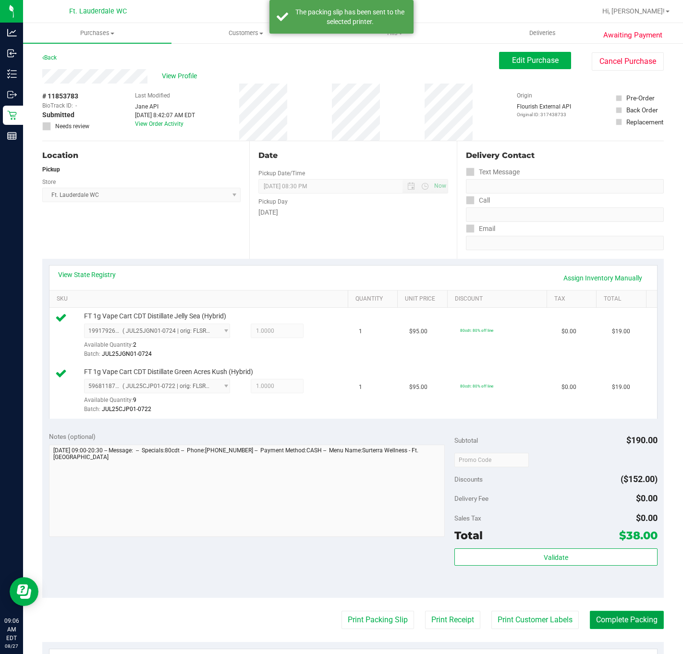
click at [625, 621] on button "Complete Packing" at bounding box center [627, 620] width 74 height 18
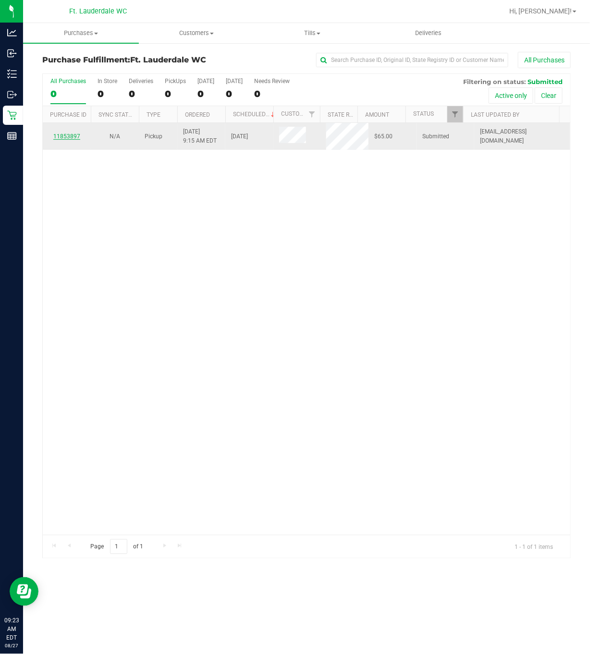
click at [57, 136] on link "11853897" at bounding box center [66, 136] width 27 height 7
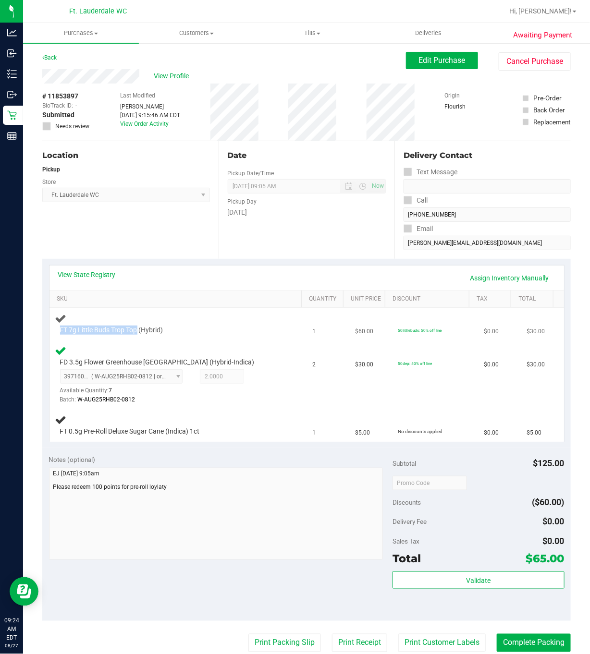
drag, startPoint x: 54, startPoint y: 333, endPoint x: 138, endPoint y: 330, distance: 84.6
click at [138, 330] on td "FT 7g Little Buds Trop Top (Hybrid)" at bounding box center [177, 324] width 257 height 33
copy span "FT 7g Little Buds Trop Top"
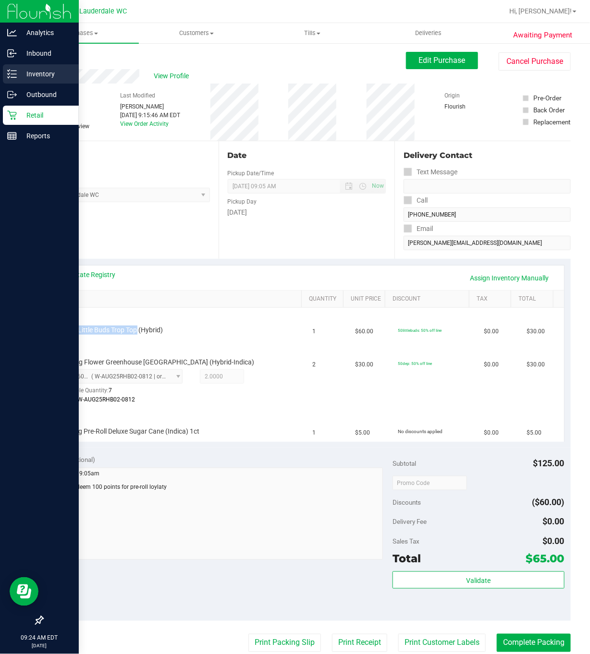
click at [12, 67] on div "Inventory" at bounding box center [41, 73] width 76 height 19
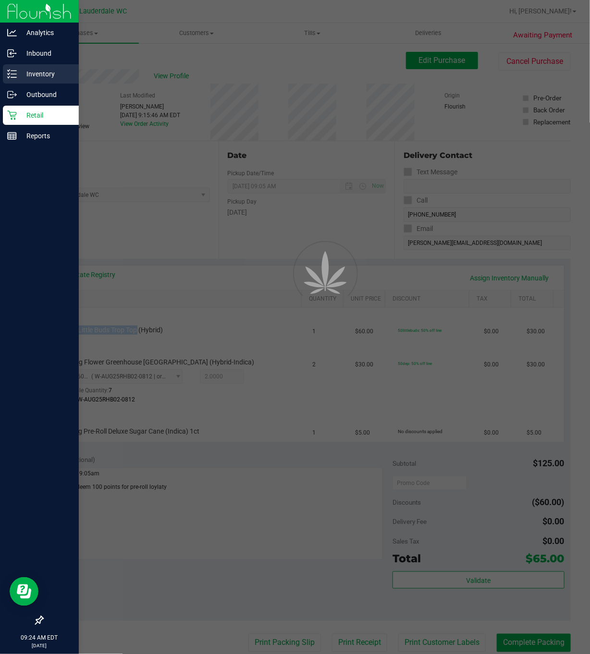
click at [35, 74] on p "Inventory" at bounding box center [46, 74] width 58 height 12
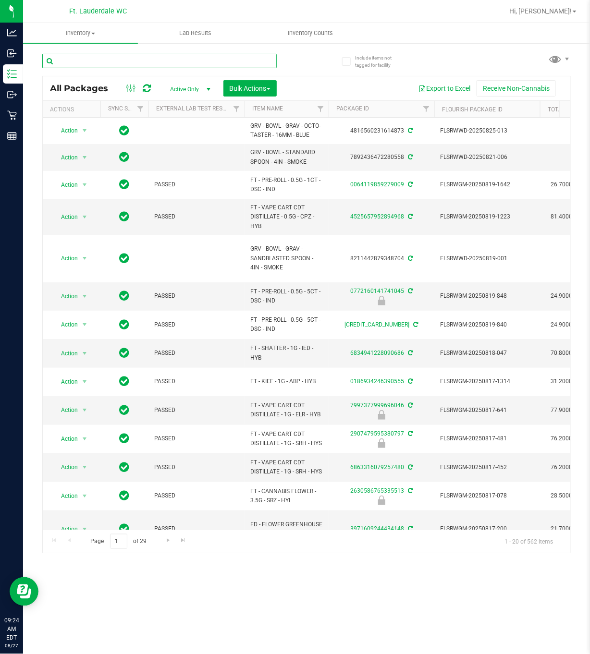
paste input "FT 7g Little Buds Trop Top"
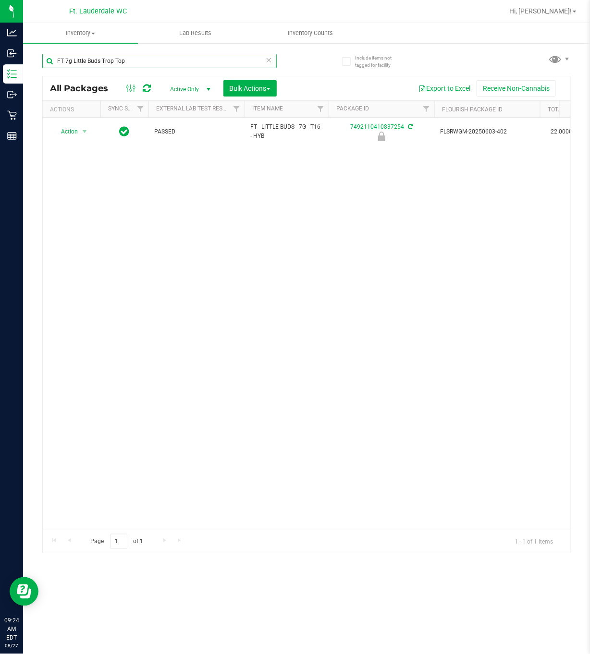
type input "FT 7g Little Buds Trop Top"
click at [114, 343] on div "Action Action Edit attributes Global inventory Locate package Package audit log…" at bounding box center [306, 324] width 527 height 412
click at [160, 285] on div "Action Action Edit attributes Global inventory Locate package Package audit log…" at bounding box center [306, 324] width 527 height 412
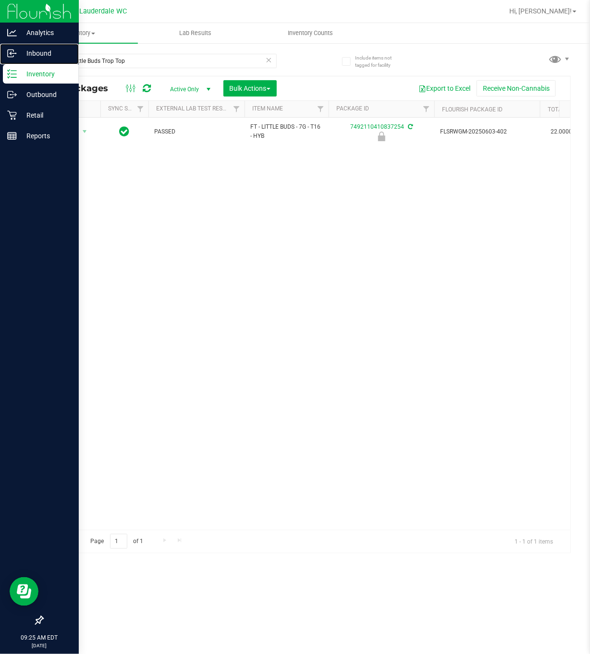
drag, startPoint x: 4, startPoint y: 61, endPoint x: 5, endPoint y: 66, distance: 5.3
click at [19, 106] on div "Retail" at bounding box center [41, 115] width 76 height 19
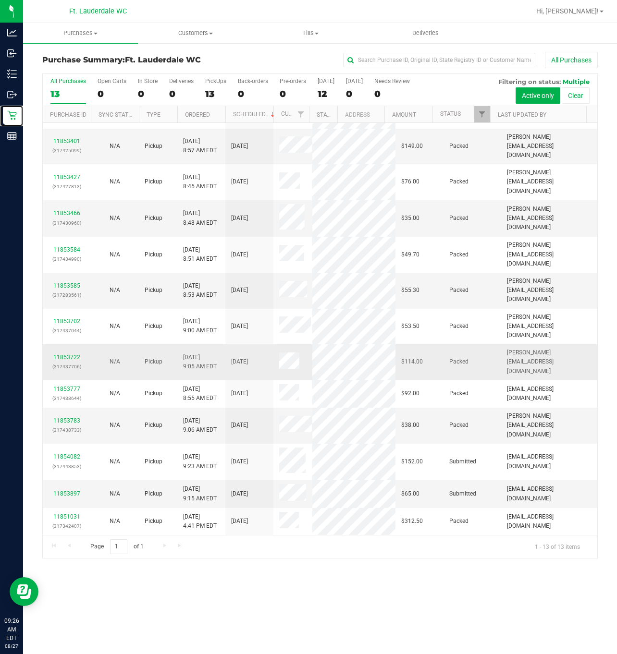
scroll to position [46, 0]
click at [57, 490] on link "11853897" at bounding box center [66, 493] width 27 height 7
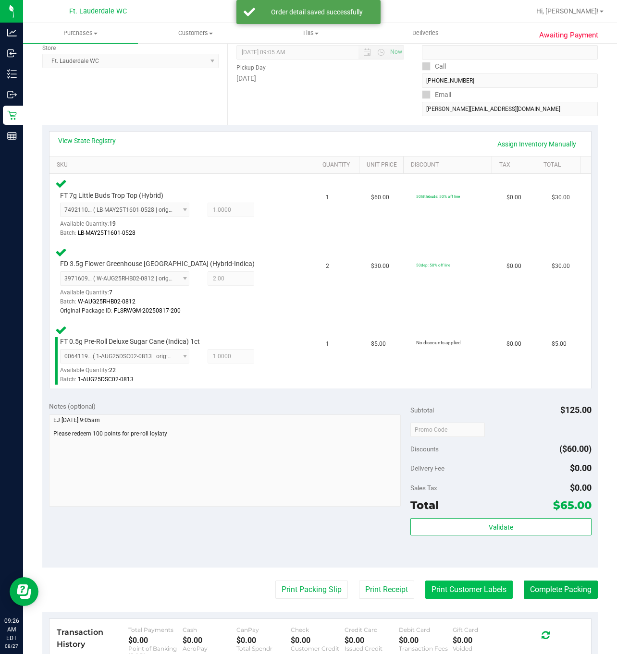
scroll to position [288, 0]
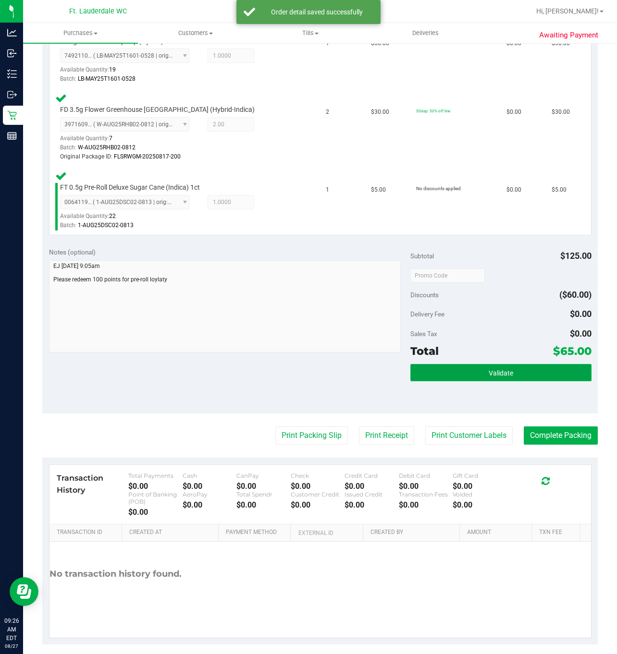
click at [447, 369] on button "Validate" at bounding box center [500, 372] width 181 height 17
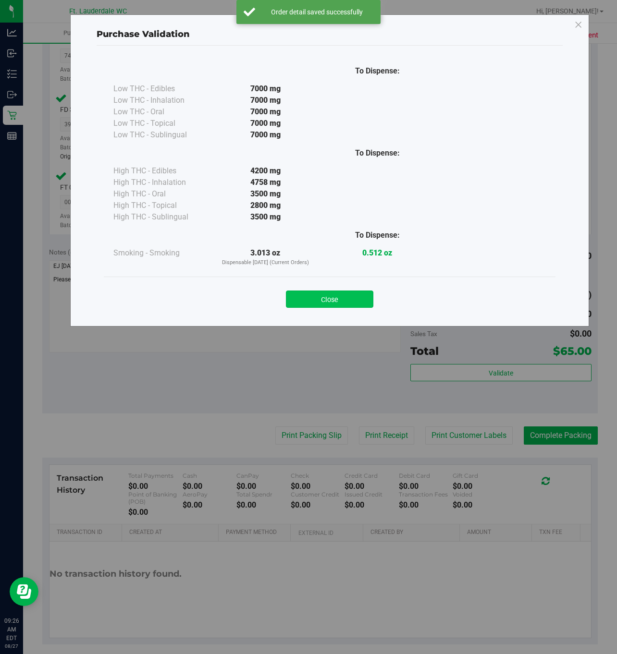
click at [352, 293] on button "Close" at bounding box center [329, 299] width 87 height 17
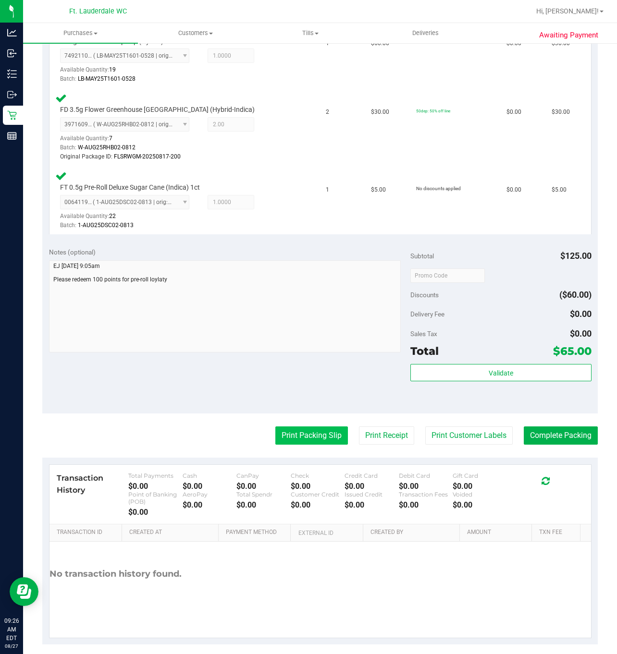
click at [304, 436] on button "Print Packing Slip" at bounding box center [311, 435] width 73 height 18
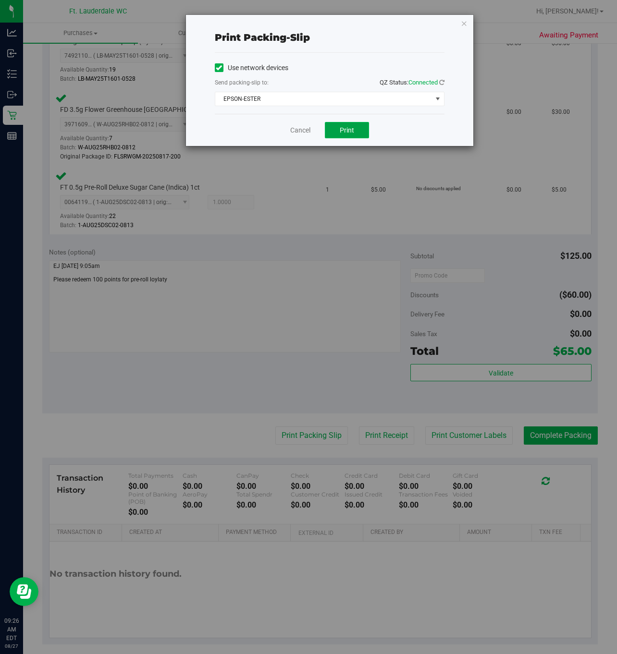
click at [346, 131] on span "Print" at bounding box center [346, 130] width 14 height 8
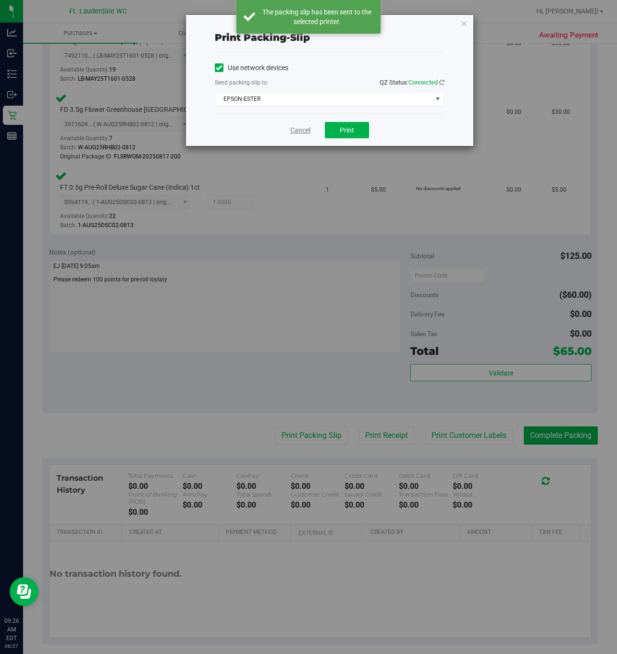
click at [303, 133] on link "Cancel" at bounding box center [300, 130] width 20 height 10
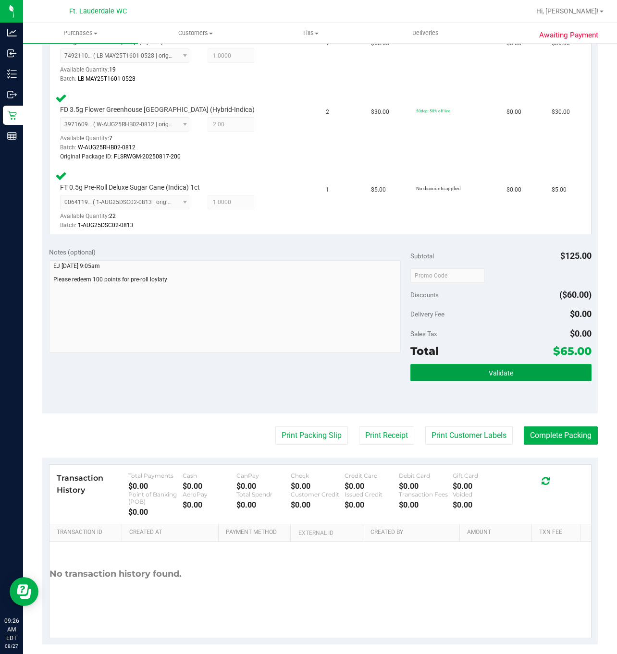
click at [489, 376] on span "Validate" at bounding box center [500, 373] width 24 height 8
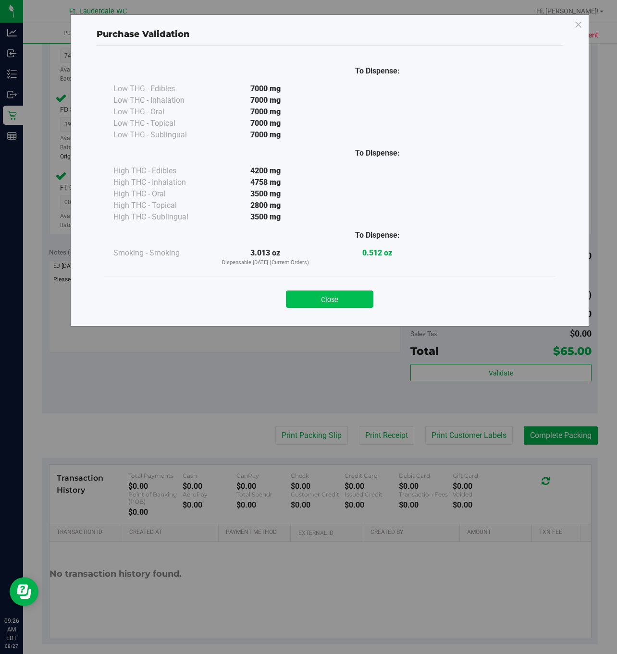
click at [326, 300] on button "Close" at bounding box center [329, 299] width 87 height 17
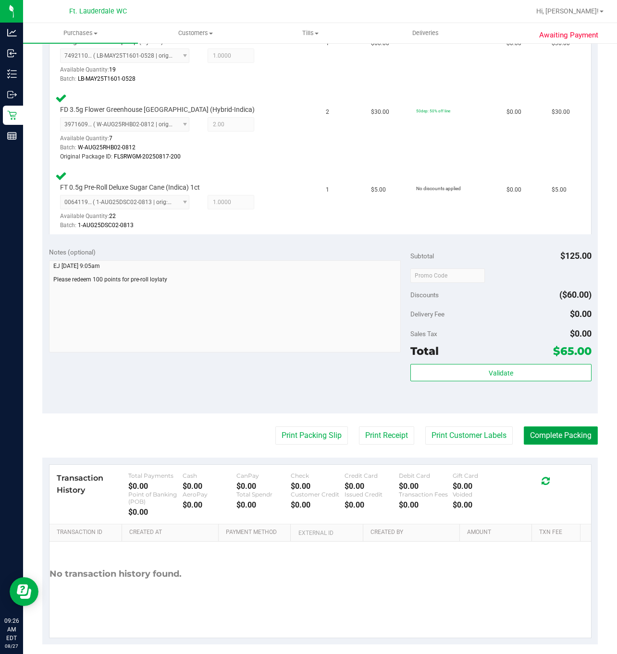
click at [537, 438] on button "Complete Packing" at bounding box center [560, 435] width 74 height 18
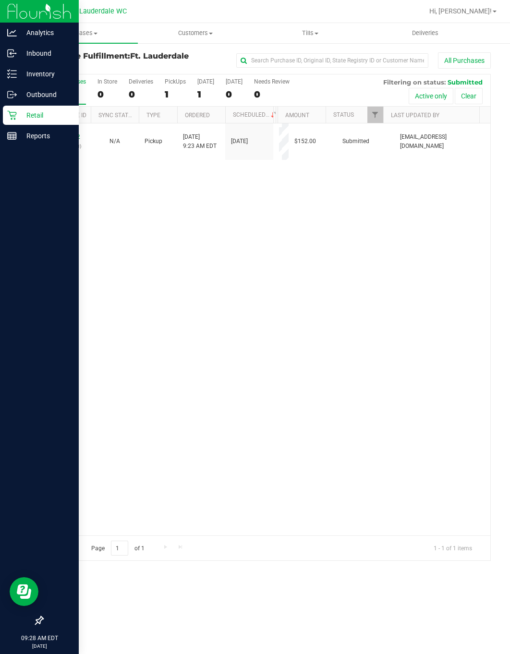
click at [20, 114] on p "Retail" at bounding box center [46, 115] width 58 height 12
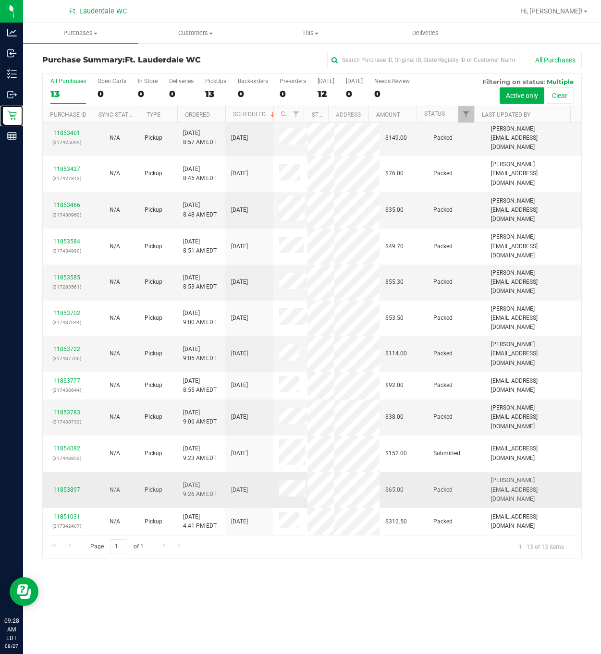
scroll to position [65, 0]
click at [69, 486] on link "11853897" at bounding box center [66, 489] width 27 height 7
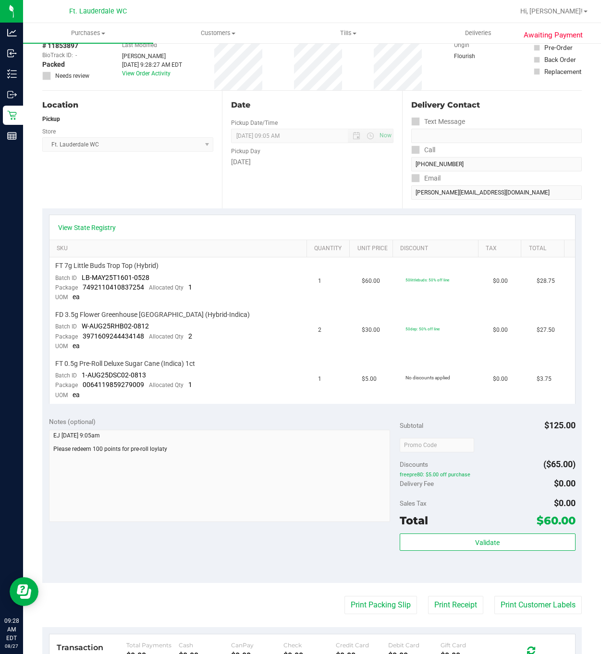
scroll to position [72, 0]
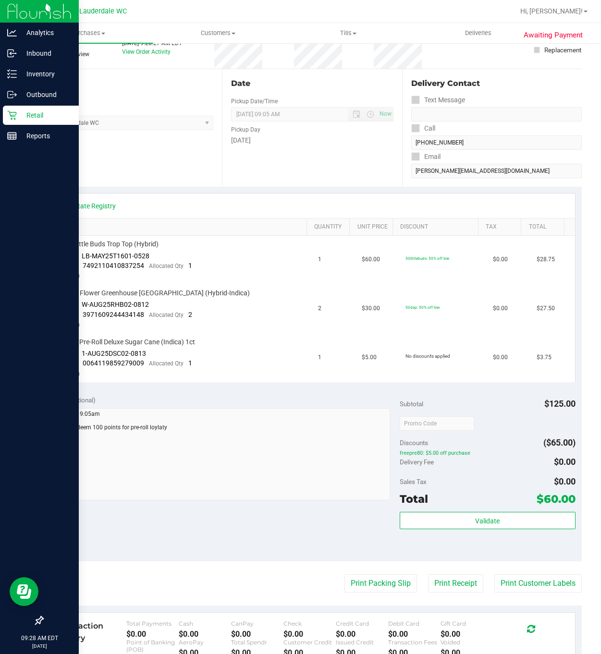
click at [11, 121] on div "Retail" at bounding box center [41, 115] width 76 height 19
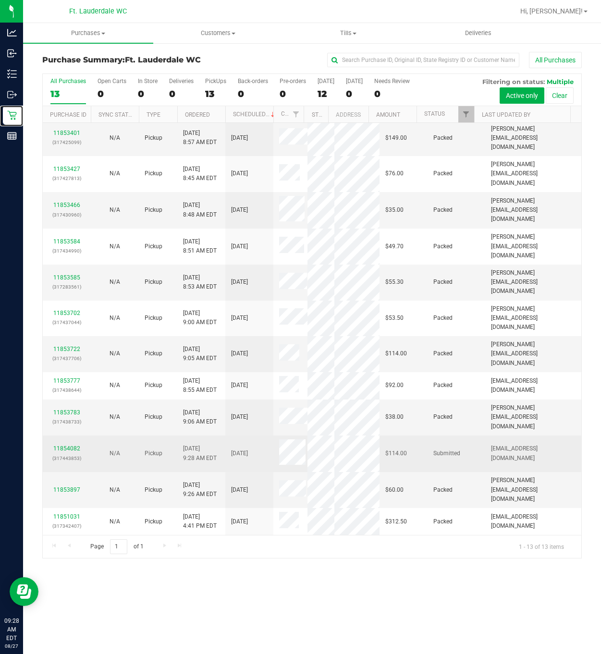
scroll to position [84, 0]
click at [71, 445] on link "11854082" at bounding box center [66, 448] width 27 height 7
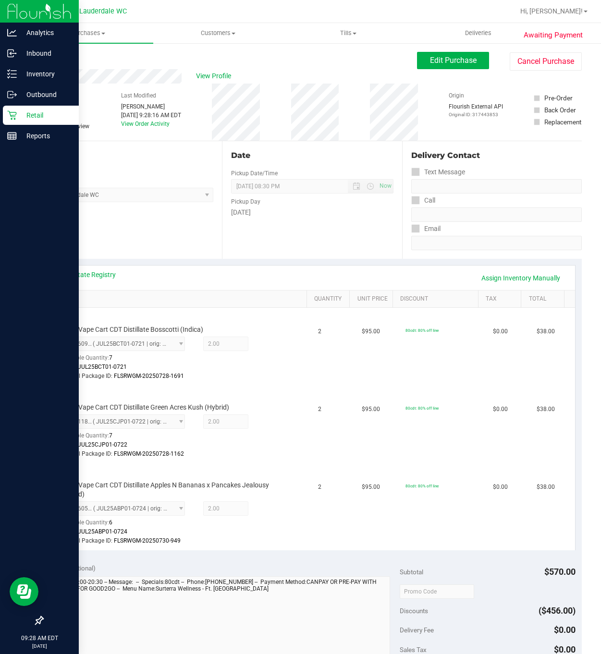
click at [19, 113] on p "Retail" at bounding box center [46, 115] width 58 height 12
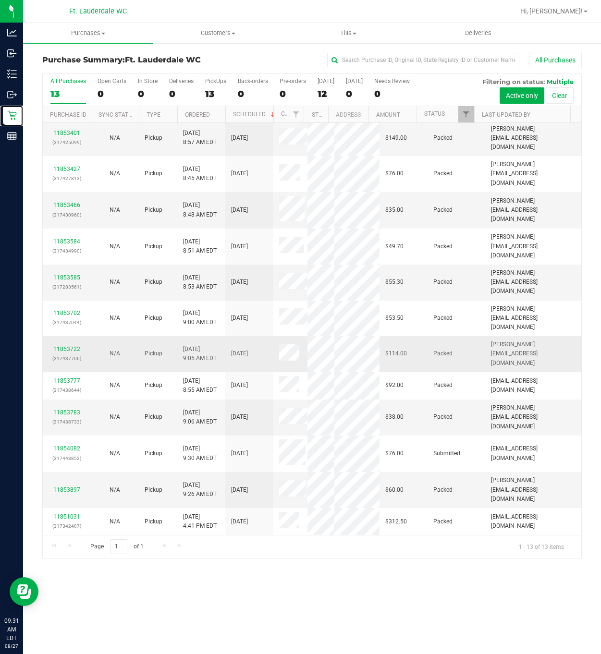
scroll to position [84, 0]
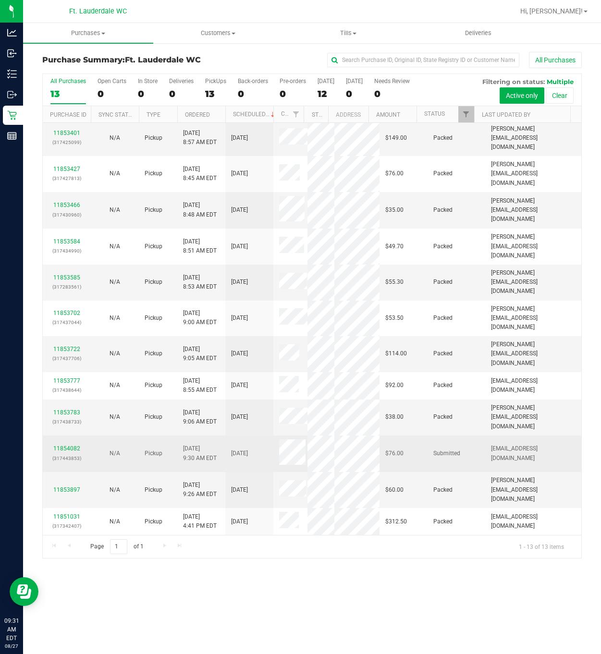
click at [65, 454] on p "(317443853)" at bounding box center [66, 458] width 36 height 9
click at [69, 445] on link "11854082" at bounding box center [66, 448] width 27 height 7
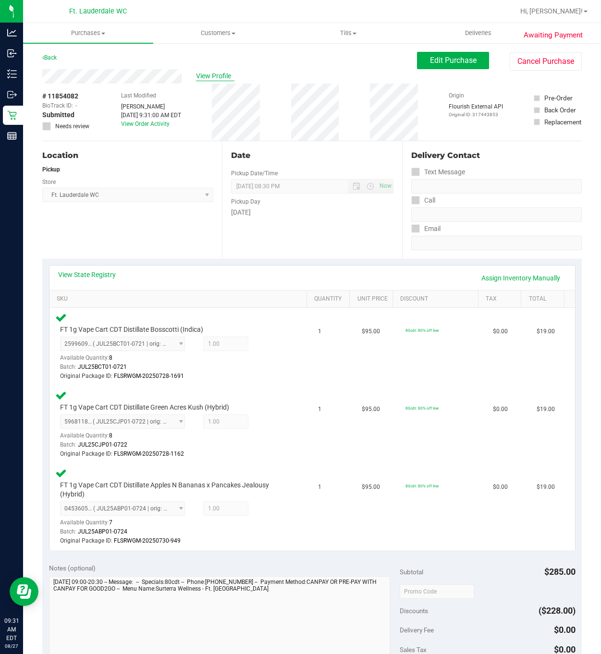
click at [199, 75] on span "View Profile" at bounding box center [215, 76] width 38 height 10
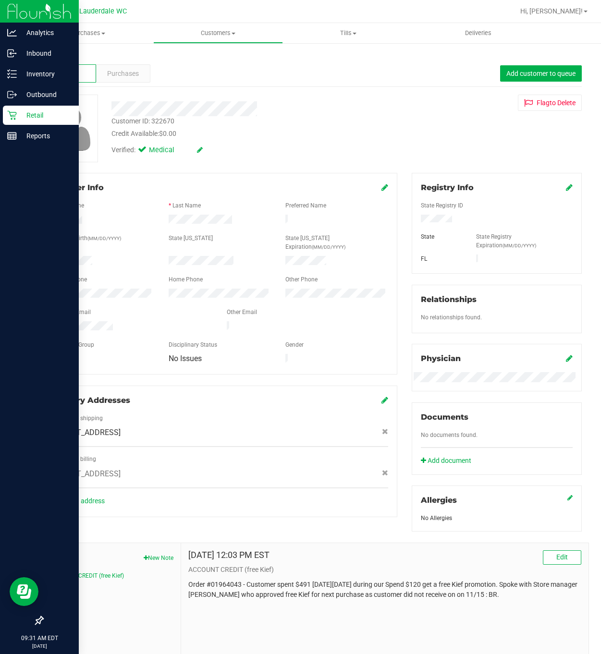
click at [13, 115] on icon at bounding box center [11, 115] width 9 height 9
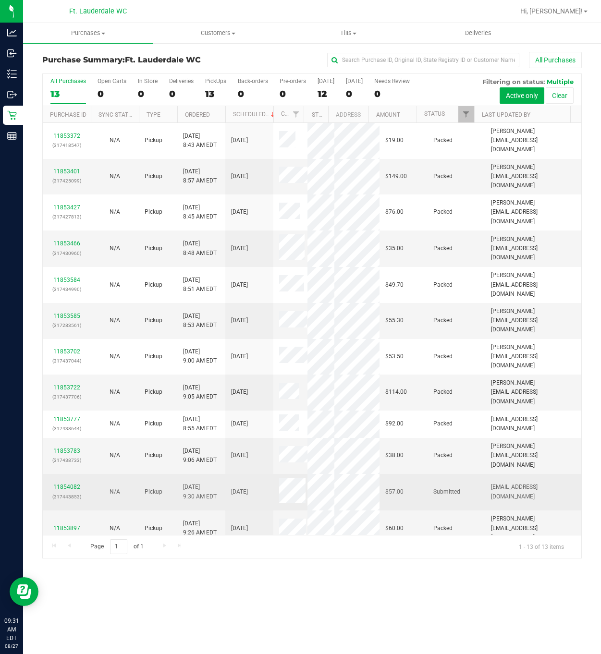
click at [151, 511] on td "Pickup" at bounding box center [158, 492] width 38 height 37
click at [58, 490] on link "11854082" at bounding box center [66, 487] width 27 height 7
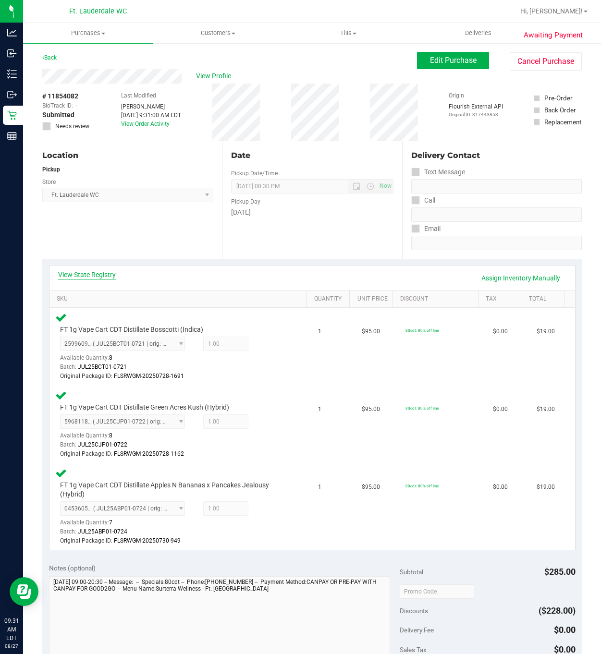
click at [85, 273] on link "View State Registry" at bounding box center [87, 275] width 58 height 10
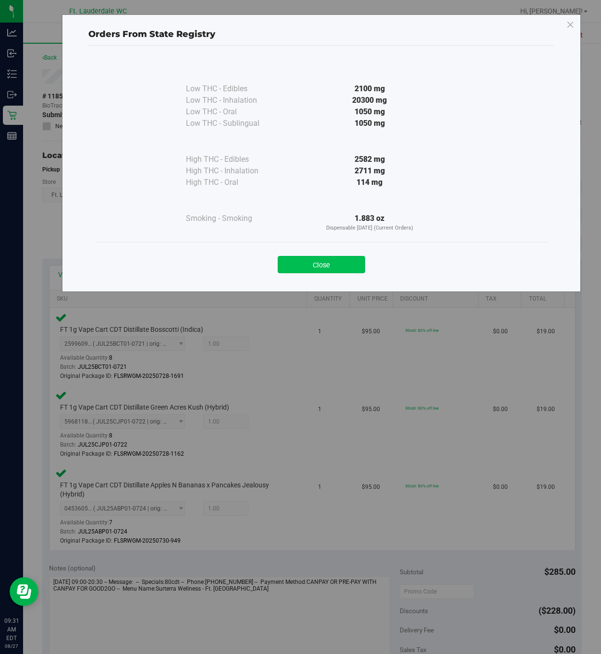
click at [302, 261] on button "Close" at bounding box center [321, 264] width 87 height 17
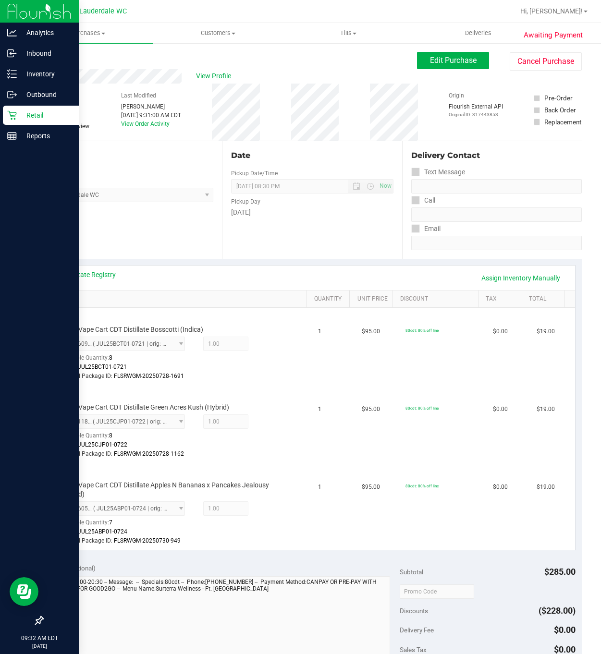
click at [15, 109] on div "Retail" at bounding box center [41, 115] width 76 height 19
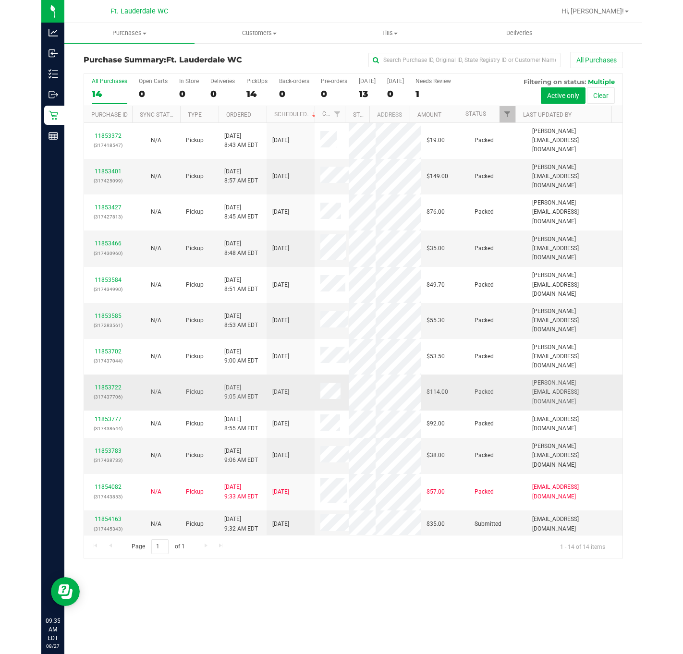
scroll to position [110, 0]
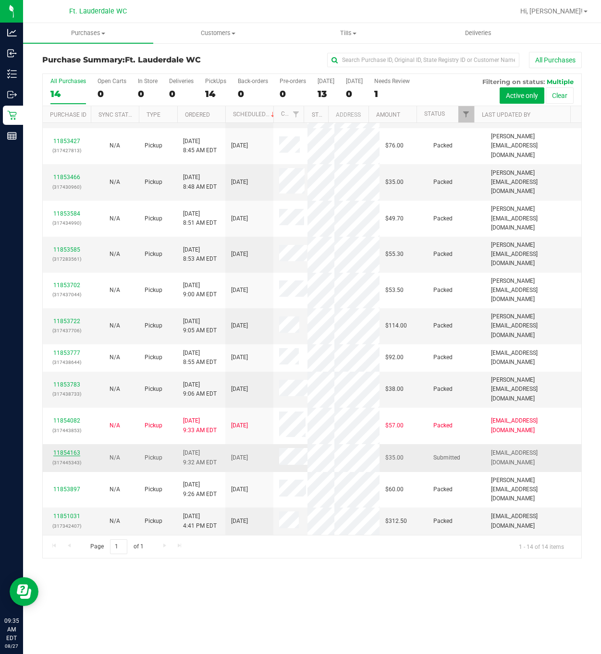
click at [65, 449] on link "11854163" at bounding box center [66, 452] width 27 height 7
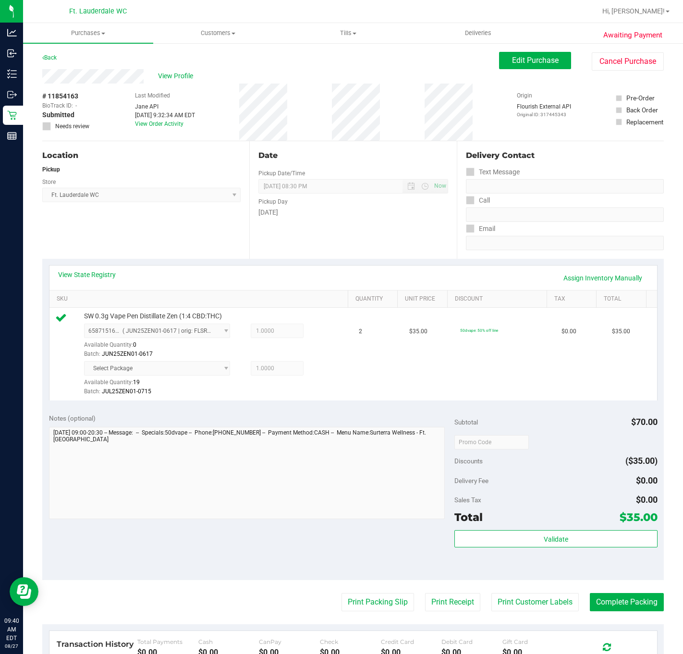
click at [567, 554] on div "Validate" at bounding box center [555, 551] width 203 height 43
click at [359, 605] on button "Print Packing Slip" at bounding box center [377, 602] width 73 height 18
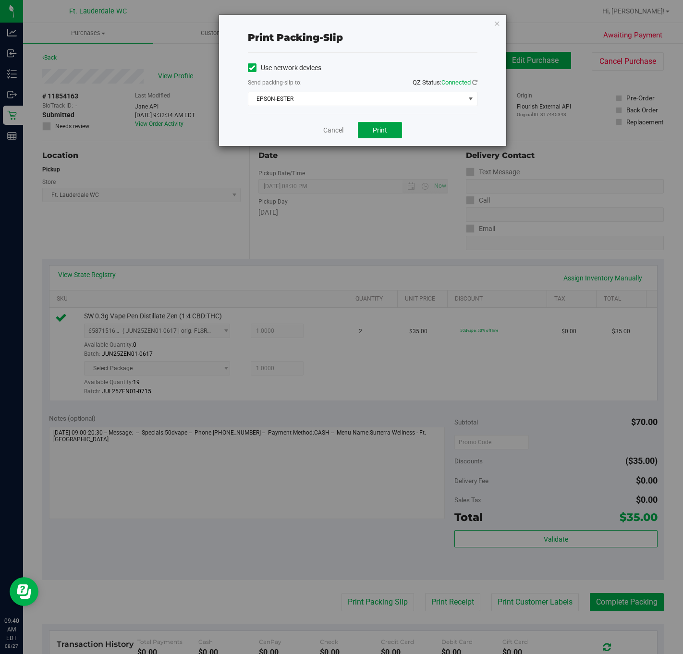
click at [382, 133] on span "Print" at bounding box center [380, 130] width 14 height 8
click at [335, 130] on link "Cancel" at bounding box center [333, 130] width 20 height 10
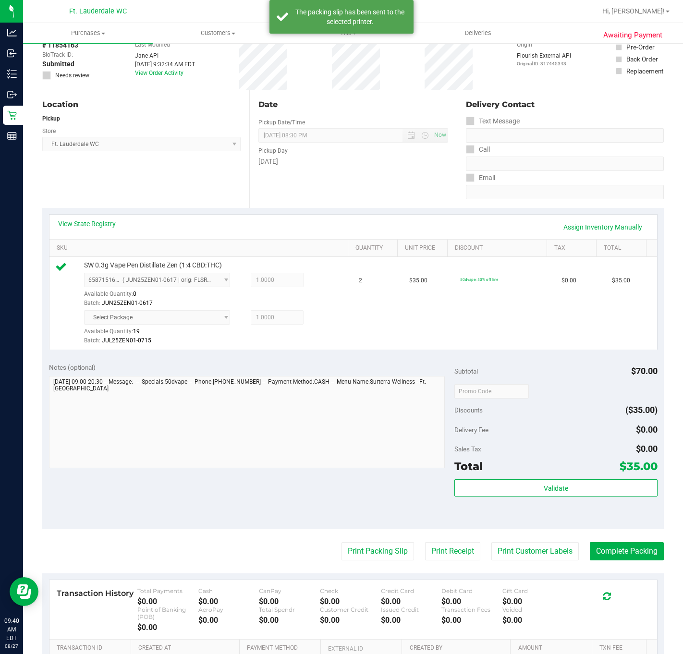
scroll to position [180, 0]
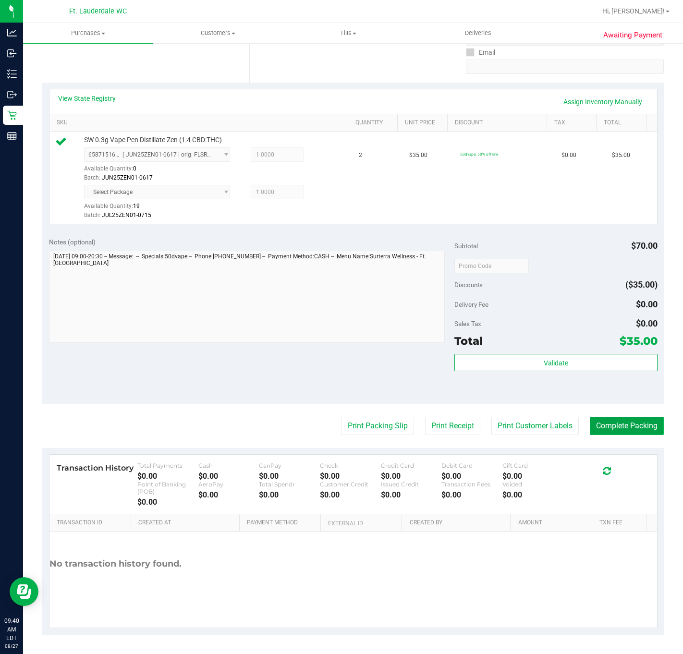
click at [600, 429] on button "Complete Packing" at bounding box center [627, 426] width 74 height 18
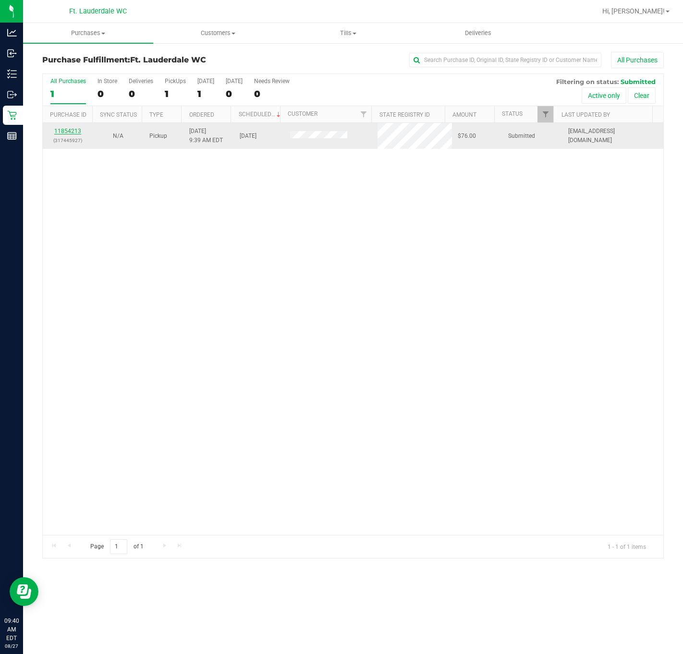
click at [70, 134] on link "11854213" at bounding box center [67, 131] width 27 height 7
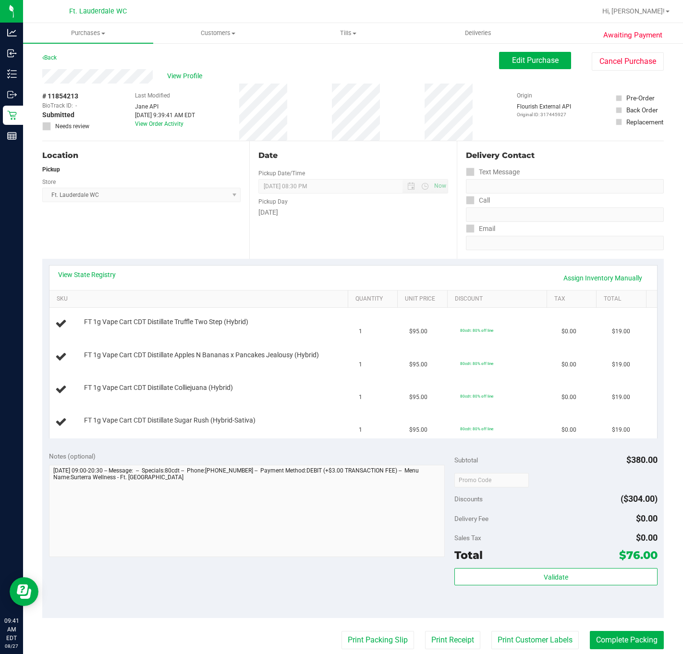
click at [354, 223] on div "Date Pickup Date/Time [DATE] Now [DATE] 08:30 PM Now Pickup Day [DATE]" at bounding box center [352, 200] width 207 height 118
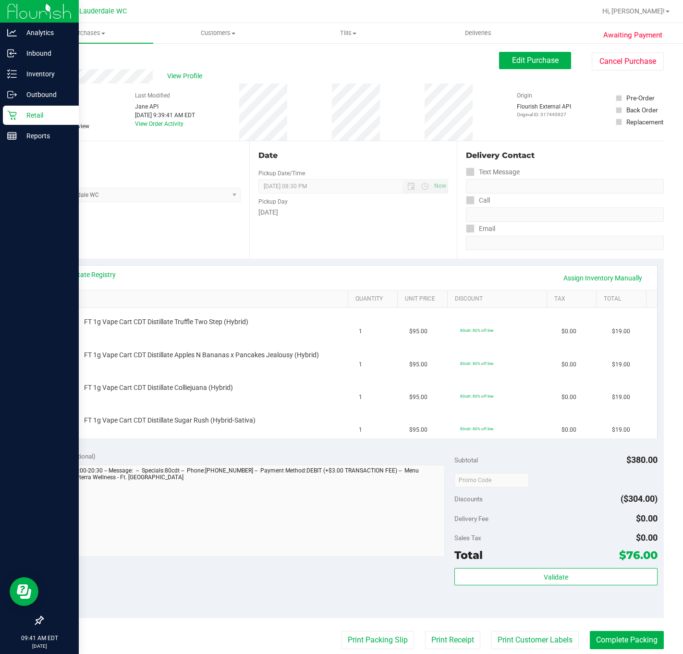
click at [18, 113] on p "Retail" at bounding box center [46, 115] width 58 height 12
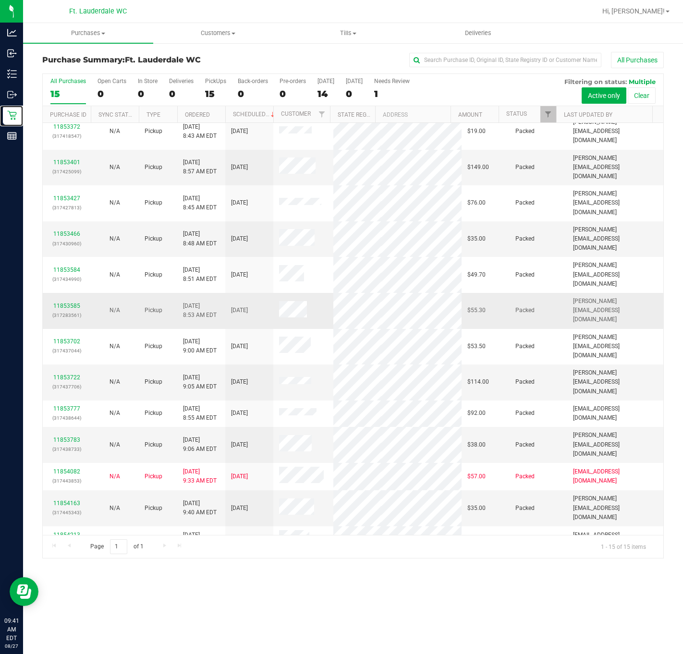
scroll to position [17, 0]
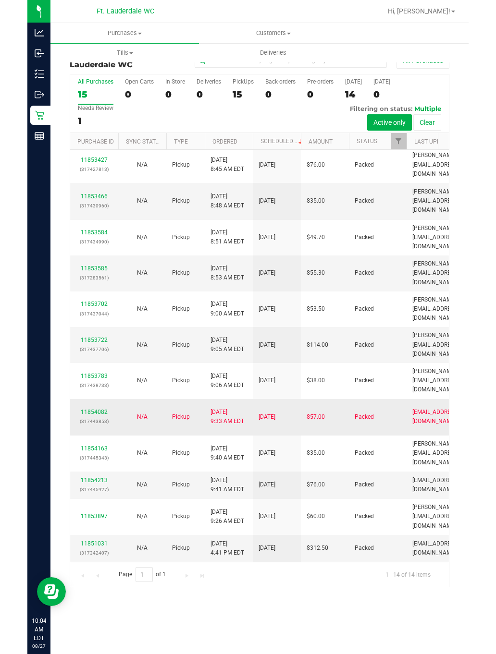
scroll to position [167, 0]
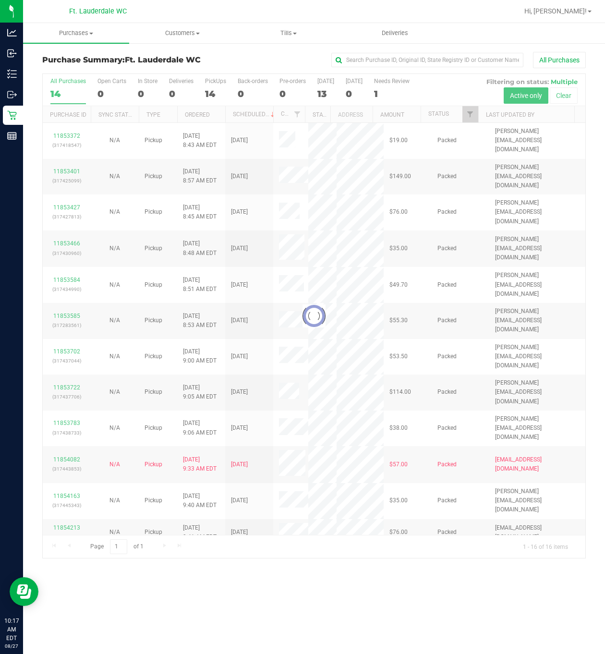
click at [223, 575] on div "Purchases Summary of purchases Fulfillment All purchases Customers All customer…" at bounding box center [314, 338] width 582 height 631
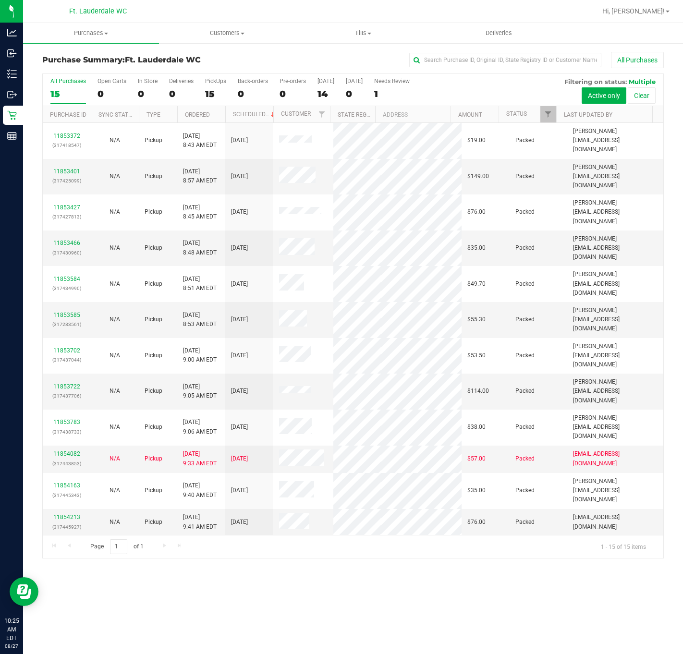
click at [72, 545] on link "11854503" at bounding box center [66, 548] width 27 height 7
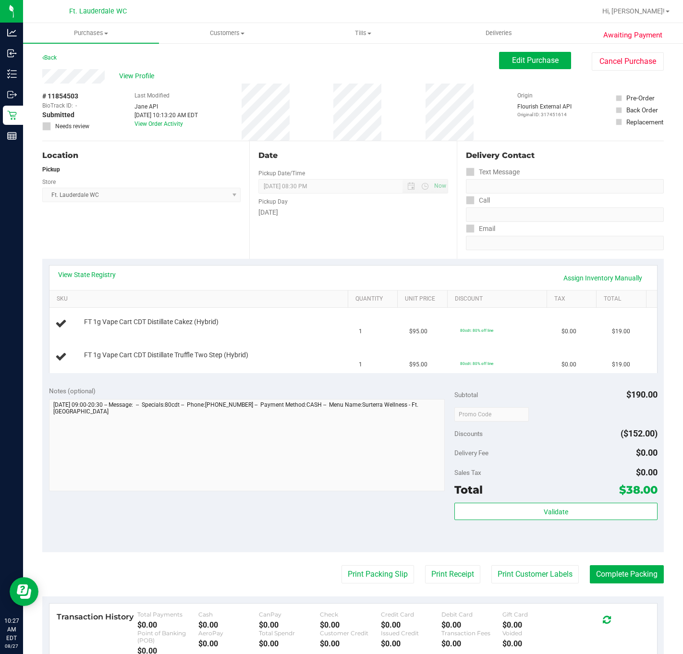
click at [144, 229] on div "Location Pickup Store Ft. Lauderdale WC Select Store Bonita Springs WC Boynton …" at bounding box center [145, 200] width 207 height 118
click at [266, 65] on div "Back Edit Purchase Cancel Purchase" at bounding box center [352, 60] width 621 height 17
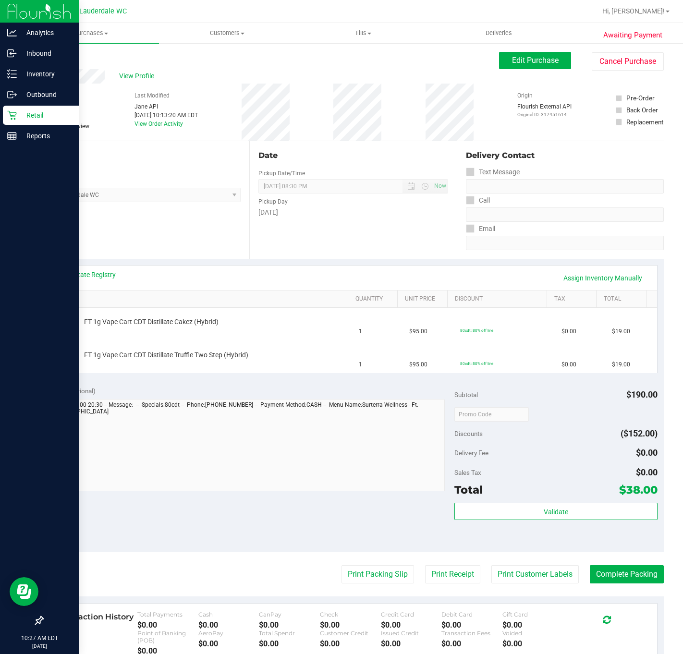
click at [22, 124] on div "Retail" at bounding box center [41, 115] width 76 height 19
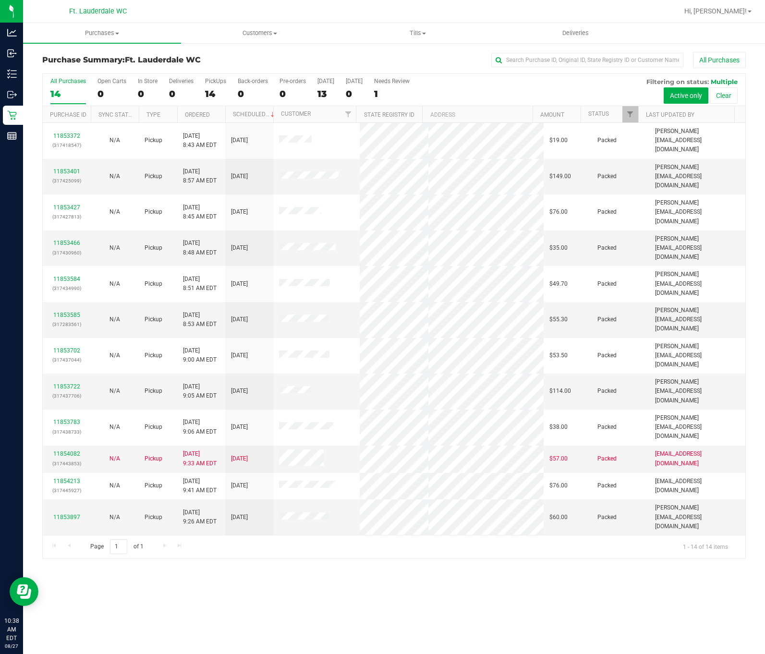
click at [244, 602] on div "Purchases Summary of purchases Fulfillment All purchases Customers All customer…" at bounding box center [394, 338] width 742 height 631
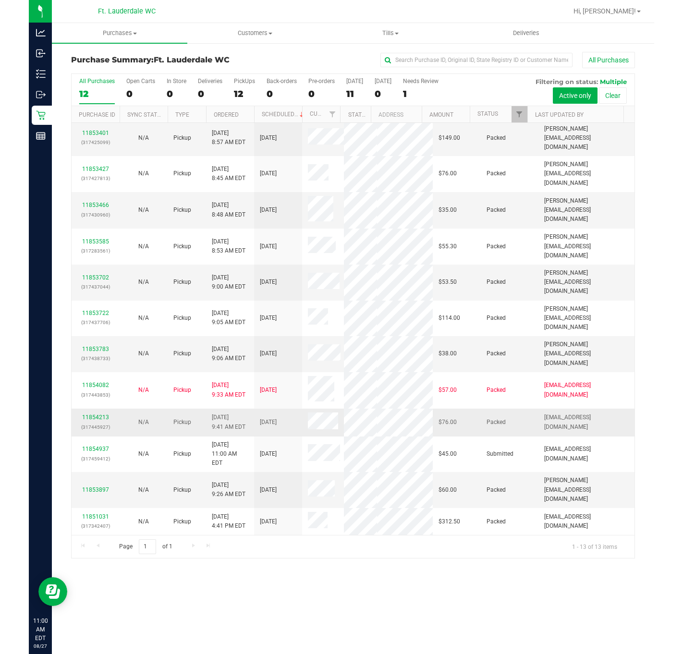
scroll to position [84, 0]
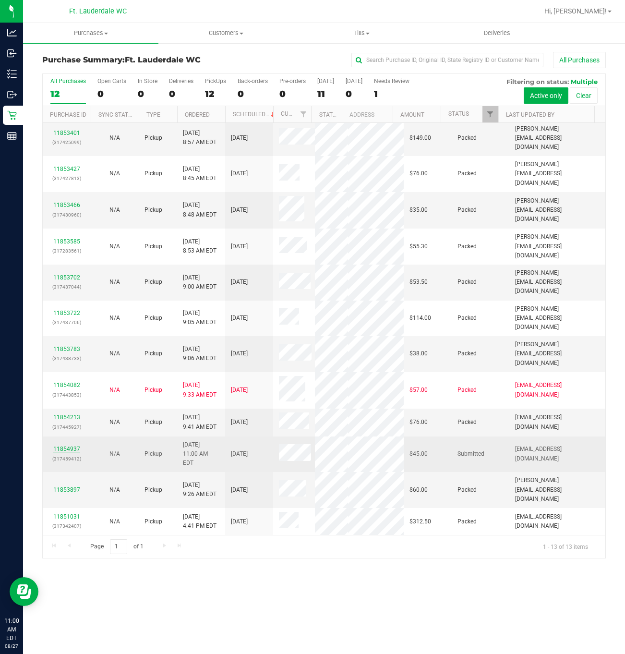
click at [76, 446] on link "11854937" at bounding box center [66, 449] width 27 height 7
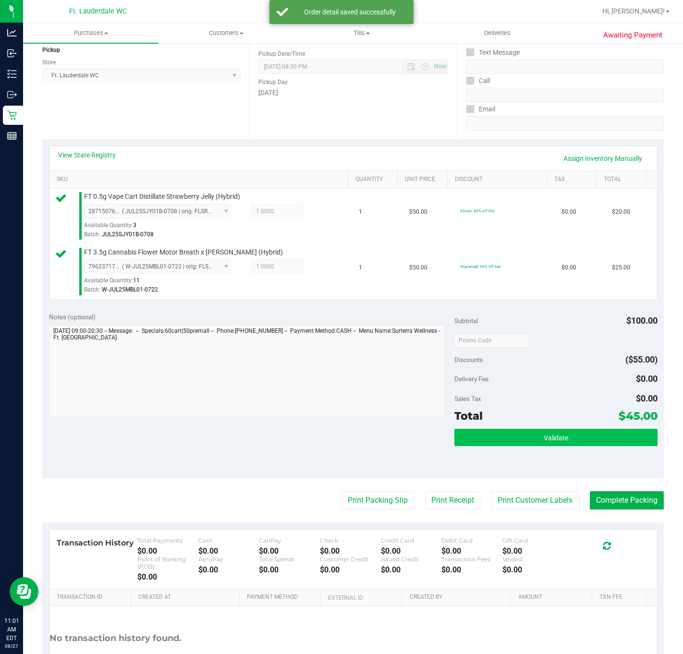
scroll to position [198, 0]
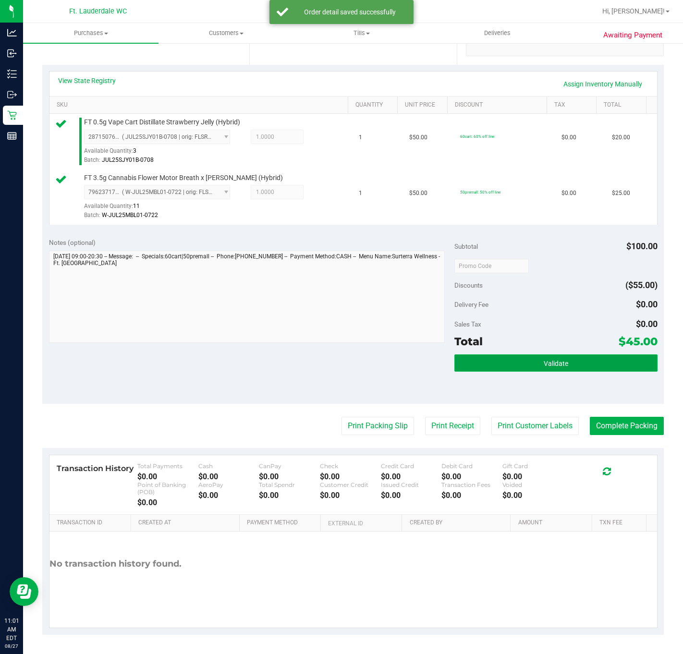
click at [472, 366] on button "Validate" at bounding box center [555, 362] width 203 height 17
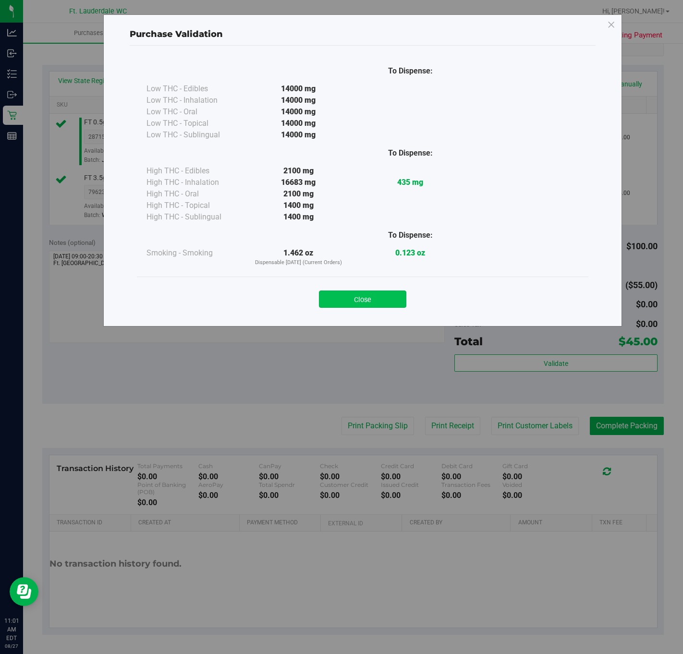
click at [400, 295] on button "Close" at bounding box center [362, 299] width 87 height 17
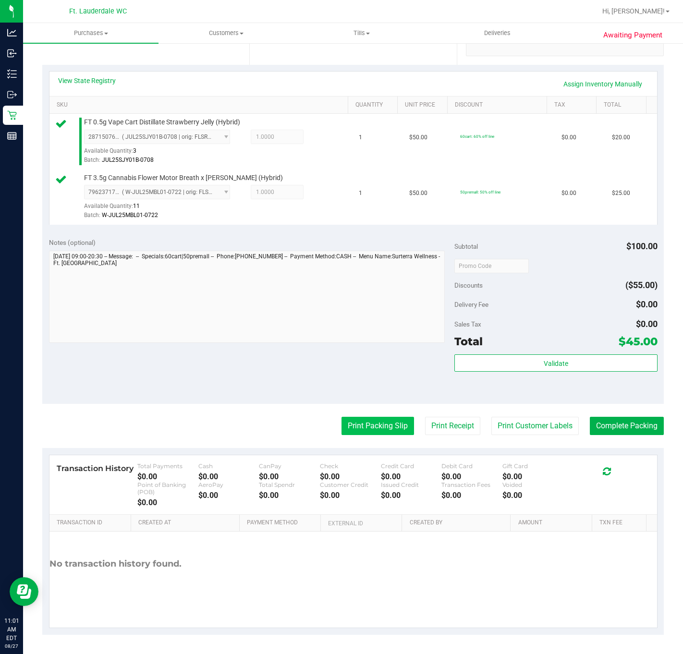
click at [352, 421] on button "Print Packing Slip" at bounding box center [377, 426] width 73 height 18
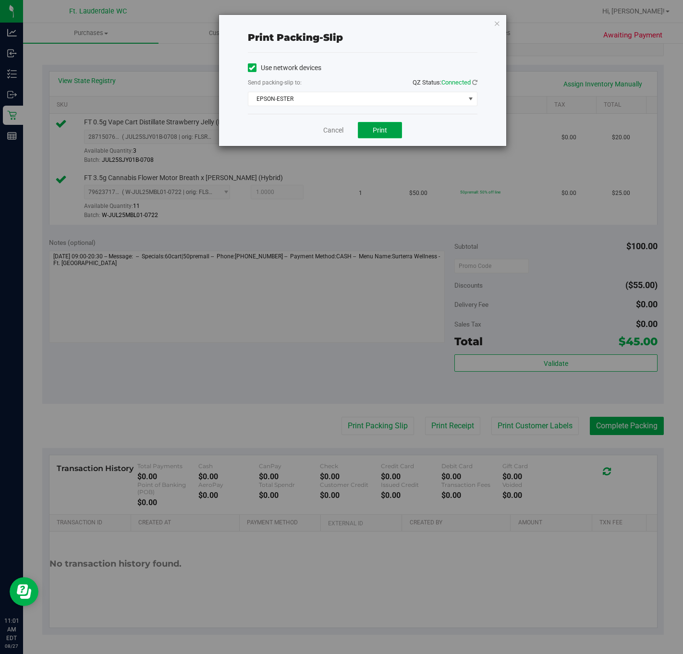
click at [384, 132] on span "Print" at bounding box center [380, 130] width 14 height 8
click at [336, 135] on link "Cancel" at bounding box center [333, 130] width 20 height 10
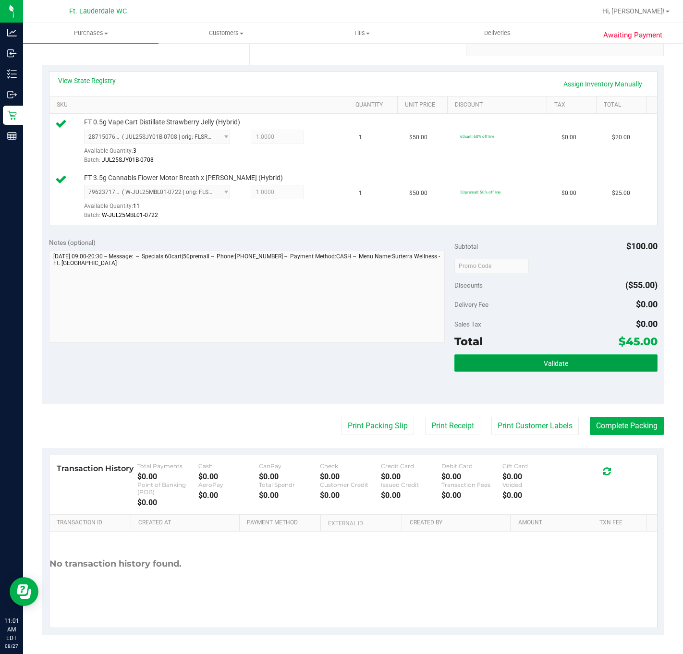
click at [544, 364] on span "Validate" at bounding box center [556, 364] width 24 height 8
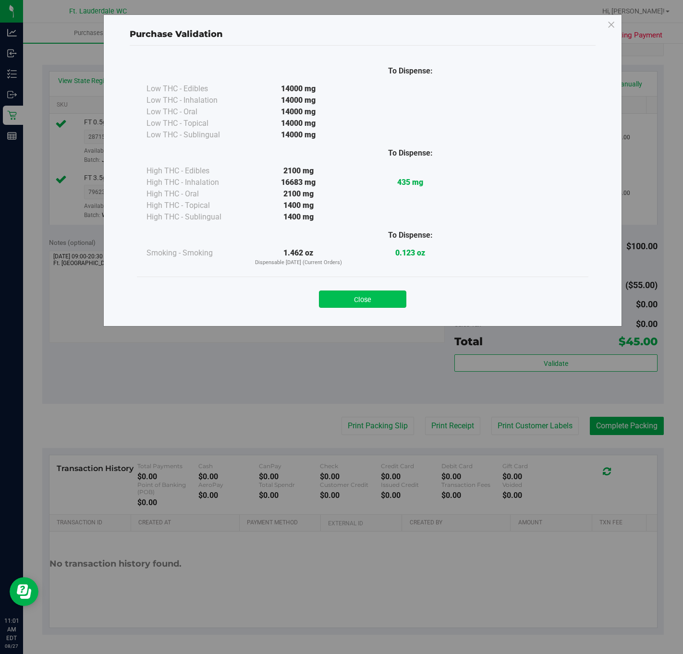
click at [366, 303] on button "Close" at bounding box center [362, 299] width 87 height 17
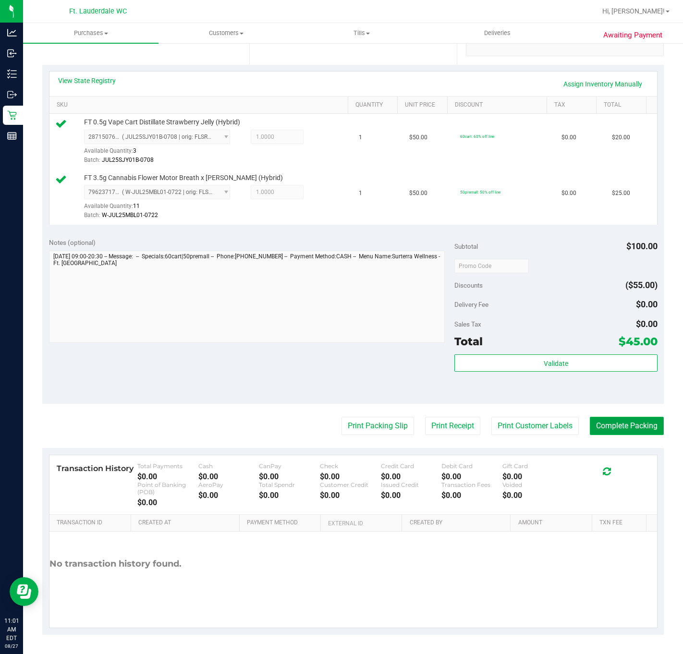
click at [623, 425] on button "Complete Packing" at bounding box center [627, 426] width 74 height 18
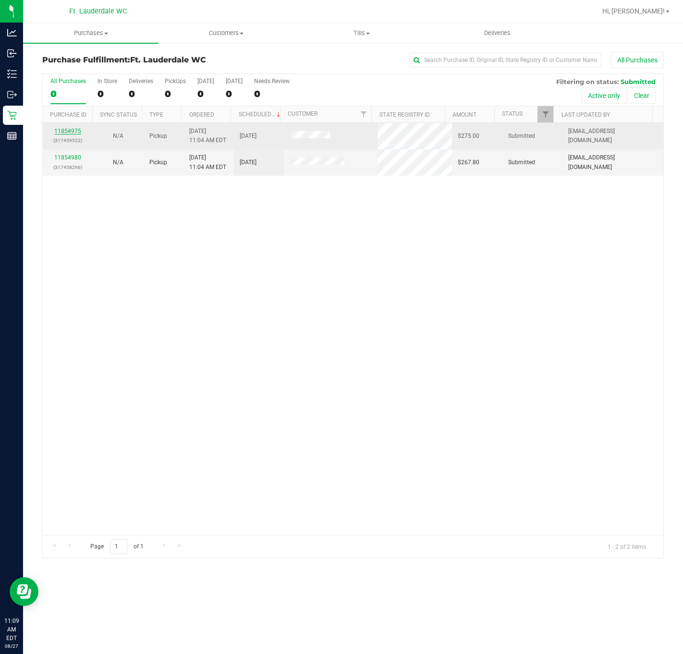
click at [67, 131] on link "11854975" at bounding box center [67, 131] width 27 height 7
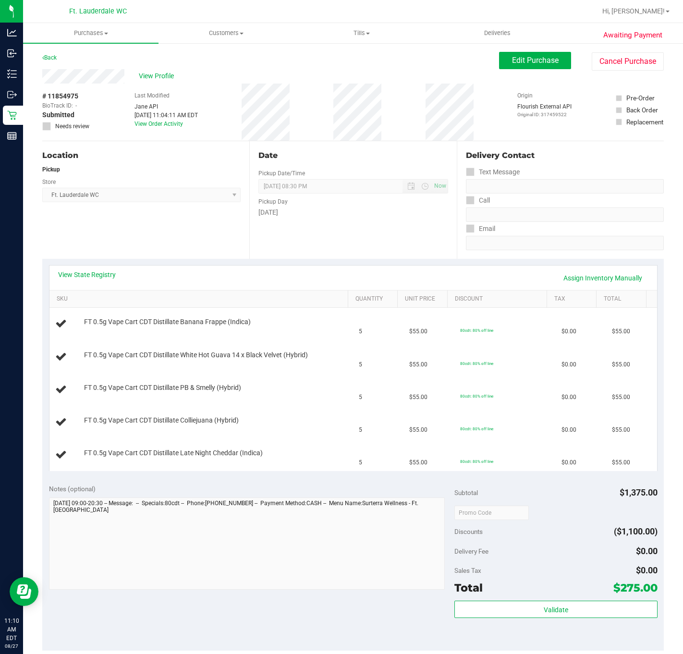
click at [81, 267] on div "View State Registry Assign Inventory Manually" at bounding box center [352, 278] width 607 height 24
click at [86, 273] on link "View State Registry" at bounding box center [87, 275] width 58 height 10
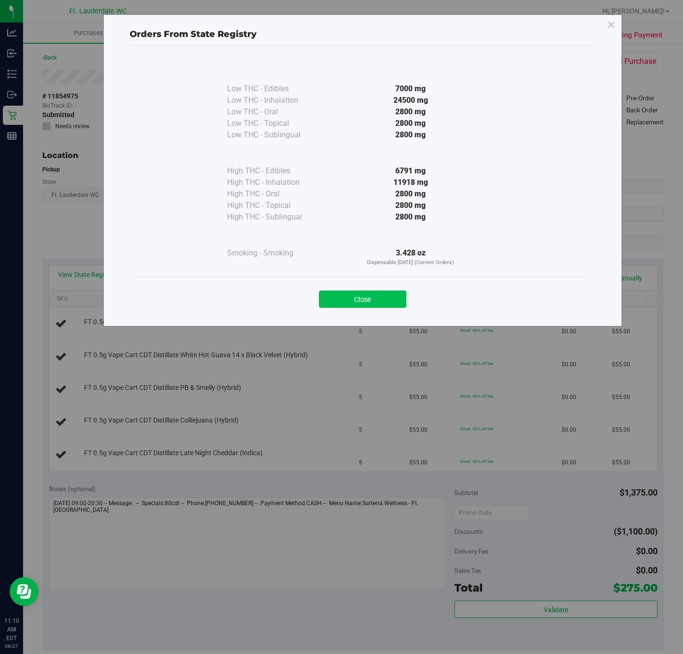
click at [364, 296] on button "Close" at bounding box center [362, 299] width 87 height 17
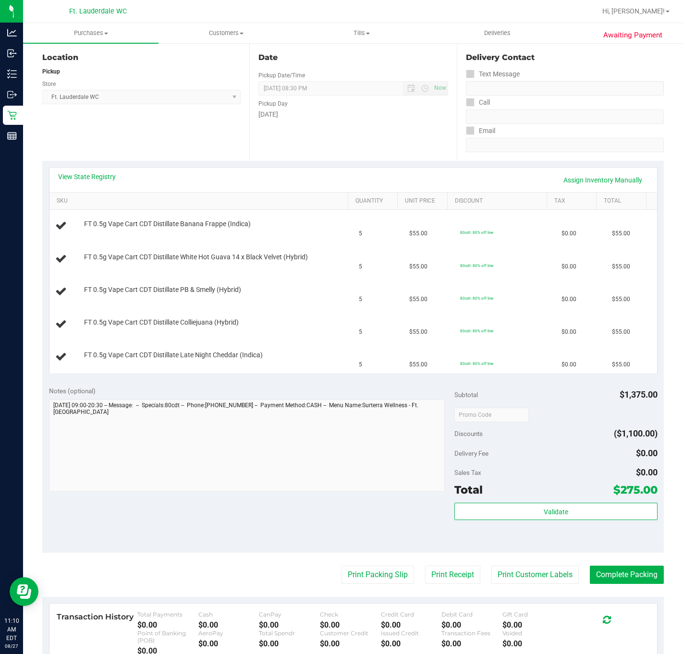
scroll to position [216, 0]
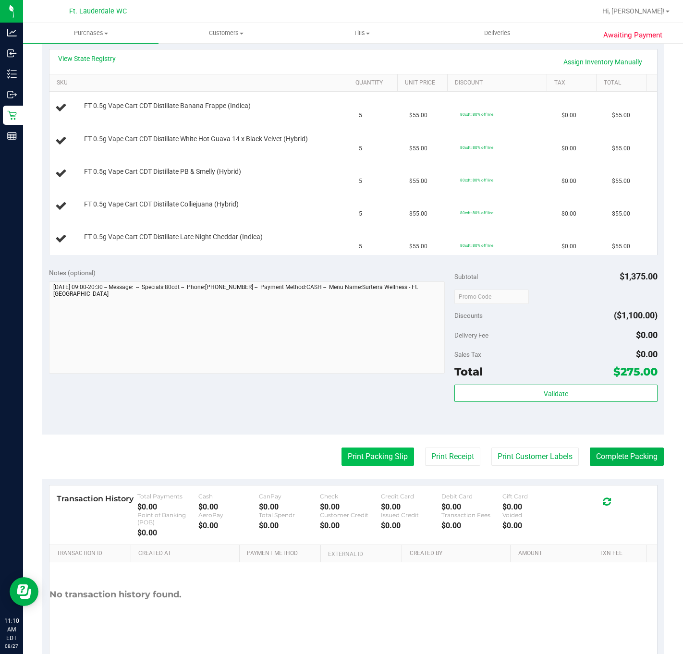
click at [367, 455] on button "Print Packing Slip" at bounding box center [377, 457] width 73 height 18
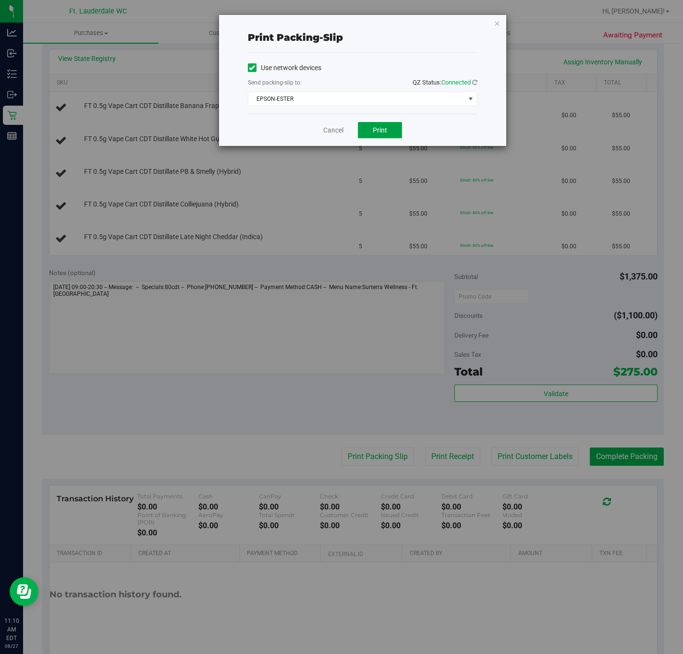
click at [388, 124] on button "Print" at bounding box center [380, 130] width 44 height 16
click at [305, 120] on div "Cancel Print" at bounding box center [363, 130] width 230 height 32
click at [324, 131] on link "Cancel" at bounding box center [333, 130] width 20 height 10
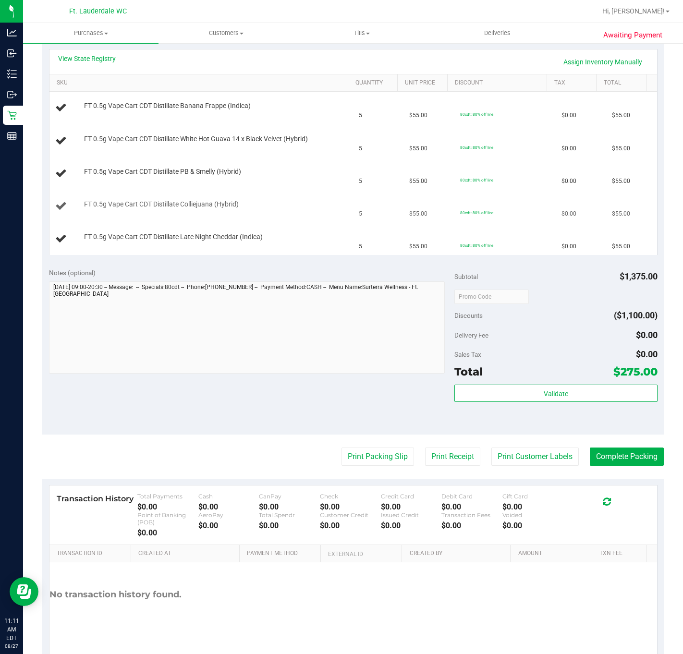
click at [229, 222] on td "FT 0.5g Vape Cart CDT Distillate Colliejuana (Hybrid)" at bounding box center [201, 206] width 304 height 33
click at [221, 194] on td "FT 0.5g Vape Cart CDT Distillate Colliejuana (Hybrid)" at bounding box center [201, 206] width 304 height 33
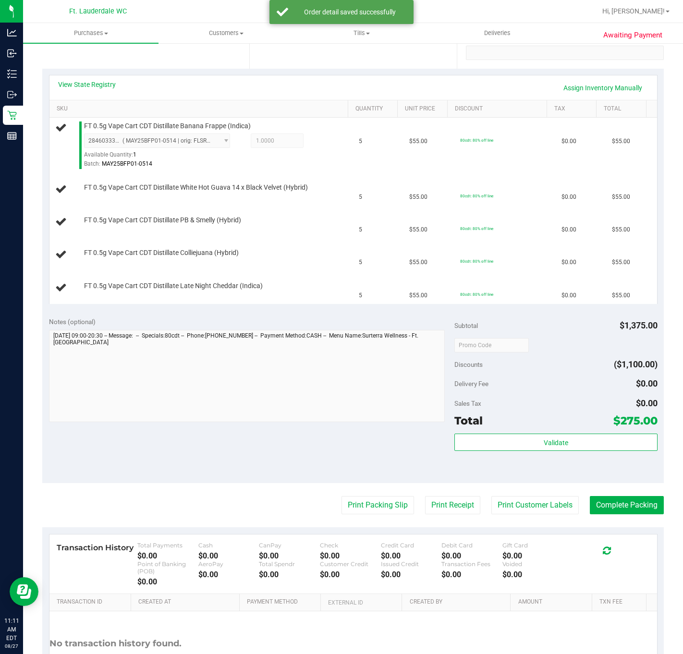
scroll to position [190, 0]
click at [254, 254] on div "FT 0.5g Vape Cart CDT Distillate Colliejuana (Hybrid)" at bounding box center [213, 253] width 268 height 10
click at [247, 257] on div "FT 0.5g Vape Cart CDT Distillate Colliejuana (Hybrid)" at bounding box center [213, 253] width 268 height 10
click at [238, 261] on div "FT 0.5g Vape Cart CDT Distillate Colliejuana (Hybrid)" at bounding box center [201, 254] width 292 height 13
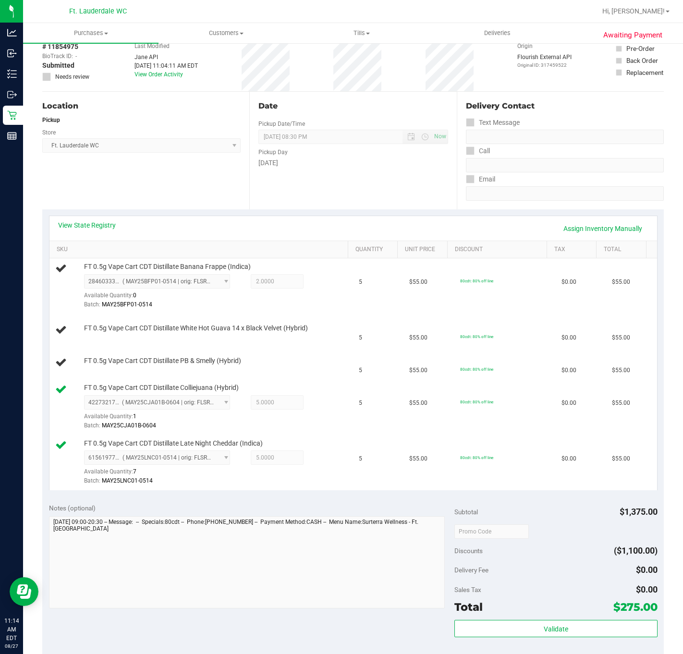
scroll to position [46, 0]
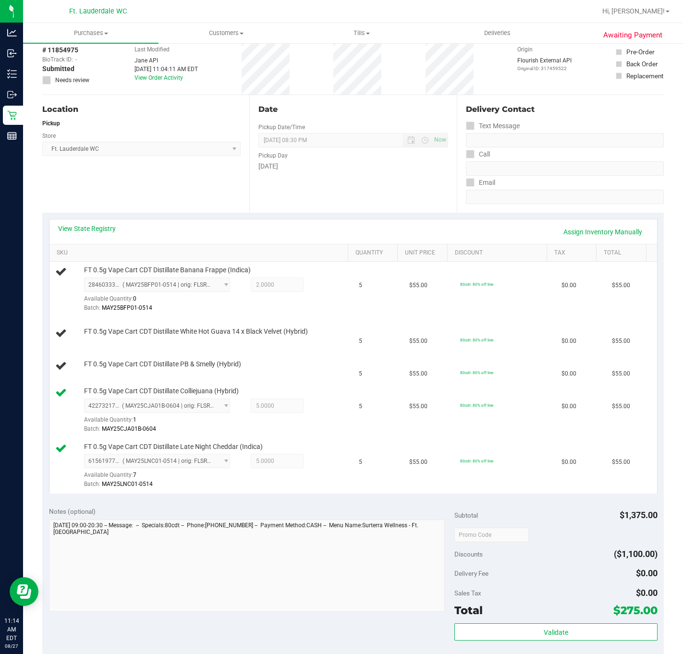
click at [68, 211] on div "Location Pickup Store Ft. Lauderdale WC Select Store [PERSON_NAME][GEOGRAPHIC_D…" at bounding box center [145, 154] width 207 height 118
click at [74, 217] on div "View State Registry Assign Inventory Manually SKU Quantity Unit Price Discount …" at bounding box center [352, 356] width 621 height 287
click at [81, 231] on link "View State Registry" at bounding box center [87, 229] width 58 height 10
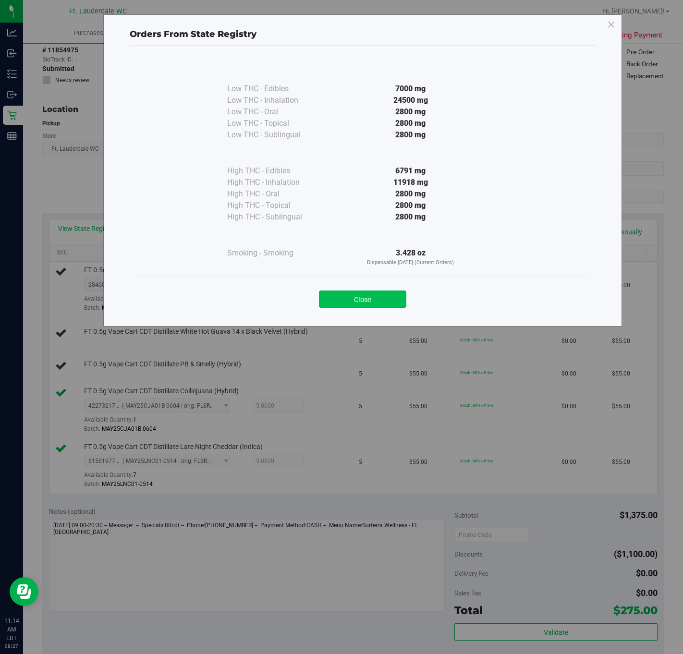
click at [380, 294] on button "Close" at bounding box center [362, 299] width 87 height 17
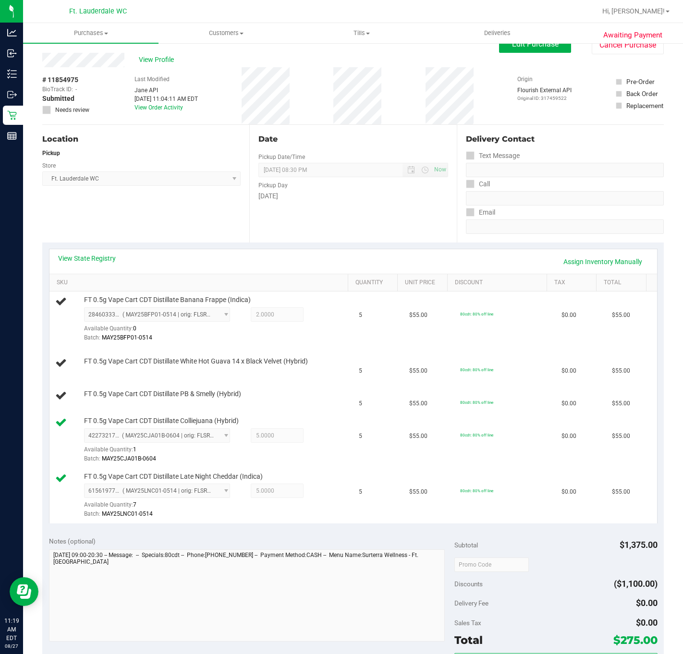
scroll to position [0, 0]
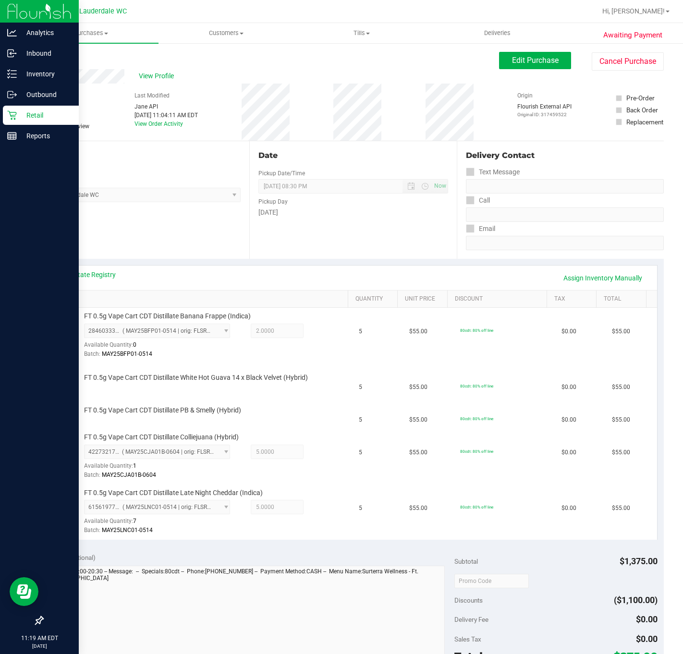
click at [19, 120] on p "Retail" at bounding box center [46, 115] width 58 height 12
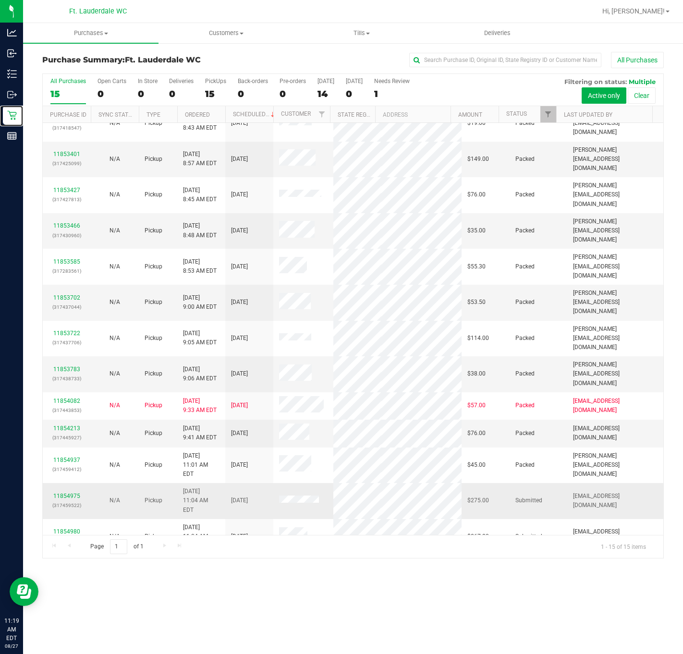
scroll to position [26, 0]
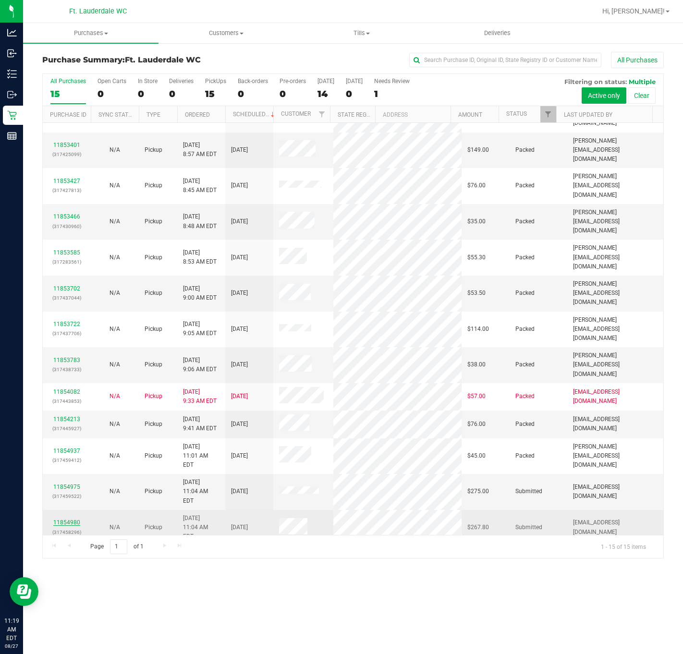
click at [78, 519] on link "11854980" at bounding box center [66, 522] width 27 height 7
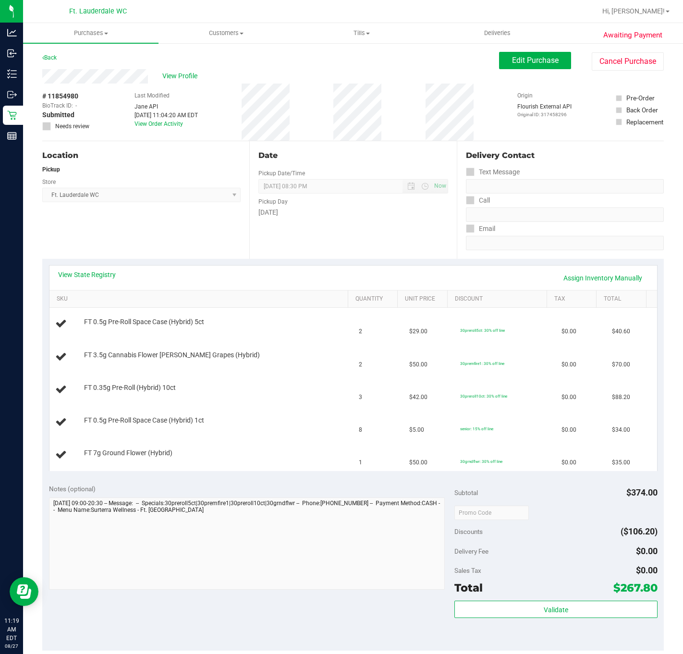
click at [109, 262] on purchase-details "Back Edit Purchase Cancel Purchase View Profile # 11854980 BioTrack ID: - Submi…" at bounding box center [352, 467] width 621 height 830
click at [108, 271] on link "View State Registry" at bounding box center [87, 275] width 58 height 10
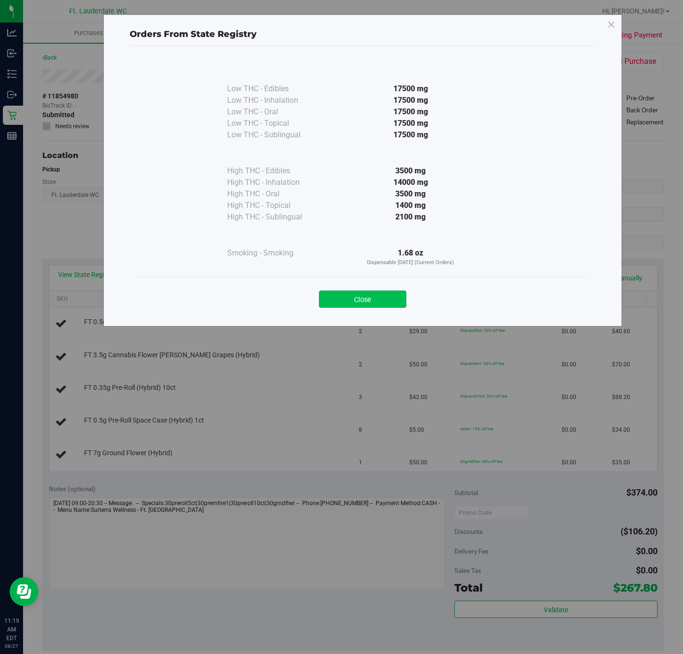
click at [356, 295] on button "Close" at bounding box center [362, 299] width 87 height 17
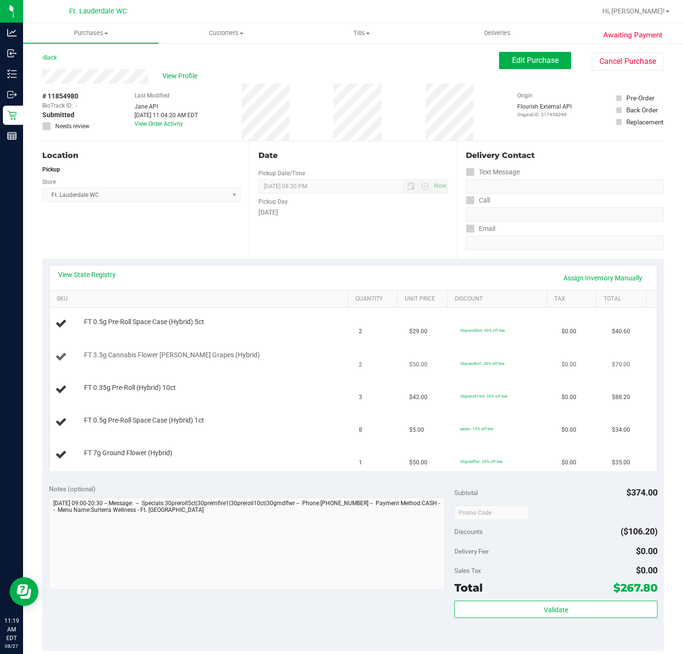
click at [356, 361] on td "2" at bounding box center [378, 357] width 50 height 33
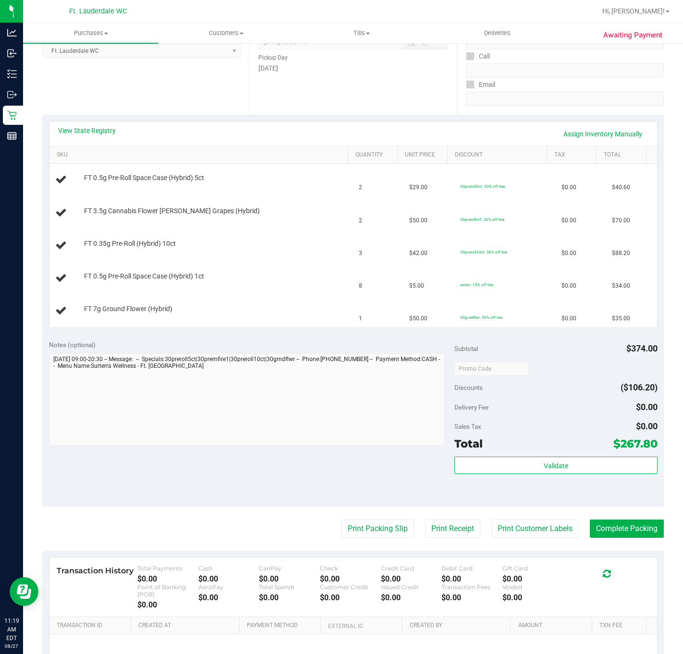
click at [366, 540] on purchase-details "Back Edit Purchase Cancel Purchase View Profile # 11854980 BioTrack ID: - Submi…" at bounding box center [352, 323] width 621 height 830
click at [377, 522] on button "Print Packing Slip" at bounding box center [377, 529] width 73 height 18
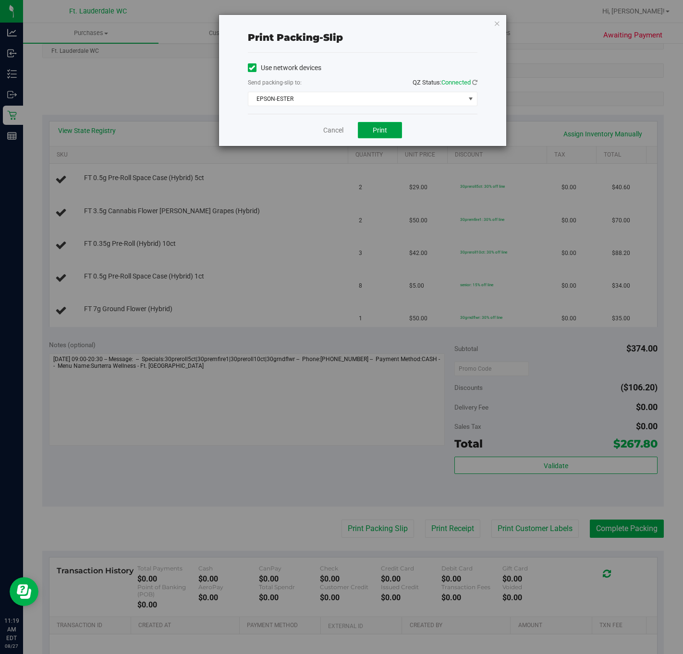
click at [373, 137] on button "Print" at bounding box center [380, 130] width 44 height 16
click at [330, 137] on div "Cancel Print" at bounding box center [363, 130] width 230 height 32
click at [330, 133] on link "Cancel" at bounding box center [333, 130] width 20 height 10
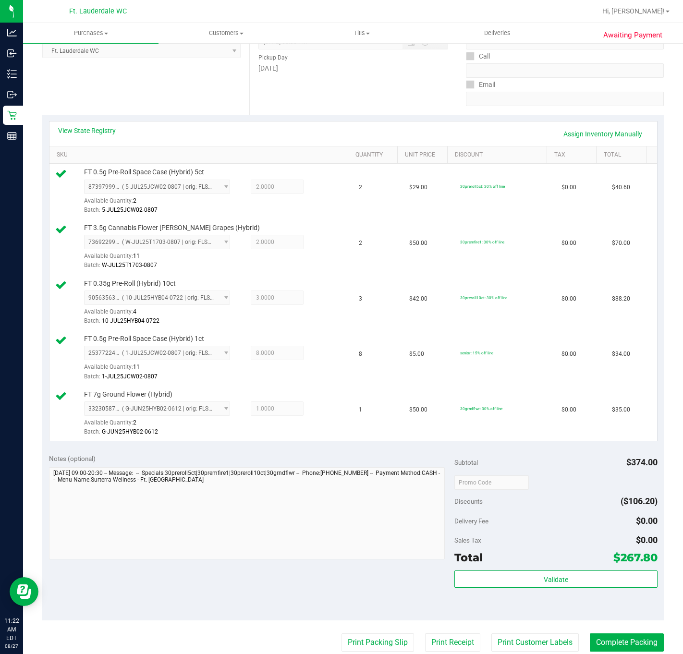
click at [578, 594] on div "Validate" at bounding box center [555, 591] width 203 height 43
click at [581, 582] on button "Validate" at bounding box center [555, 578] width 203 height 17
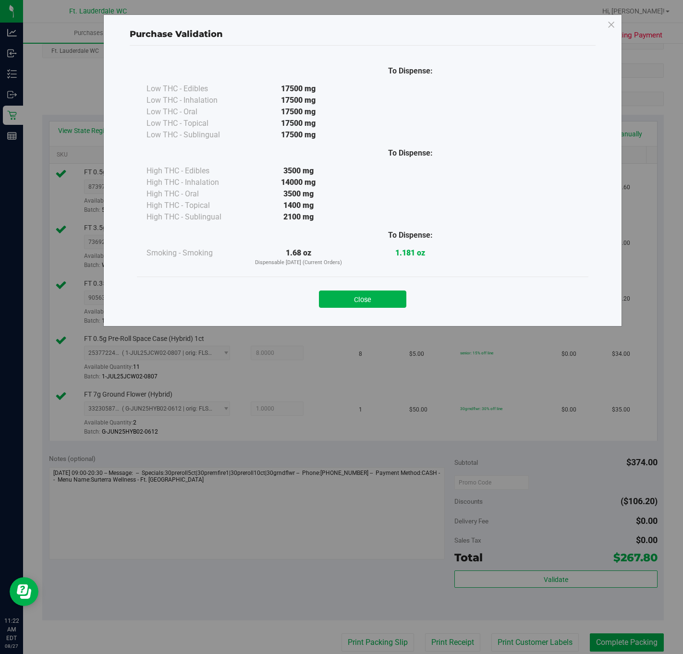
drag, startPoint x: 366, startPoint y: 274, endPoint x: 367, endPoint y: 281, distance: 7.8
click at [366, 279] on div "To Dispense: Low THC - Edibles 17500 mg" at bounding box center [363, 182] width 466 height 272
click at [371, 295] on button "Close" at bounding box center [362, 299] width 87 height 17
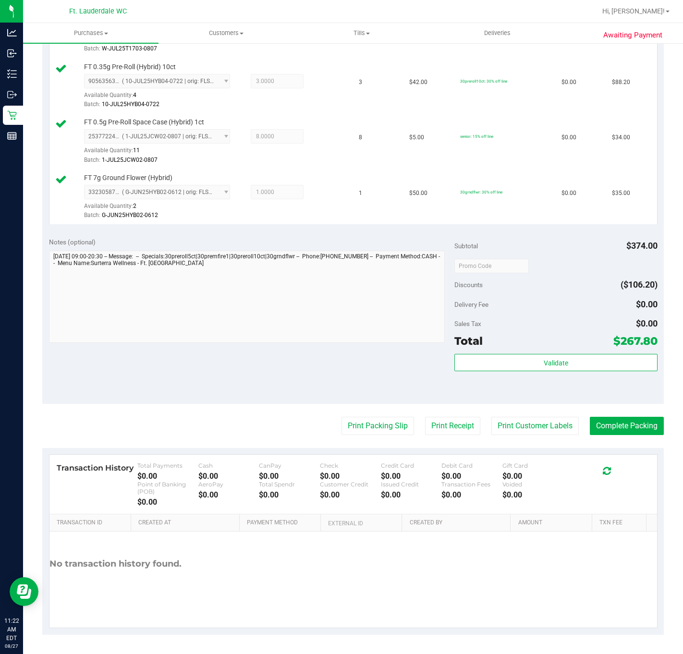
scroll to position [366, 0]
click at [376, 420] on button "Print Packing Slip" at bounding box center [377, 426] width 73 height 18
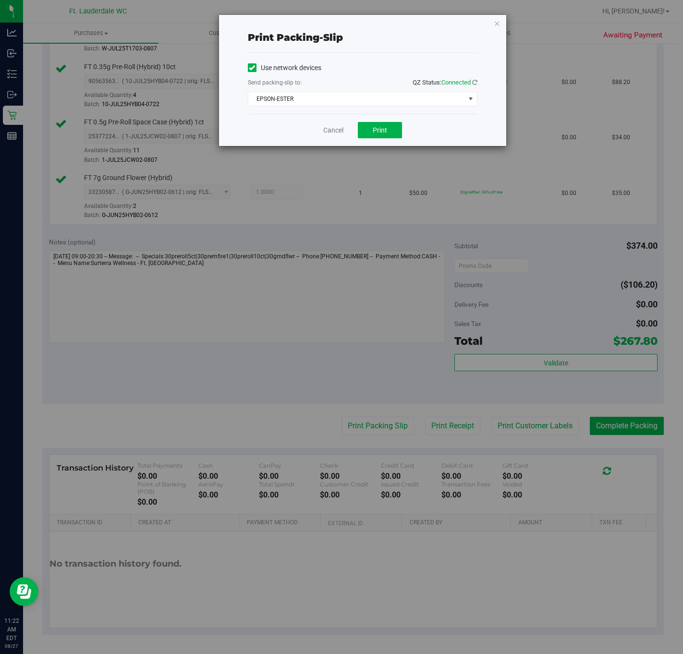
click at [324, 140] on div "Cancel Print" at bounding box center [363, 130] width 230 height 32
click at [331, 134] on link "Cancel" at bounding box center [333, 130] width 20 height 10
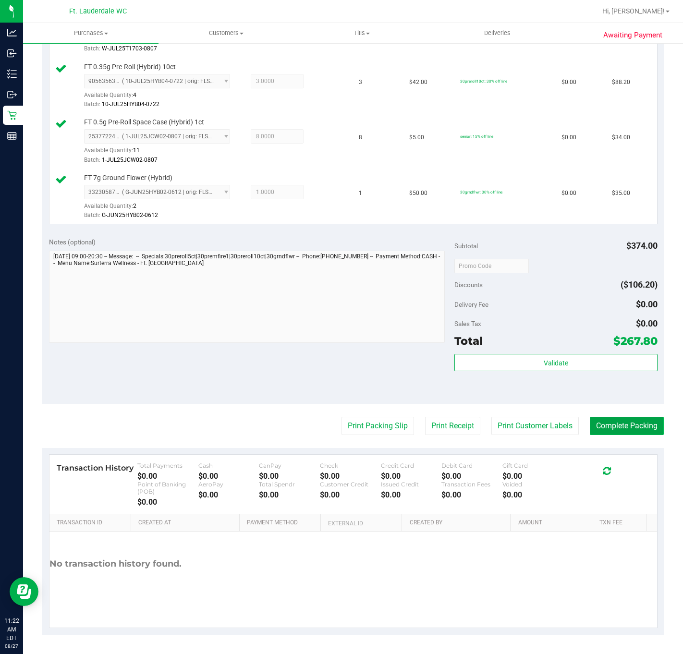
click at [614, 426] on button "Complete Packing" at bounding box center [627, 426] width 74 height 18
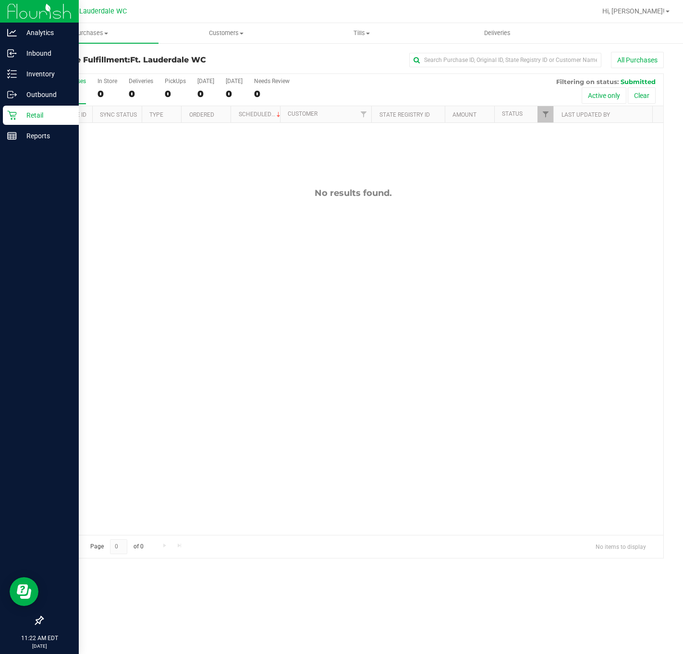
click at [19, 121] on div "Retail" at bounding box center [41, 115] width 76 height 19
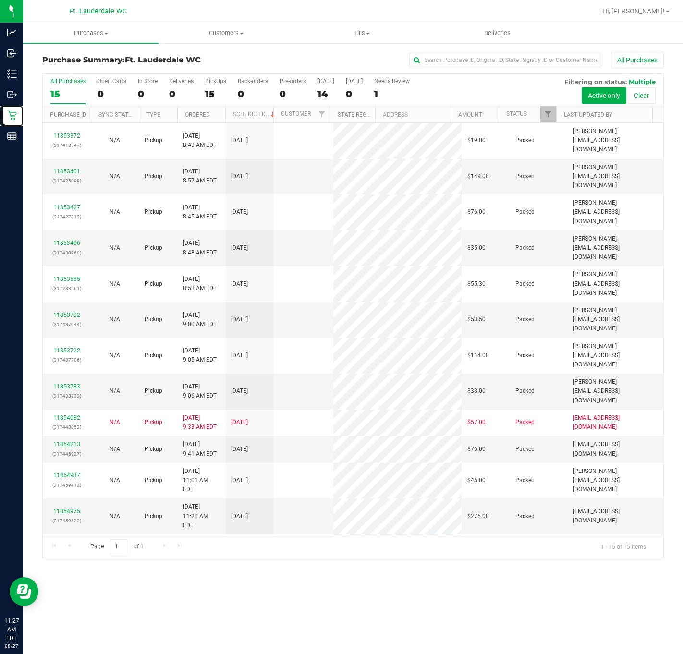
scroll to position [26, 0]
